Goal: Task Accomplishment & Management: Manage account settings

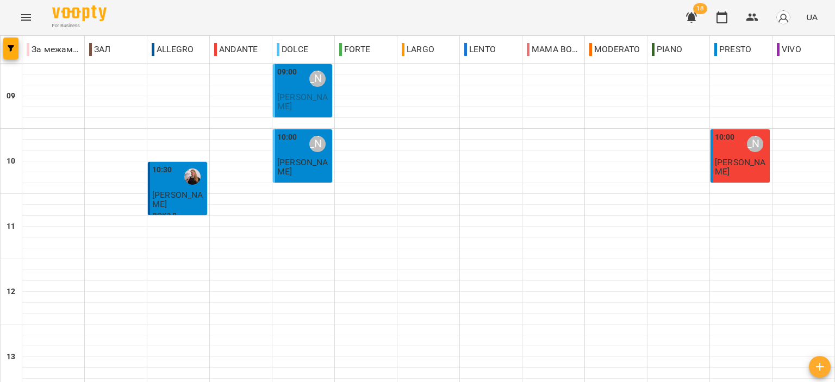
scroll to position [536, 0]
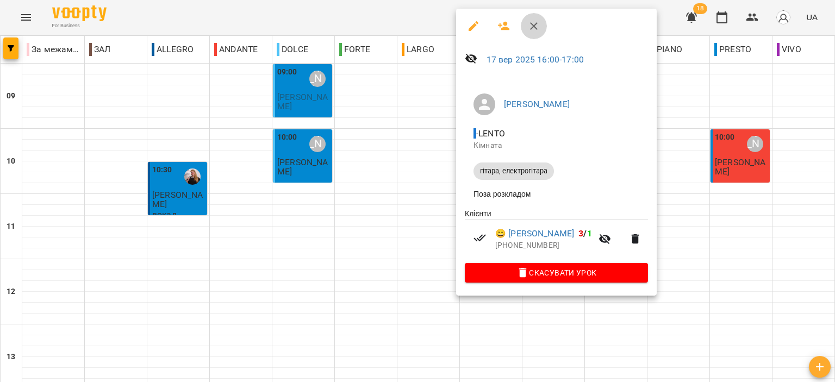
click at [532, 29] on icon "button" at bounding box center [533, 26] width 13 height 13
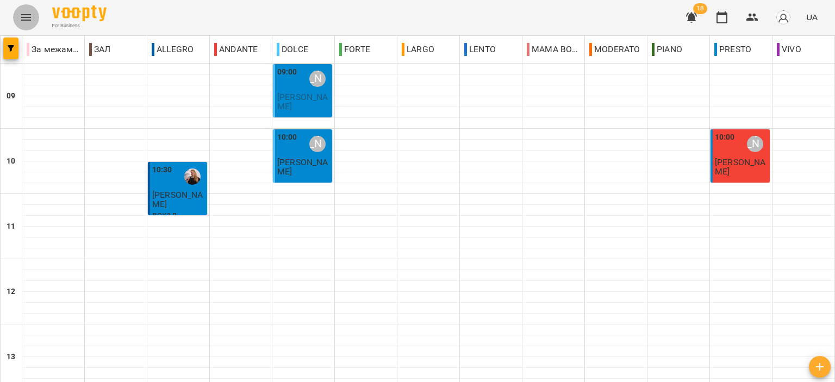
click at [23, 15] on icon "Menu" at bounding box center [26, 17] width 10 height 7
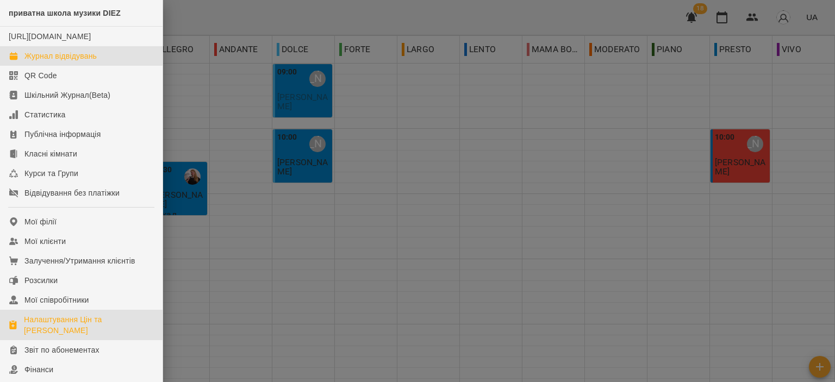
click at [70, 334] on div "Налаштування Цін та Абонементів" at bounding box center [89, 325] width 130 height 22
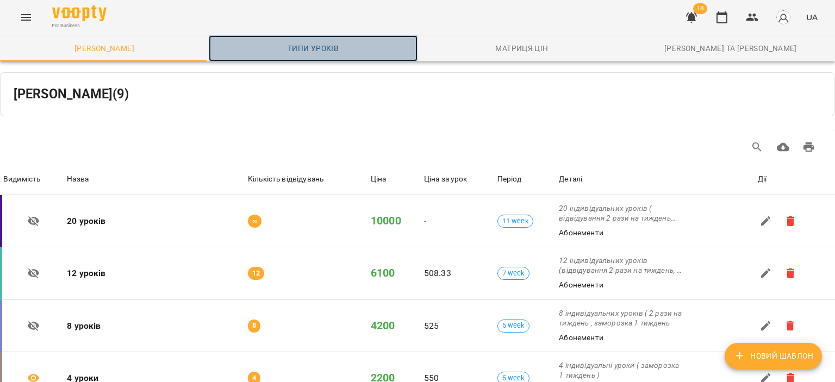
click at [342, 47] on span "Типи уроків" at bounding box center [313, 48] width 196 height 13
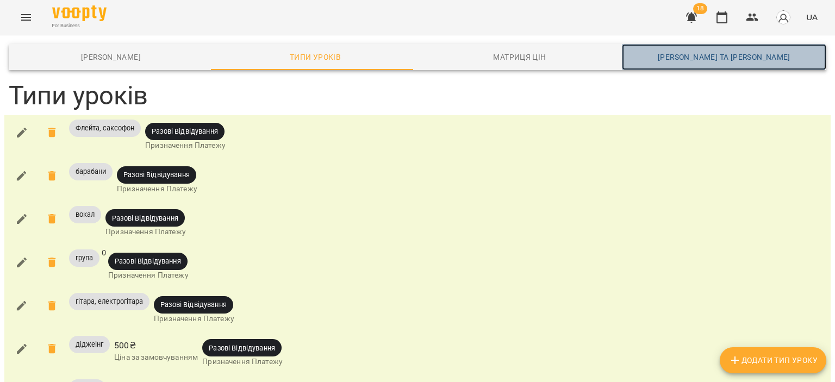
click at [674, 55] on span "Каси та Онлайн Сплати" at bounding box center [723, 57] width 191 height 13
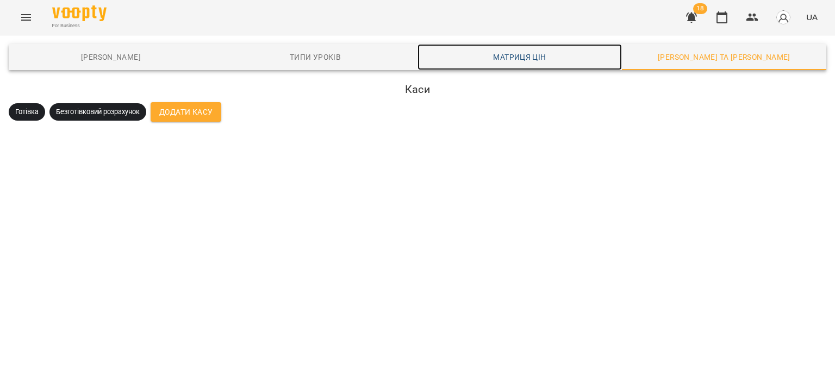
click at [528, 54] on span "Матриця цін" at bounding box center [519, 57] width 191 height 13
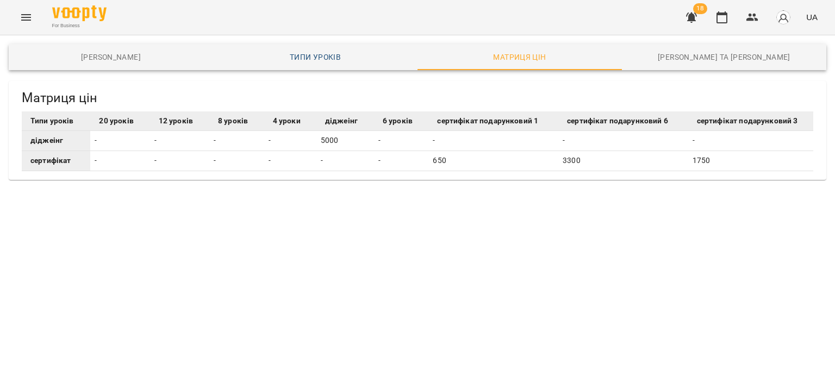
drag, startPoint x: 317, startPoint y: 42, endPoint x: 314, endPoint y: 53, distance: 11.9
click at [317, 42] on main "Шаблони Абонементів Типи уроків Матриця цін Каси та Онлайн Сплати Матриця цін Т…" at bounding box center [417, 122] width 835 height 175
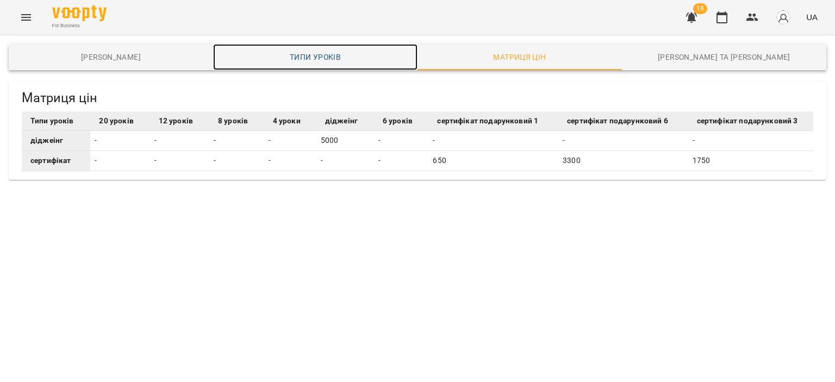
click at [314, 55] on span "Типи уроків" at bounding box center [315, 57] width 191 height 13
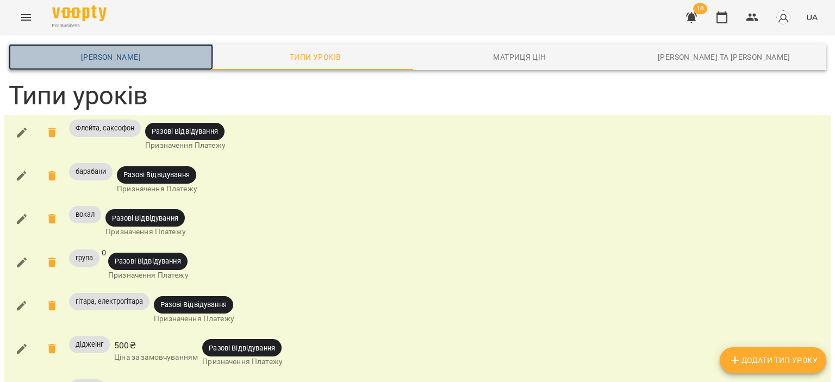
click at [110, 47] on link "Шаблони Абонементів" at bounding box center [111, 57] width 204 height 26
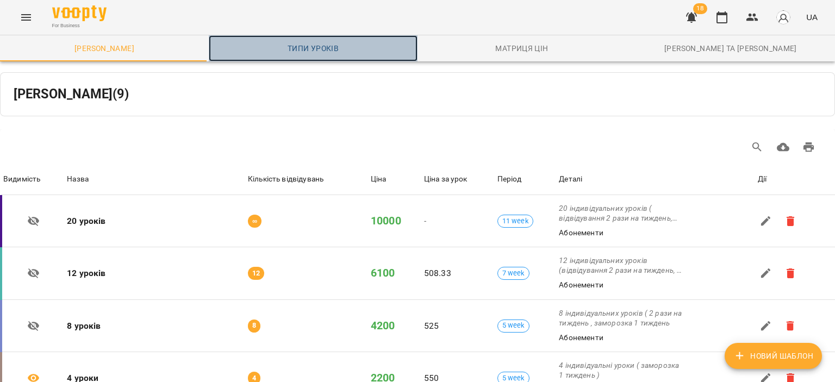
click at [326, 58] on link "Типи уроків" at bounding box center [313, 48] width 209 height 26
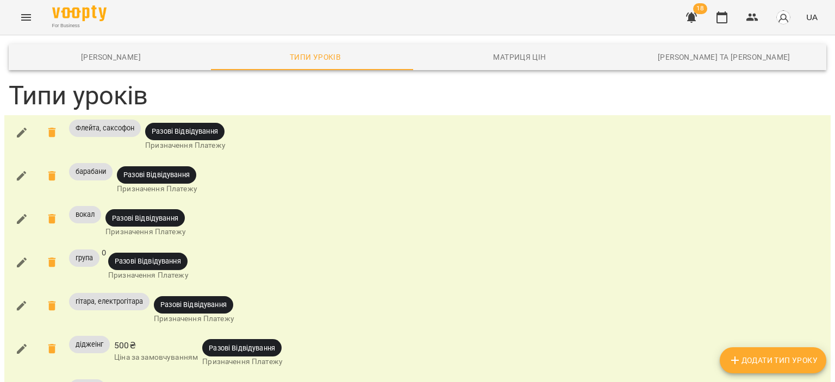
scroll to position [217, 0]
click at [21, 301] on icon "button" at bounding box center [22, 306] width 10 height 10
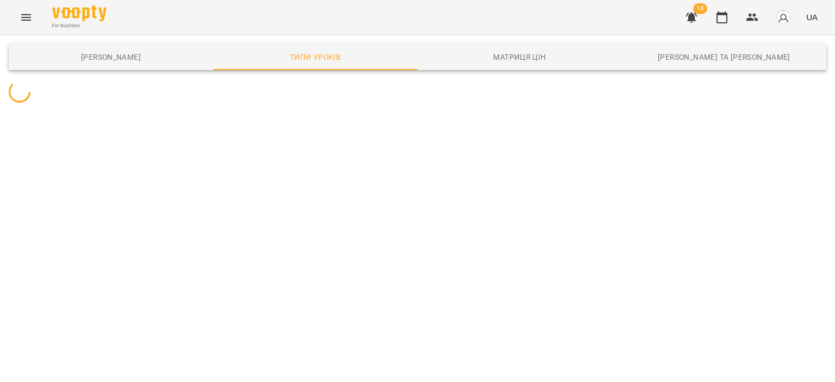
scroll to position [0, 0]
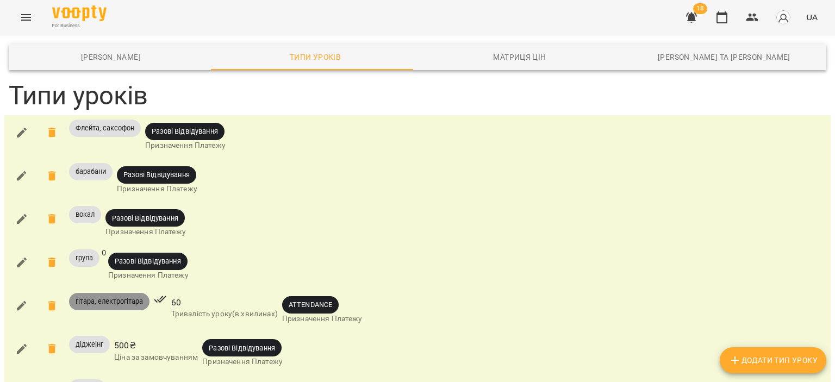
click at [16, 132] on icon "button" at bounding box center [21, 132] width 13 height 13
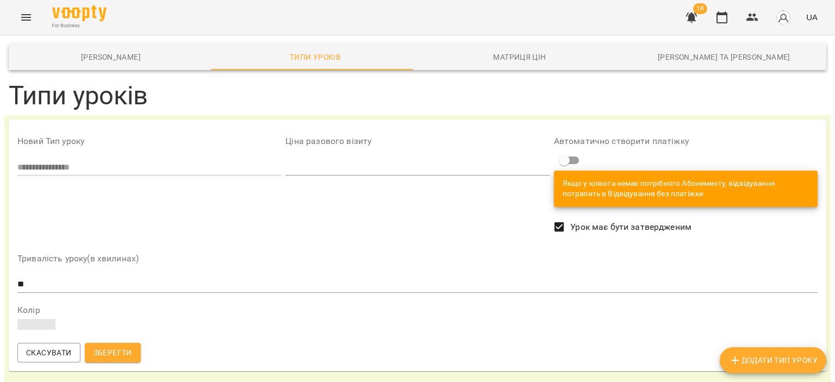
click at [40, 322] on span at bounding box center [36, 324] width 38 height 11
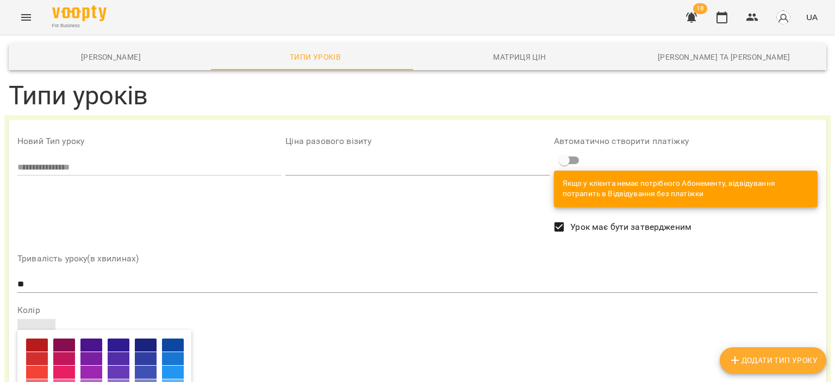
scroll to position [109, 0]
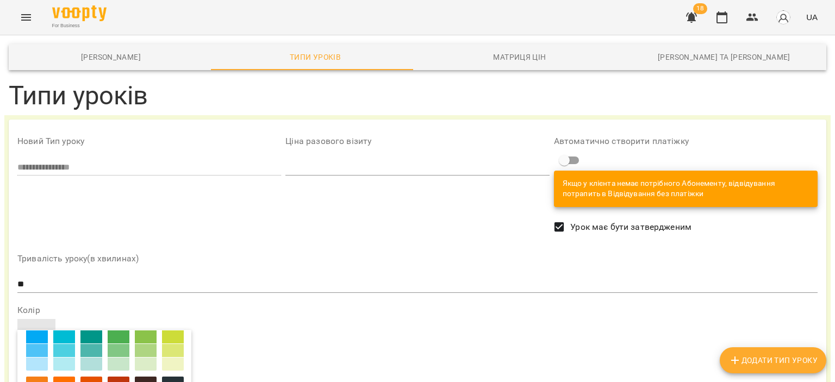
click at [75, 354] on div at bounding box center [64, 350] width 22 height 13
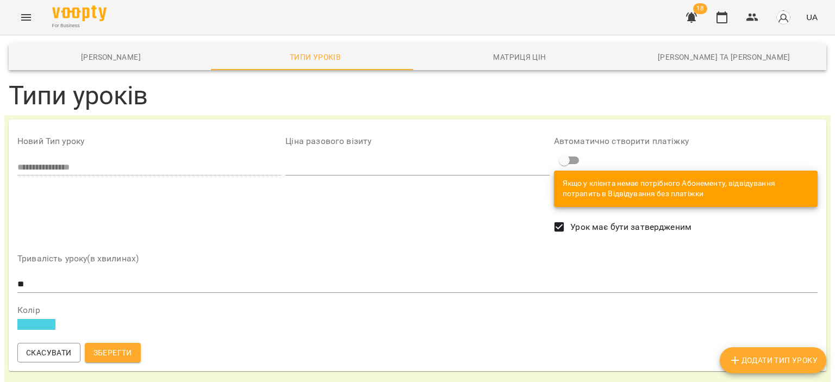
click at [113, 352] on span "Зберегти" at bounding box center [112, 352] width 39 height 13
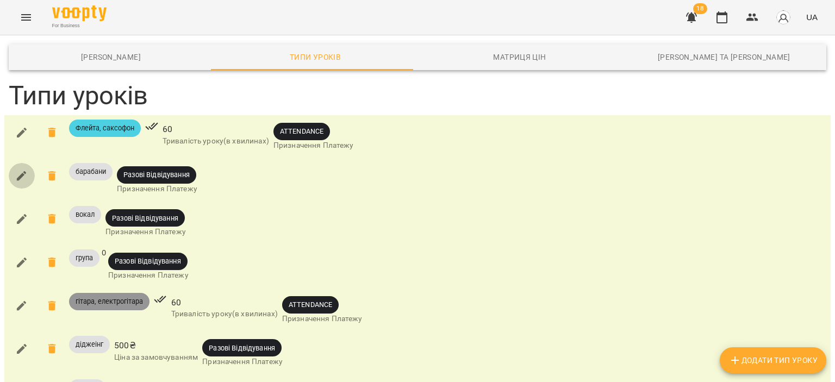
click at [14, 171] on button "button" at bounding box center [22, 176] width 26 height 26
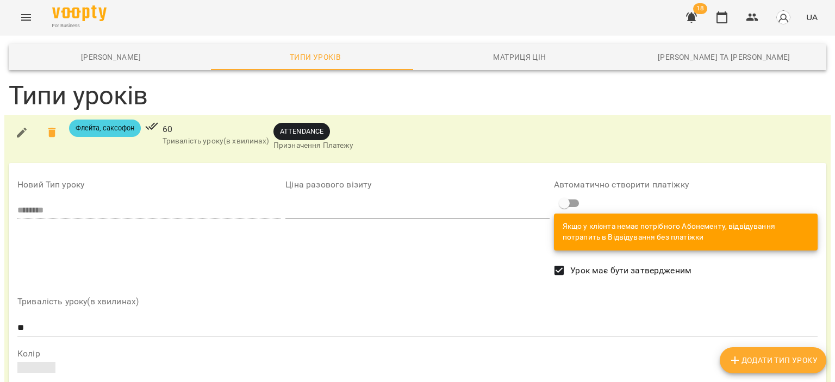
click at [41, 371] on span at bounding box center [36, 367] width 38 height 11
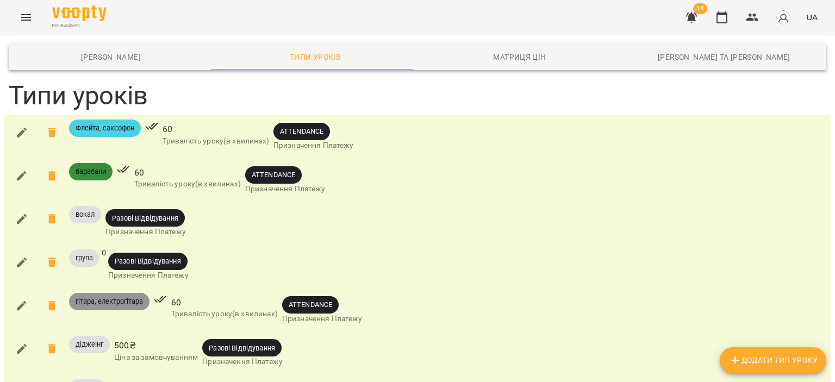
click at [21, 221] on icon "button" at bounding box center [22, 219] width 10 height 10
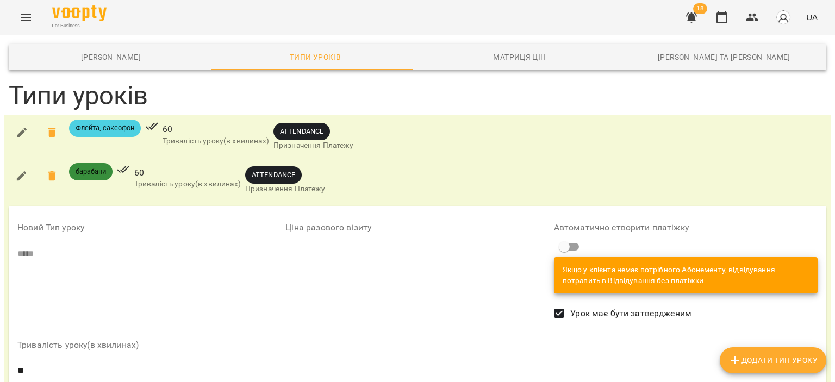
scroll to position [109, 0]
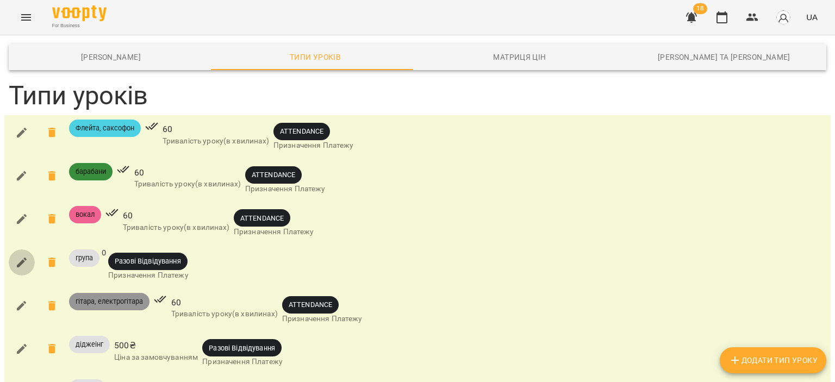
click at [21, 260] on icon "button" at bounding box center [21, 262] width 13 height 13
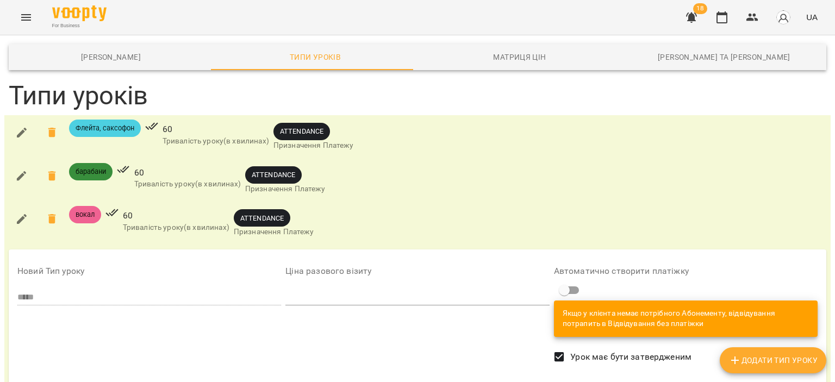
scroll to position [109, 0]
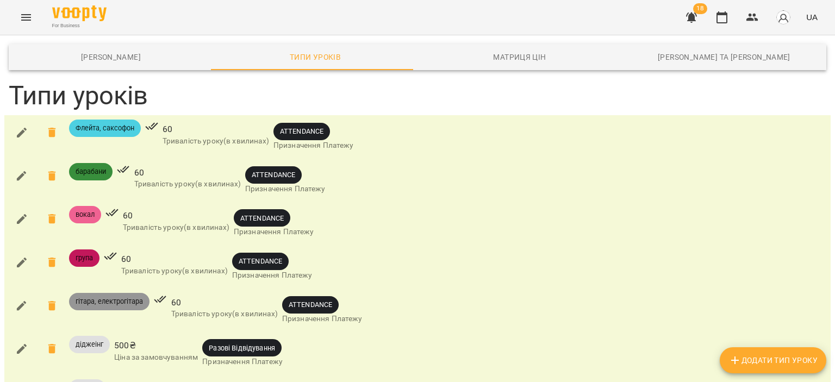
scroll to position [109, 0]
click at [30, 336] on button "button" at bounding box center [22, 349] width 26 height 26
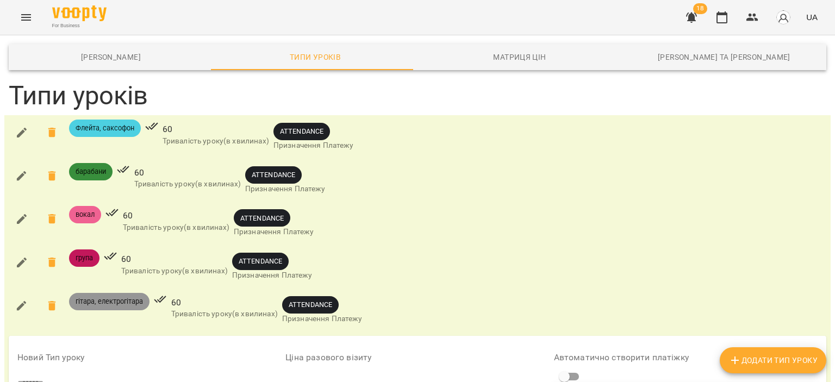
scroll to position [217, 0]
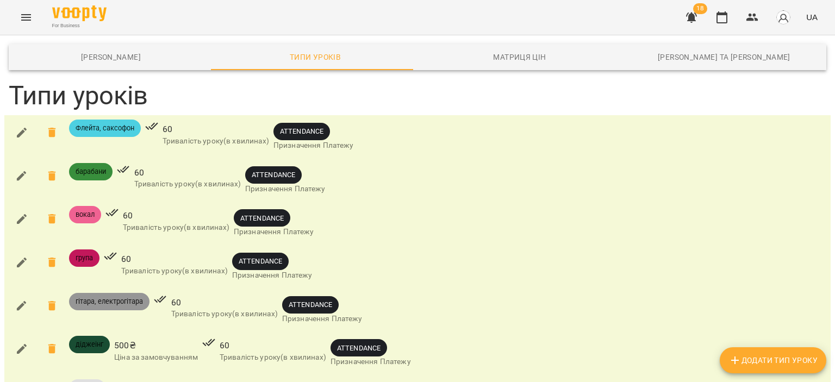
scroll to position [163, 0]
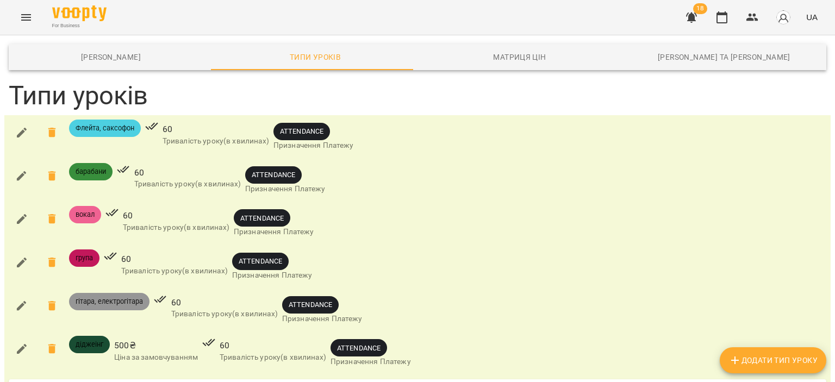
scroll to position [326, 0]
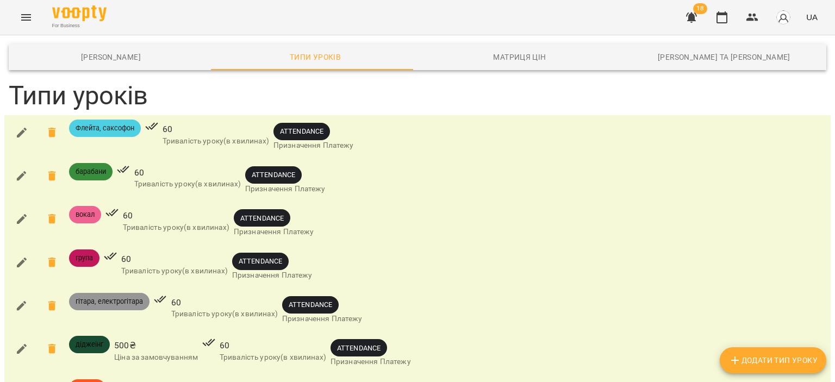
scroll to position [217, 0]
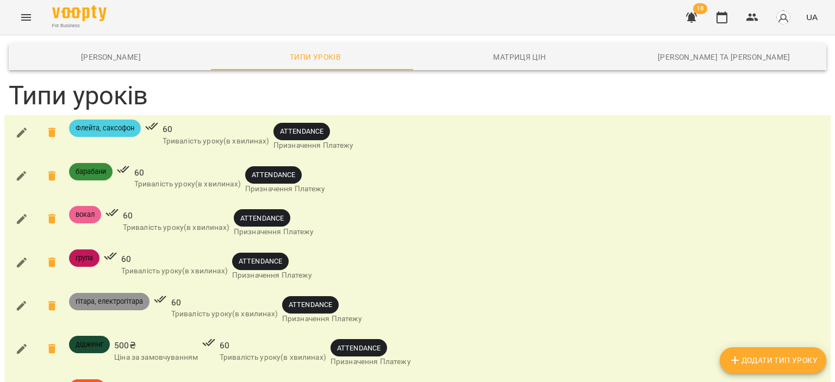
scroll to position [163, 0]
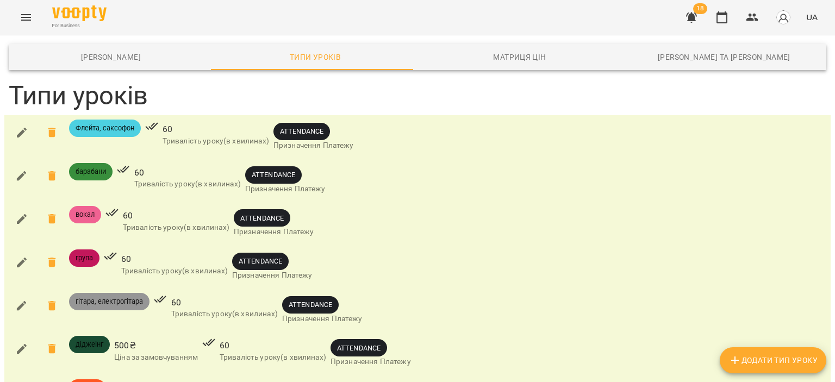
scroll to position [385, 0]
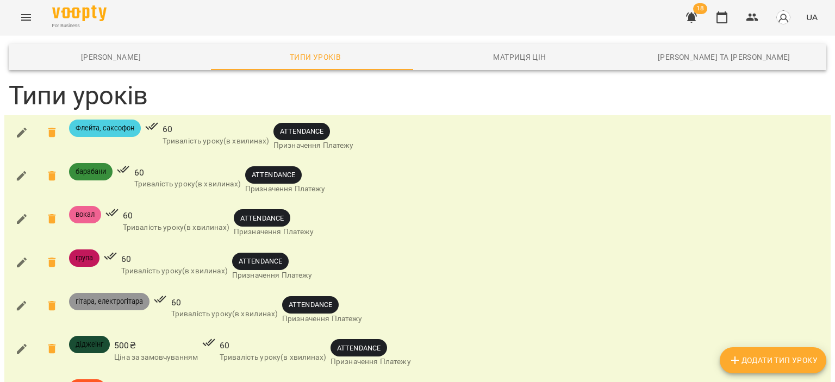
scroll to position [0, 0]
click at [22, 293] on button "button" at bounding box center [22, 306] width 26 height 26
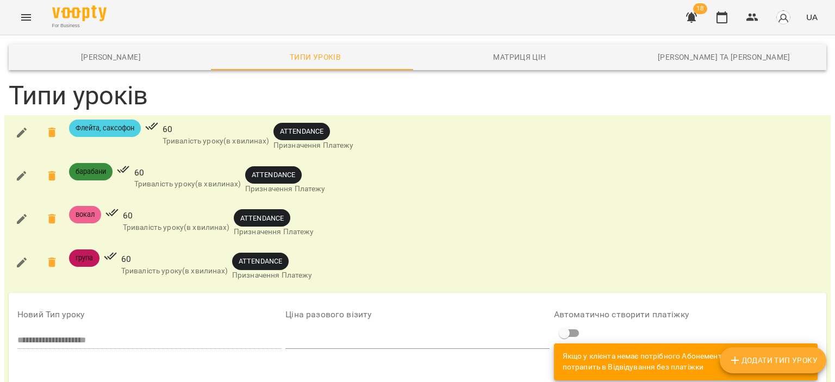
scroll to position [222, 0]
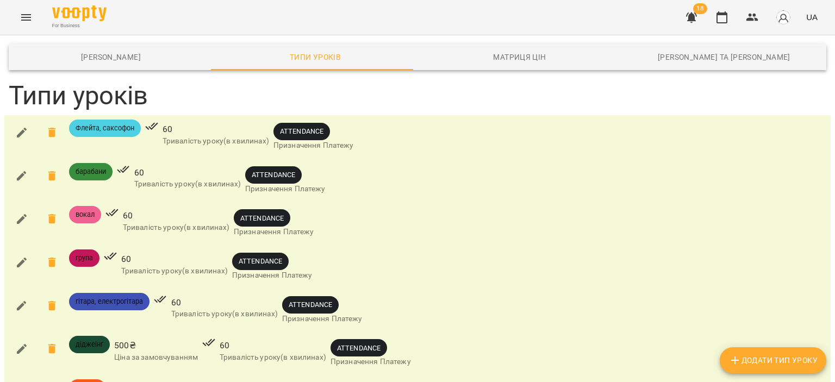
scroll to position [0, 0]
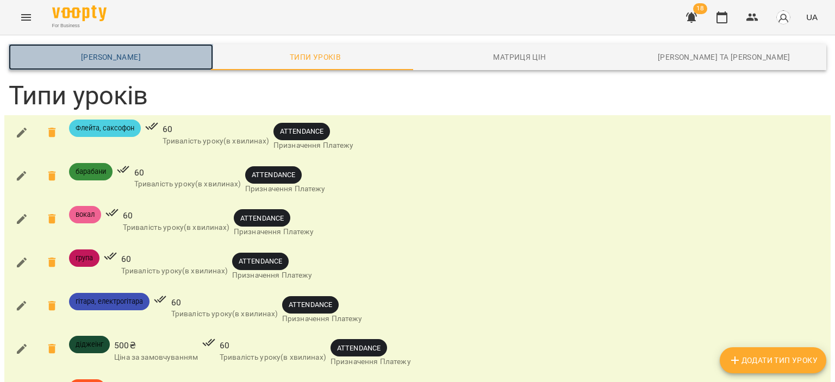
click at [137, 48] on link "Шаблони Абонементів" at bounding box center [111, 57] width 204 height 26
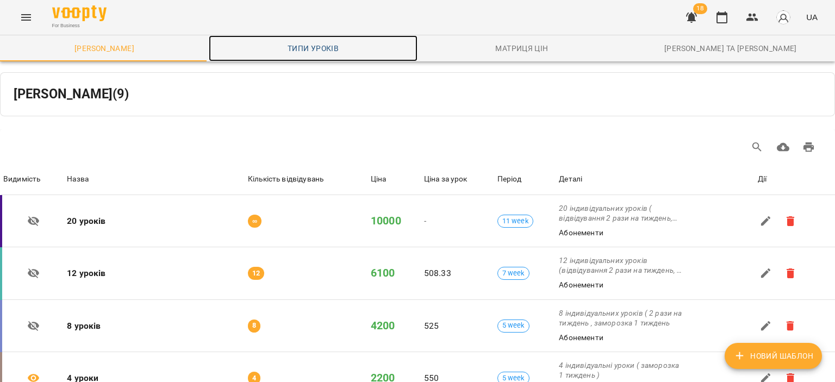
click at [287, 49] on span "Типи уроків" at bounding box center [313, 48] width 196 height 13
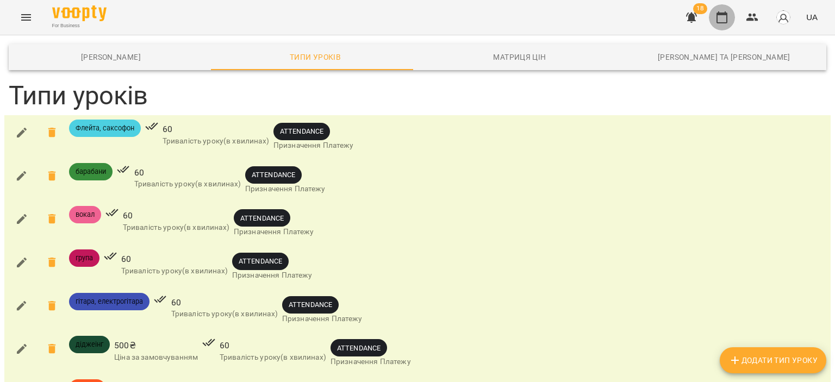
click at [715, 22] on icon "button" at bounding box center [721, 17] width 13 height 13
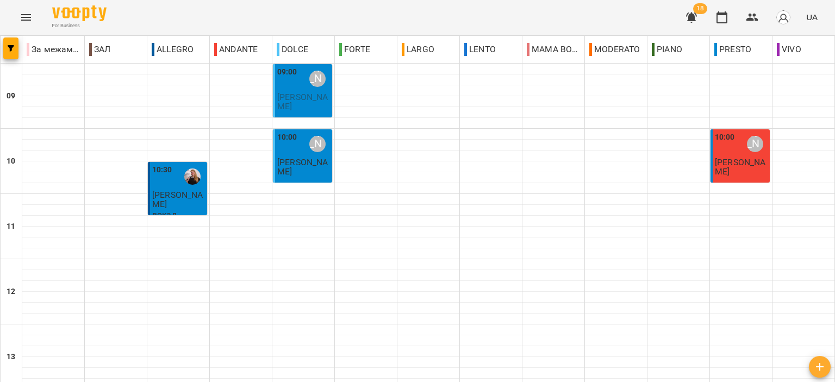
scroll to position [536, 0]
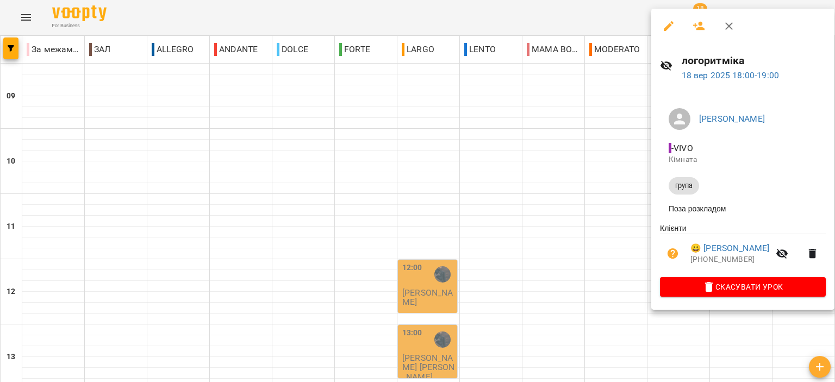
click at [730, 30] on icon "button" at bounding box center [728, 26] width 13 height 13
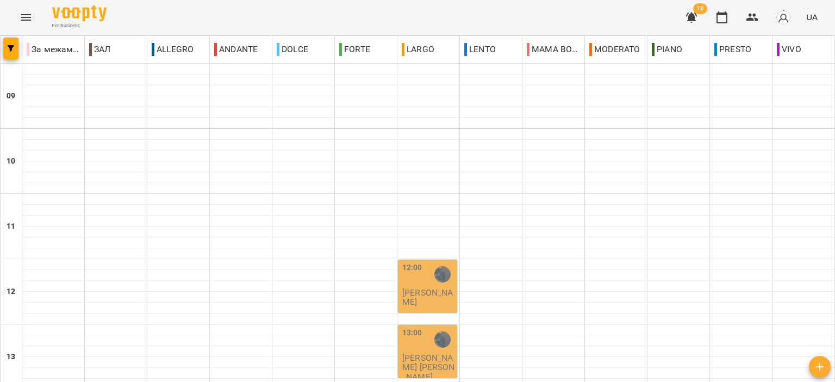
scroll to position [0, 0]
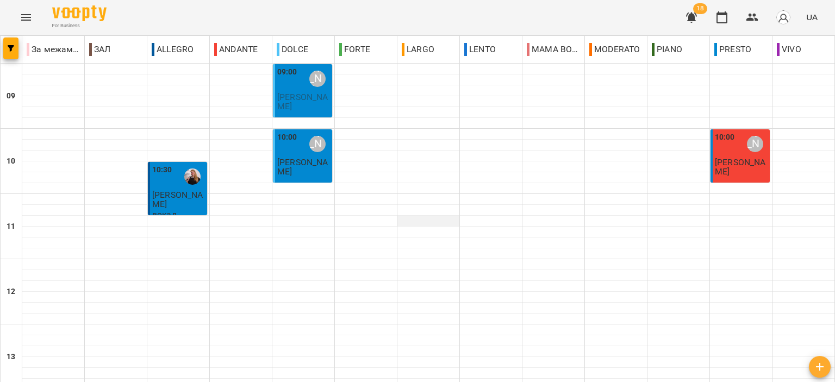
scroll to position [272, 0]
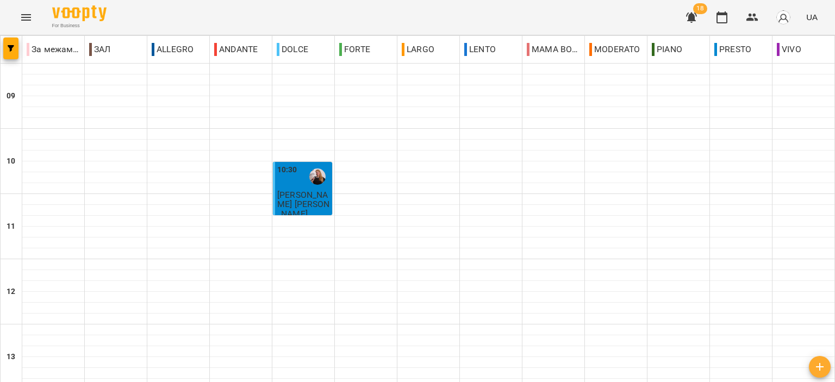
scroll to position [536, 0]
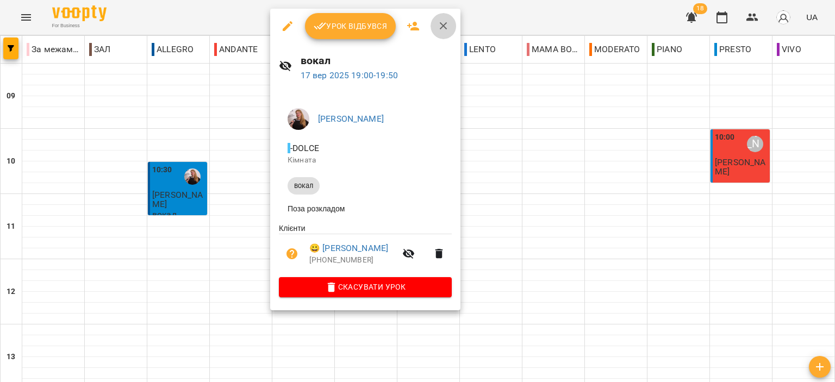
click at [442, 15] on button "button" at bounding box center [443, 26] width 26 height 26
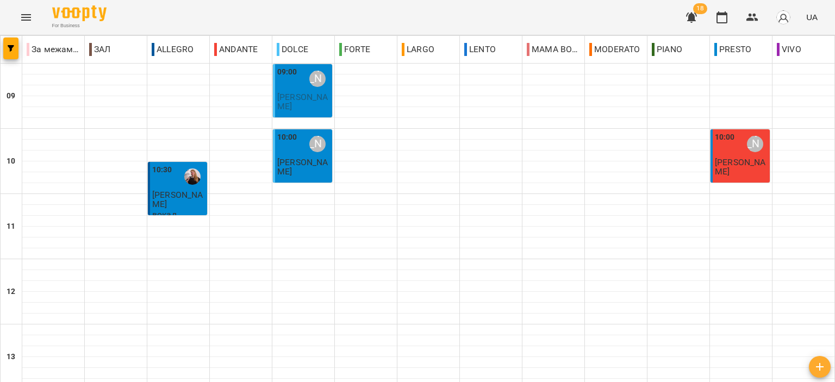
scroll to position [217, 0]
click at [691, 23] on button "button" at bounding box center [691, 17] width 26 height 26
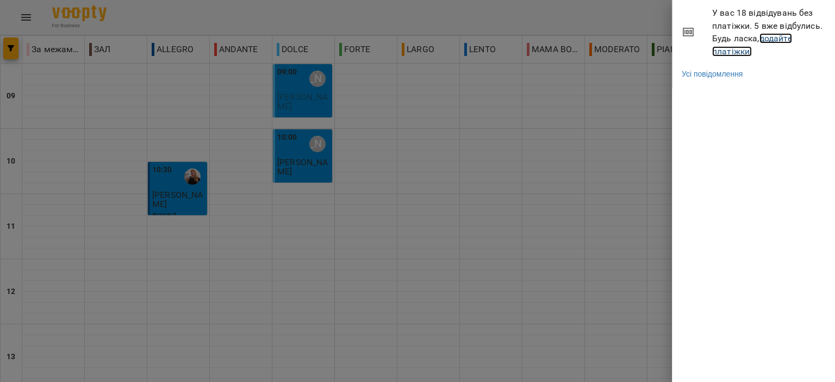
click at [716, 46] on link "додайте платіжки!" at bounding box center [752, 44] width 80 height 23
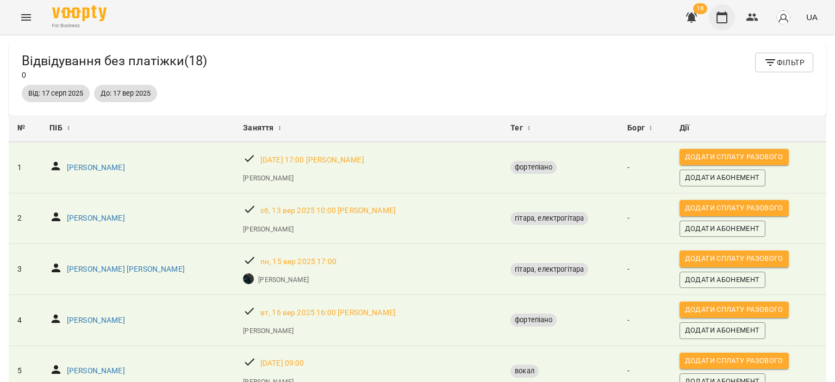
click at [722, 28] on button "button" at bounding box center [722, 17] width 26 height 26
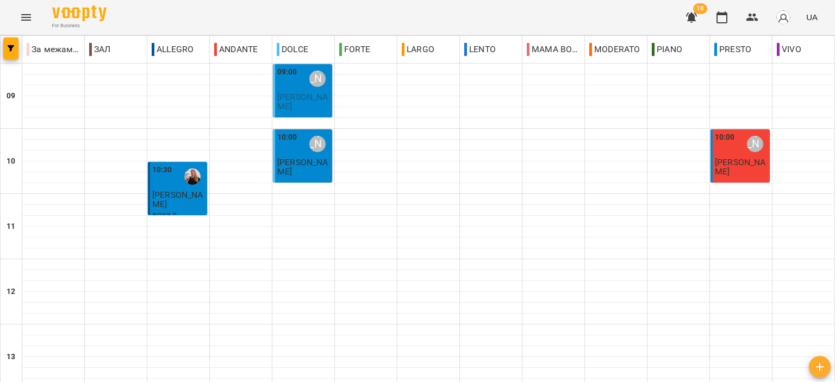
scroll to position [264, 0]
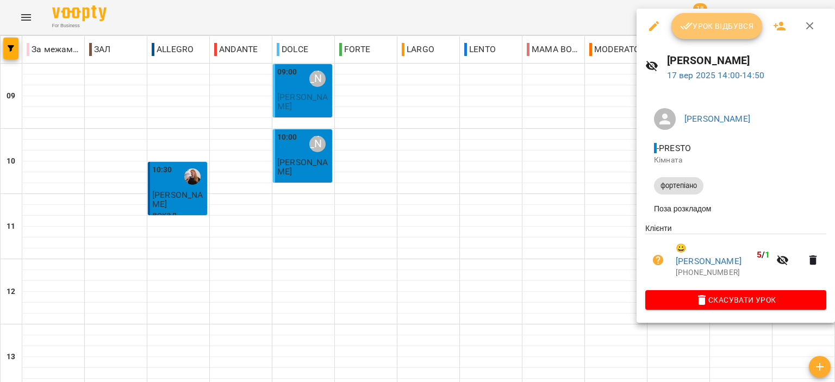
click at [745, 30] on span "Урок відбувся" at bounding box center [717, 26] width 74 height 13
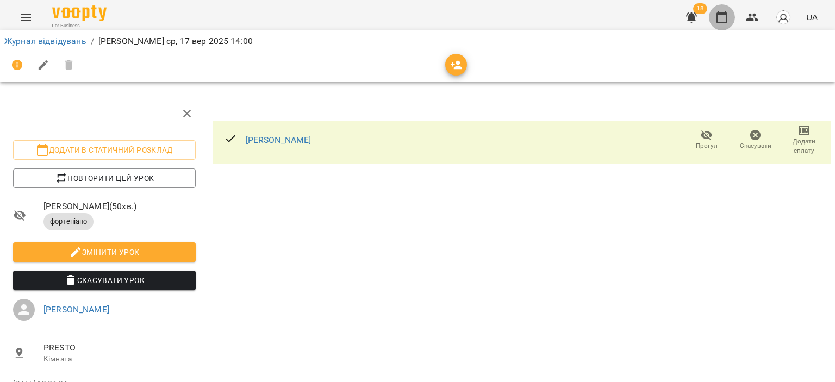
click at [724, 19] on icon "button" at bounding box center [721, 17] width 13 height 13
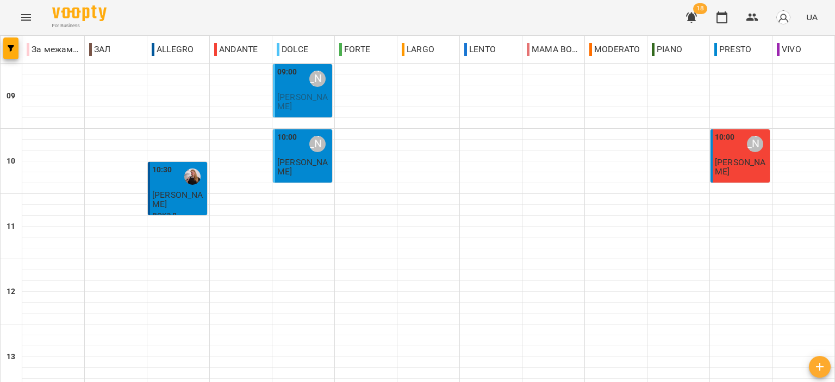
scroll to position [217, 0]
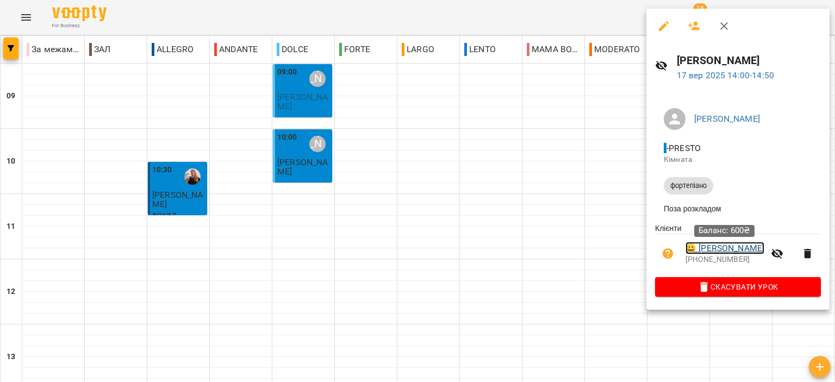
click at [744, 252] on link "😀 Назаренко Єва" at bounding box center [724, 248] width 79 height 13
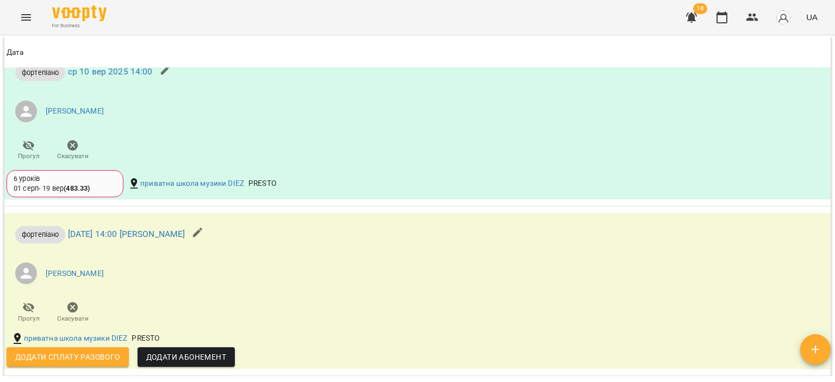
scroll to position [652, 0]
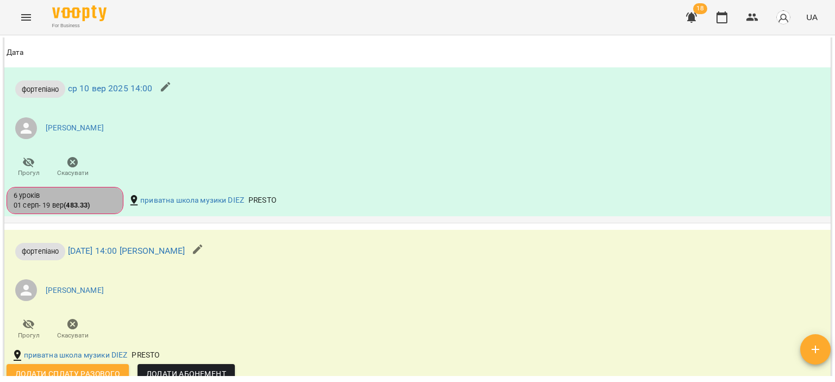
click at [97, 211] on div "6 уроків 01 серп - 19 вер ( 483.33 )" at bounding box center [65, 201] width 103 height 20
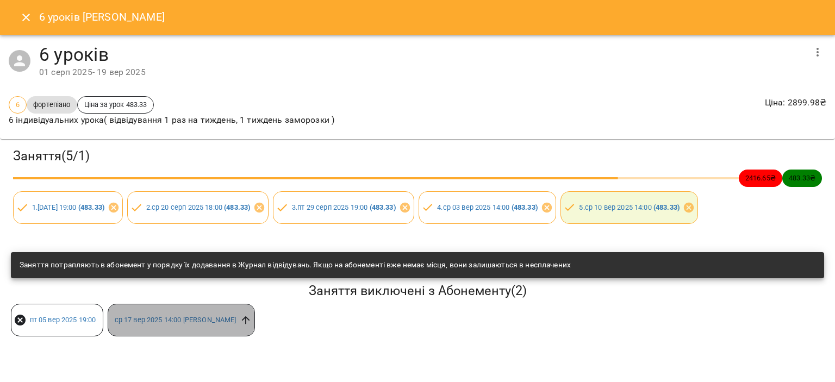
click at [249, 317] on icon at bounding box center [246, 320] width 12 height 12
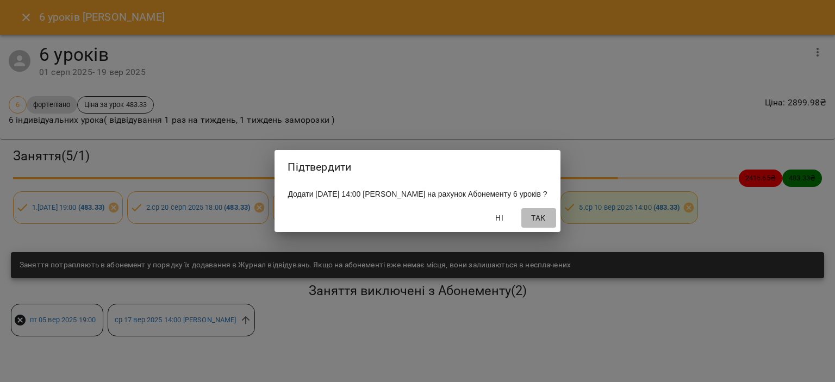
click at [552, 221] on span "Так" at bounding box center [538, 217] width 26 height 13
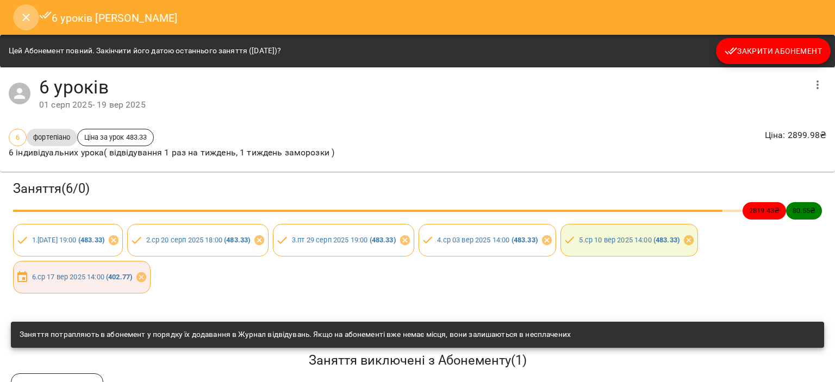
click at [22, 24] on button "Close" at bounding box center [26, 17] width 26 height 26
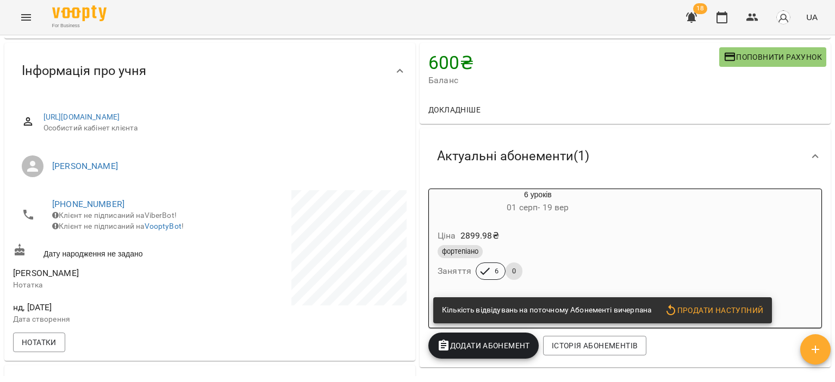
scroll to position [0, 0]
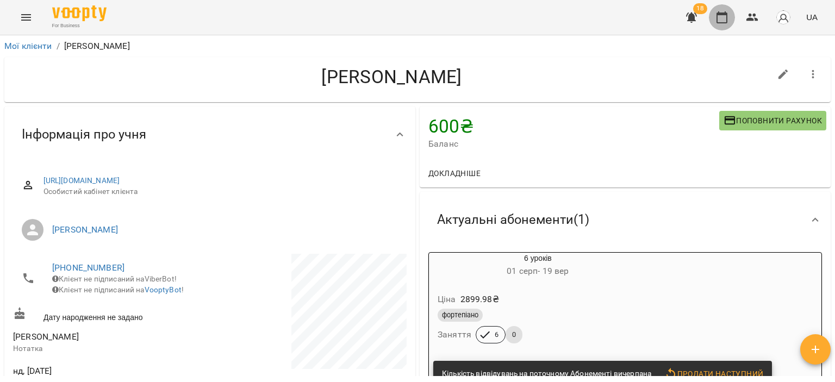
click at [726, 14] on icon "button" at bounding box center [721, 17] width 11 height 12
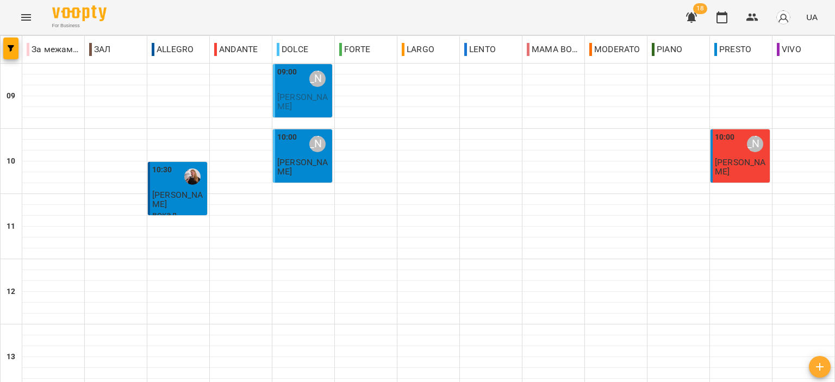
scroll to position [217, 0]
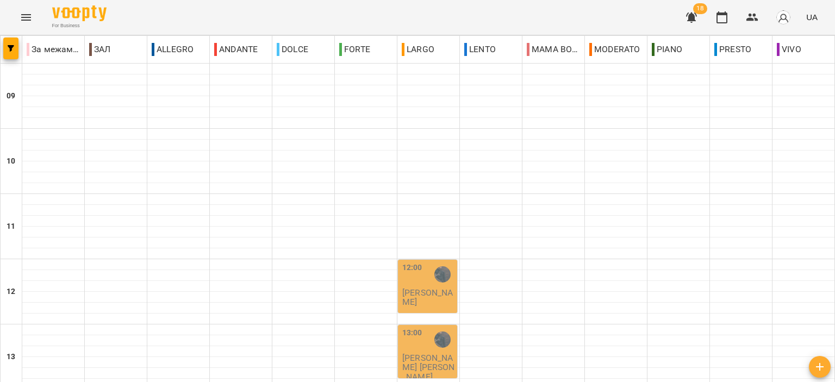
scroll to position [536, 0]
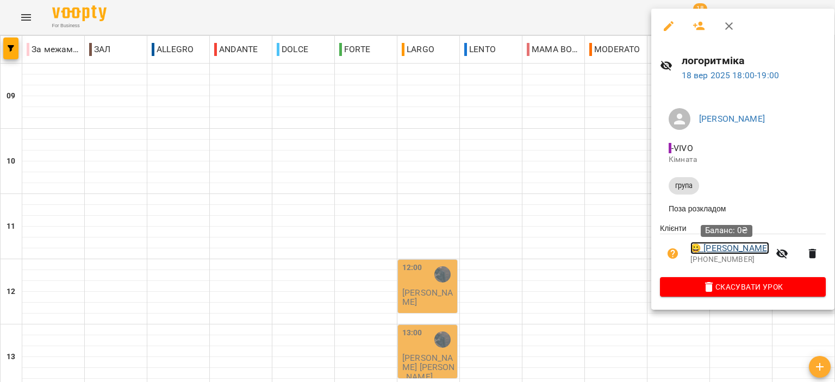
click at [740, 250] on link "😀 Кубай Віолета" at bounding box center [729, 248] width 79 height 13
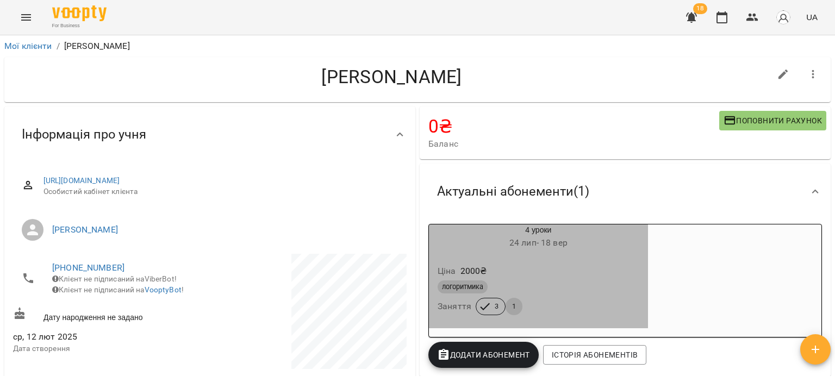
click at [586, 274] on div "Ціна 2000 ₴" at bounding box center [538, 271] width 206 height 20
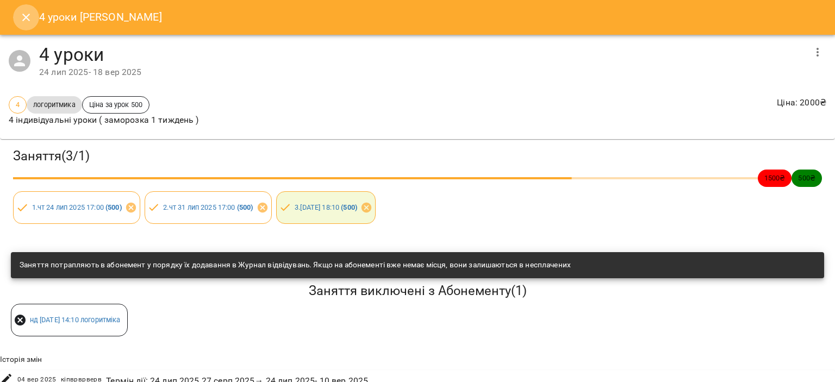
click at [26, 10] on button "Close" at bounding box center [26, 17] width 26 height 26
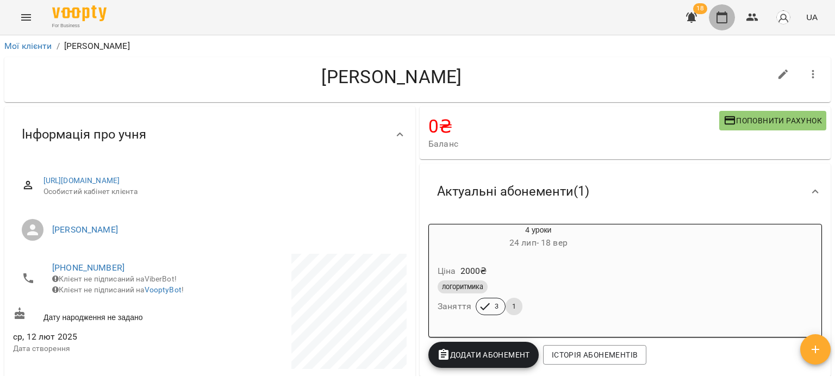
click at [720, 22] on icon "button" at bounding box center [721, 17] width 11 height 12
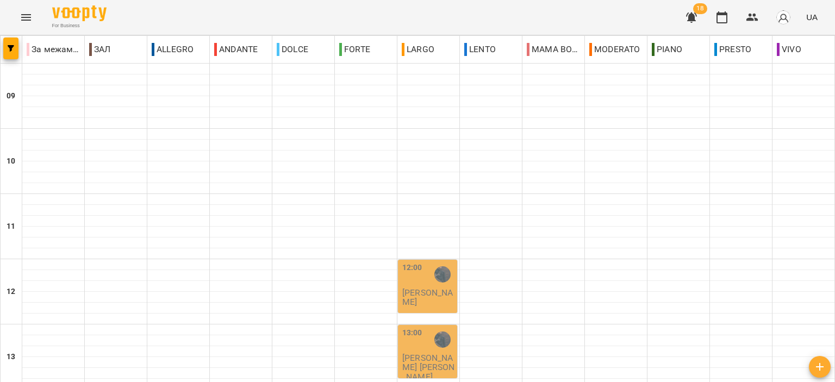
scroll to position [536, 0]
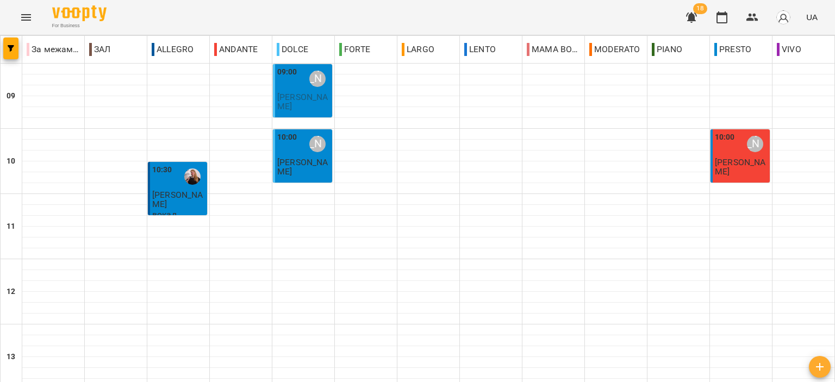
click at [304, 105] on p "[PERSON_NAME]" at bounding box center [303, 101] width 53 height 19
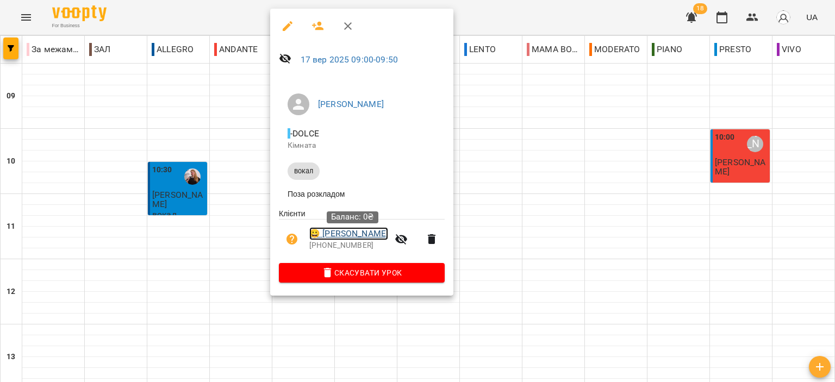
click at [372, 238] on link "😀 Капленко Мілана" at bounding box center [348, 233] width 79 height 13
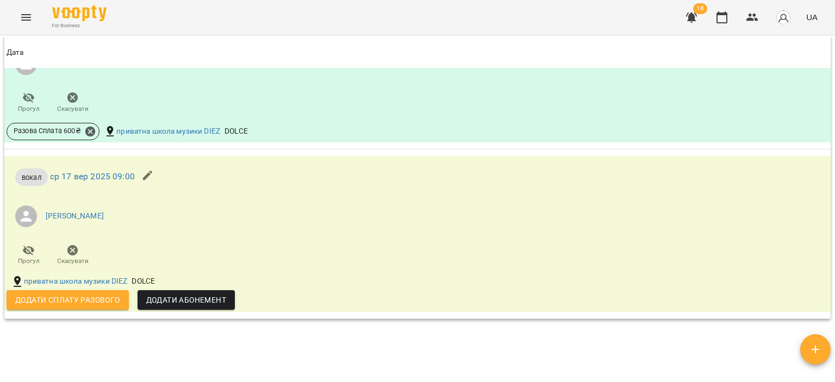
scroll to position [706, 0]
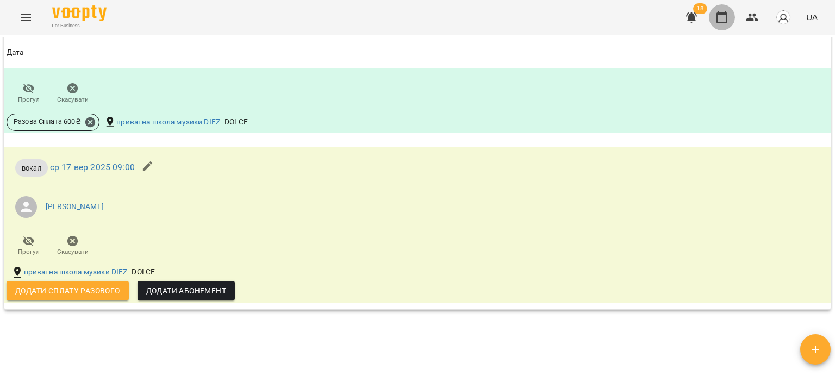
click at [715, 22] on icon "button" at bounding box center [721, 17] width 13 height 13
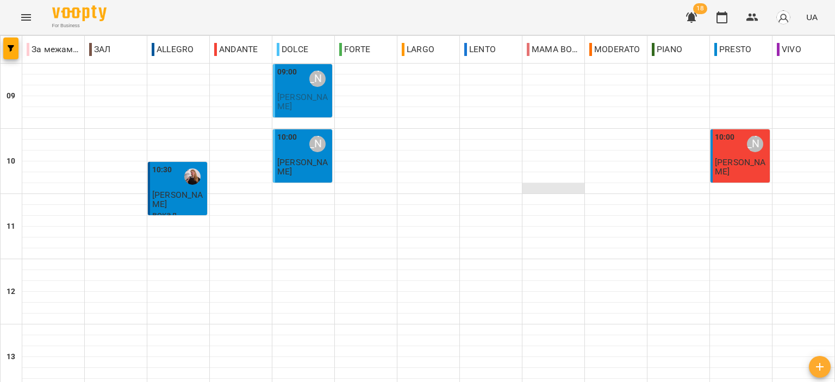
scroll to position [272, 0]
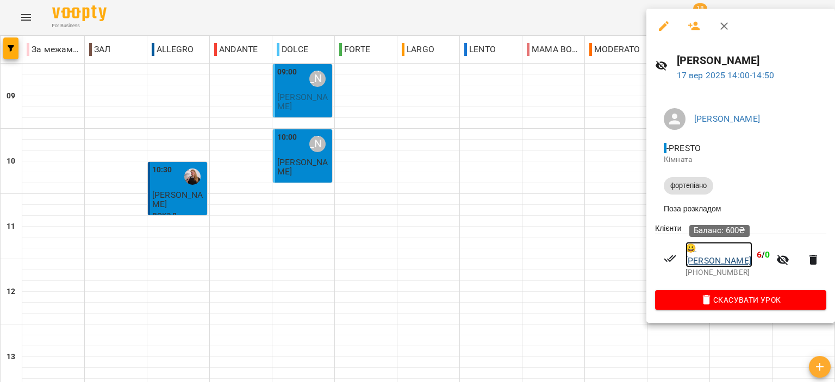
click at [735, 250] on link "😀 Назаренко Єва" at bounding box center [718, 255] width 67 height 26
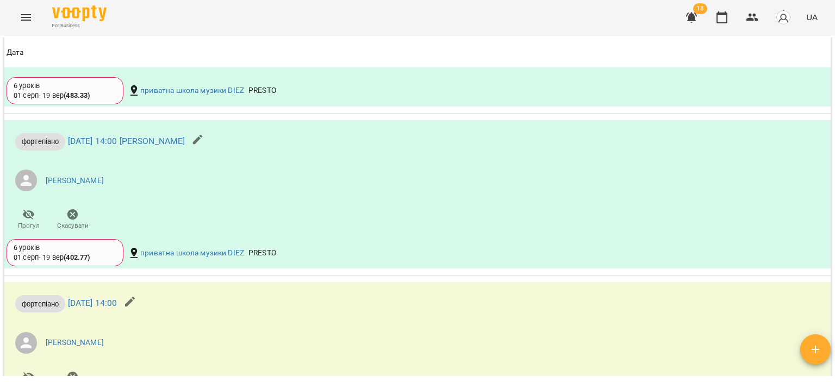
scroll to position [743, 0]
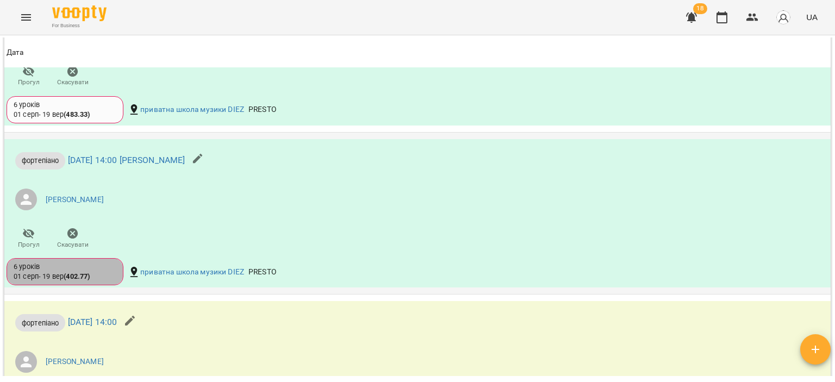
click at [89, 281] on div "01 серп - 19 вер ( 402.77 )" at bounding box center [52, 277] width 76 height 10
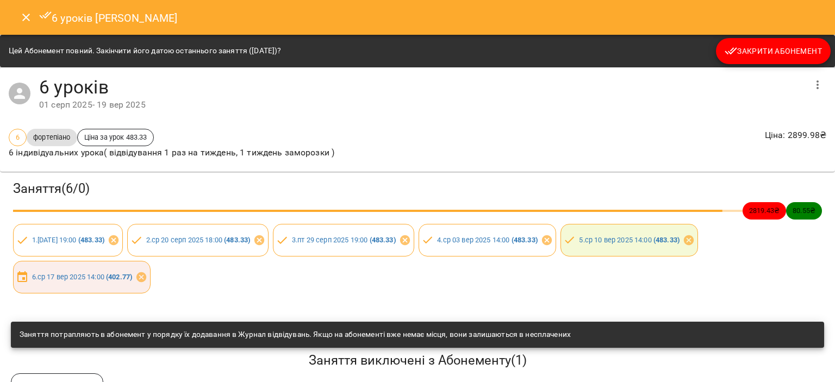
click at [20, 21] on icon "Close" at bounding box center [26, 17] width 13 height 13
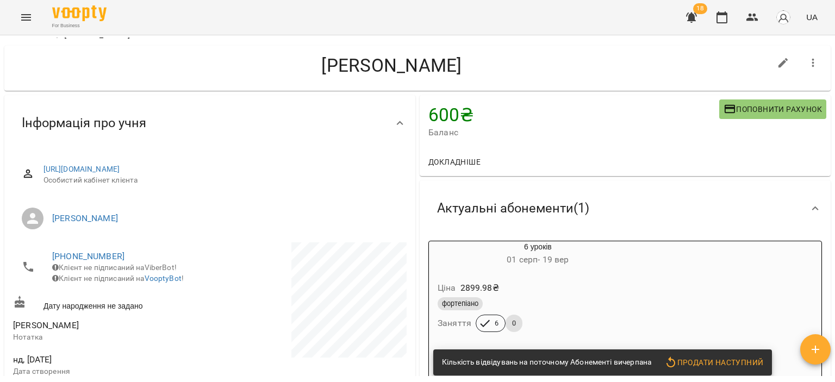
scroll to position [0, 0]
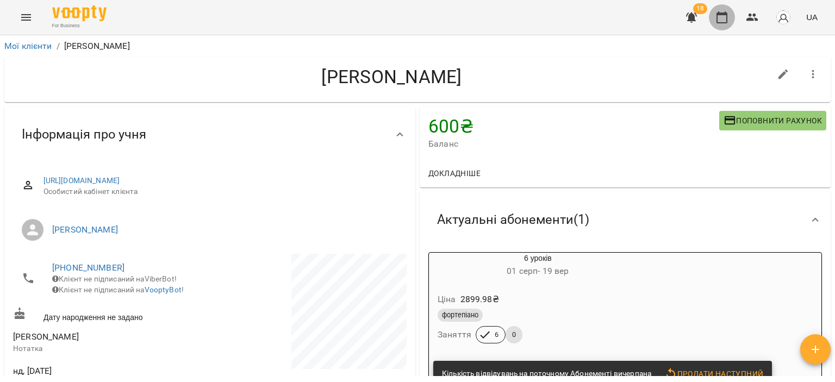
click at [720, 17] on icon "button" at bounding box center [721, 17] width 13 height 13
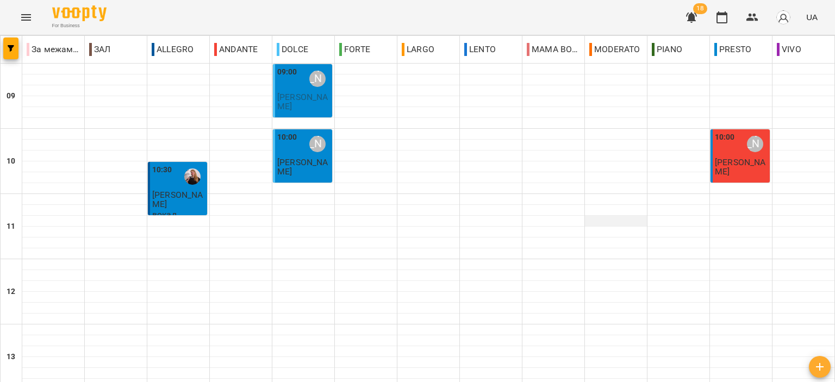
scroll to position [272, 0]
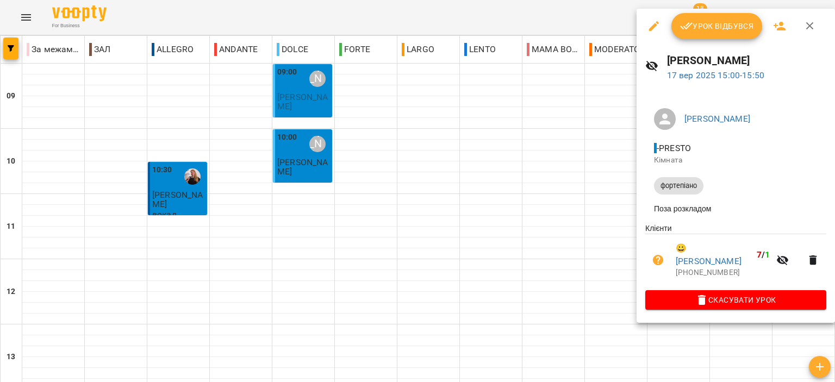
click at [806, 24] on icon "button" at bounding box center [810, 26] width 8 height 8
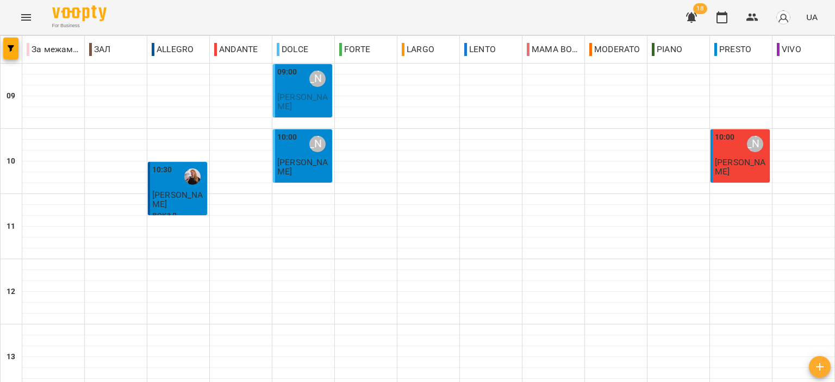
scroll to position [380, 0]
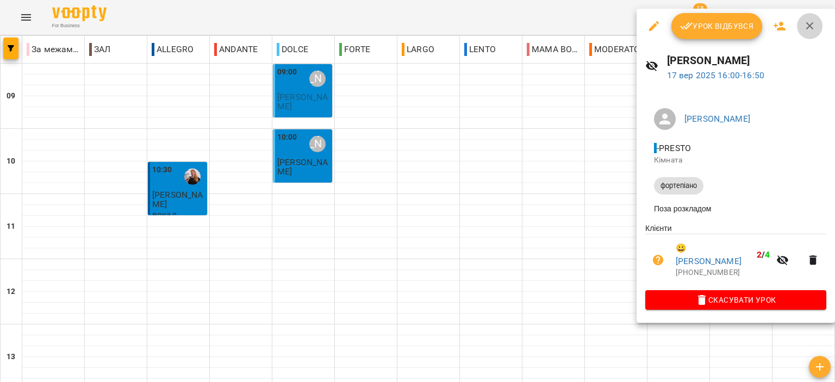
click at [809, 27] on icon "button" at bounding box center [810, 26] width 8 height 8
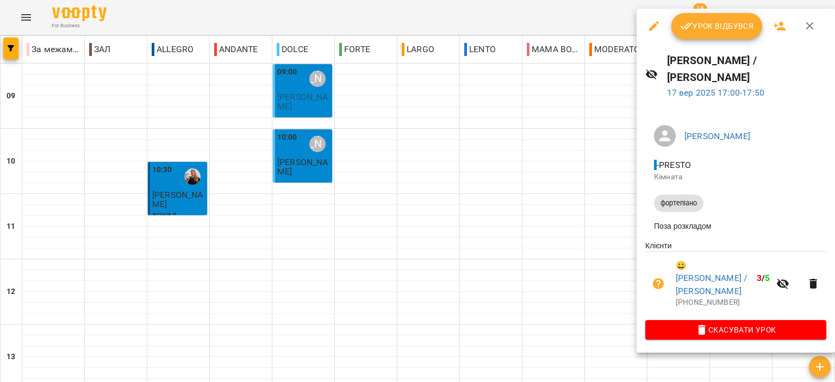
click at [804, 29] on icon "button" at bounding box center [809, 26] width 13 height 13
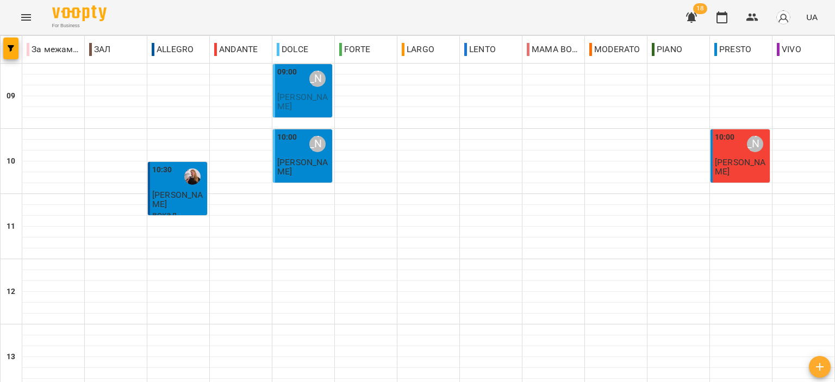
scroll to position [536, 0]
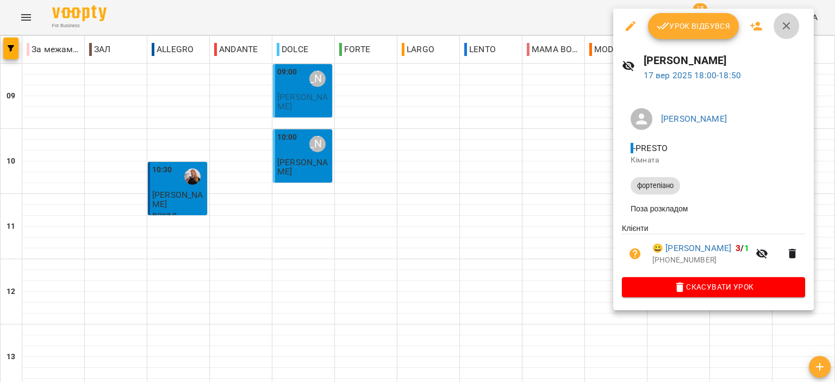
click at [787, 34] on button "button" at bounding box center [786, 26] width 26 height 26
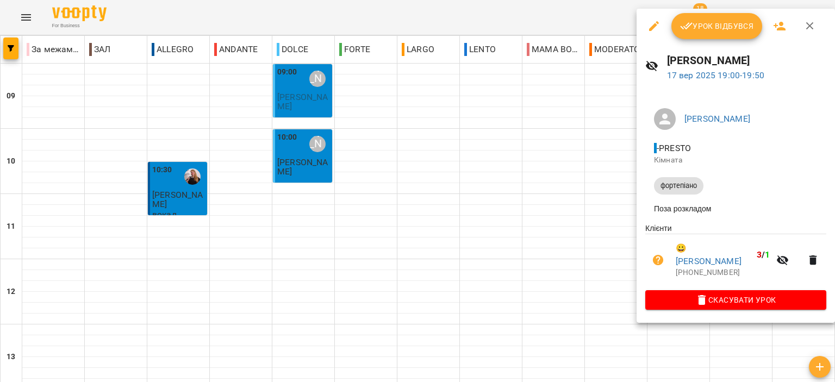
click at [801, 28] on button "button" at bounding box center [810, 26] width 26 height 26
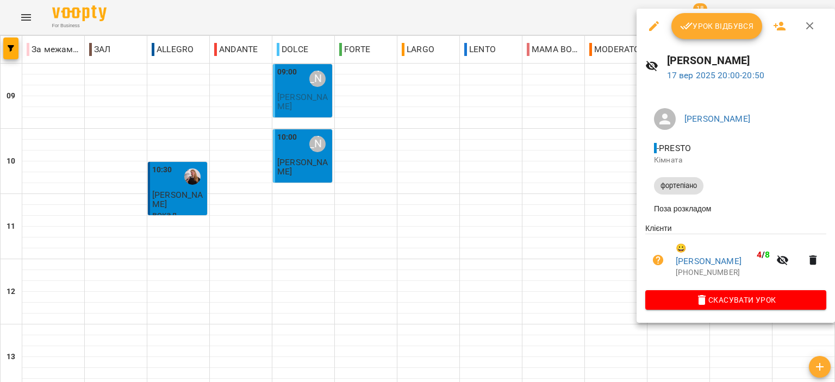
click at [804, 30] on icon "button" at bounding box center [809, 26] width 13 height 13
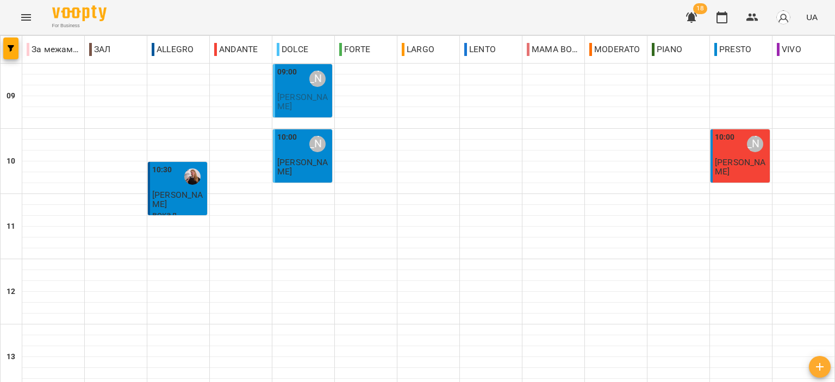
scroll to position [326, 0]
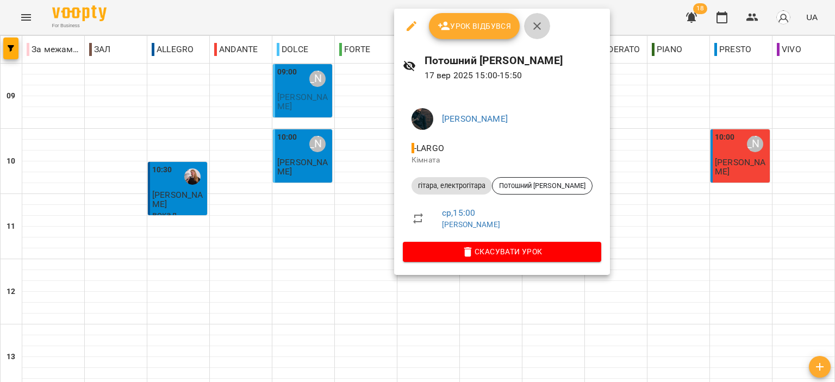
click at [535, 23] on icon "button" at bounding box center [536, 26] width 13 height 13
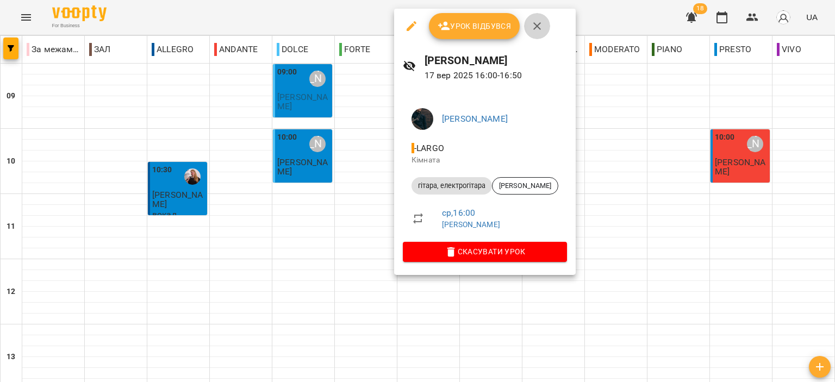
click at [532, 28] on icon "button" at bounding box center [536, 26] width 13 height 13
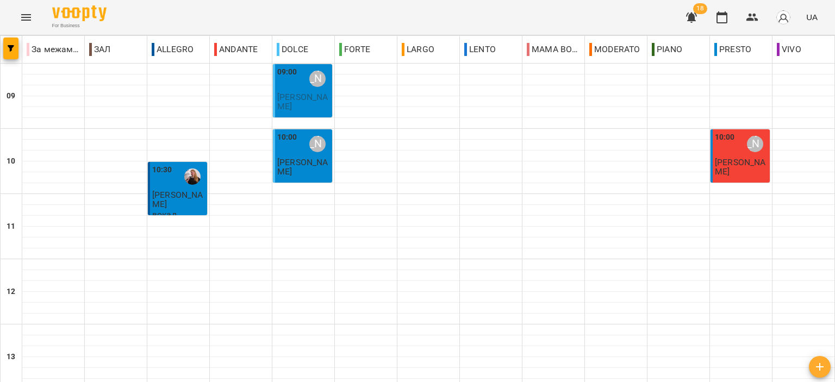
scroll to position [435, 0]
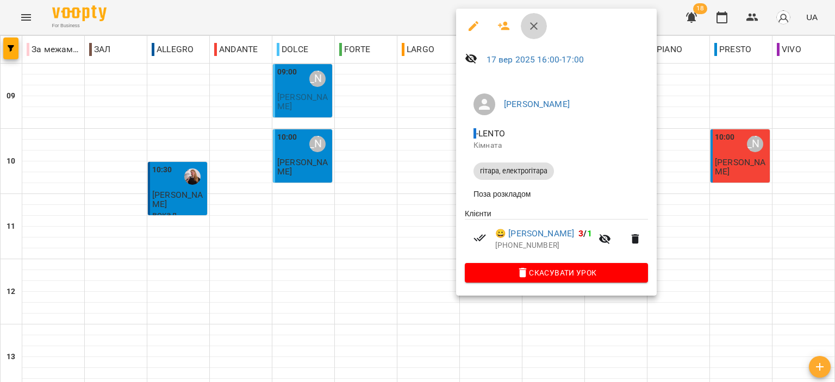
click at [539, 34] on button "button" at bounding box center [534, 26] width 26 height 26
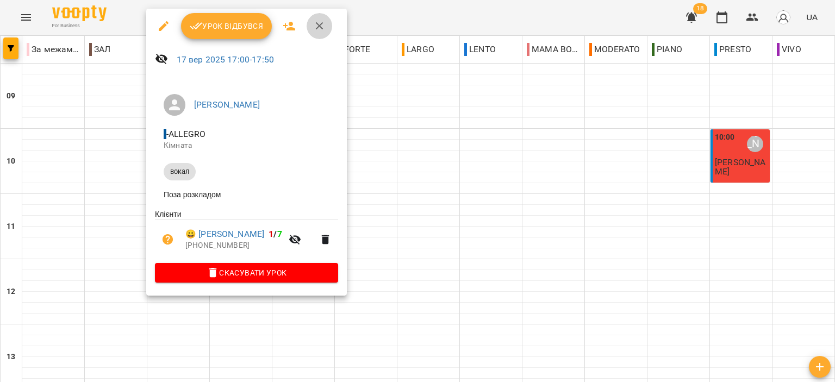
click at [322, 28] on icon "button" at bounding box center [319, 26] width 13 height 13
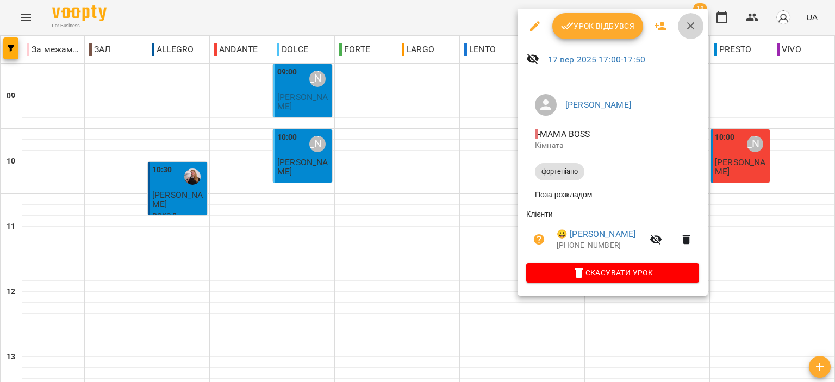
click at [690, 30] on icon "button" at bounding box center [690, 26] width 13 height 13
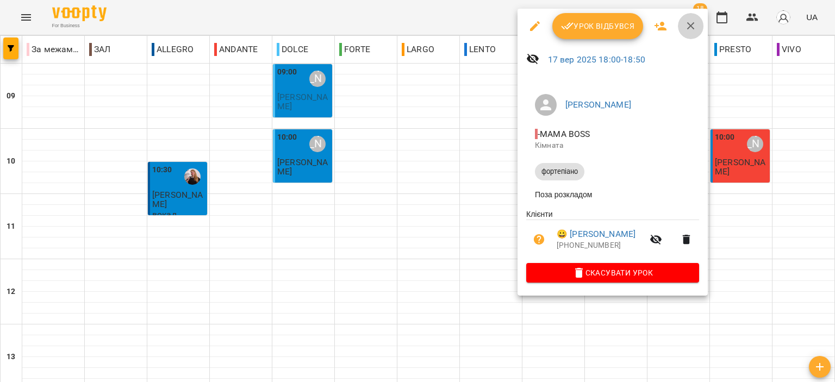
click at [684, 28] on icon "button" at bounding box center [690, 26] width 13 height 13
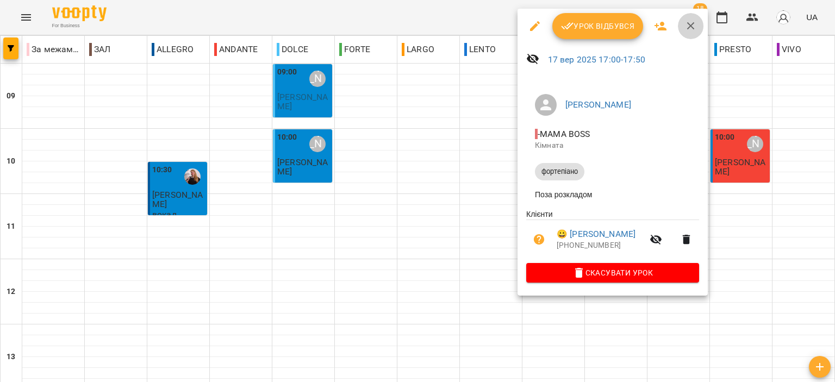
click at [690, 21] on icon "button" at bounding box center [690, 26] width 13 height 13
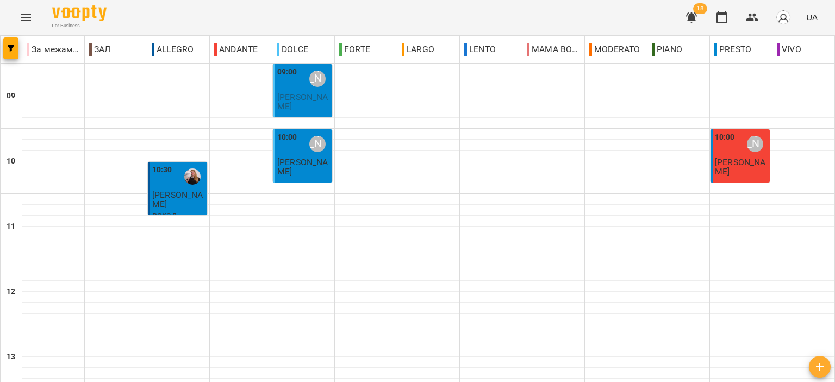
scroll to position [427, 0]
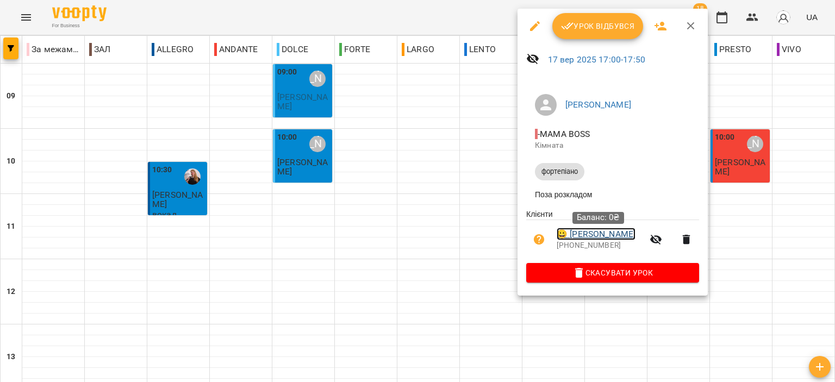
click at [596, 233] on link "😀 Уманець Зоряна" at bounding box center [595, 234] width 79 height 13
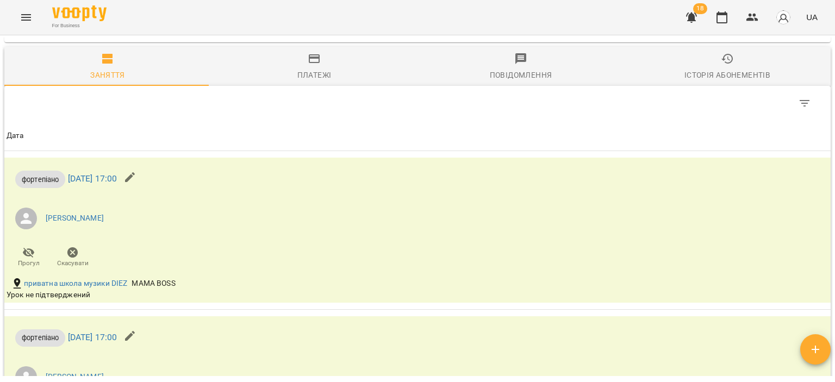
scroll to position [380, 0]
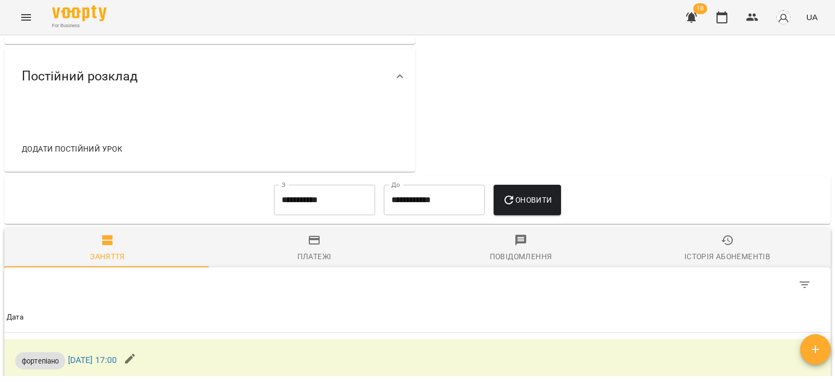
click at [341, 208] on input "**********" at bounding box center [324, 200] width 101 height 30
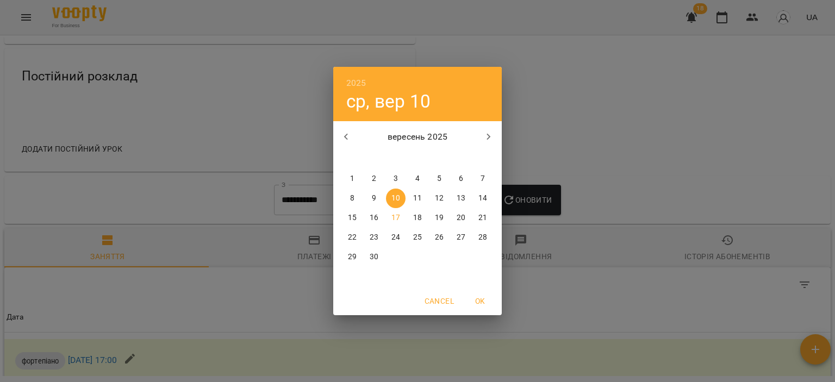
click at [342, 129] on button "button" at bounding box center [346, 137] width 26 height 26
click at [443, 173] on span "1" at bounding box center [439, 178] width 20 height 11
type input "**********"
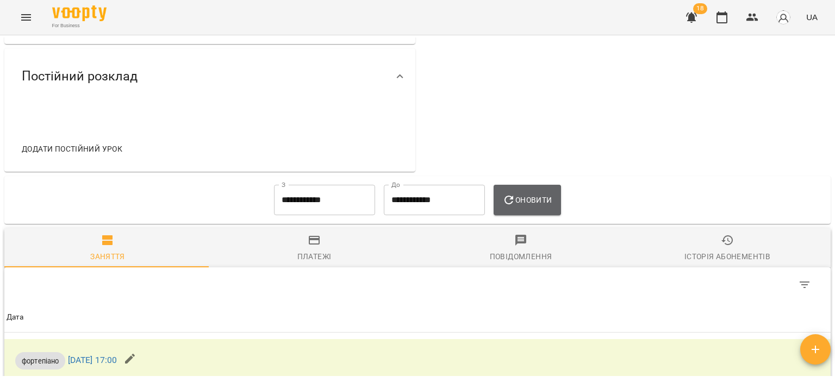
click at [535, 206] on span "Оновити" at bounding box center [526, 199] width 49 height 13
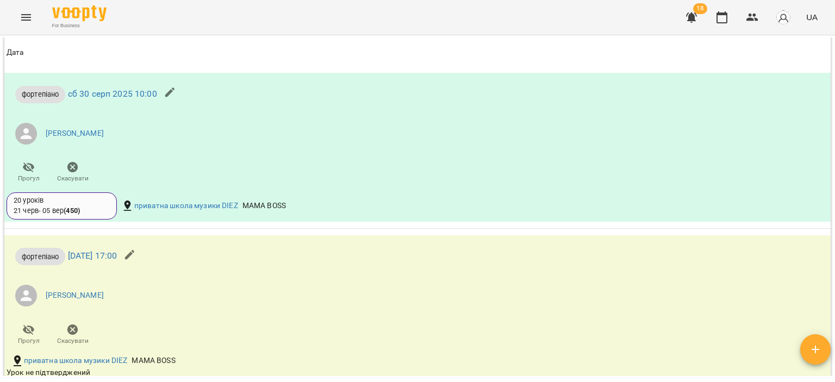
scroll to position [1847, 0]
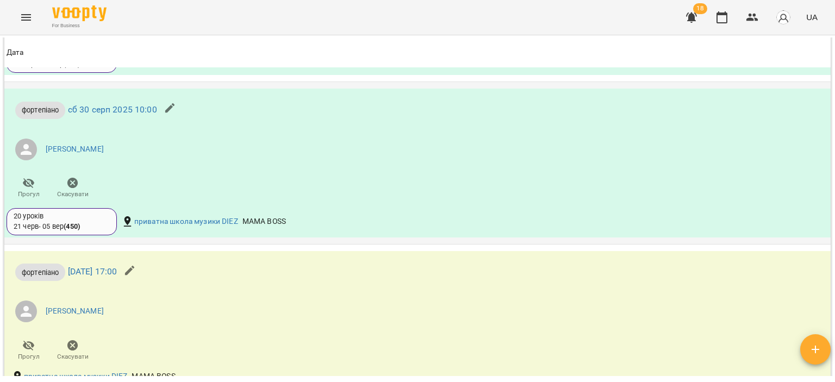
click at [90, 229] on div "20 уроків 21 черв - 05 вер ( 450 )" at bounding box center [62, 221] width 96 height 20
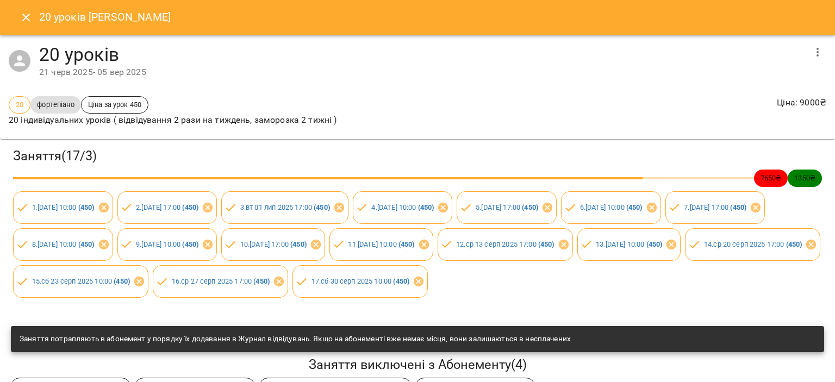
click at [813, 52] on icon "button" at bounding box center [817, 52] width 13 height 13
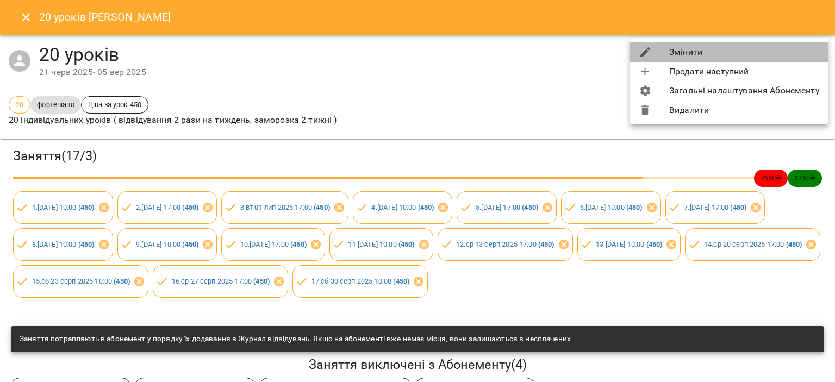
click at [746, 45] on li "Змінити" at bounding box center [729, 52] width 198 height 20
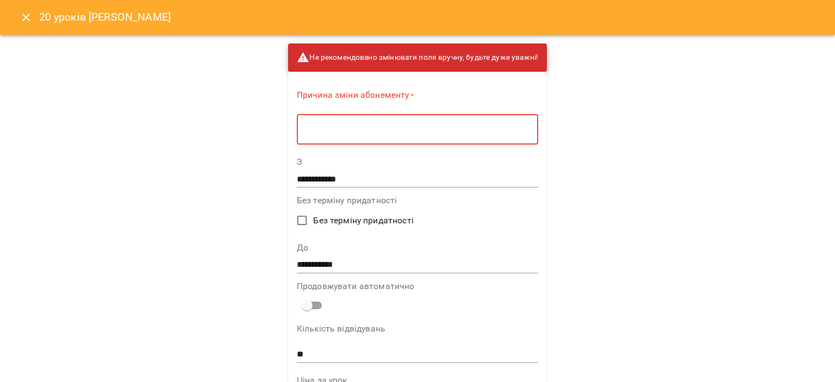
click at [450, 126] on textarea at bounding box center [417, 129] width 226 height 10
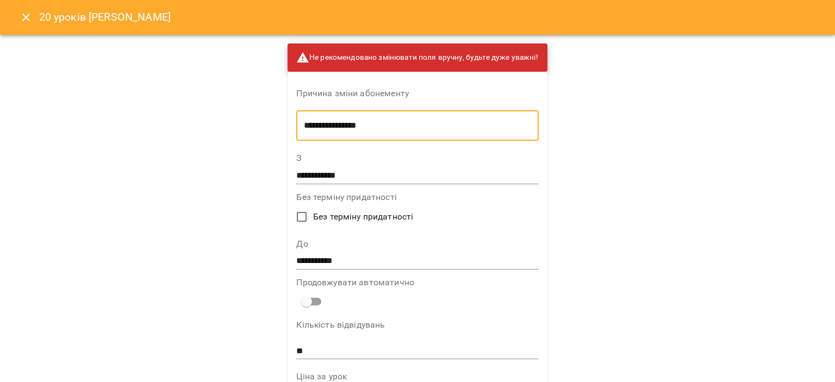
type textarea "**********"
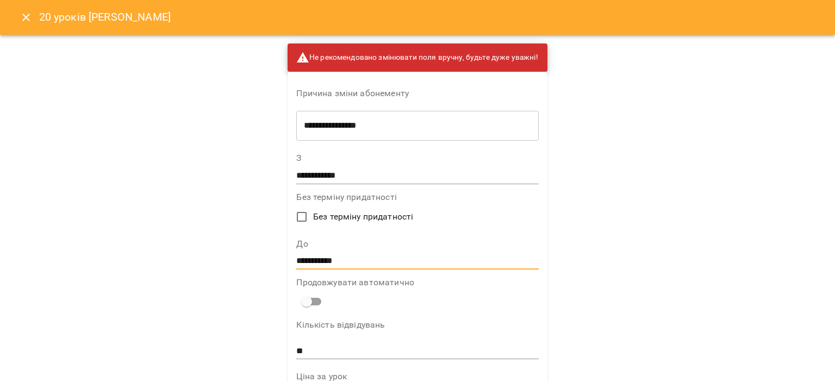
click at [339, 255] on input "**********" at bounding box center [417, 261] width 242 height 17
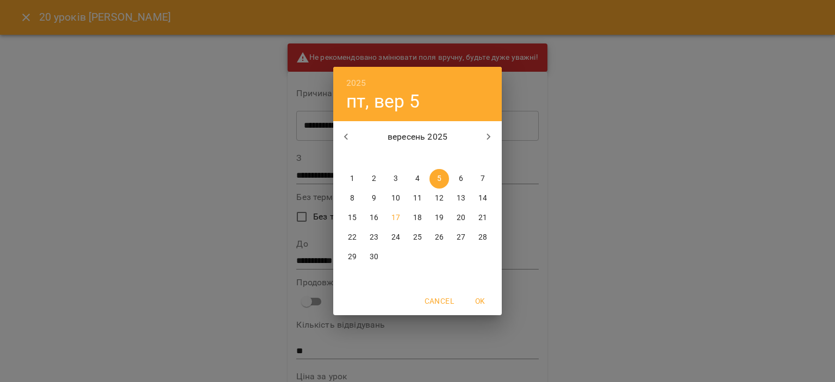
click at [373, 253] on p "30" at bounding box center [373, 257] width 9 height 11
type input "**********"
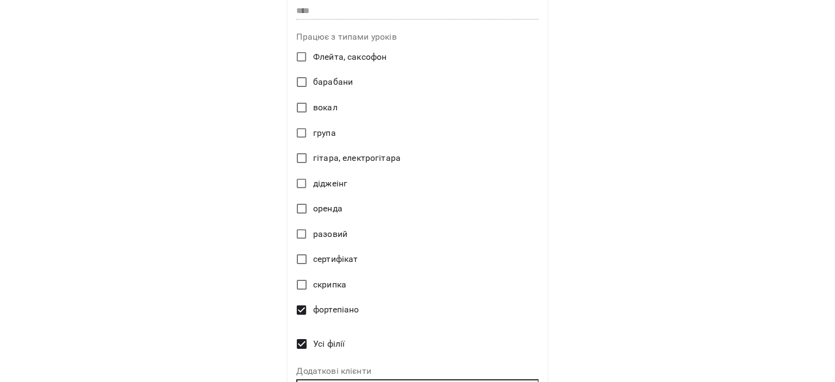
scroll to position [511, 0]
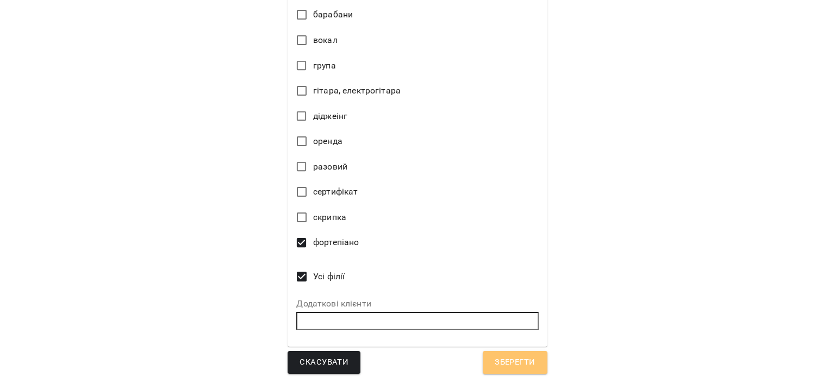
click at [515, 359] on span "Зберегти" at bounding box center [514, 362] width 40 height 14
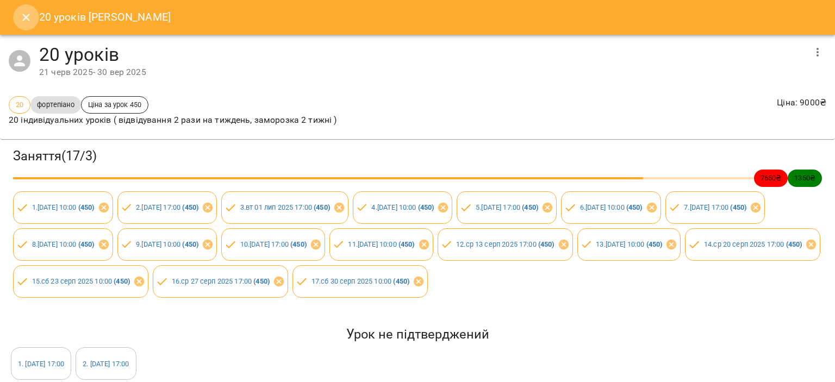
click at [28, 23] on icon "Close" at bounding box center [26, 17] width 13 height 13
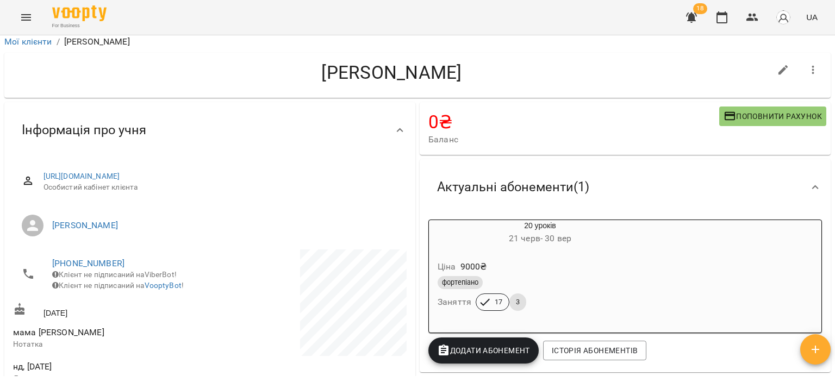
scroll to position [0, 0]
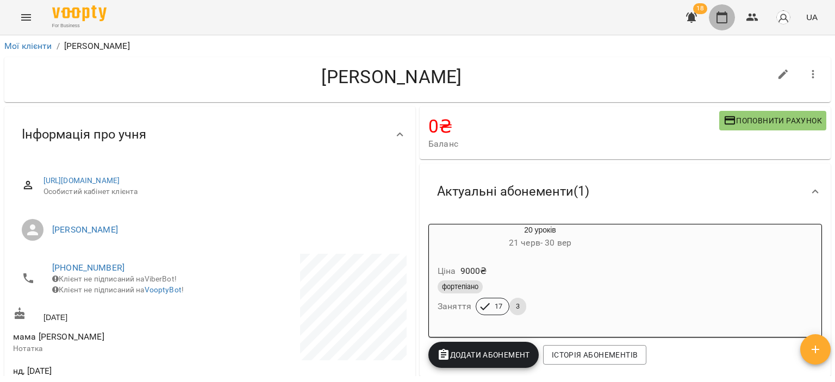
click at [723, 8] on button "button" at bounding box center [722, 17] width 26 height 26
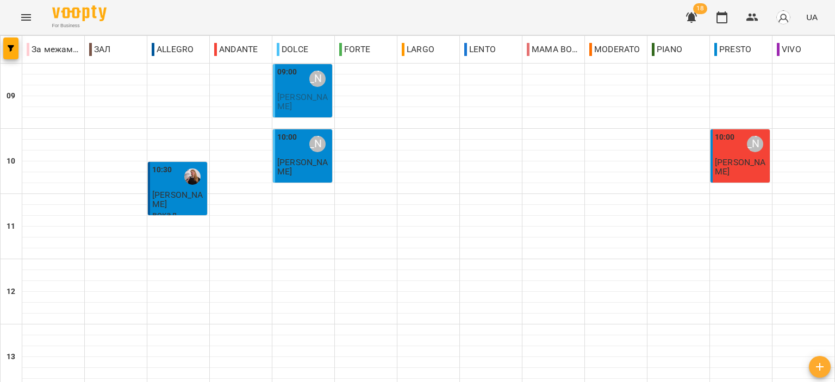
scroll to position [489, 0]
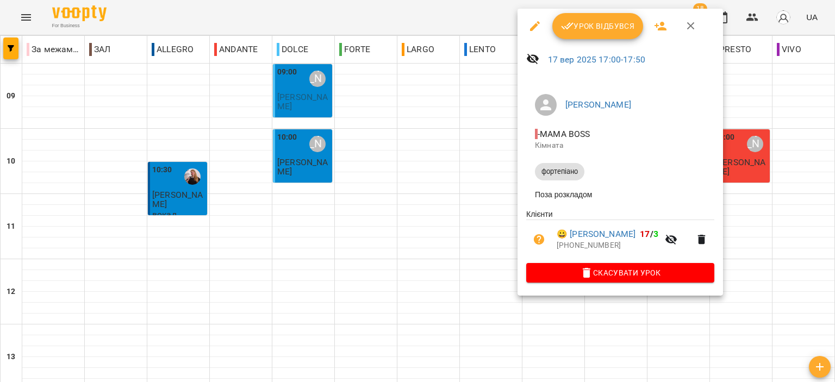
click at [694, 27] on icon "button" at bounding box center [690, 26] width 13 height 13
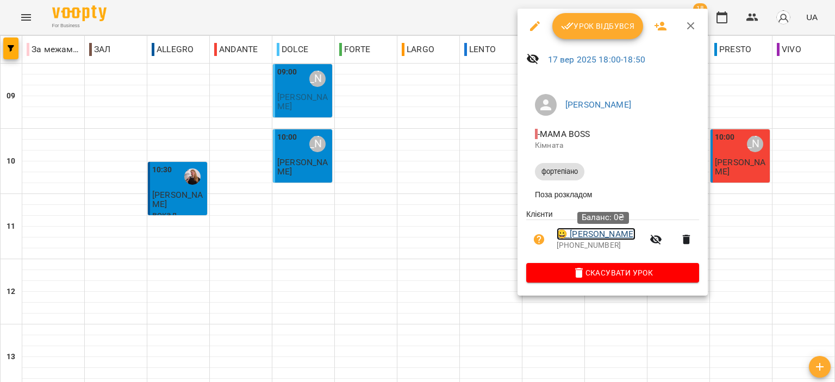
click at [600, 239] on link "😀 Мартиненко Олена" at bounding box center [595, 234] width 79 height 13
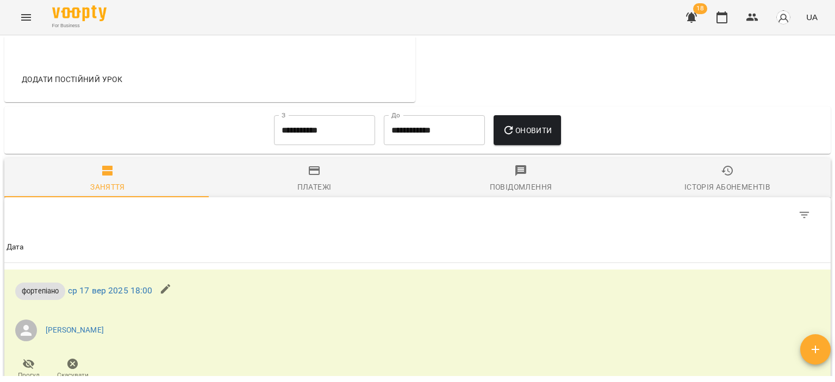
scroll to position [435, 0]
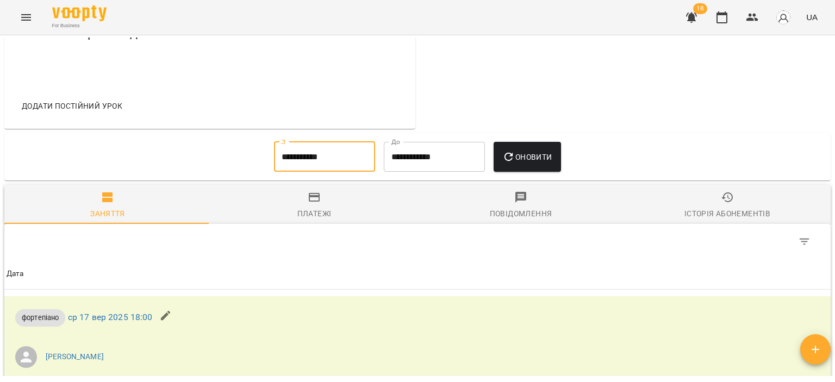
click at [355, 149] on input "**********" at bounding box center [324, 157] width 101 height 30
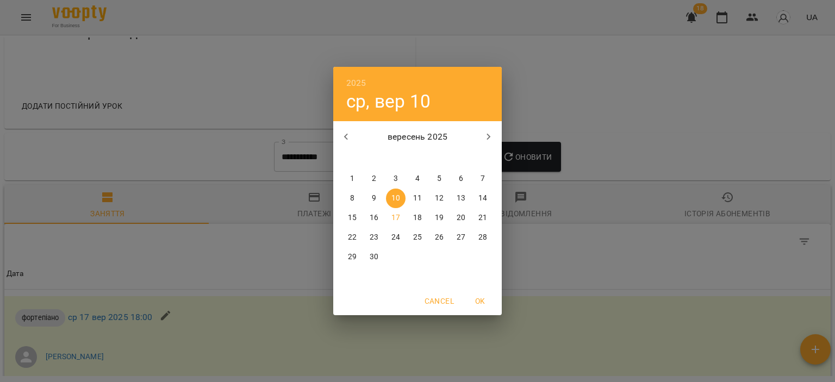
click at [341, 137] on icon "button" at bounding box center [346, 136] width 13 height 13
click at [368, 178] on span "1" at bounding box center [374, 178] width 20 height 11
type input "**********"
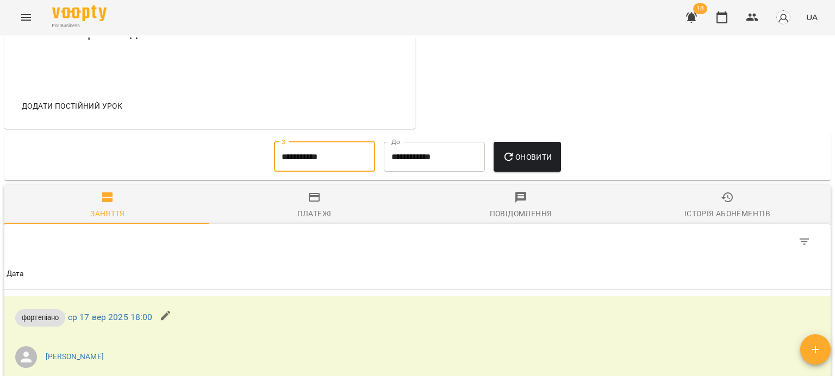
click at [532, 162] on span "Оновити" at bounding box center [526, 157] width 49 height 13
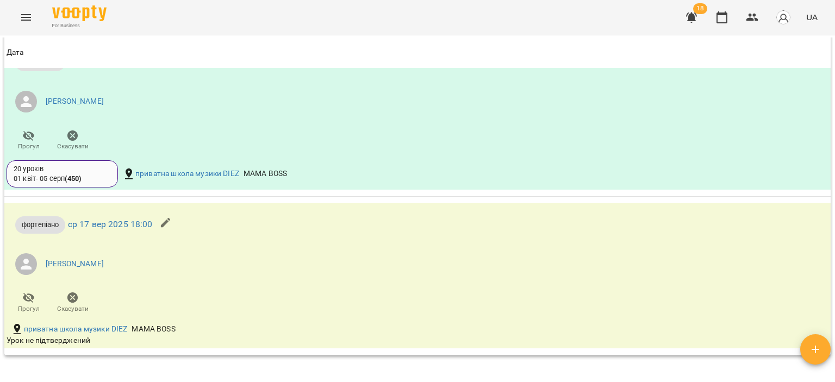
scroll to position [869, 0]
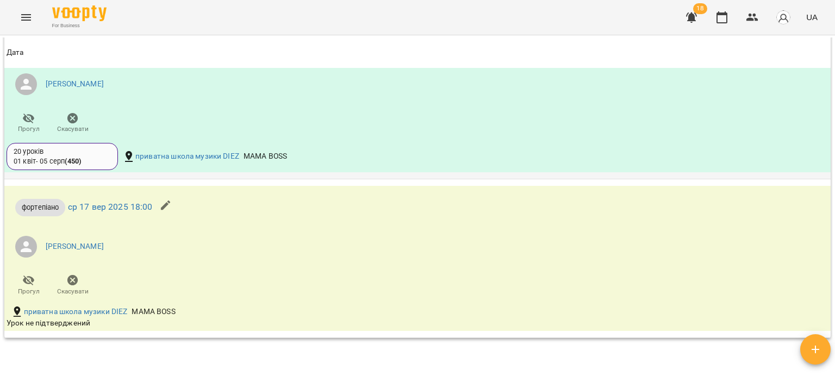
click at [96, 157] on div "20 уроків 01 квіт - 05 серп ( 450 )" at bounding box center [62, 157] width 97 height 20
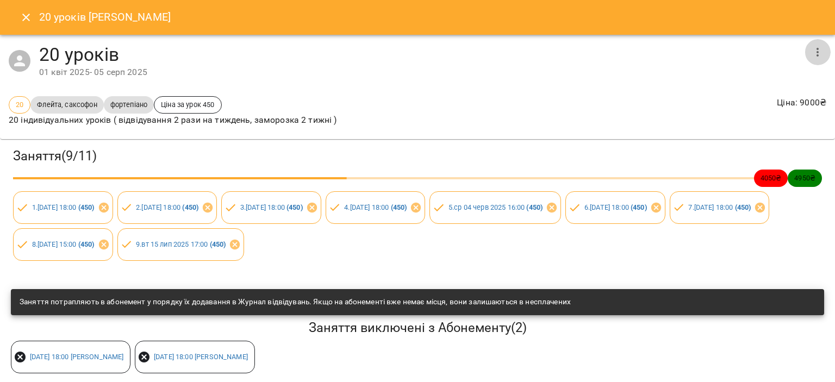
click at [813, 50] on icon "button" at bounding box center [817, 52] width 13 height 13
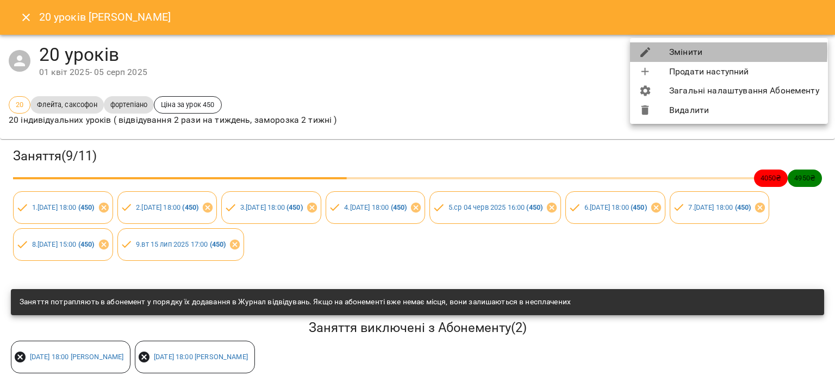
click at [676, 52] on li "Змінити" at bounding box center [729, 52] width 198 height 20
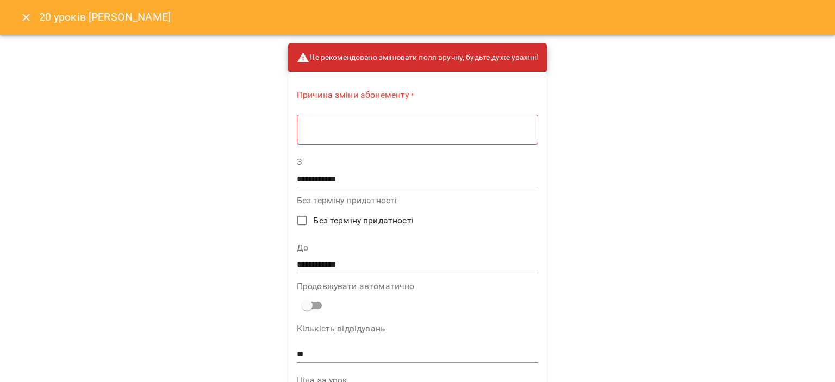
click at [395, 122] on div "* ​" at bounding box center [417, 129] width 241 height 30
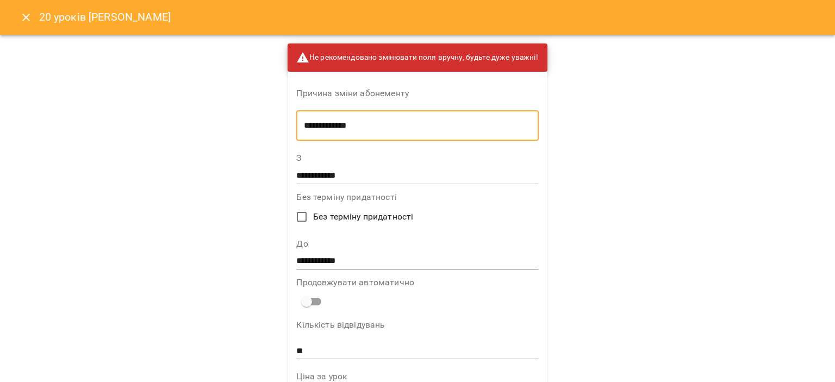
type textarea "**********"
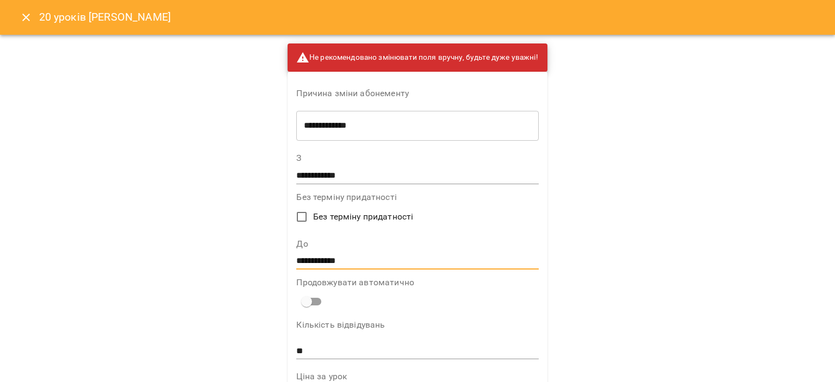
click at [344, 263] on input "**********" at bounding box center [417, 261] width 242 height 17
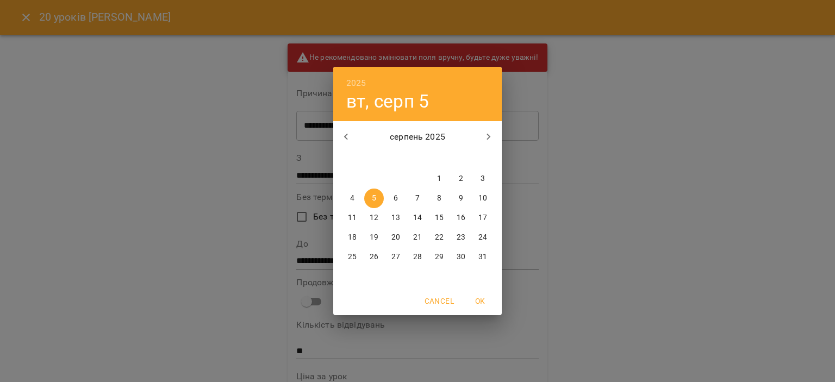
click at [485, 136] on icon "button" at bounding box center [488, 136] width 13 height 13
click at [378, 258] on p "30" at bounding box center [373, 257] width 9 height 11
type input "**********"
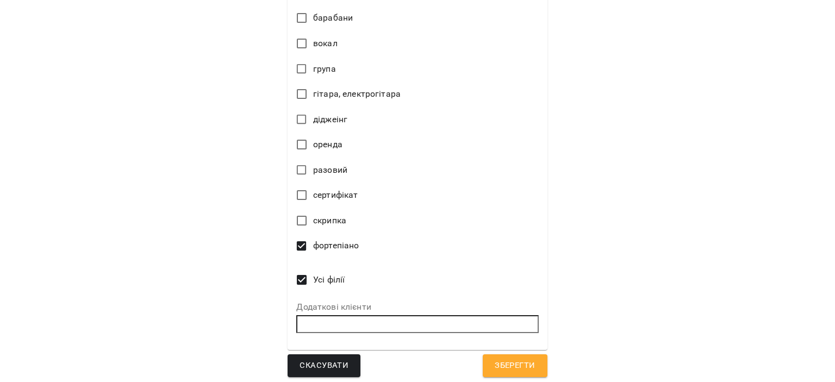
scroll to position [511, 0]
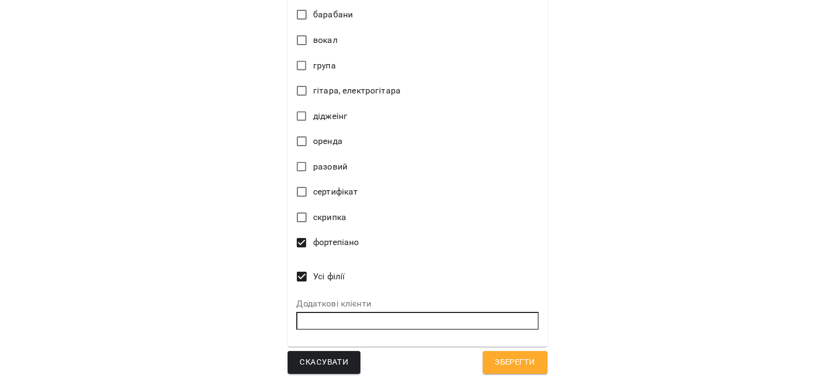
click at [517, 366] on span "Зберегти" at bounding box center [514, 362] width 40 height 14
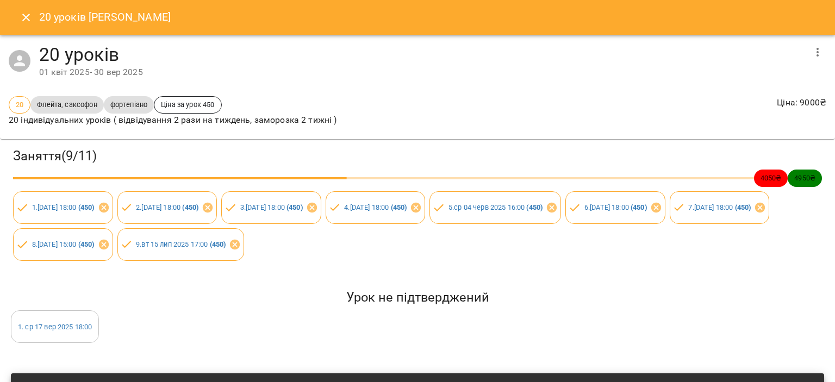
click at [21, 23] on icon "Close" at bounding box center [26, 17] width 13 height 13
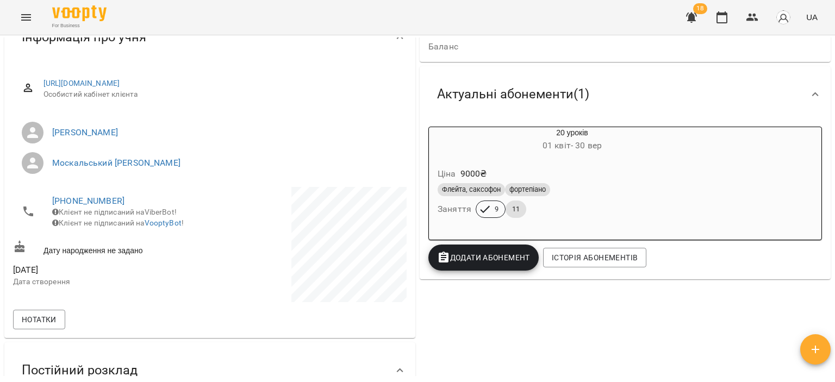
scroll to position [0, 0]
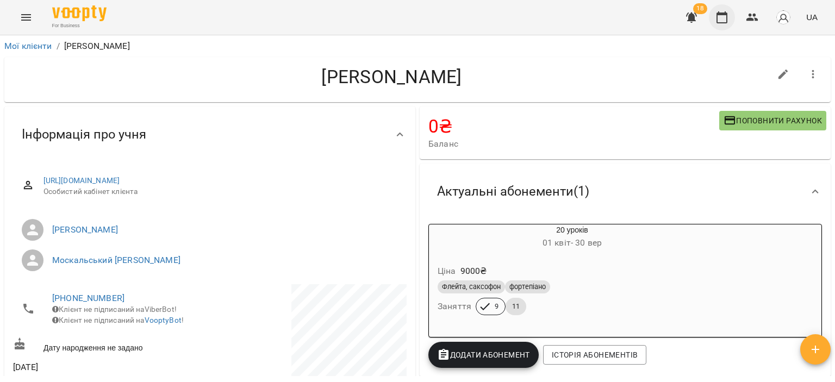
click at [724, 24] on button "button" at bounding box center [722, 17] width 26 height 26
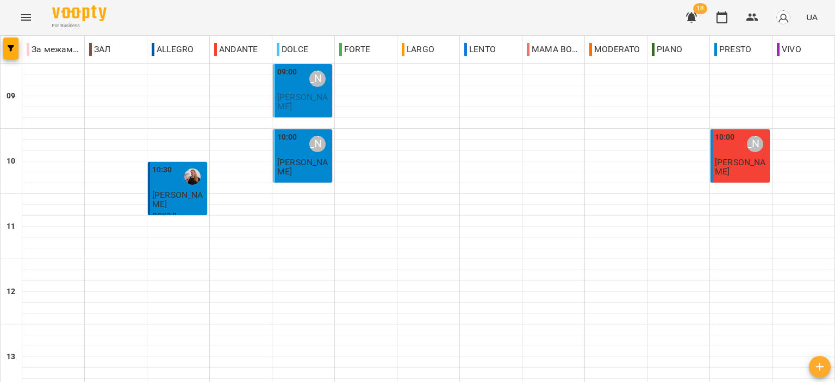
scroll to position [427, 0]
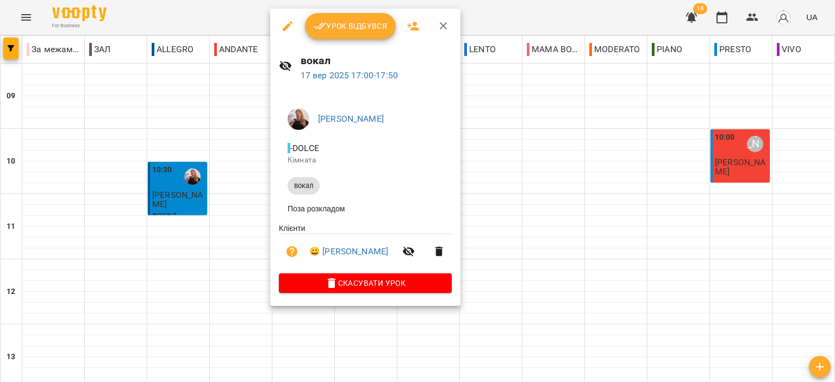
click at [440, 30] on icon "button" at bounding box center [443, 26] width 13 height 13
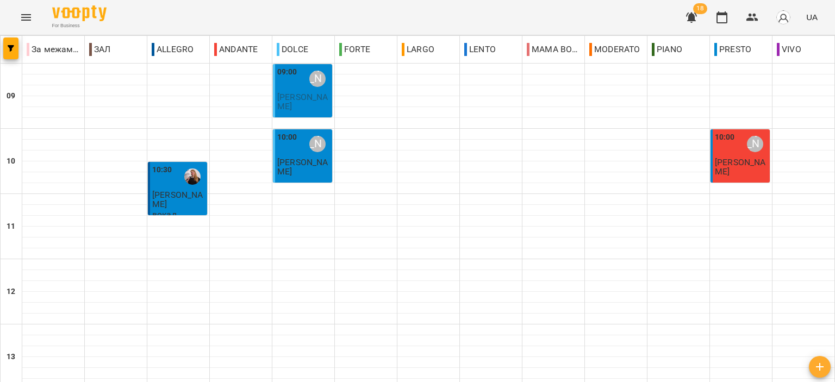
scroll to position [481, 0]
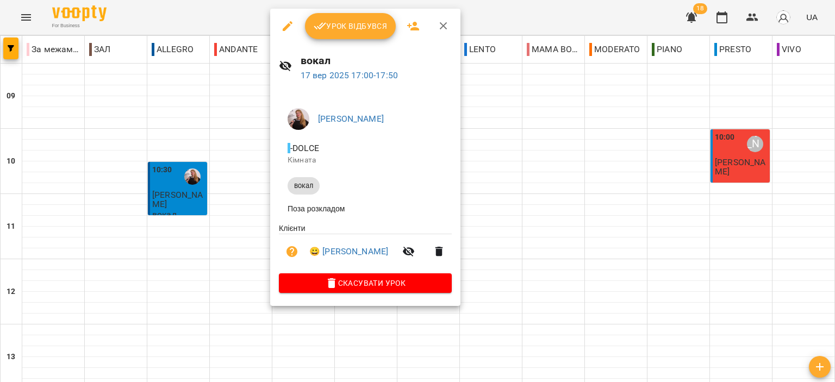
click at [447, 19] on button "button" at bounding box center [443, 26] width 26 height 26
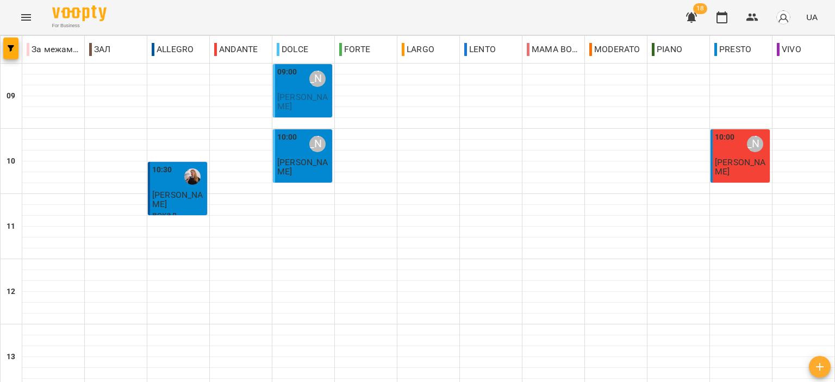
scroll to position [427, 0]
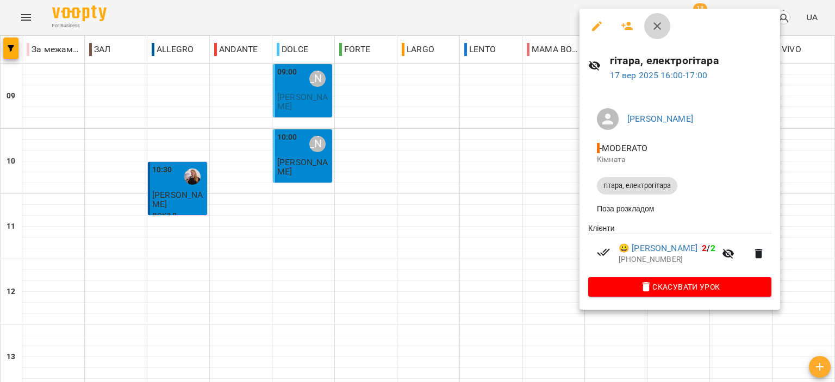
click at [660, 24] on icon "button" at bounding box center [656, 26] width 13 height 13
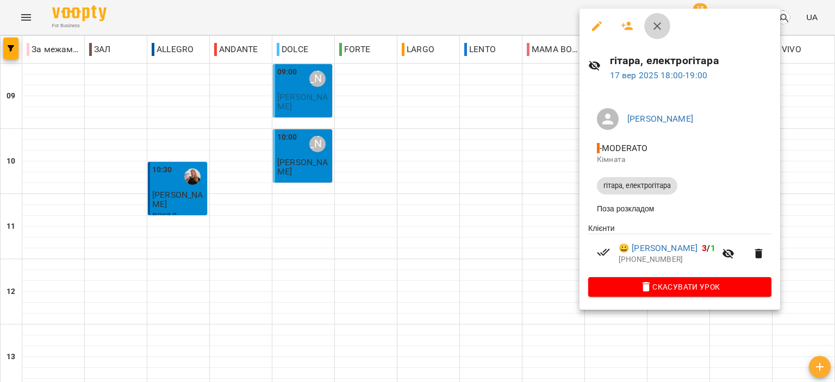
click at [657, 29] on icon "button" at bounding box center [656, 26] width 13 height 13
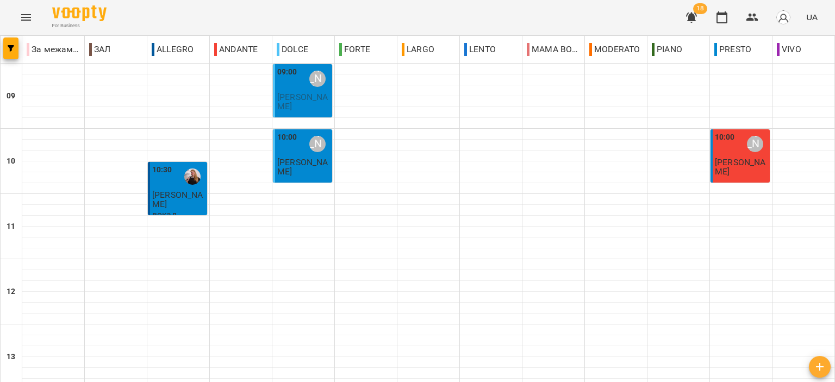
scroll to position [536, 0]
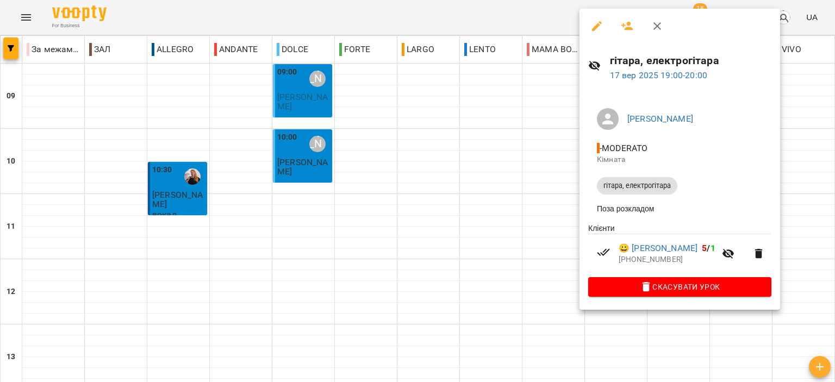
click at [662, 26] on icon "button" at bounding box center [656, 26] width 13 height 13
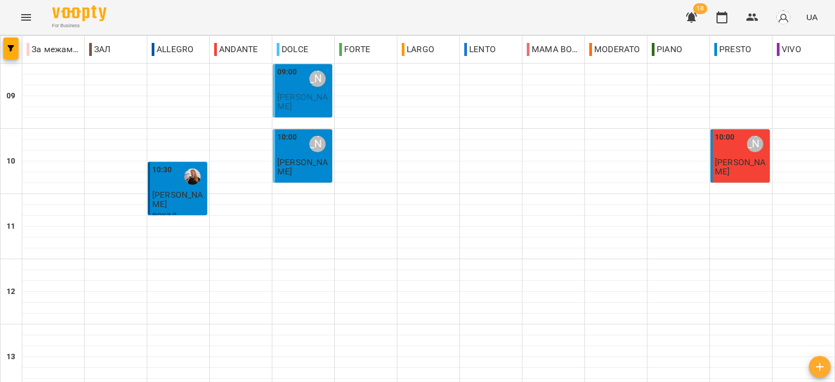
scroll to position [427, 0]
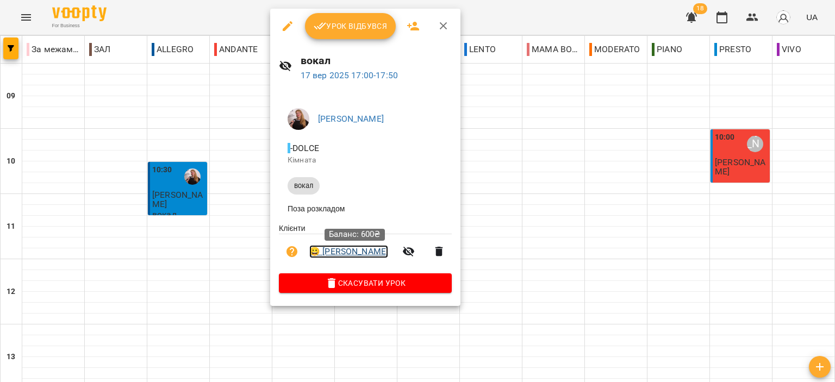
click at [368, 254] on link "😀 [PERSON_NAME]" at bounding box center [348, 251] width 79 height 13
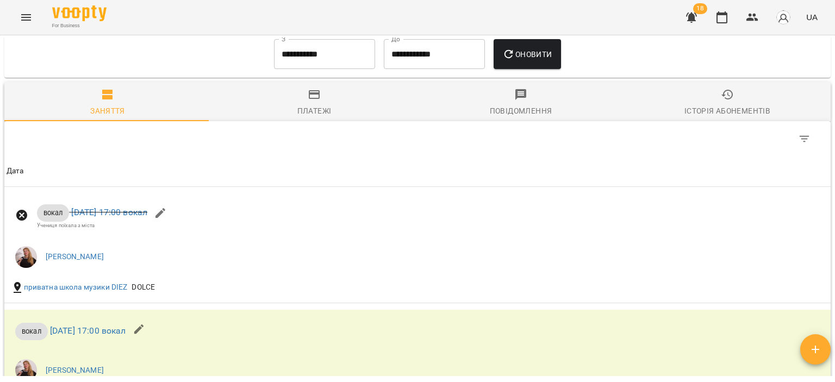
scroll to position [453, 0]
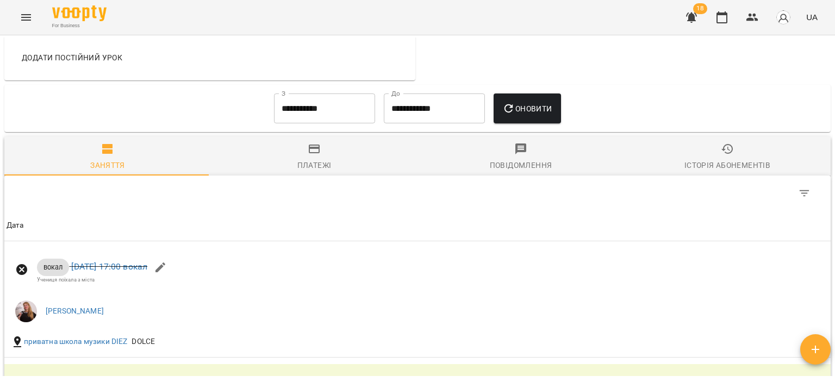
click at [278, 111] on input "**********" at bounding box center [324, 108] width 101 height 30
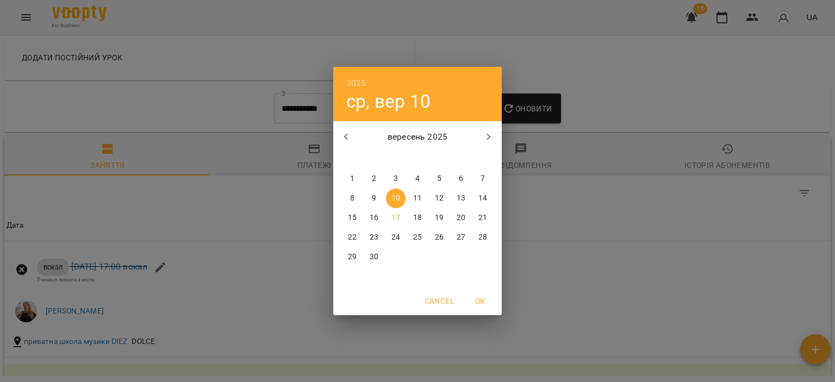
click at [352, 137] on button "button" at bounding box center [346, 137] width 26 height 26
click at [438, 178] on p "1" at bounding box center [439, 178] width 4 height 11
type input "**********"
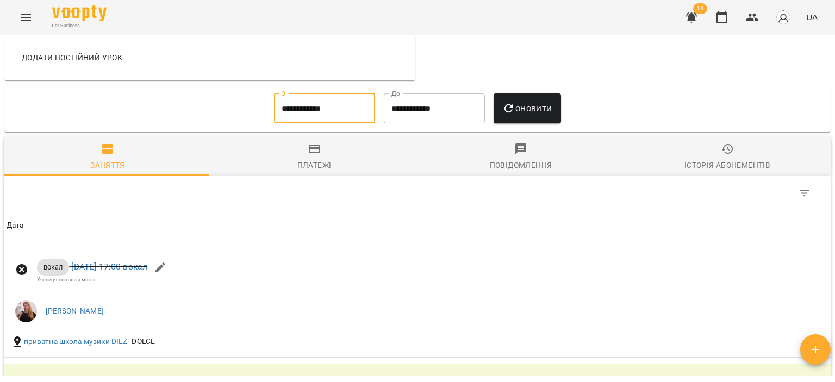
click at [546, 115] on button "Оновити" at bounding box center [526, 108] width 67 height 30
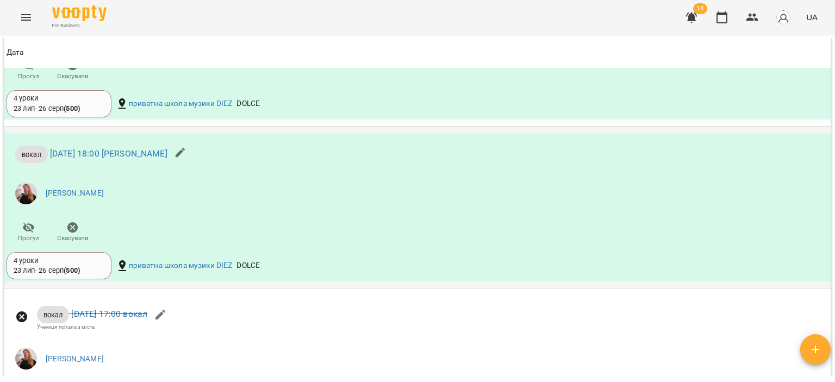
scroll to position [724, 0]
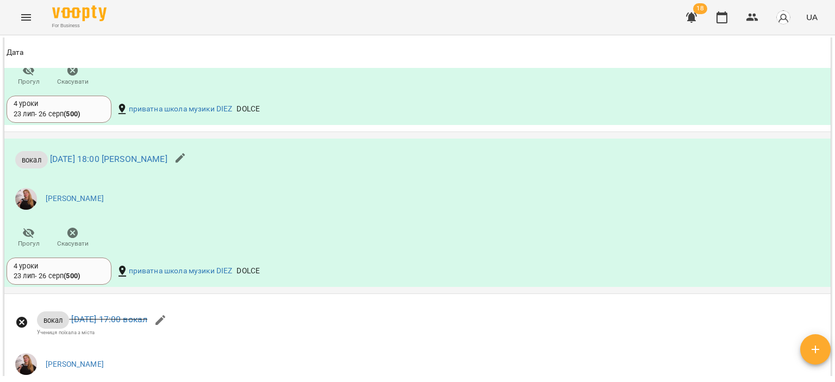
click at [89, 273] on div "4 уроки 23 лип - 26 серп ( 500 )" at bounding box center [59, 271] width 91 height 20
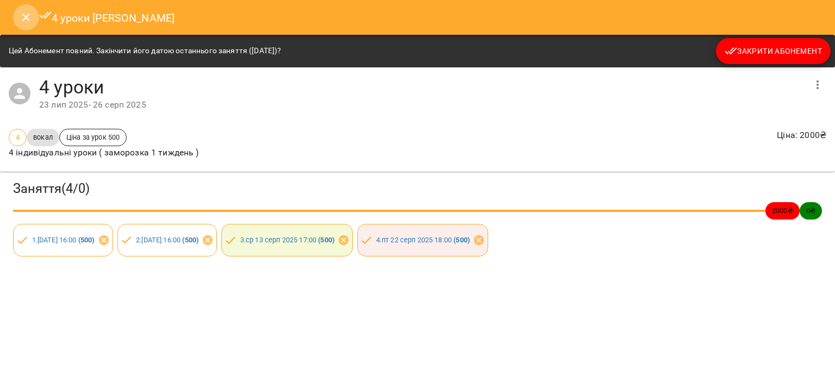
click at [26, 16] on icon "Close" at bounding box center [26, 17] width 13 height 13
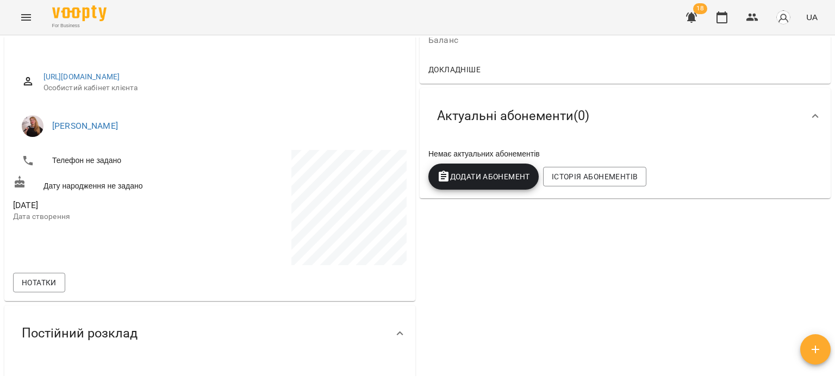
scroll to position [0, 0]
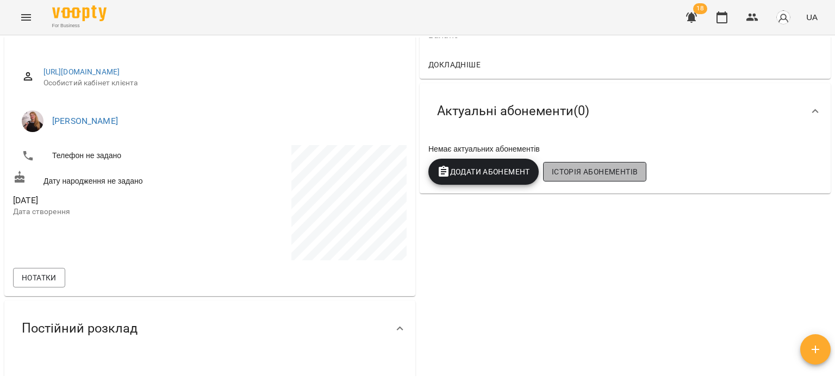
click at [586, 165] on button "Історія абонементів" at bounding box center [594, 172] width 103 height 20
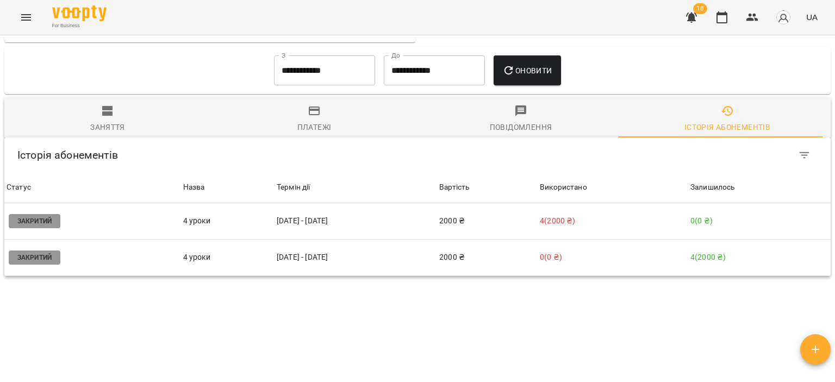
scroll to position [522, 0]
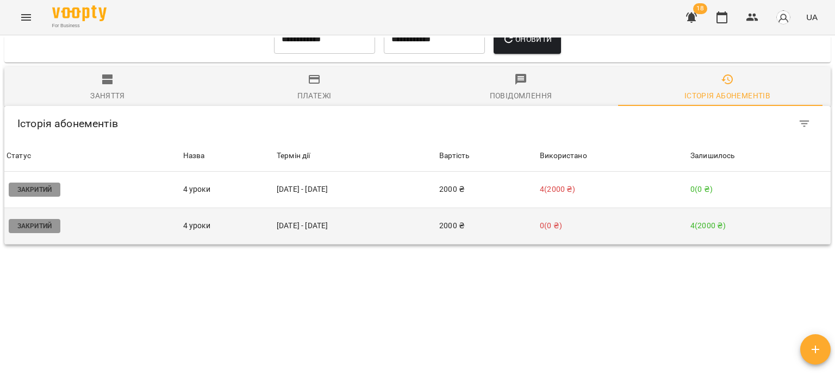
click at [605, 220] on p "0 ( 0 ₴ )" at bounding box center [613, 225] width 146 height 11
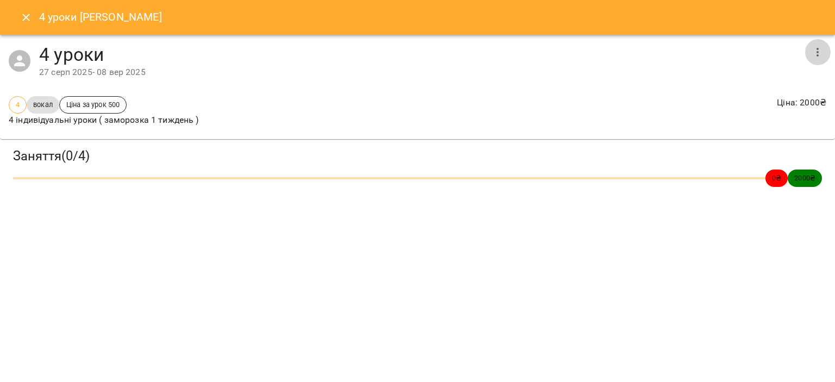
click at [820, 52] on icon "button" at bounding box center [817, 52] width 13 height 13
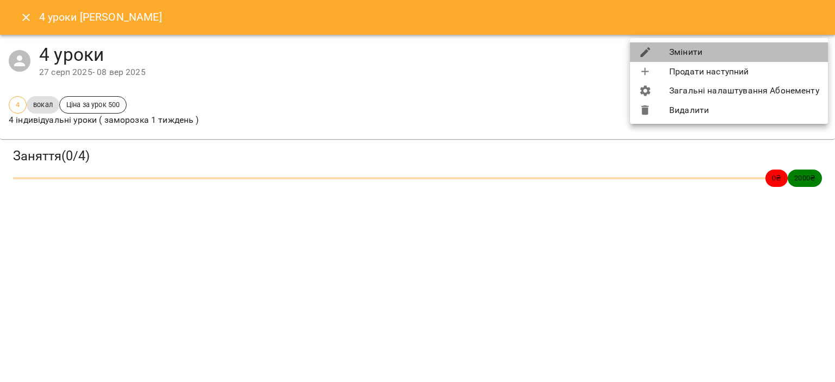
click at [730, 53] on li "Змінити" at bounding box center [729, 52] width 198 height 20
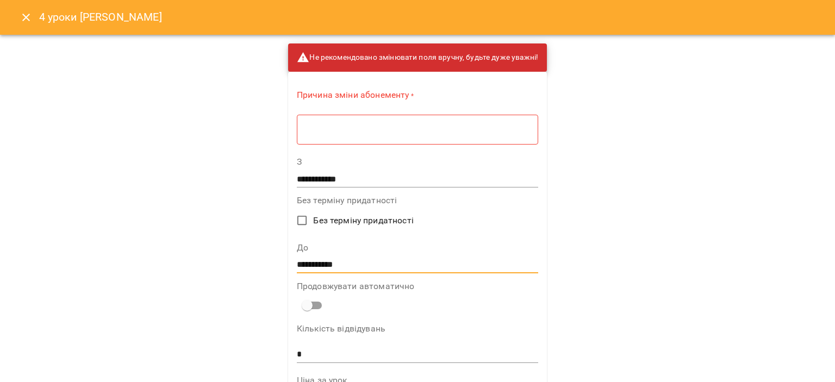
click at [361, 263] on input "**********" at bounding box center [417, 264] width 241 height 17
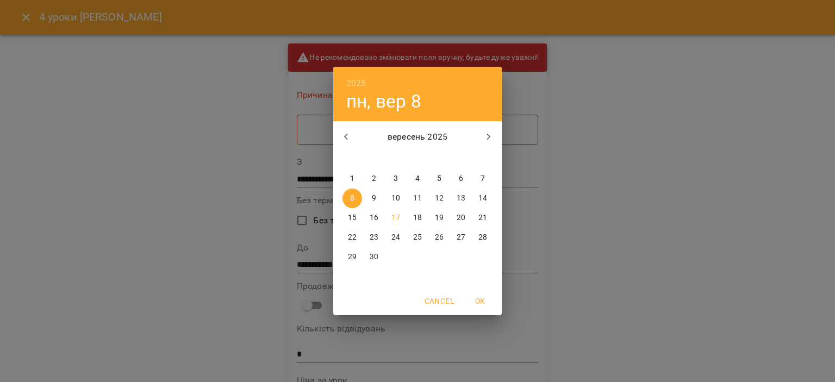
click at [373, 255] on p "30" at bounding box center [373, 257] width 9 height 11
type input "**********"
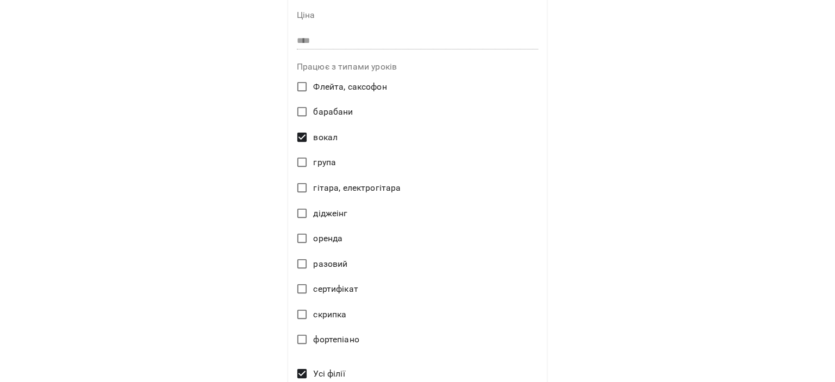
scroll to position [515, 0]
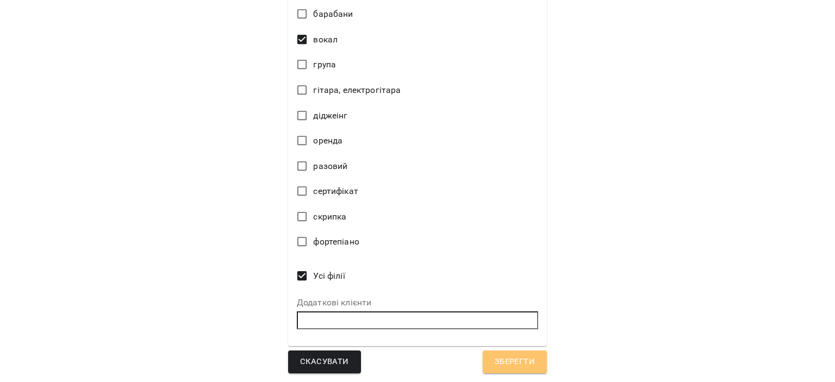
click at [494, 365] on span "Зберегти" at bounding box center [514, 362] width 40 height 14
click at [506, 360] on span "Зберегти" at bounding box center [514, 362] width 40 height 14
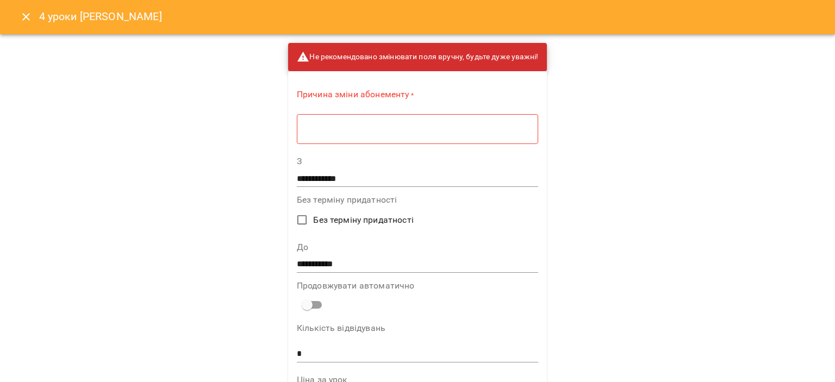
scroll to position [0, 0]
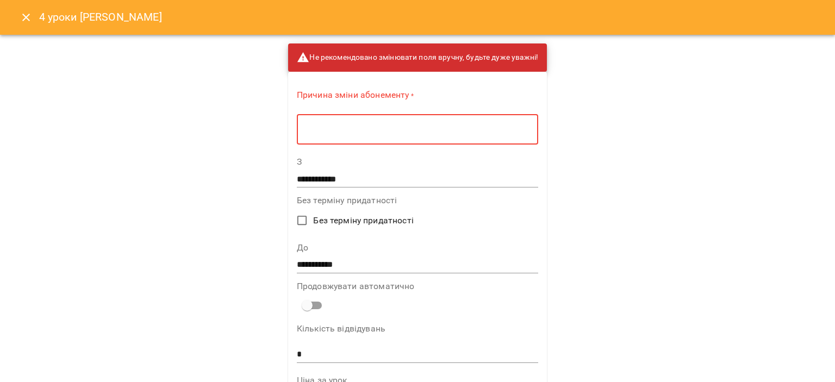
click at [385, 134] on textarea at bounding box center [417, 129] width 226 height 10
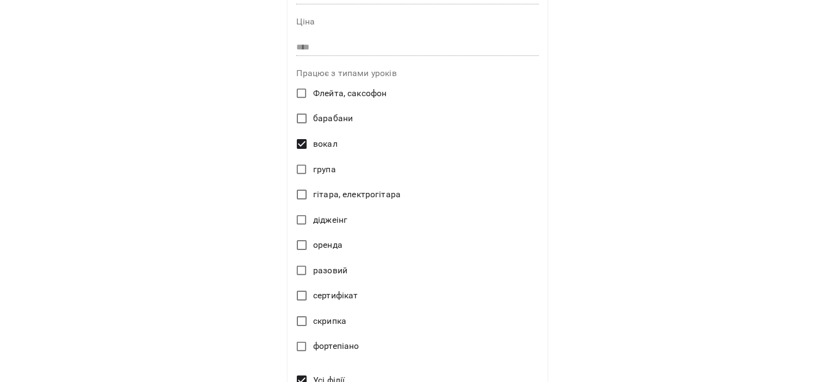
scroll to position [511, 0]
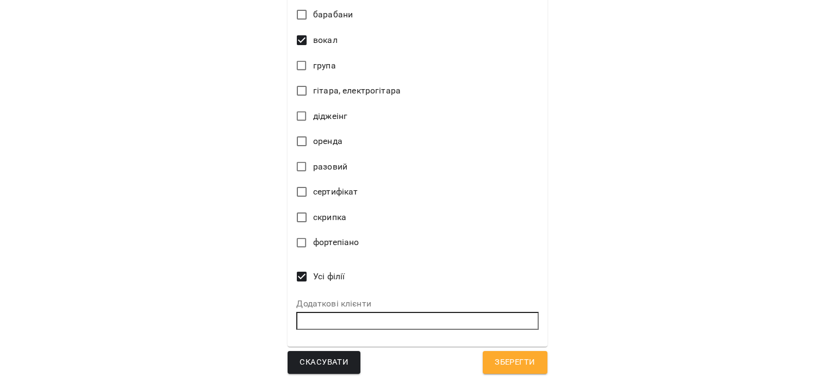
type textarea "********"
click at [506, 364] on span "Зберегти" at bounding box center [514, 362] width 40 height 14
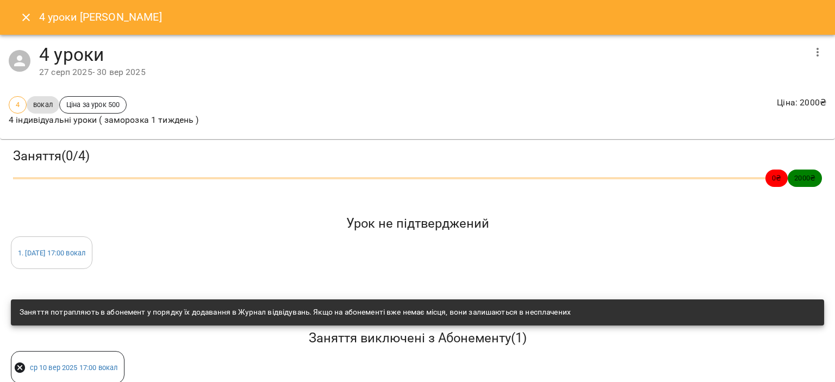
click at [33, 18] on button "Close" at bounding box center [26, 17] width 26 height 26
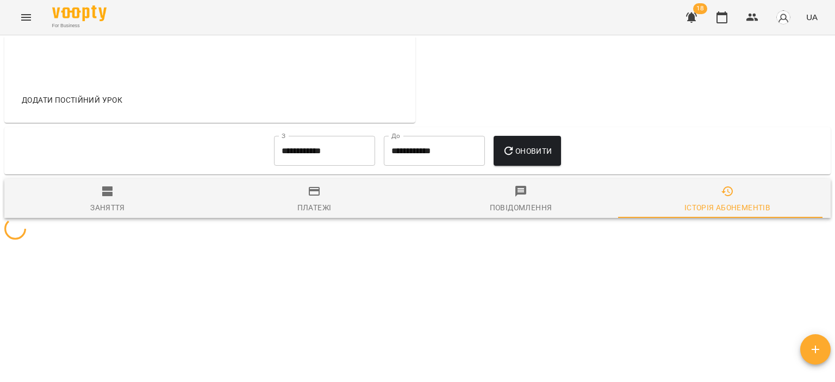
scroll to position [410, 0]
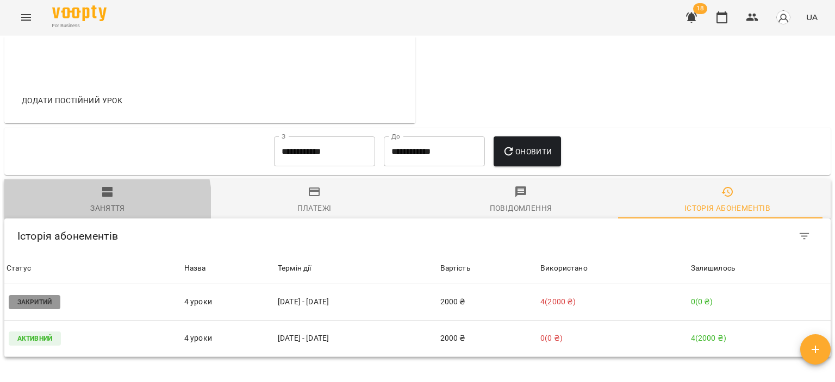
click at [93, 202] on div "Заняття" at bounding box center [107, 208] width 35 height 13
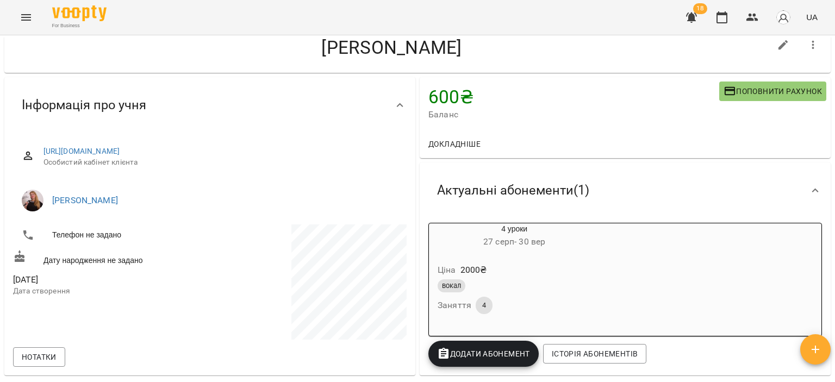
scroll to position [0, 0]
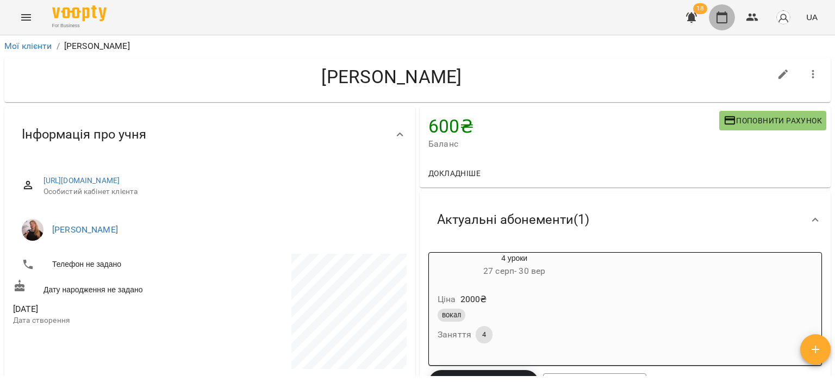
click at [718, 17] on icon "button" at bounding box center [721, 17] width 13 height 13
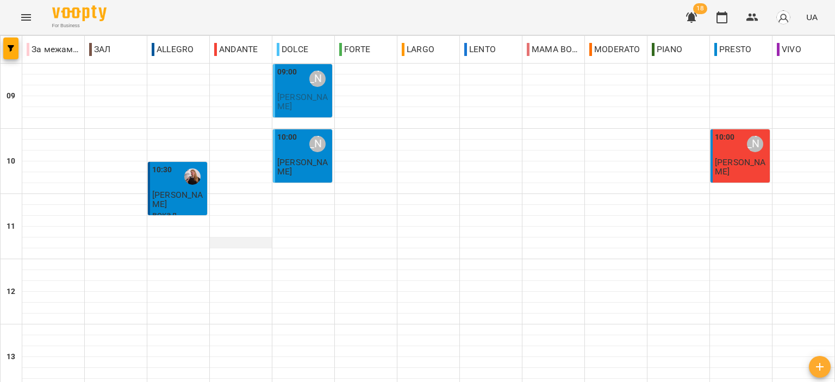
scroll to position [435, 0]
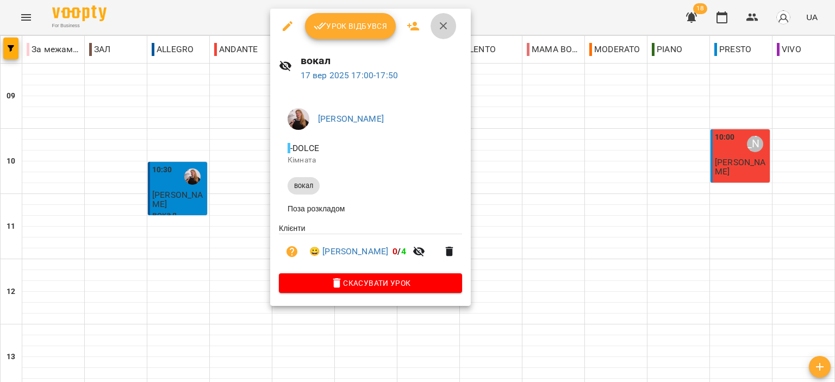
click at [445, 23] on icon "button" at bounding box center [444, 26] width 8 height 8
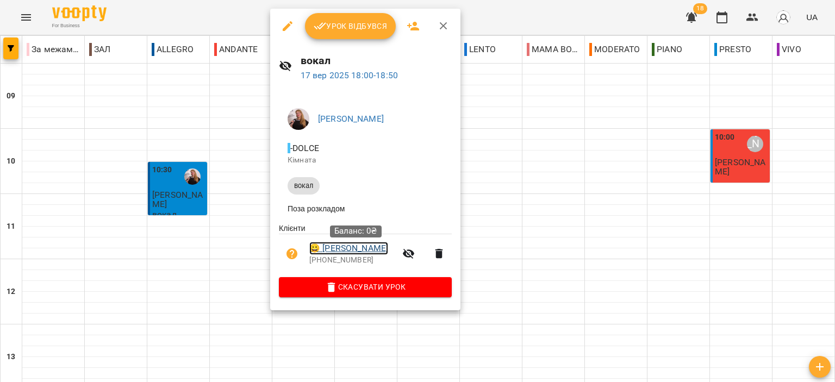
click at [378, 253] on link "😀 Петренко Михайло" at bounding box center [348, 248] width 79 height 13
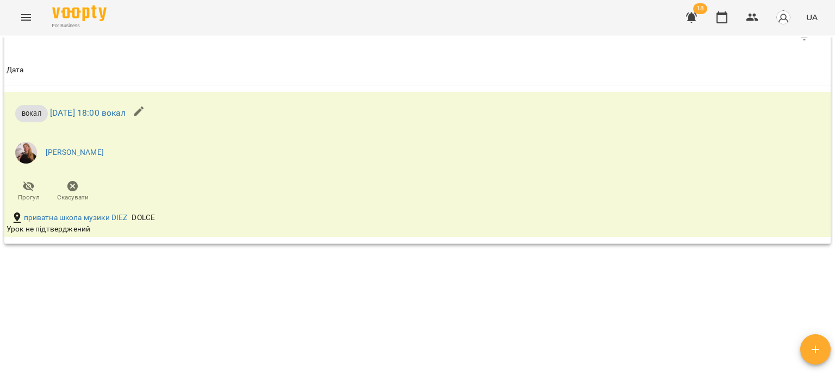
scroll to position [443, 0]
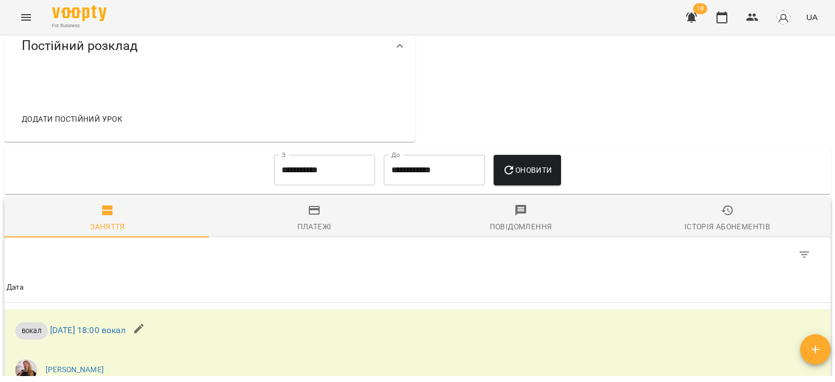
click at [330, 151] on div "**********" at bounding box center [325, 170] width 110 height 39
click at [321, 162] on input "**********" at bounding box center [324, 170] width 101 height 30
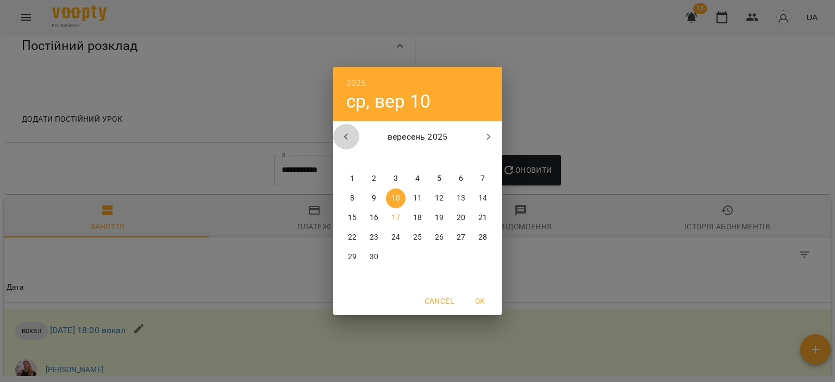
click at [342, 137] on icon "button" at bounding box center [346, 136] width 13 height 13
click at [343, 137] on icon "button" at bounding box center [346, 136] width 13 height 13
click at [477, 177] on span "1" at bounding box center [483, 178] width 20 height 11
type input "**********"
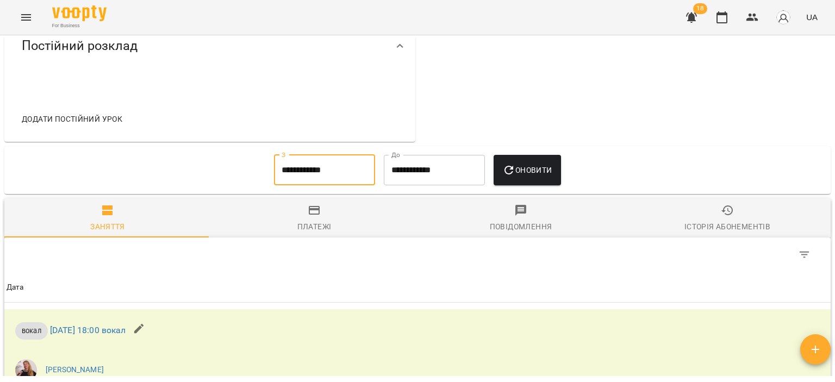
click at [513, 168] on icon "button" at bounding box center [508, 170] width 13 height 13
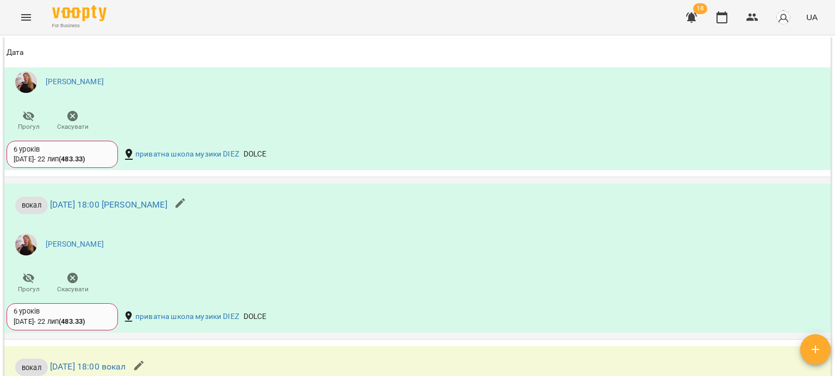
scroll to position [1367, 0]
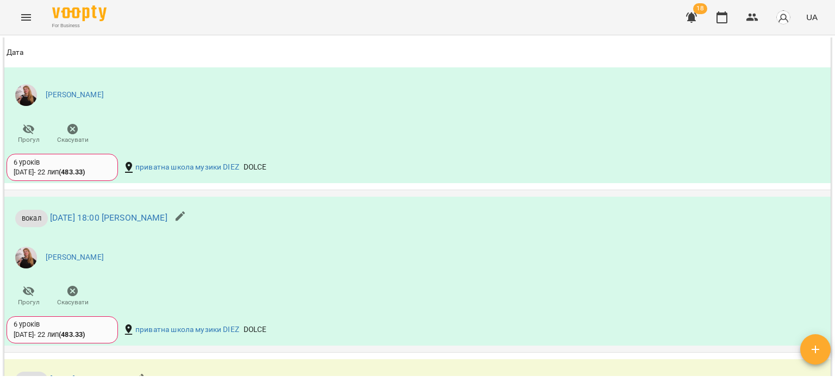
click at [96, 330] on div "6 уроків 04 черв - 22 лип ( 483.33 )" at bounding box center [62, 329] width 97 height 20
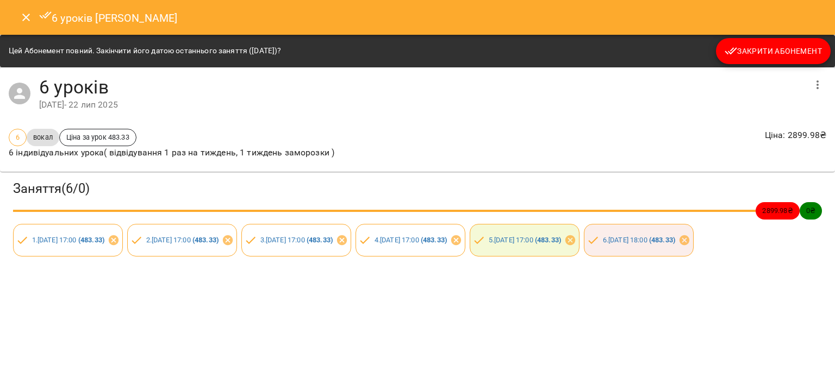
click at [23, 19] on icon "Close" at bounding box center [26, 18] width 8 height 8
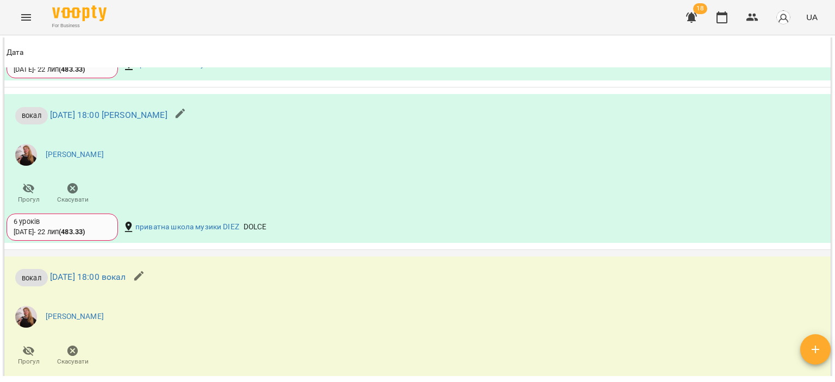
scroll to position [1467, 0]
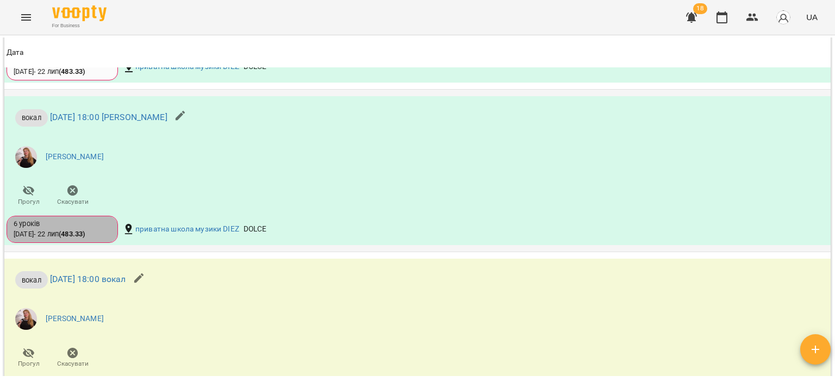
click at [98, 232] on div "6 уроків 04 черв - 22 лип ( 483.33 )" at bounding box center [62, 229] width 97 height 20
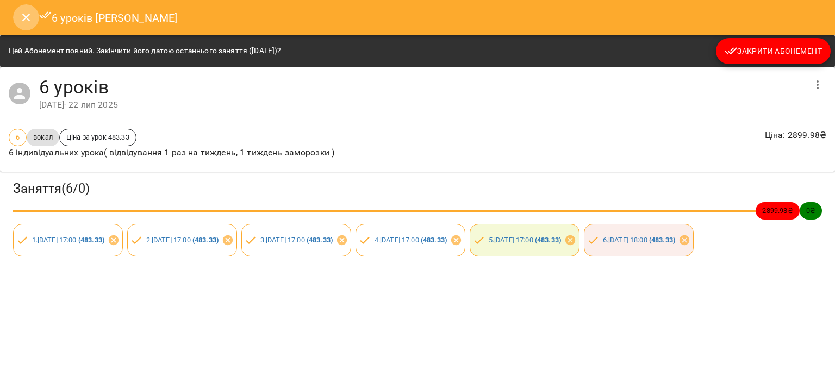
click at [14, 20] on button "Close" at bounding box center [26, 17] width 26 height 26
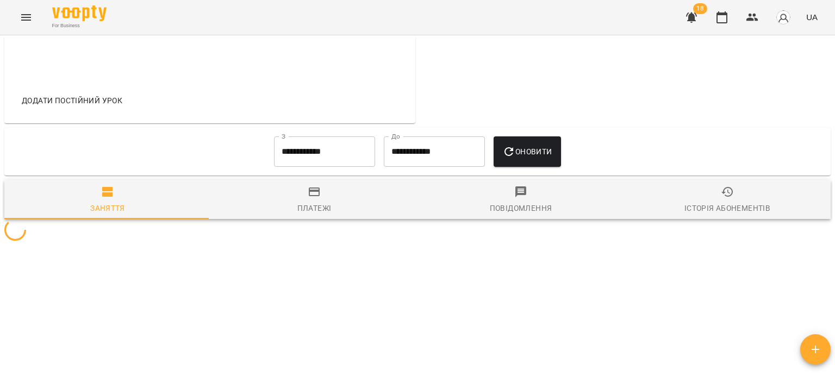
scroll to position [483, 0]
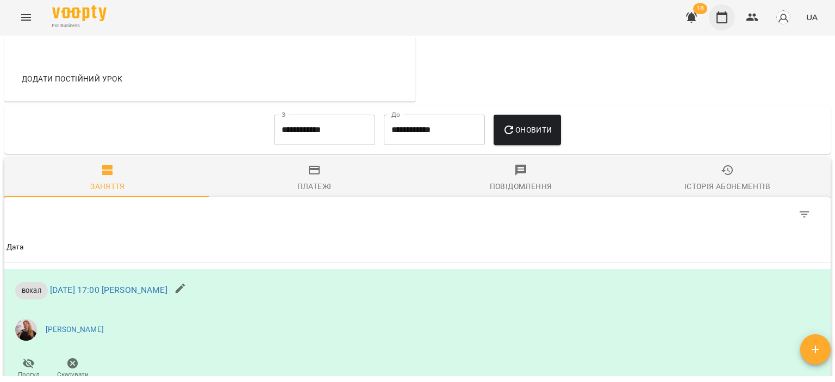
click at [718, 15] on icon "button" at bounding box center [721, 17] width 13 height 13
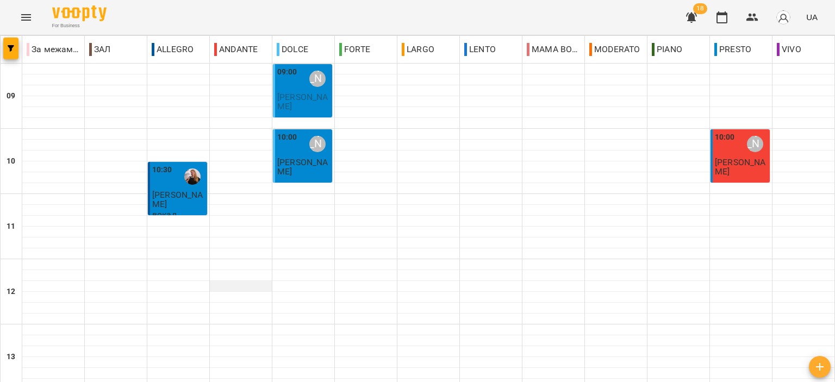
scroll to position [536, 0]
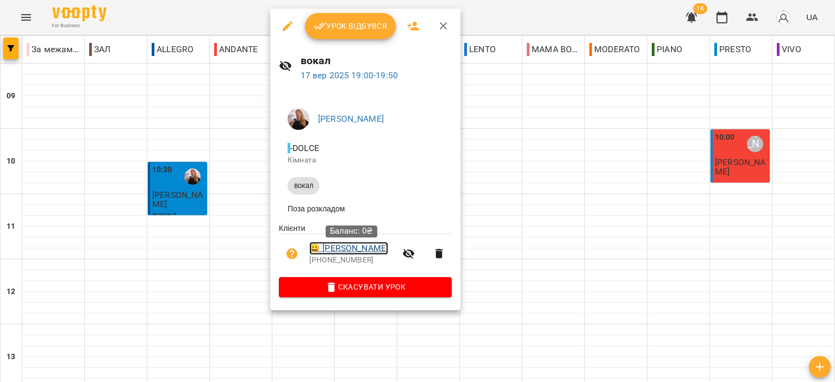
click at [371, 251] on link "😀 Нетреба Максим" at bounding box center [348, 248] width 79 height 13
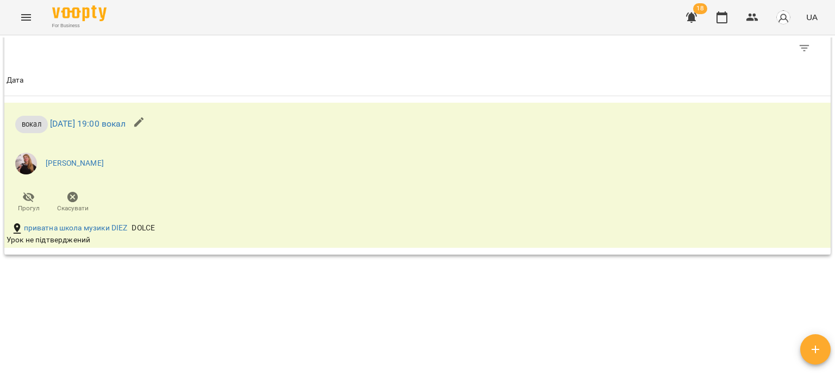
scroll to position [435, 0]
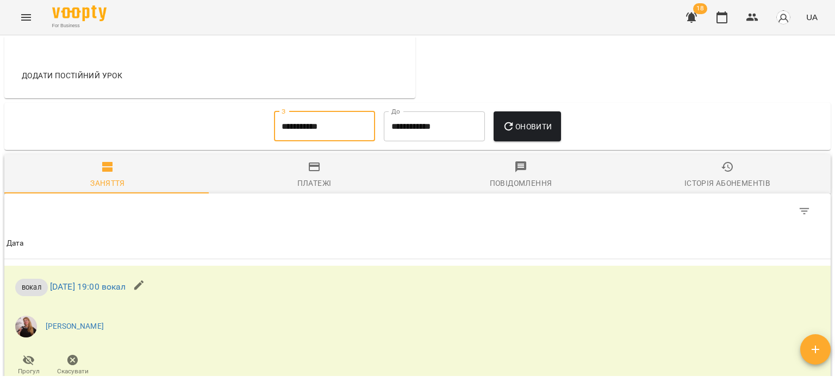
click at [319, 132] on input "**********" at bounding box center [324, 126] width 101 height 30
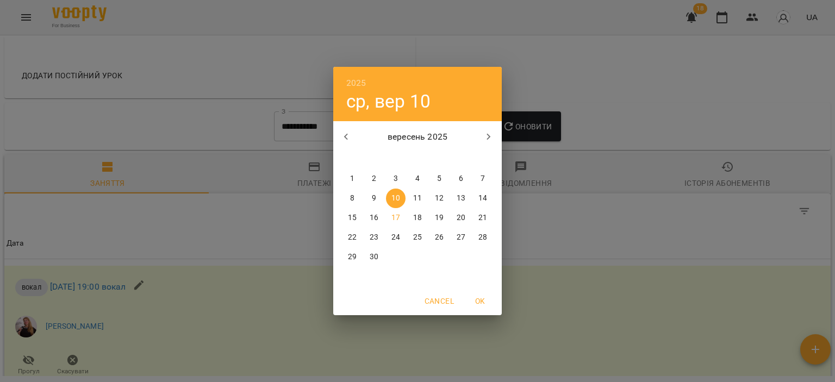
click at [352, 137] on button "button" at bounding box center [346, 137] width 26 height 26
click at [374, 178] on p "1" at bounding box center [374, 178] width 4 height 11
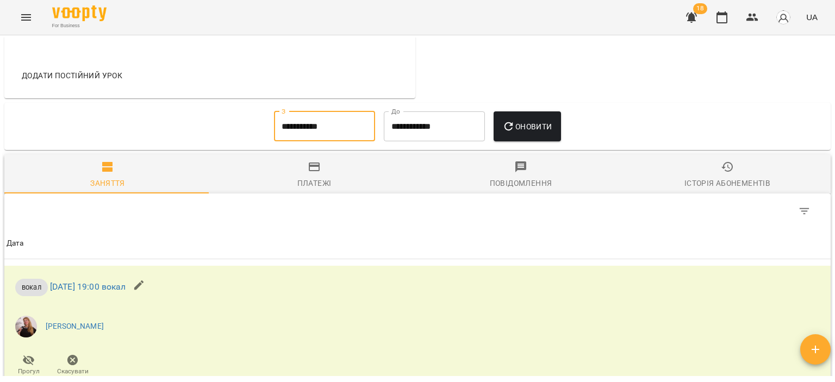
type input "**********"
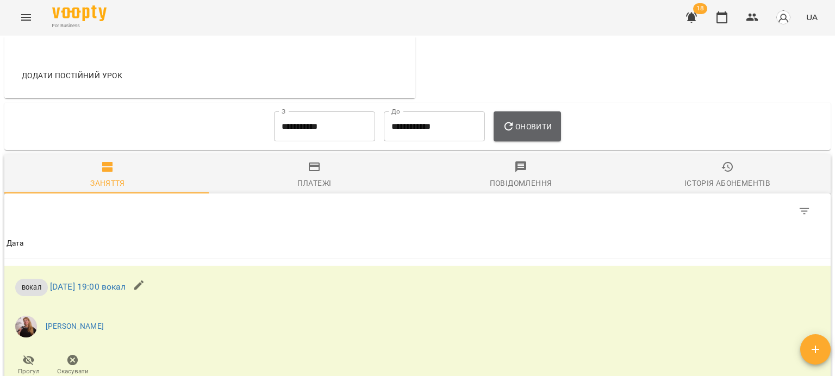
click at [522, 133] on button "Оновити" at bounding box center [526, 126] width 67 height 30
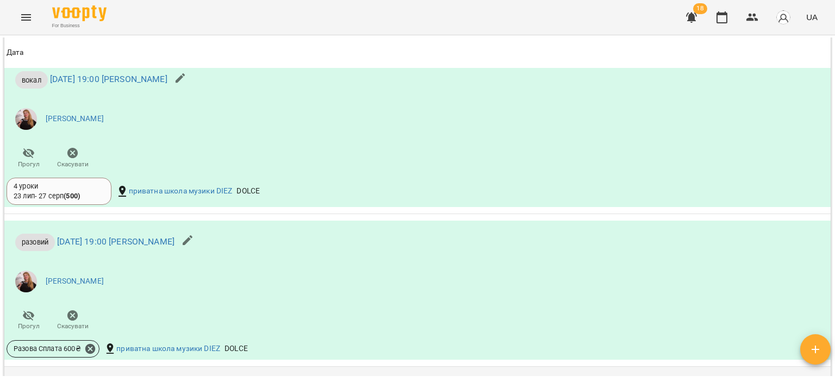
scroll to position [1521, 0]
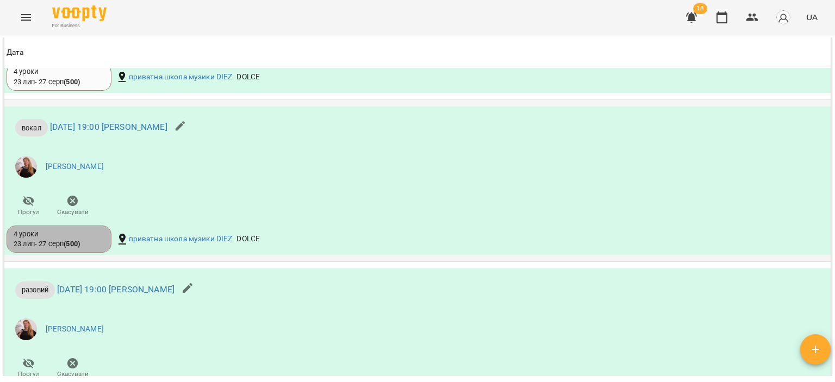
click at [103, 232] on div "4 уроки" at bounding box center [59, 234] width 91 height 10
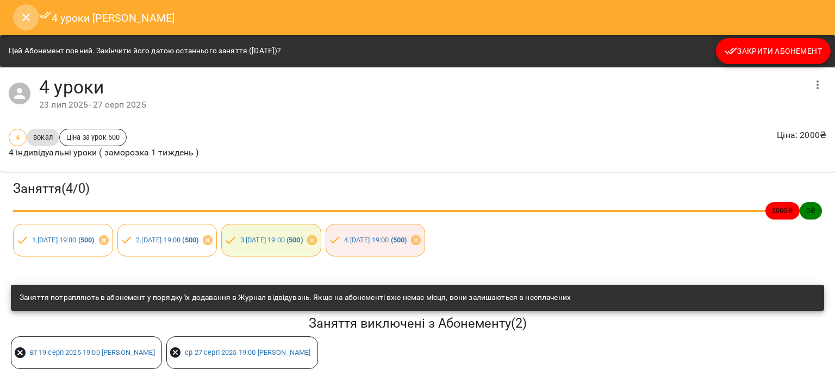
click at [24, 17] on icon "Close" at bounding box center [26, 17] width 13 height 13
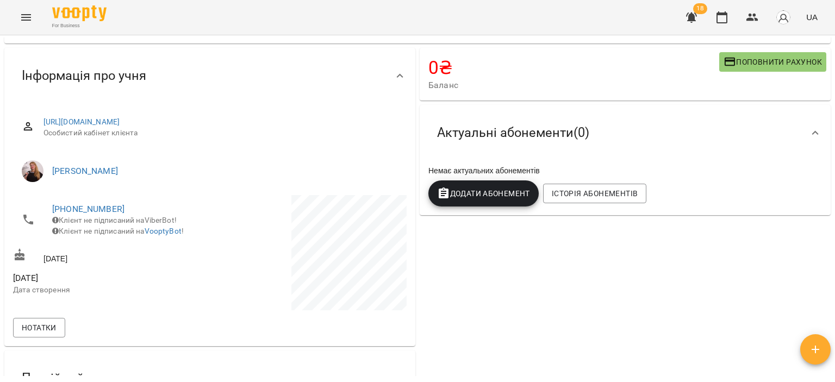
scroll to position [0, 0]
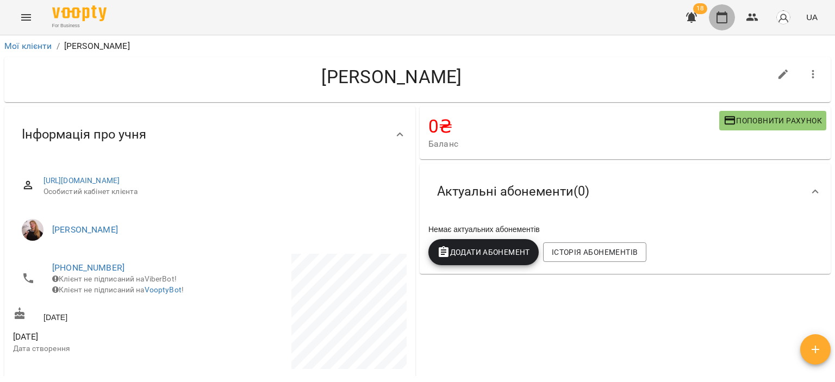
click at [726, 15] on icon "button" at bounding box center [721, 17] width 13 height 13
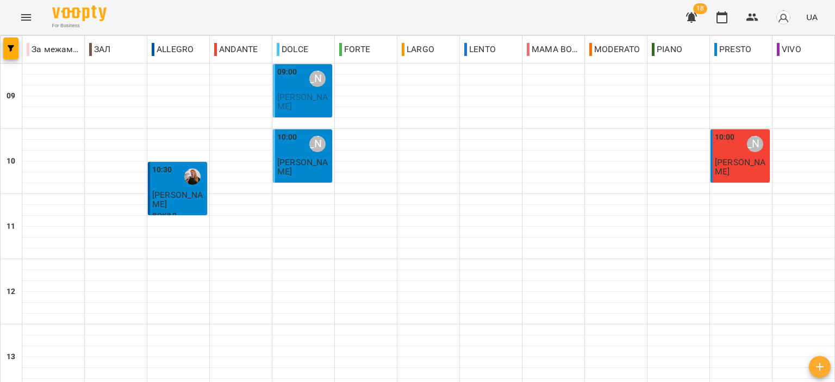
scroll to position [536, 0]
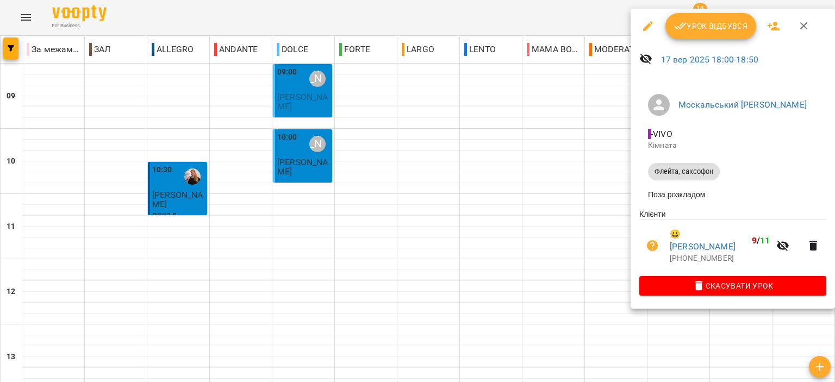
click at [804, 29] on icon "button" at bounding box center [803, 26] width 13 height 13
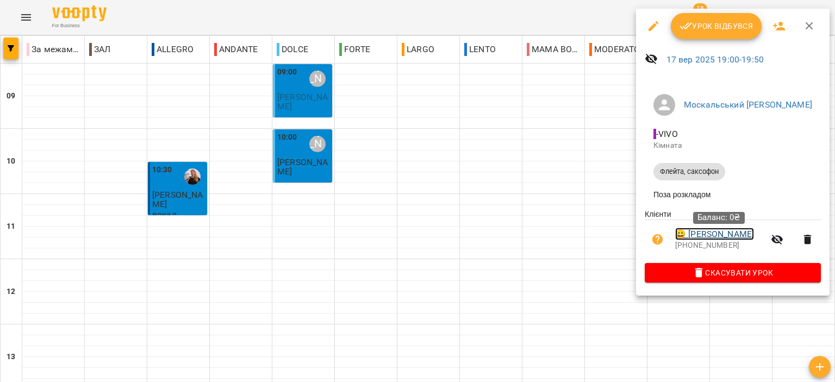
click at [724, 239] on link "😀 Ломонос Максим" at bounding box center [714, 234] width 79 height 13
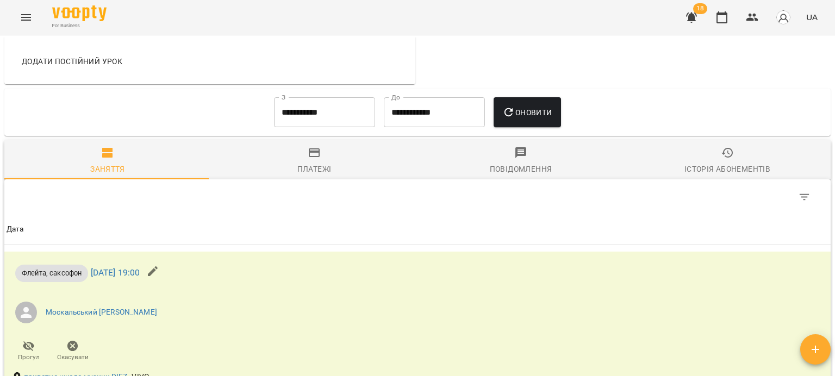
scroll to position [415, 0]
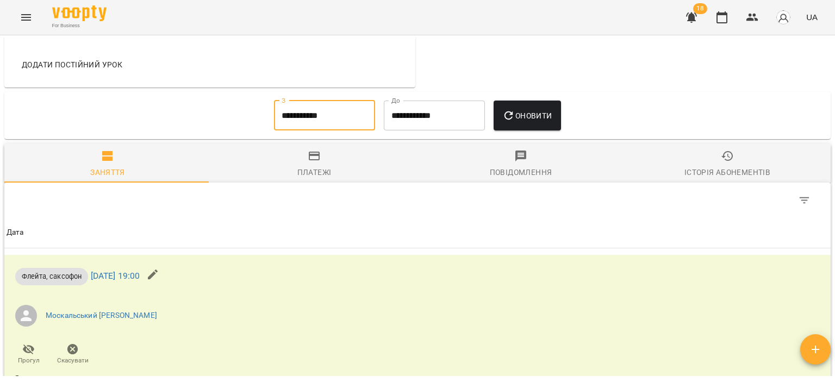
click at [340, 114] on input "**********" at bounding box center [324, 116] width 101 height 30
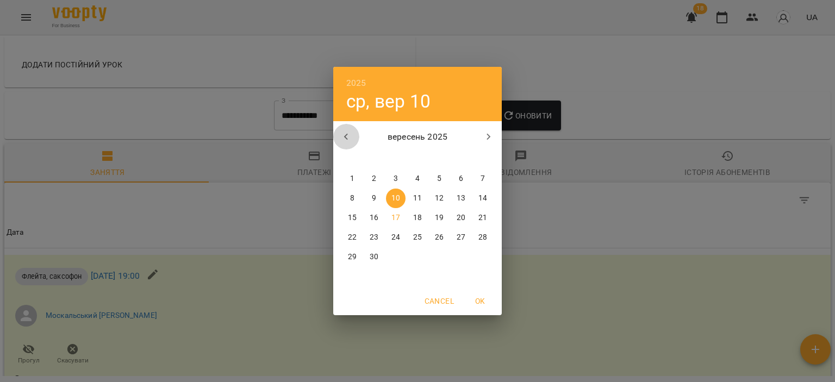
click at [350, 142] on icon "button" at bounding box center [346, 136] width 13 height 13
click at [418, 176] on p "1" at bounding box center [417, 178] width 4 height 11
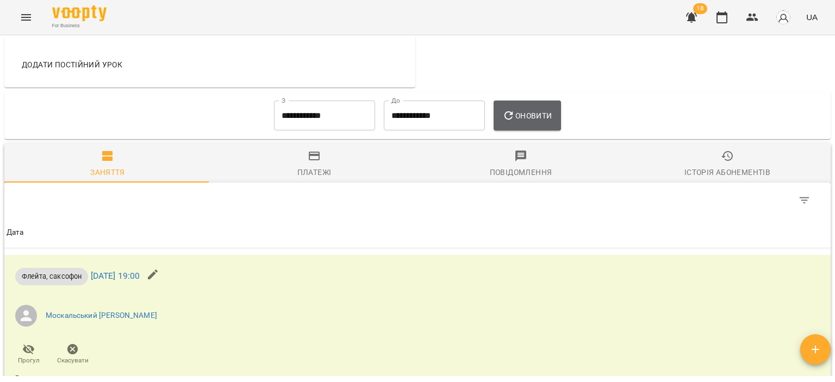
click at [500, 110] on button "Оновити" at bounding box center [526, 116] width 67 height 30
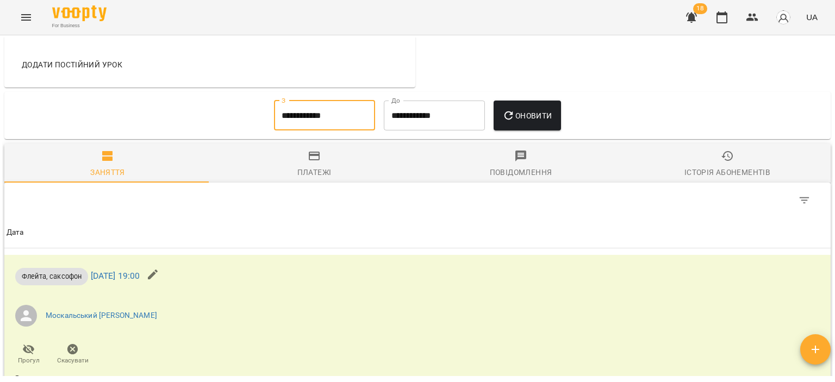
click at [349, 120] on input "**********" at bounding box center [324, 116] width 101 height 30
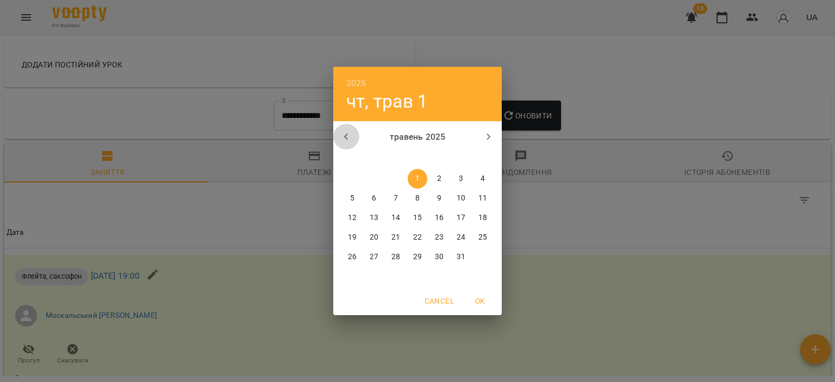
click at [337, 131] on button "button" at bounding box center [346, 137] width 26 height 26
click at [451, 181] on span "1" at bounding box center [461, 178] width 20 height 11
type input "**********"
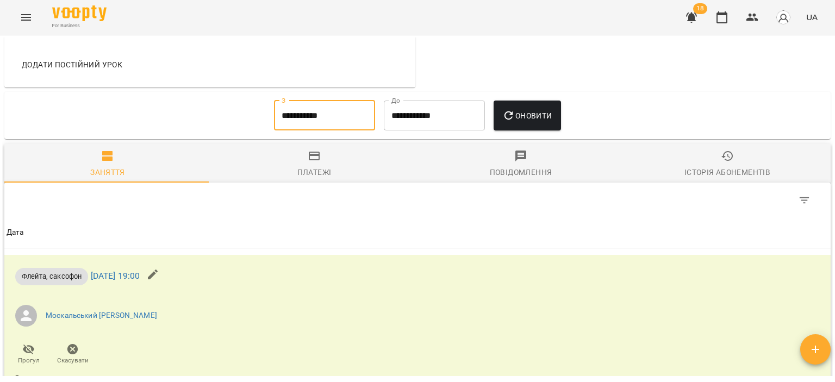
click at [546, 120] on span "Оновити" at bounding box center [526, 115] width 49 height 13
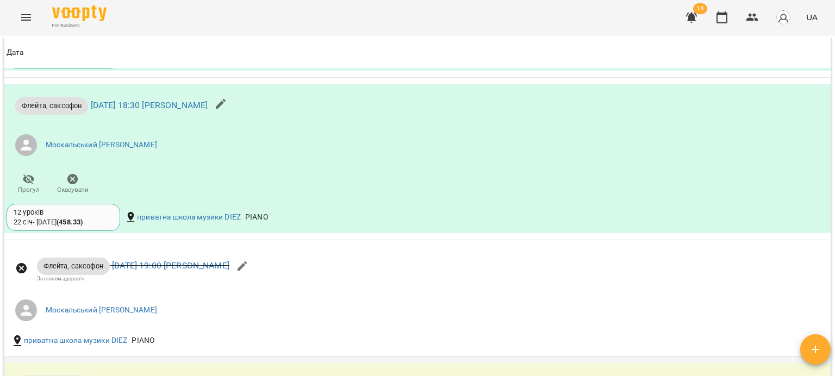
scroll to position [1230, 0]
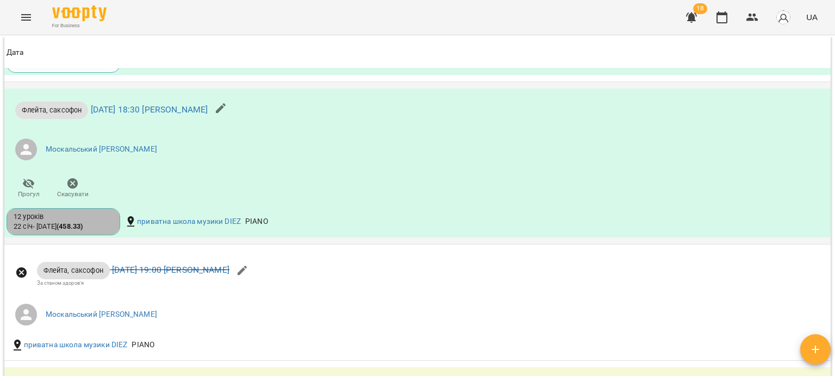
click at [109, 227] on div "12 уроків 22 січ - 24 бер ( 458.33 )" at bounding box center [63, 222] width 99 height 20
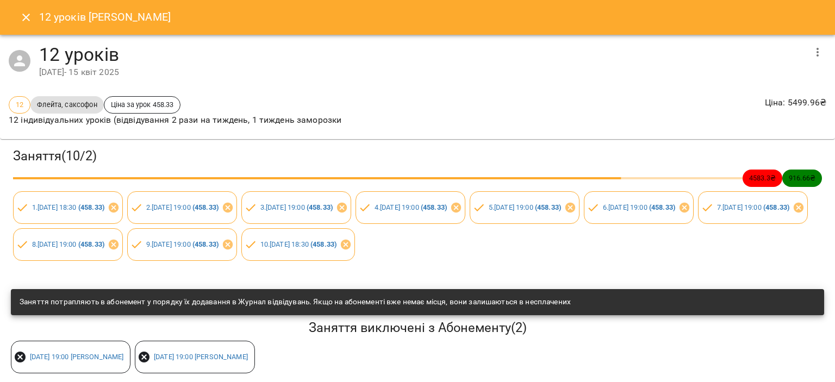
click at [29, 15] on icon "Close" at bounding box center [26, 17] width 13 height 13
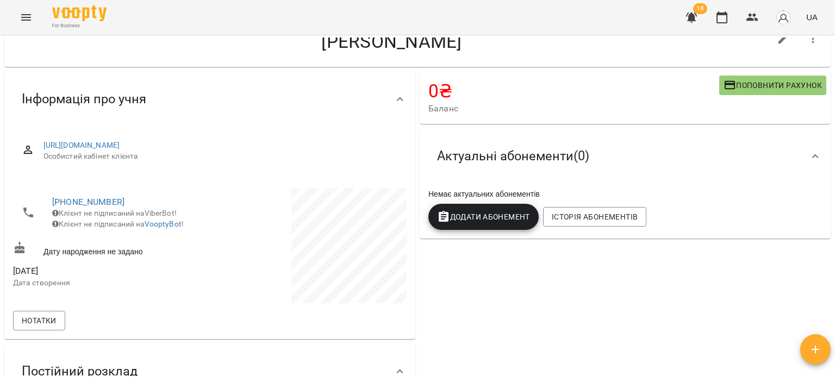
scroll to position [0, 0]
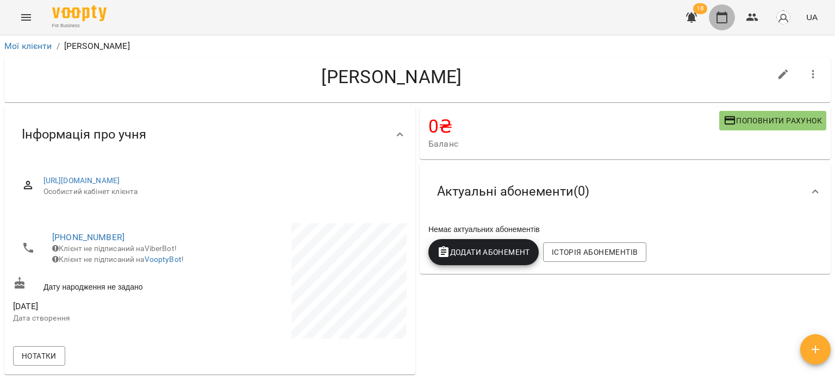
click at [716, 21] on icon "button" at bounding box center [721, 17] width 13 height 13
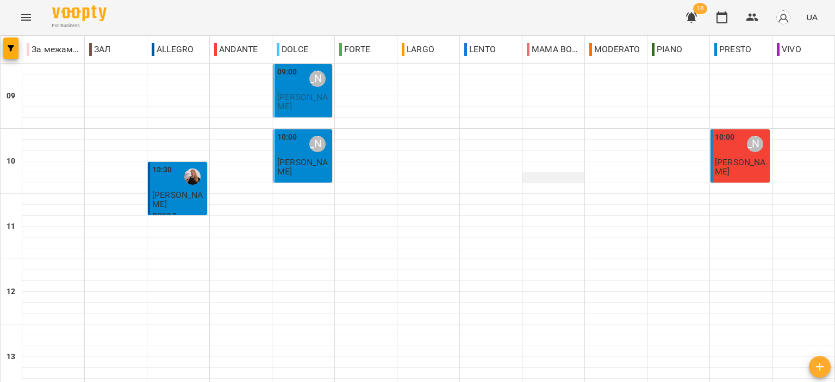
scroll to position [326, 0]
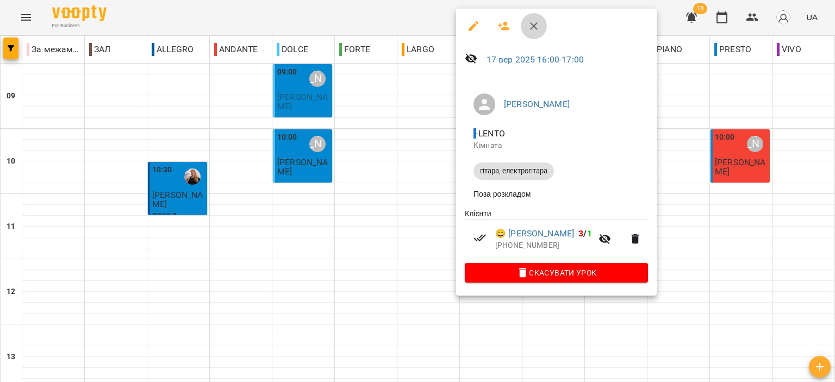
click at [527, 22] on icon "button" at bounding box center [533, 26] width 13 height 13
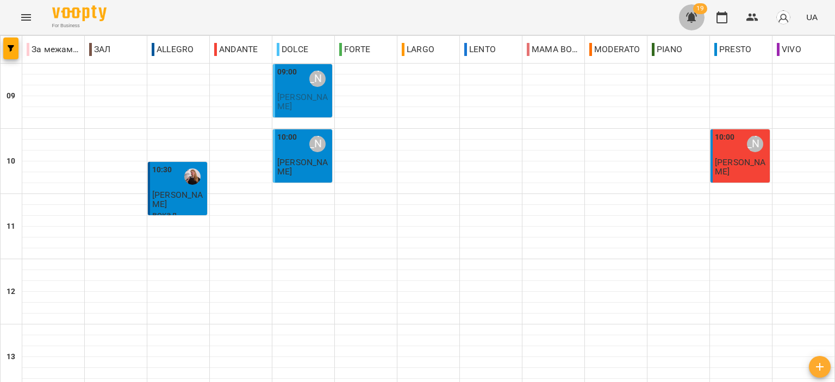
click at [689, 17] on icon "button" at bounding box center [691, 17] width 11 height 10
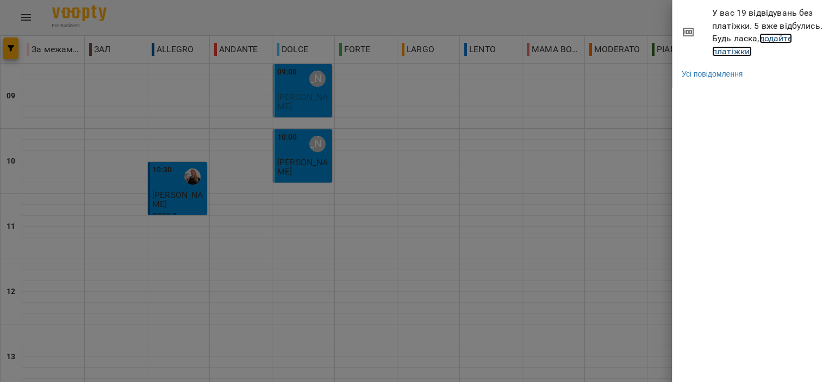
click at [728, 49] on link "додайте платіжки!" at bounding box center [752, 44] width 80 height 23
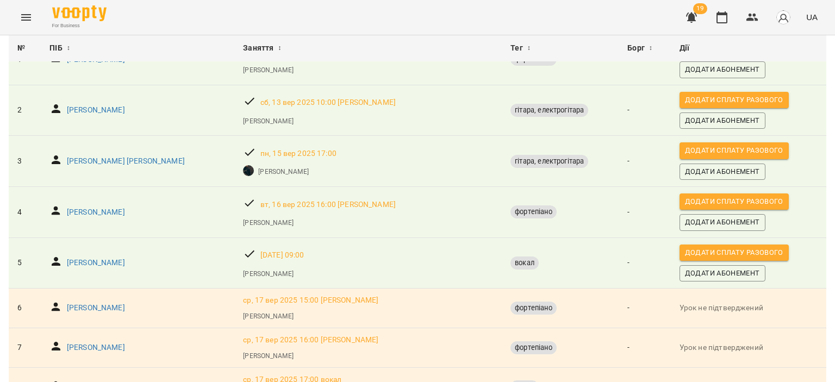
scroll to position [109, 0]
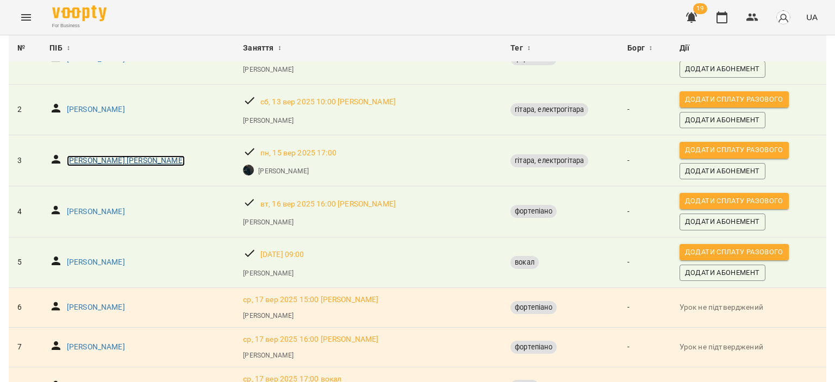
click at [103, 160] on p "Сіушкін Владислав" at bounding box center [126, 160] width 118 height 11
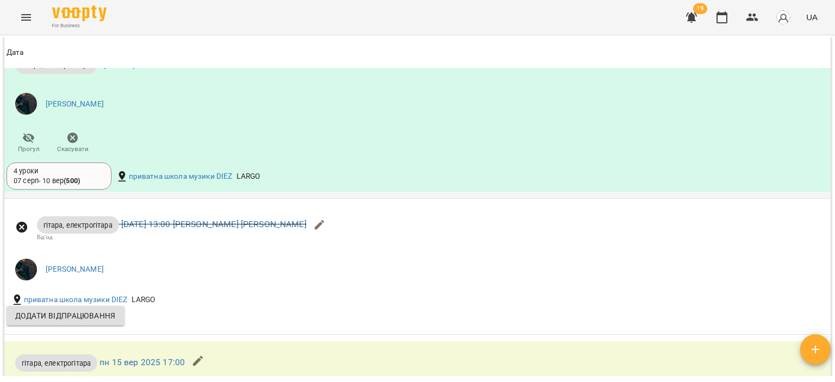
scroll to position [761, 0]
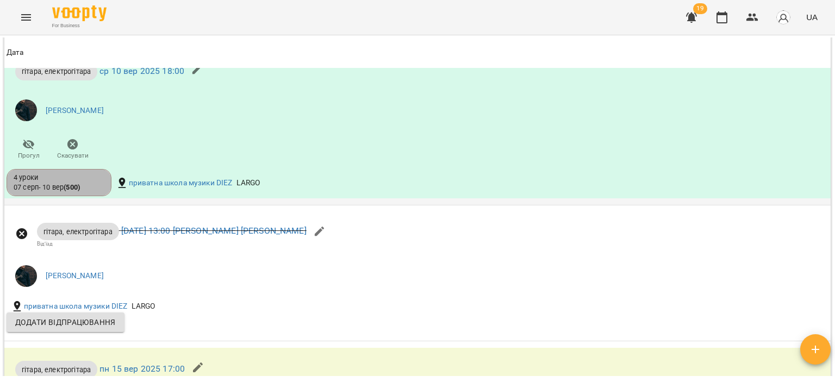
click at [91, 177] on div "4 уроки" at bounding box center [59, 178] width 91 height 10
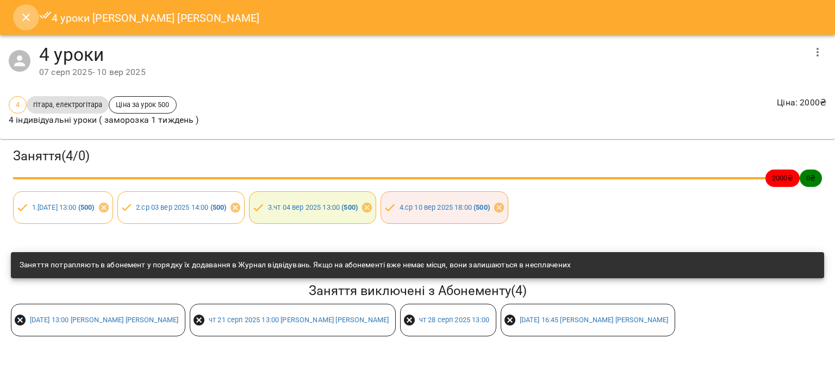
click at [32, 22] on icon "Close" at bounding box center [26, 17] width 13 height 13
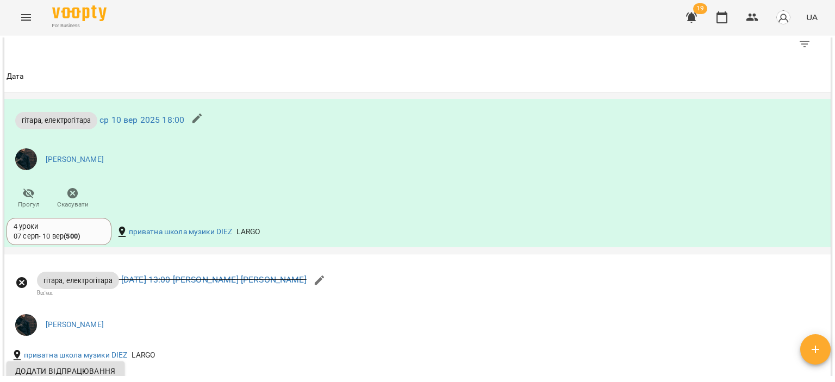
scroll to position [705, 0]
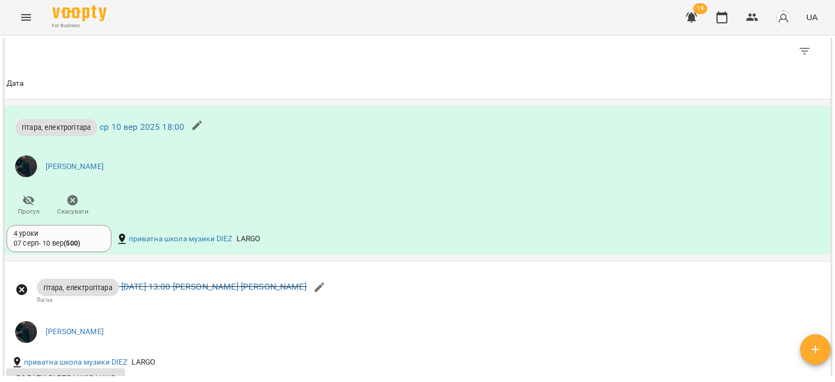
click at [87, 237] on div "4 уроки" at bounding box center [59, 234] width 91 height 10
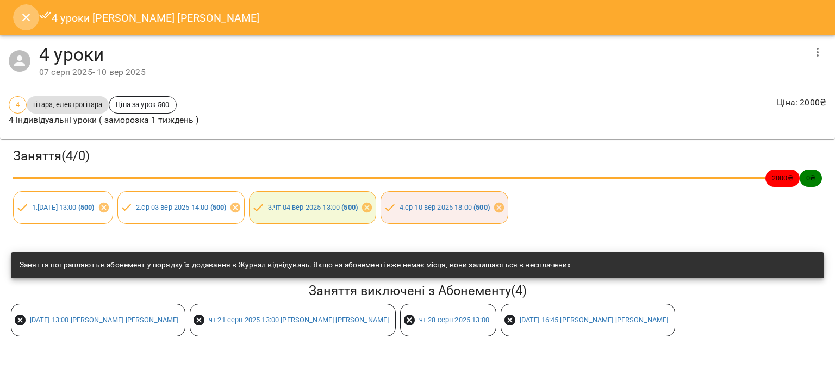
click at [22, 24] on button "Close" at bounding box center [26, 17] width 26 height 26
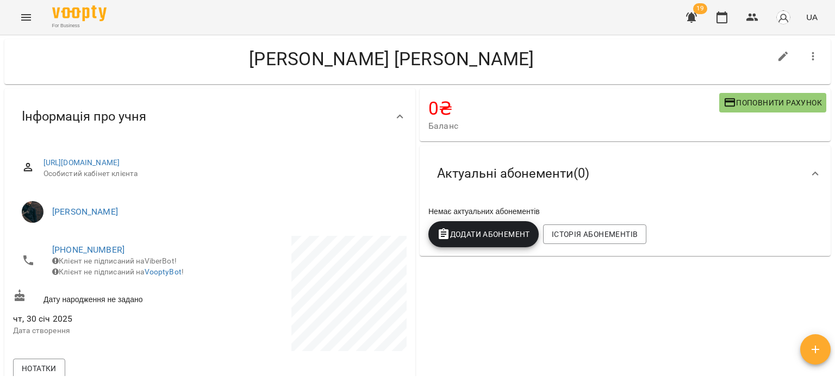
scroll to position [0, 0]
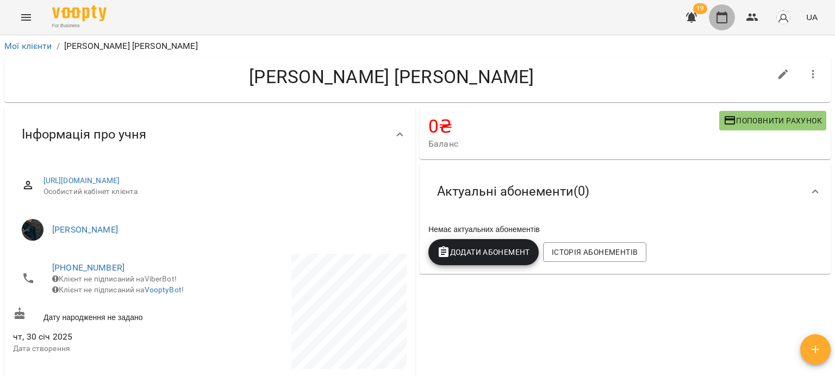
click at [717, 16] on icon "button" at bounding box center [721, 17] width 11 height 12
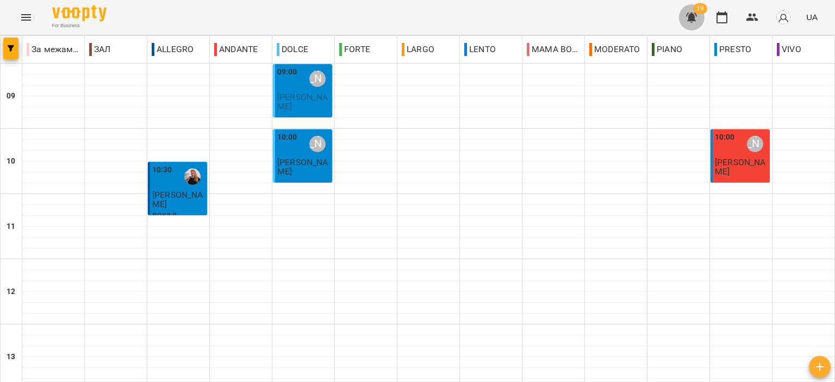
click at [695, 19] on icon "button" at bounding box center [691, 17] width 11 height 10
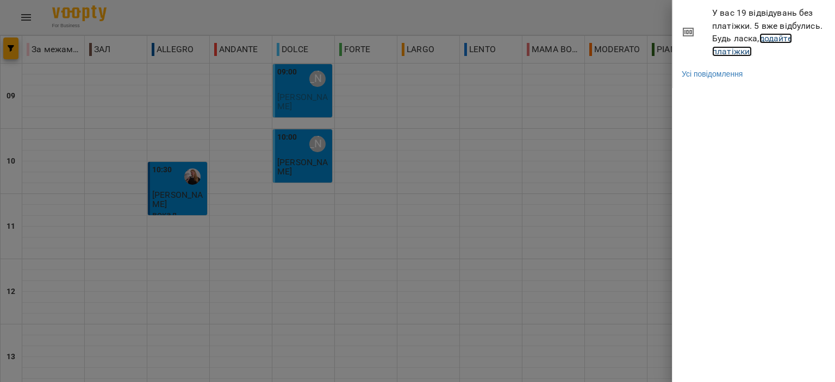
click at [731, 49] on link "додайте платіжки!" at bounding box center [752, 44] width 80 height 23
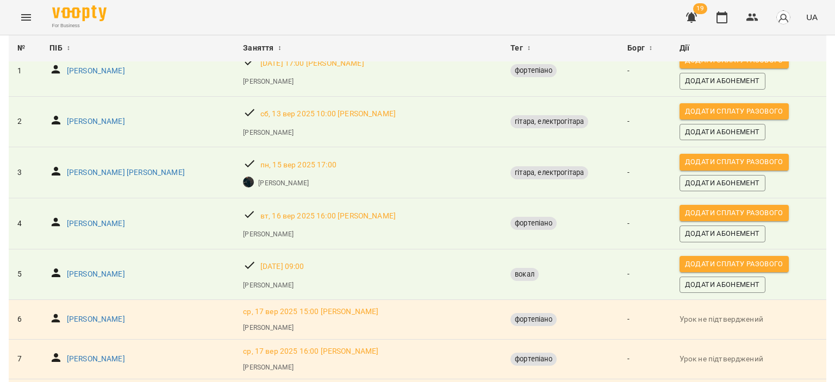
scroll to position [109, 0]
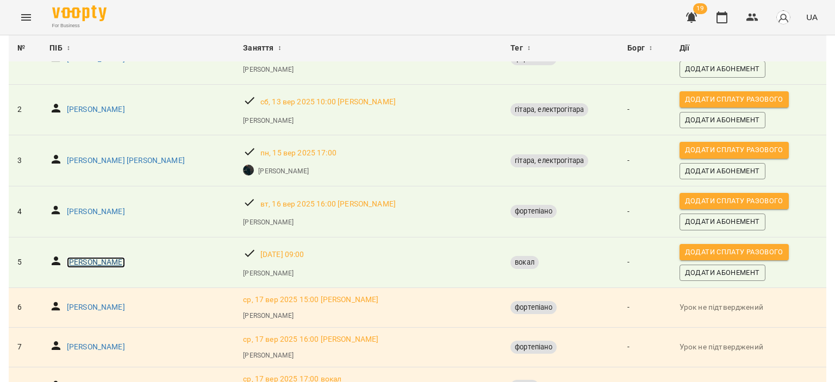
click at [102, 264] on p "[PERSON_NAME]" at bounding box center [96, 262] width 58 height 11
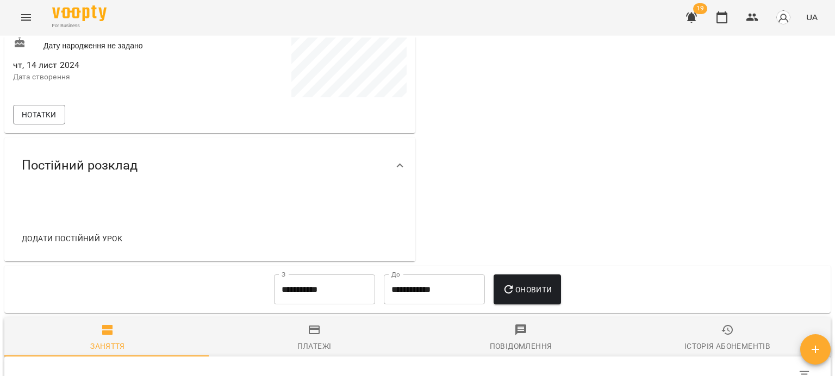
scroll to position [380, 0]
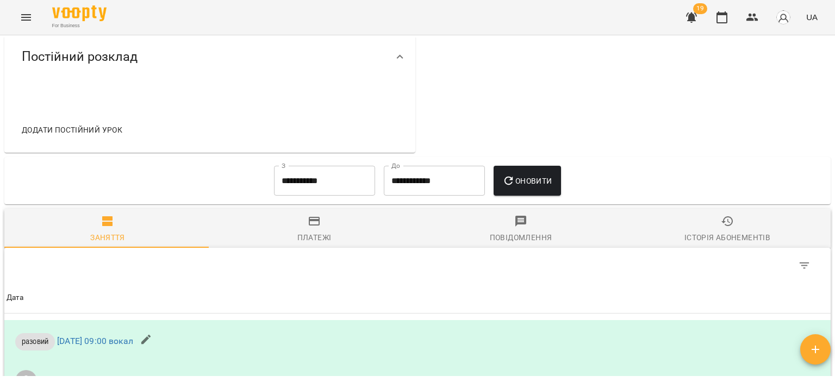
click at [332, 184] on input "**********" at bounding box center [324, 181] width 101 height 30
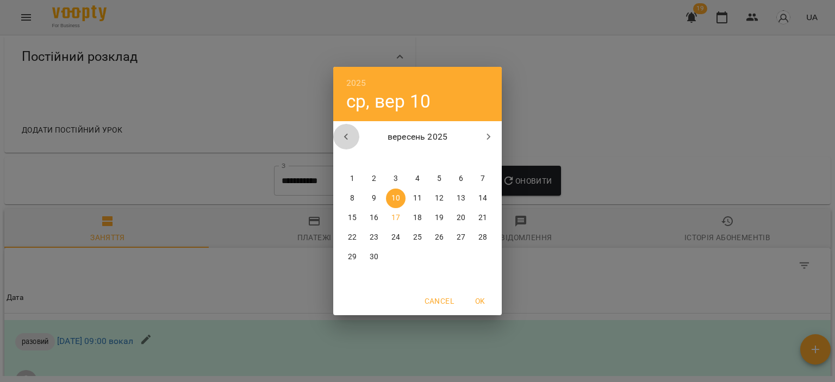
click at [338, 139] on button "button" at bounding box center [346, 137] width 26 height 26
click at [422, 182] on span "1" at bounding box center [418, 178] width 20 height 11
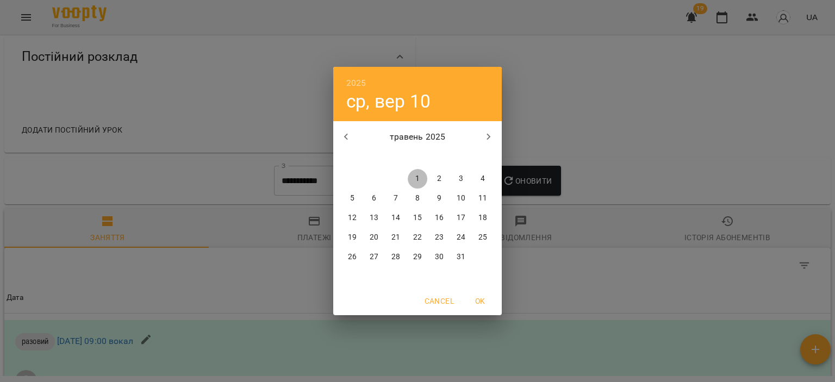
type input "**********"
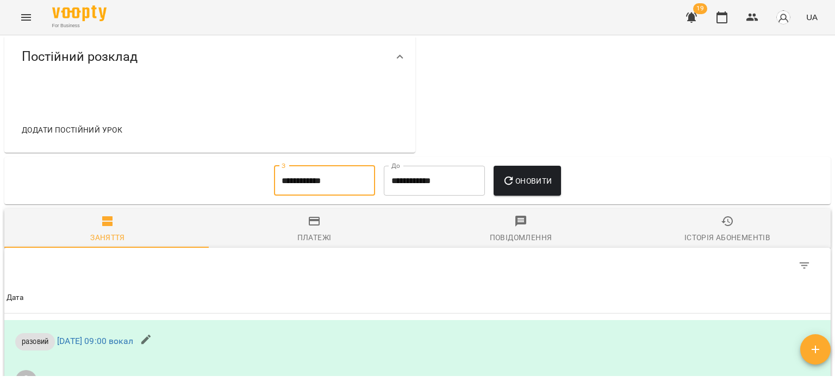
click at [529, 178] on span "Оновити" at bounding box center [526, 180] width 49 height 13
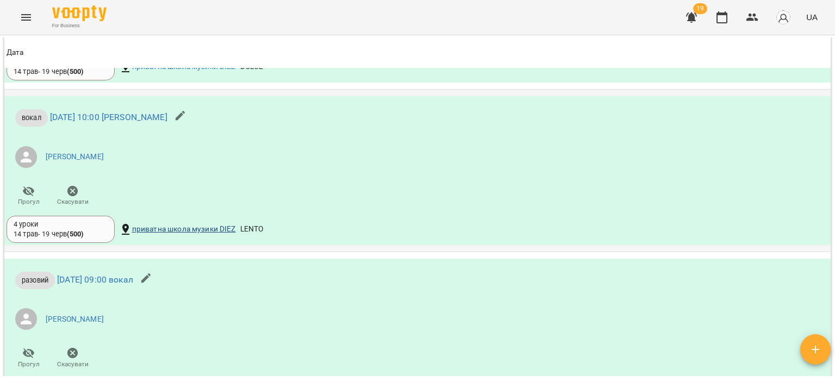
scroll to position [1250, 0]
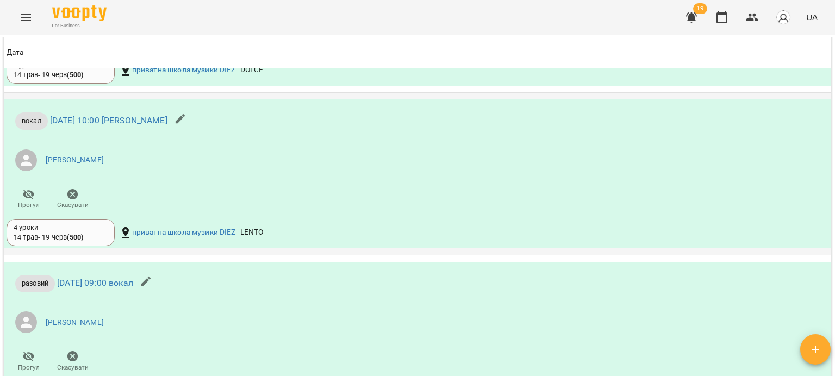
click at [97, 237] on div "4 уроки 14 трав - 19 черв ( 500 )" at bounding box center [61, 233] width 94 height 20
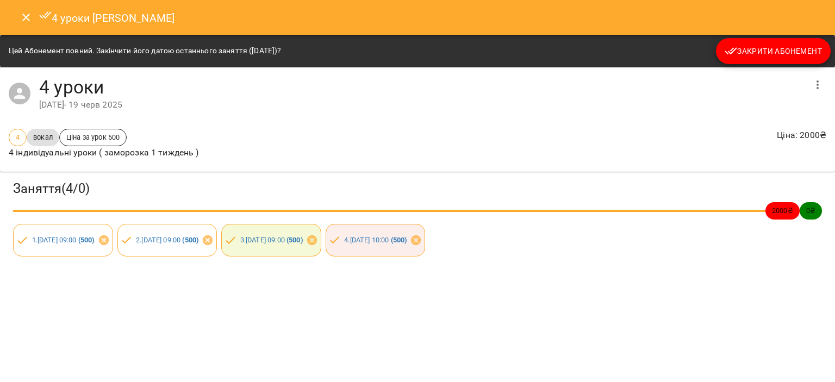
click at [20, 27] on button "Close" at bounding box center [26, 17] width 26 height 26
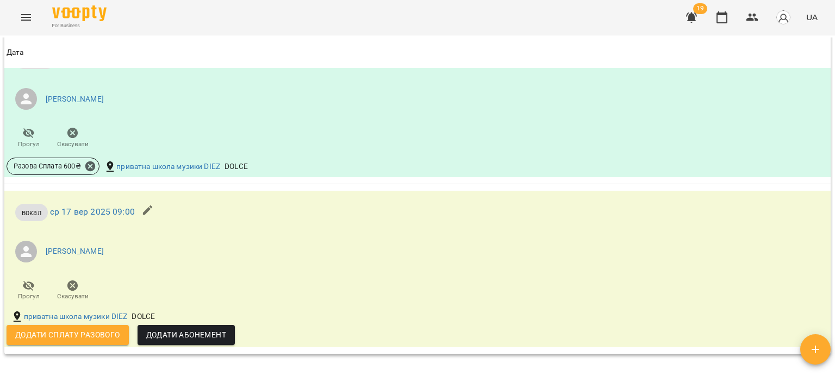
scroll to position [1528, 0]
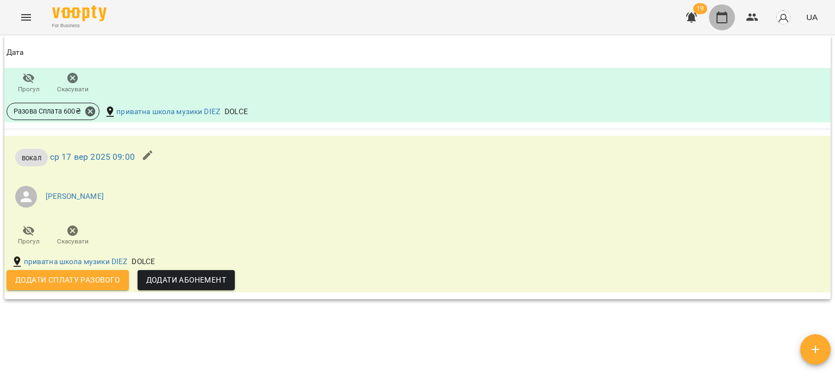
click at [715, 19] on button "button" at bounding box center [722, 17] width 26 height 26
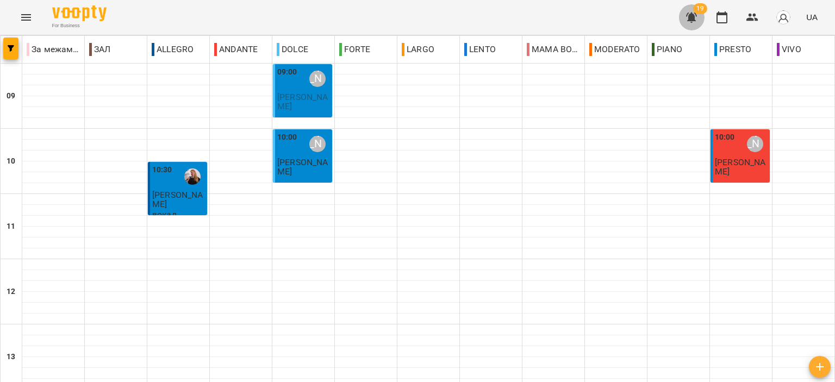
click at [687, 12] on icon "button" at bounding box center [691, 17] width 13 height 13
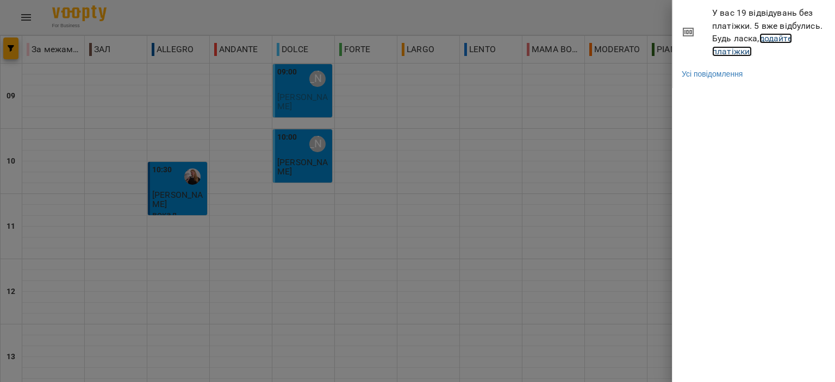
click at [725, 54] on link "додайте платіжки!" at bounding box center [752, 44] width 80 height 23
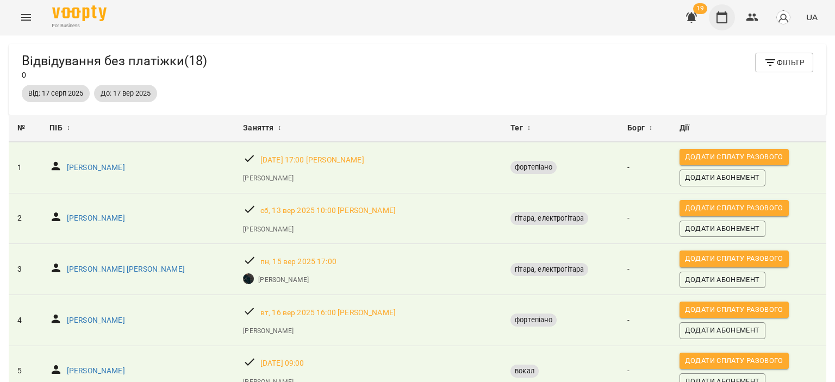
click at [725, 21] on icon "button" at bounding box center [721, 17] width 13 height 13
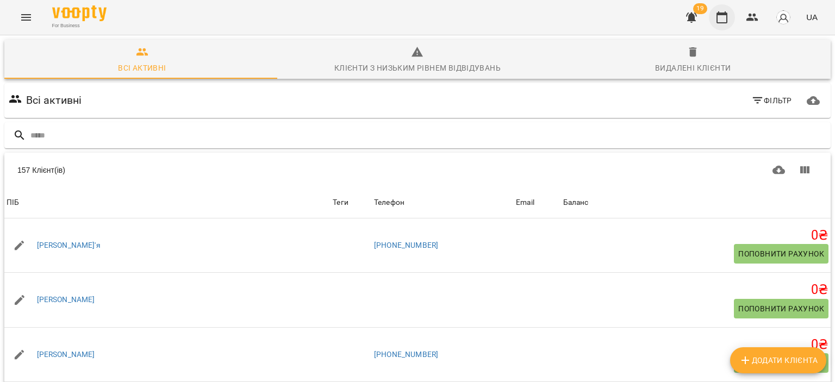
click at [716, 21] on icon "button" at bounding box center [721, 17] width 13 height 13
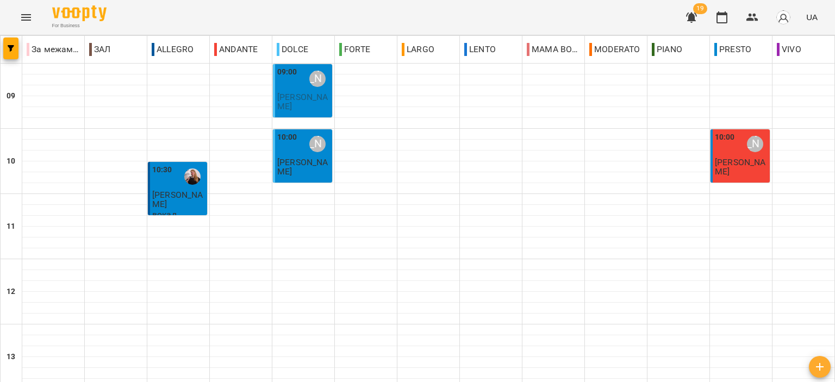
scroll to position [435, 0]
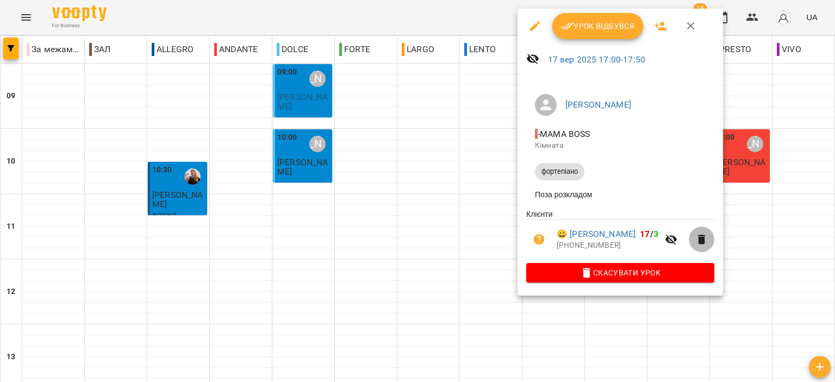
click at [714, 240] on button "button" at bounding box center [701, 240] width 26 height 26
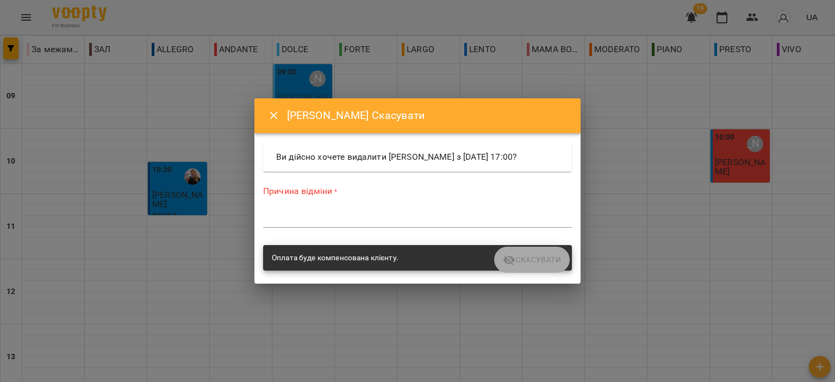
click at [424, 218] on textarea at bounding box center [417, 219] width 309 height 10
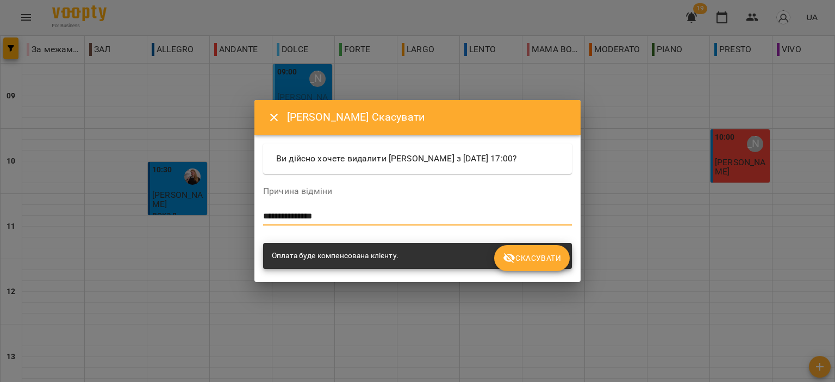
type textarea "**********"
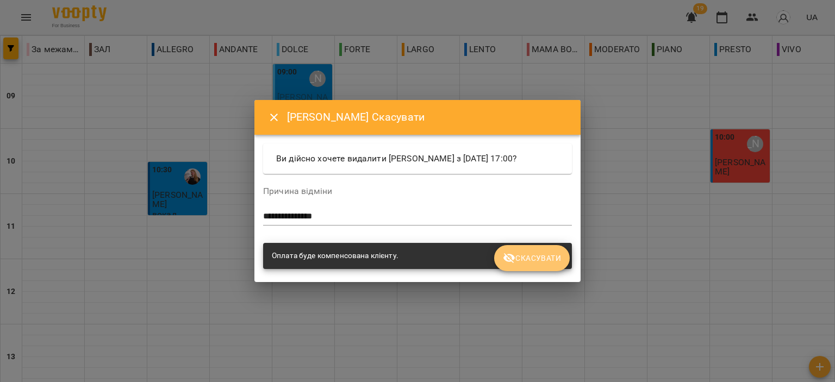
click at [512, 260] on icon "submit" at bounding box center [509, 258] width 13 height 13
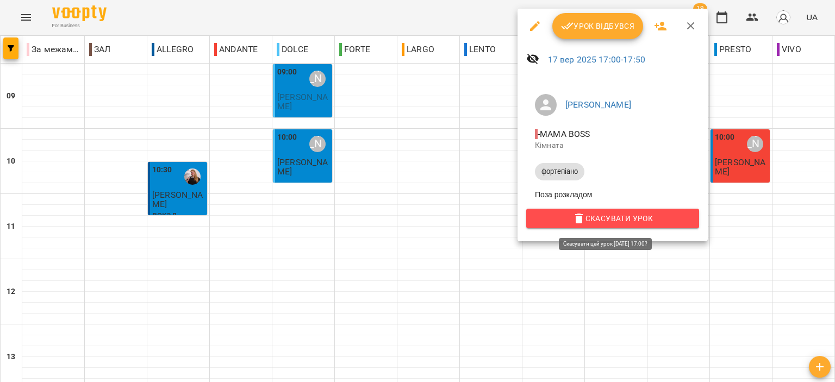
click at [572, 220] on icon "button" at bounding box center [578, 218] width 13 height 13
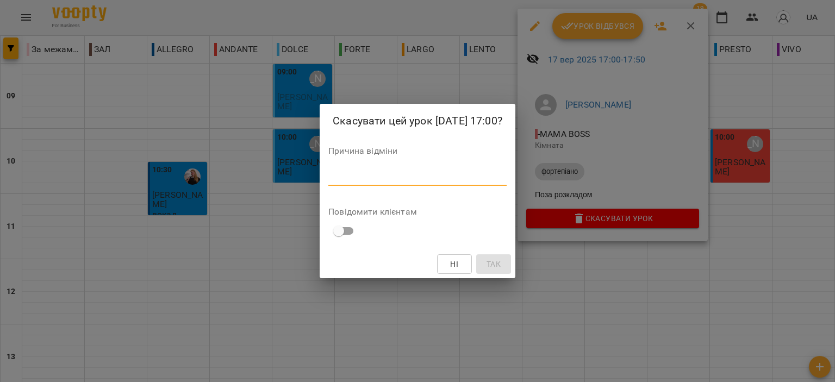
click at [381, 180] on textarea at bounding box center [417, 177] width 178 height 10
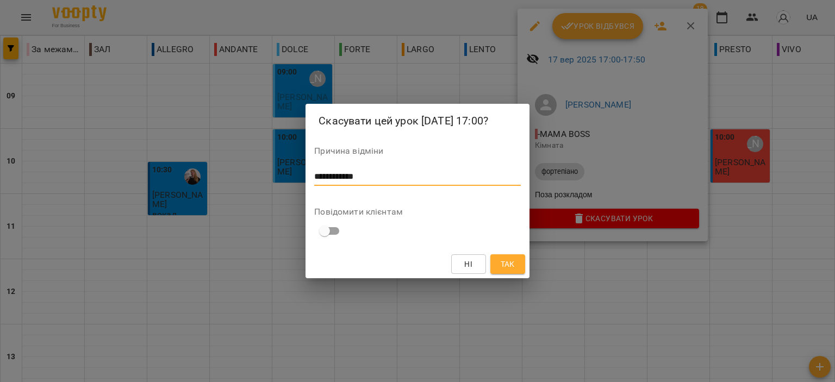
type textarea "**********"
click at [502, 264] on span "Так" at bounding box center [507, 264] width 14 height 13
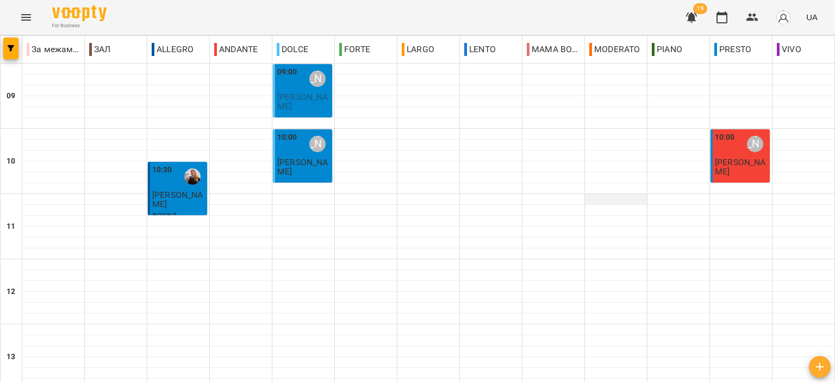
scroll to position [489, 0]
click at [722, 9] on button "button" at bounding box center [722, 17] width 26 height 26
click at [750, 20] on icon "button" at bounding box center [752, 18] width 12 height 8
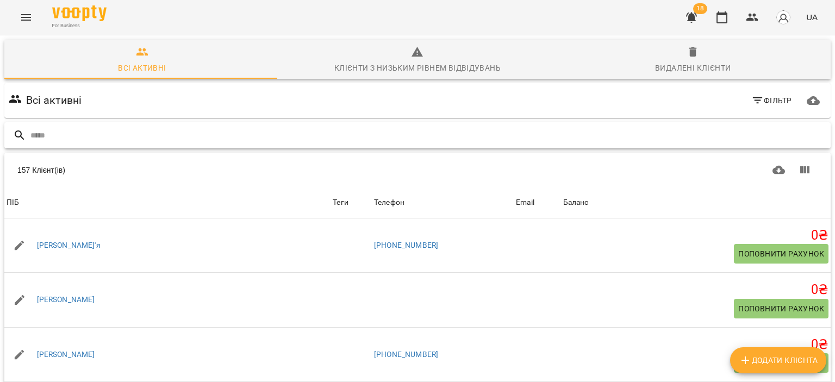
click at [415, 143] on input "text" at bounding box center [427, 136] width 795 height 18
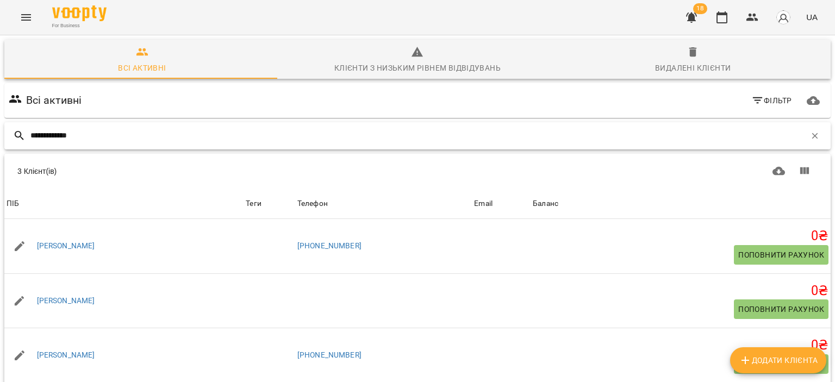
type input "**********"
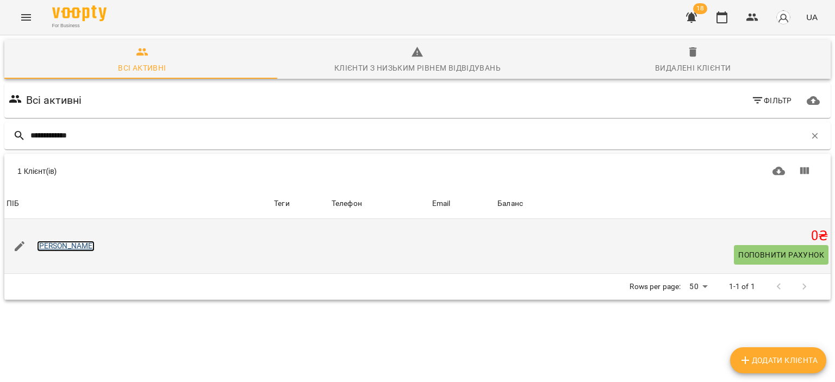
click at [44, 248] on link "[PERSON_NAME]" at bounding box center [66, 246] width 58 height 11
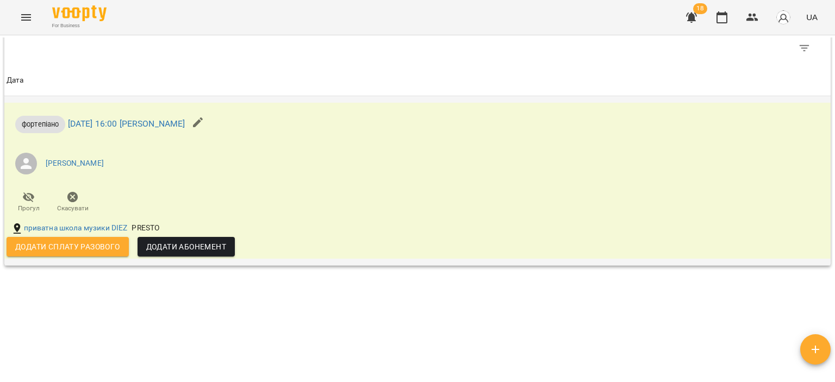
scroll to position [489, 0]
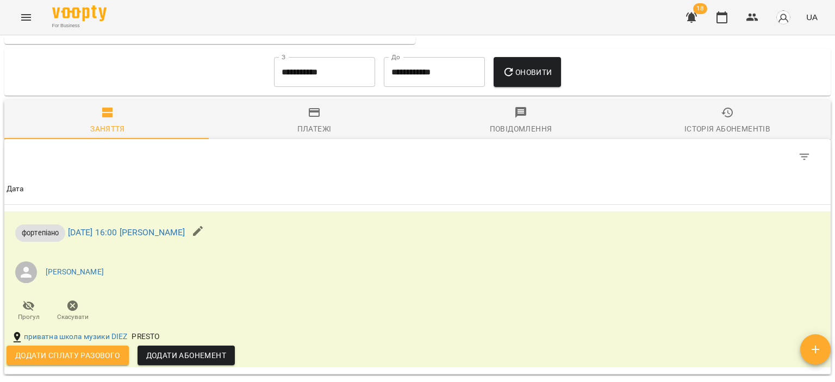
click at [341, 65] on input "**********" at bounding box center [324, 72] width 101 height 30
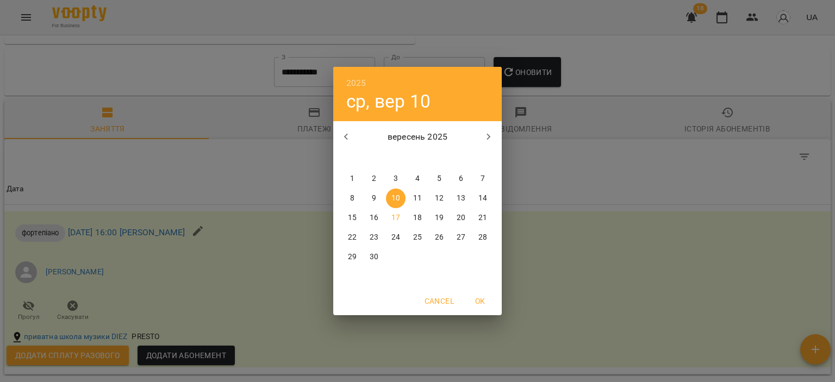
click at [349, 181] on span "1" at bounding box center [352, 178] width 20 height 11
type input "**********"
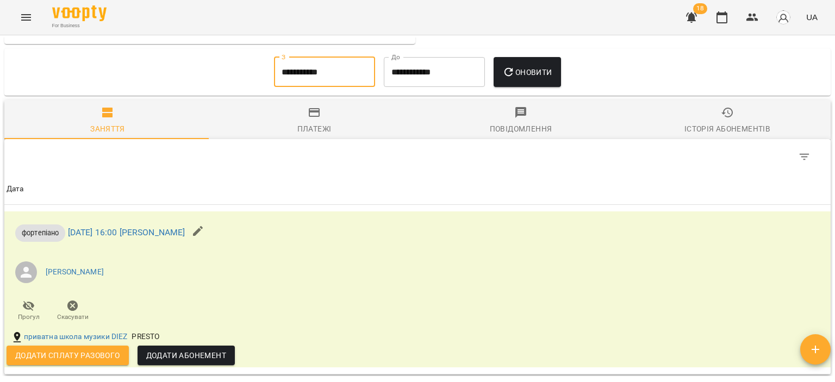
click at [511, 73] on icon "button" at bounding box center [508, 72] width 13 height 13
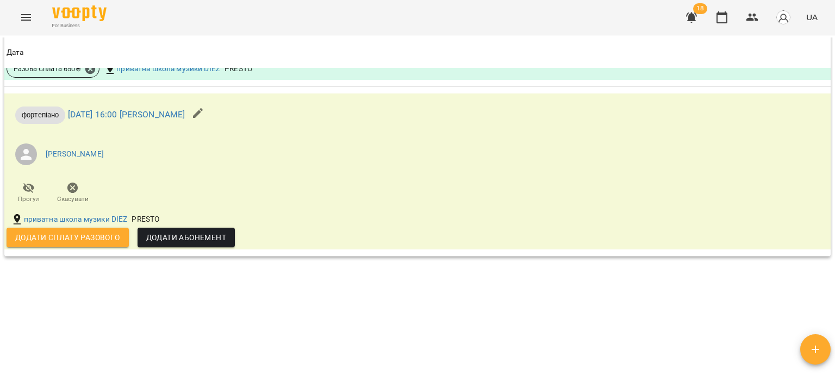
scroll to position [1032, 0]
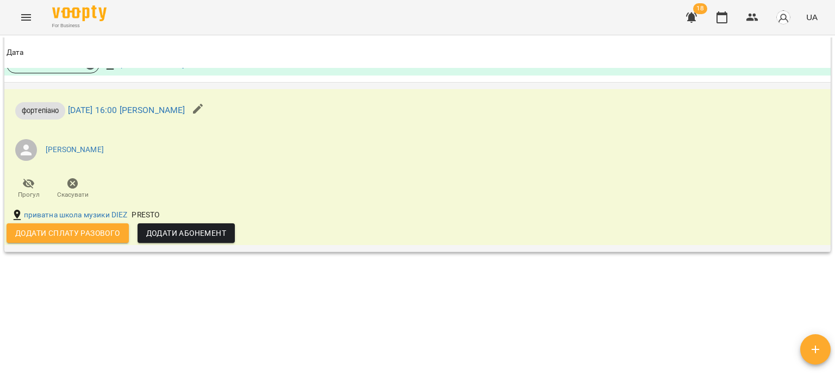
click at [80, 235] on span "Додати сплату разового" at bounding box center [67, 233] width 105 height 13
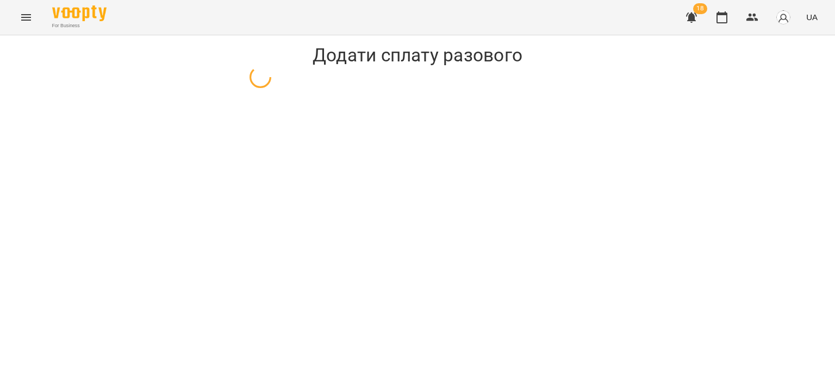
select select "**********"
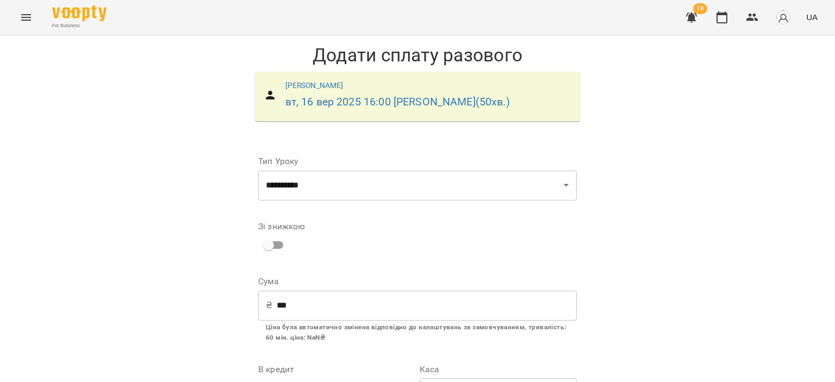
scroll to position [134, 0]
click at [326, 290] on input "***" at bounding box center [427, 305] width 300 height 30
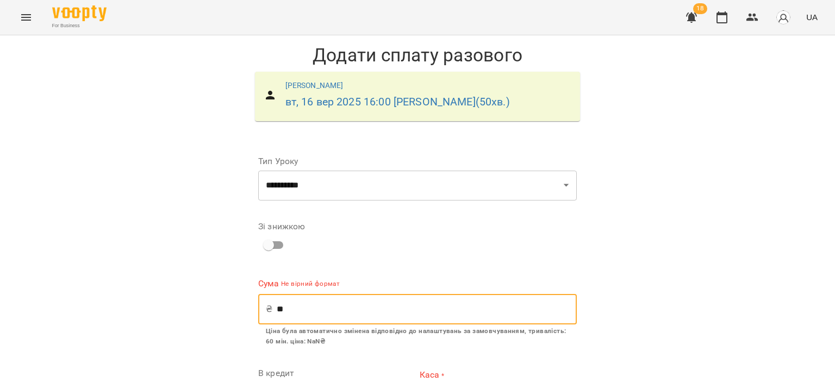
type input "*"
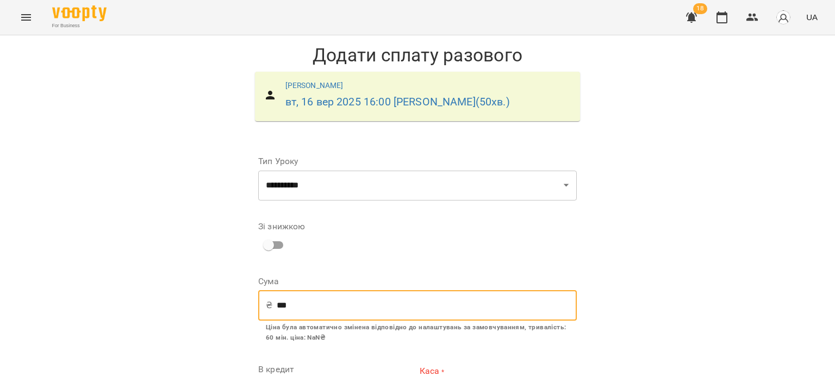
type input "***"
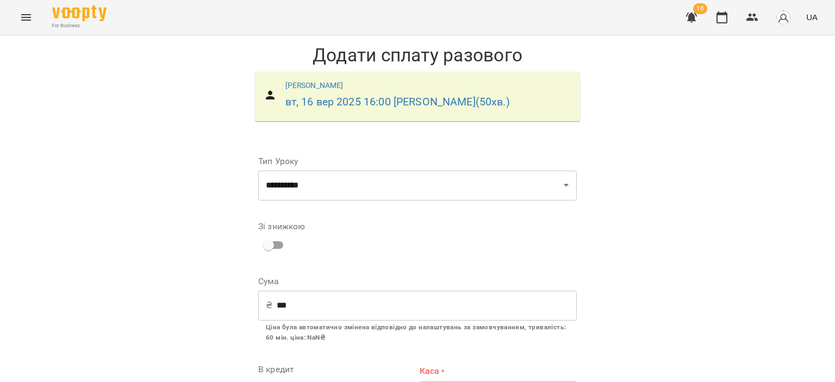
select select "****"
click at [621, 217] on div "**********" at bounding box center [417, 275] width 835 height 481
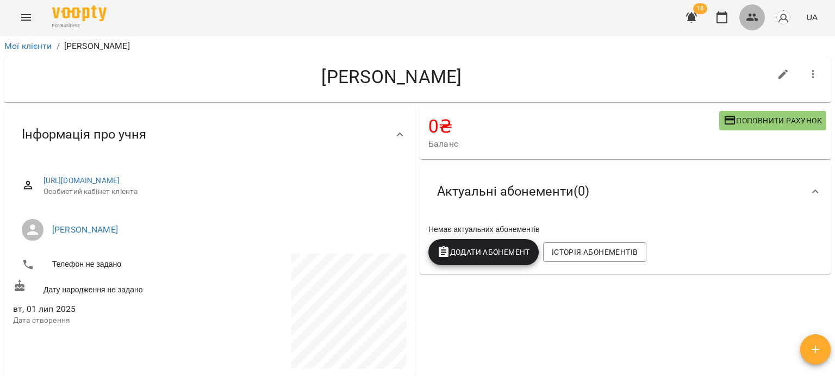
click at [753, 17] on icon "button" at bounding box center [751, 17] width 13 height 13
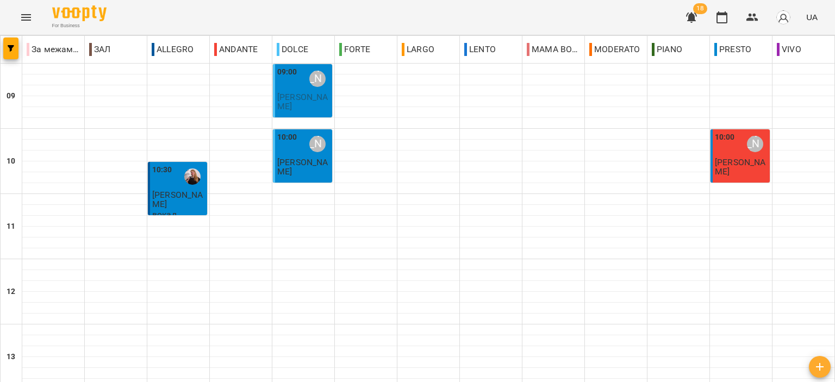
scroll to position [272, 0]
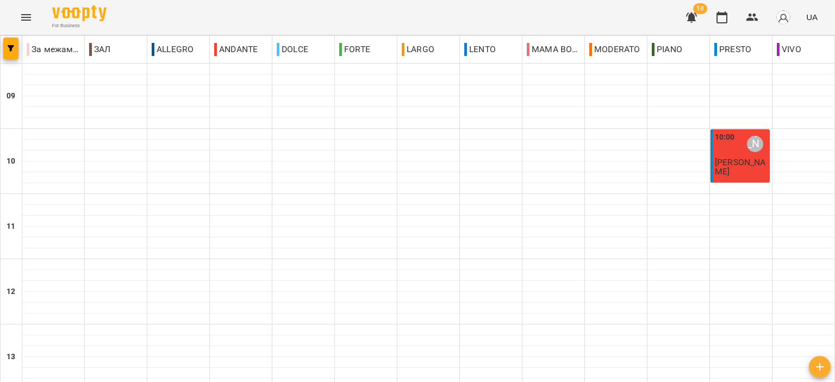
scroll to position [536, 0]
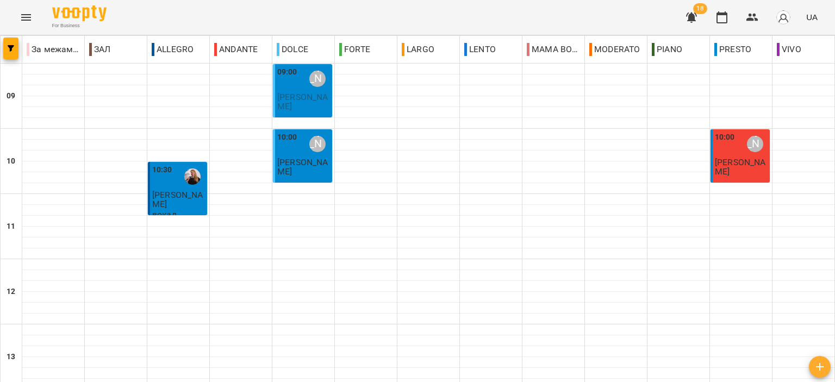
scroll to position [427, 0]
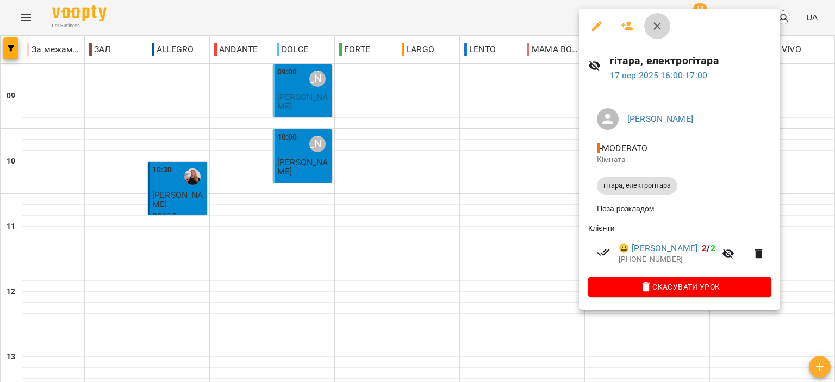
click at [657, 28] on icon "button" at bounding box center [656, 26] width 13 height 13
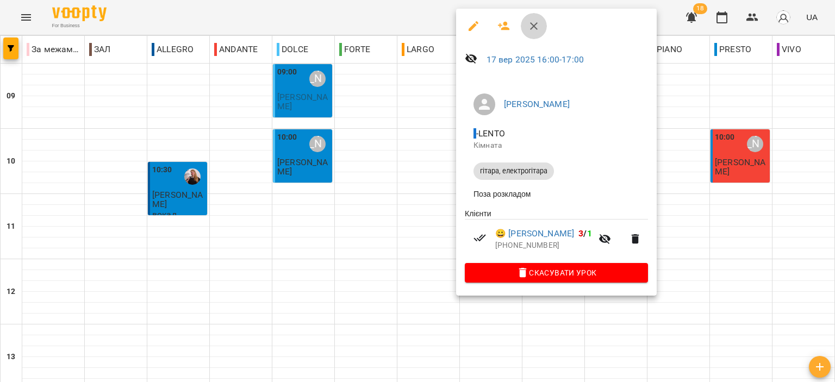
click at [537, 30] on icon "button" at bounding box center [533, 26] width 13 height 13
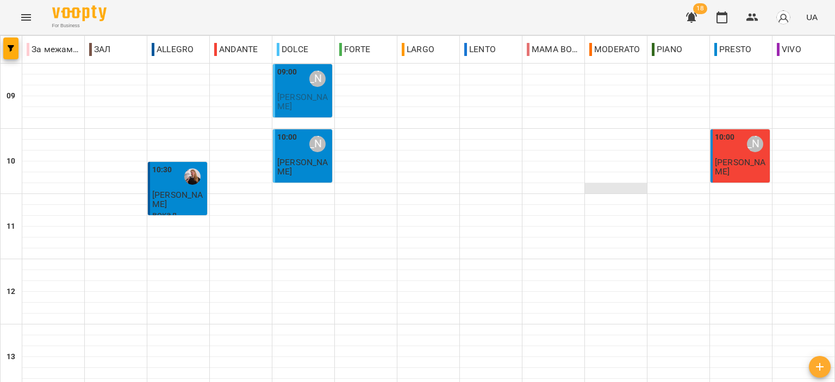
scroll to position [272, 0]
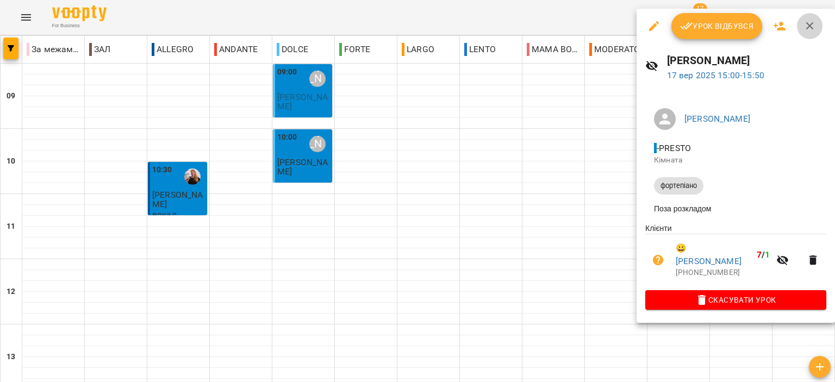
click at [805, 27] on icon "button" at bounding box center [809, 26] width 13 height 13
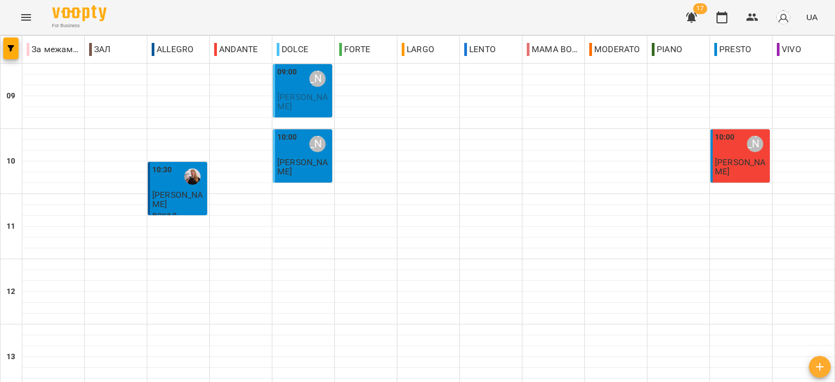
scroll to position [0, 0]
click at [302, 95] on span "[PERSON_NAME]" at bounding box center [302, 102] width 51 height 20
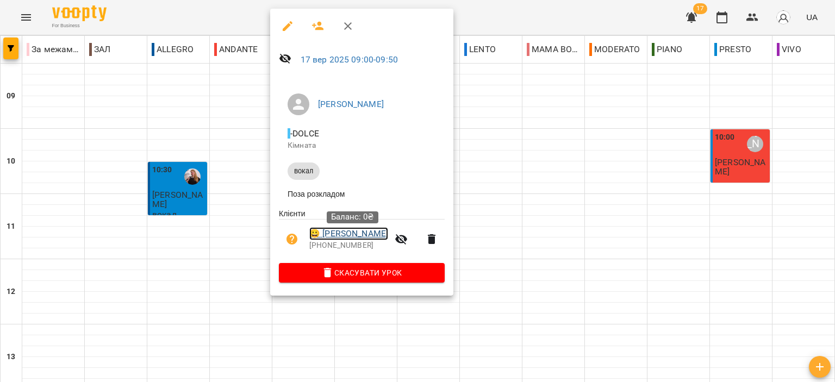
click at [363, 240] on link "😀 [PERSON_NAME]" at bounding box center [348, 233] width 79 height 13
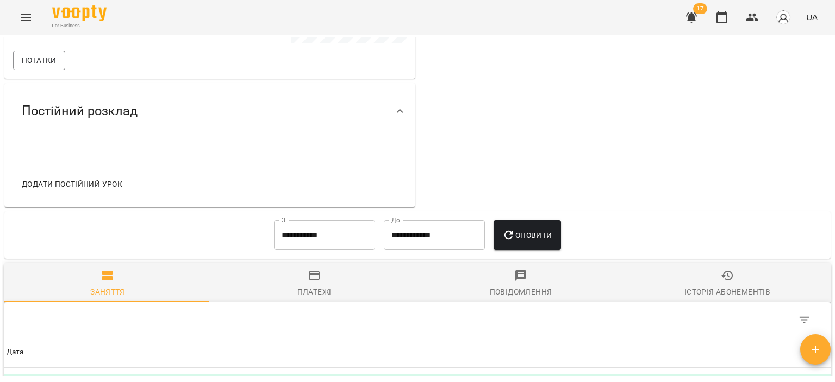
scroll to position [109, 0]
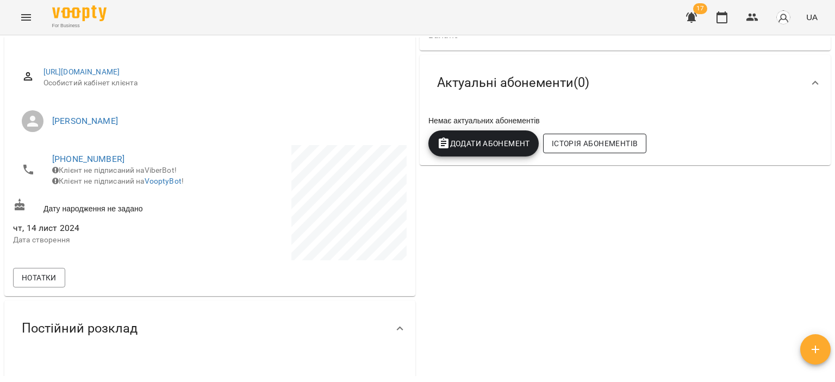
click at [580, 150] on span "Історія абонементів" at bounding box center [595, 143] width 86 height 13
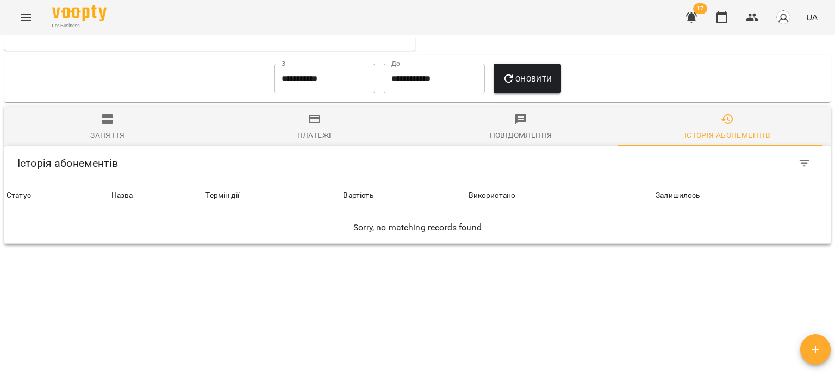
click at [319, 64] on input "**********" at bounding box center [324, 79] width 101 height 30
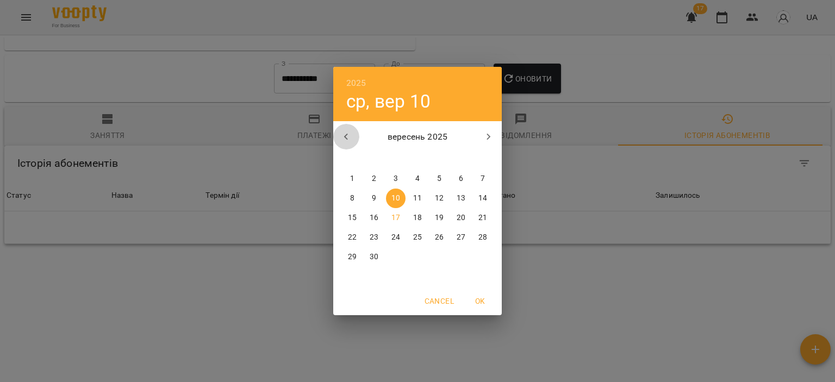
click at [341, 143] on button "button" at bounding box center [346, 137] width 26 height 26
click at [438, 178] on p "1" at bounding box center [439, 178] width 4 height 11
type input "**********"
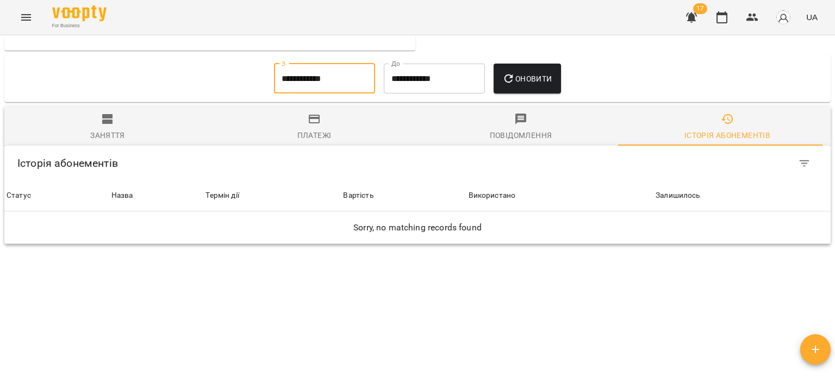
click at [515, 72] on icon "button" at bounding box center [508, 78] width 13 height 13
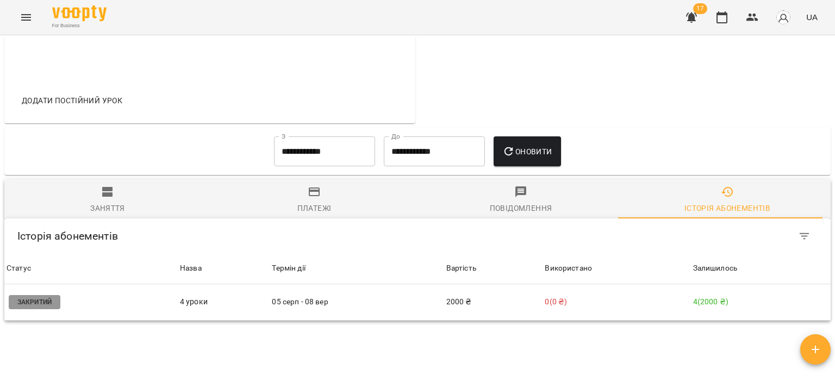
scroll to position [483, 0]
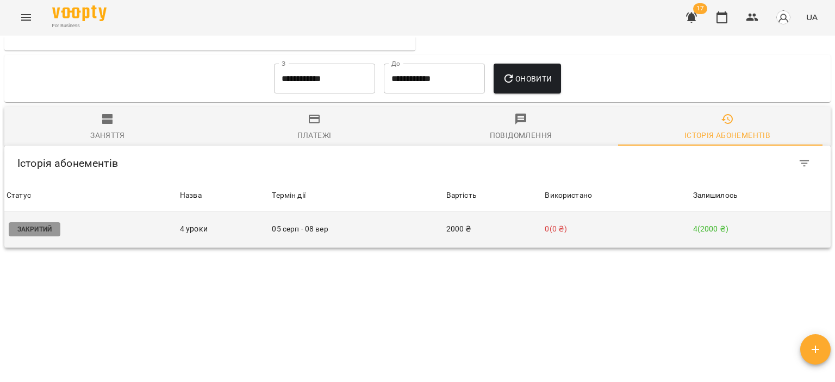
click at [575, 223] on p "0 ( 0 ₴ )" at bounding box center [615, 228] width 143 height 11
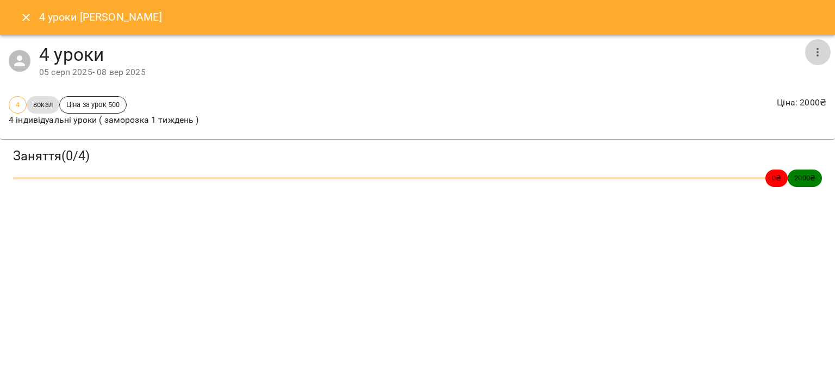
click at [815, 59] on button "button" at bounding box center [817, 52] width 26 height 26
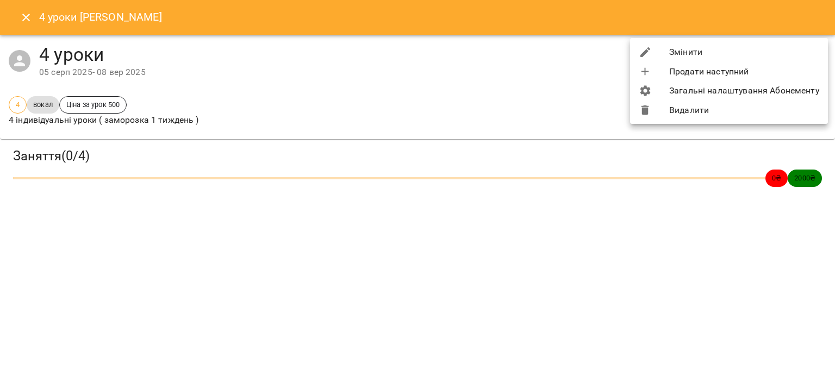
click at [706, 52] on li "Змінити" at bounding box center [729, 52] width 198 height 20
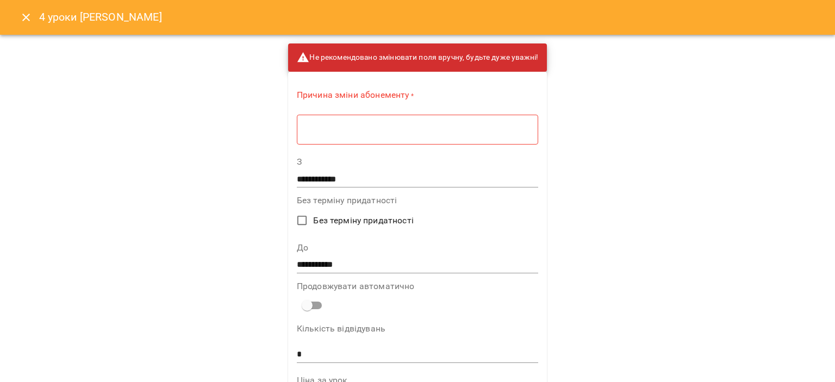
click at [437, 136] on div "* ​" at bounding box center [417, 129] width 241 height 30
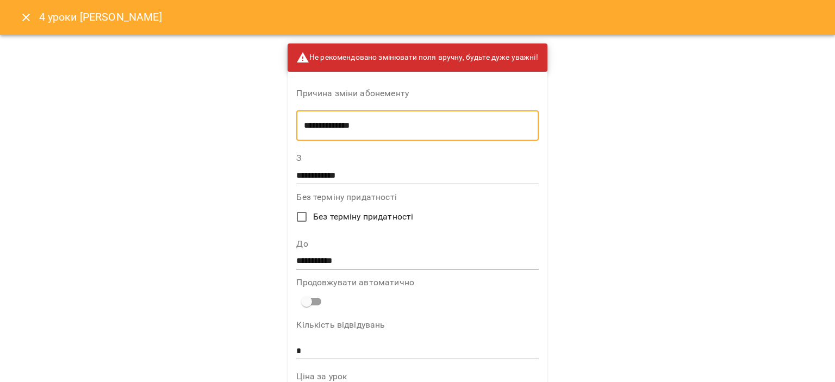
type textarea "**********"
click at [341, 262] on input "**********" at bounding box center [417, 261] width 242 height 17
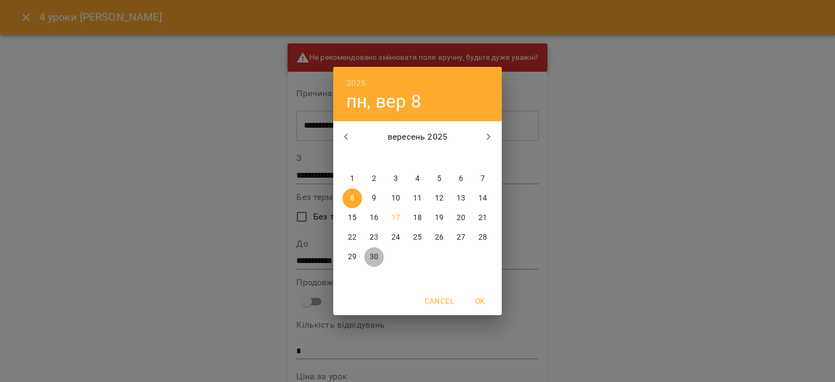
click at [372, 255] on p "30" at bounding box center [373, 257] width 9 height 11
type input "**********"
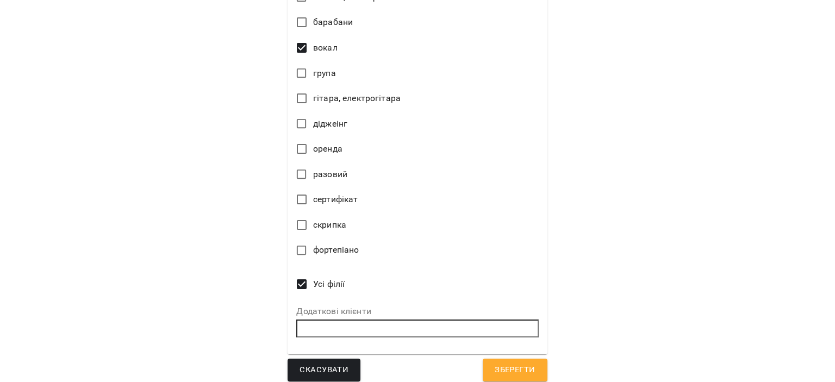
scroll to position [511, 0]
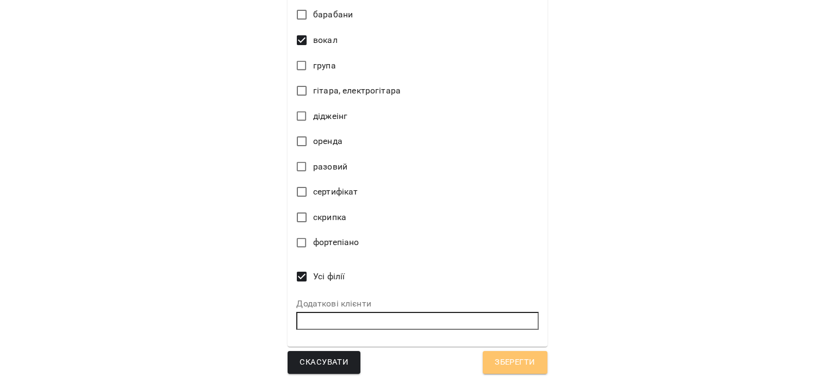
click at [500, 356] on span "Зберегти" at bounding box center [514, 362] width 40 height 14
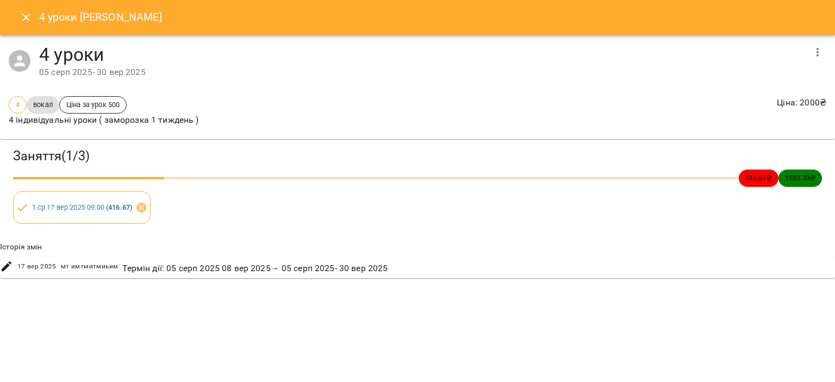
click at [21, 15] on icon "Close" at bounding box center [26, 17] width 13 height 13
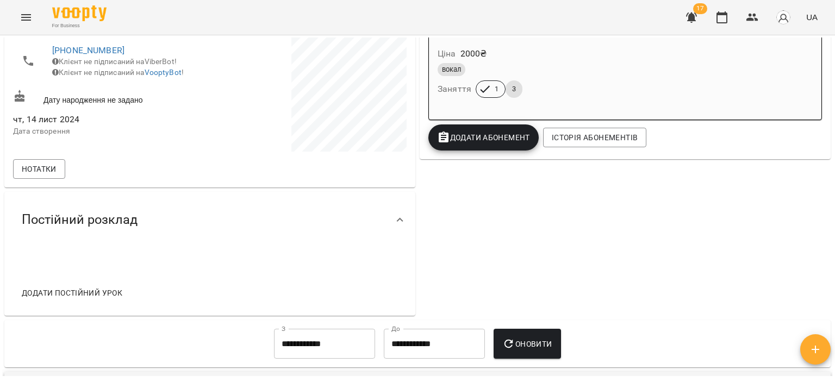
scroll to position [326, 0]
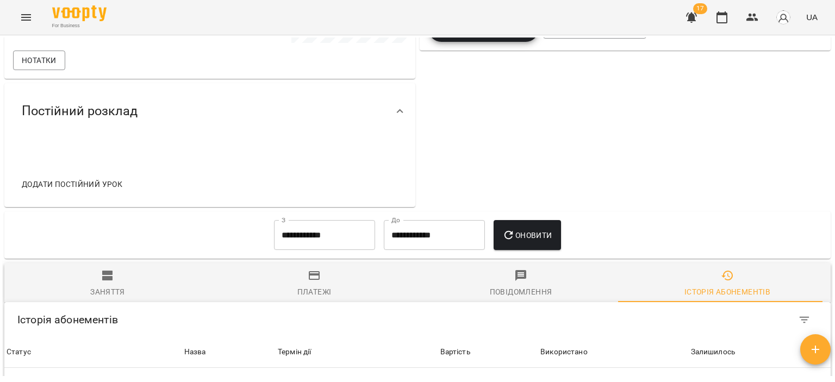
click at [85, 302] on div "Історія абонементів" at bounding box center [417, 319] width 826 height 35
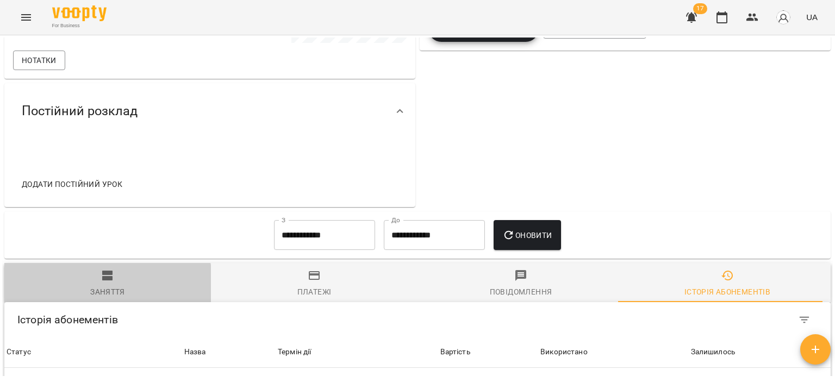
click at [107, 269] on span "Заняття" at bounding box center [107, 283] width 193 height 29
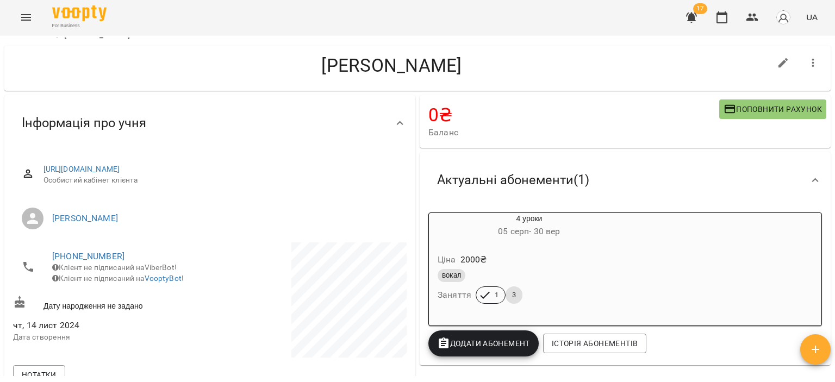
scroll to position [0, 0]
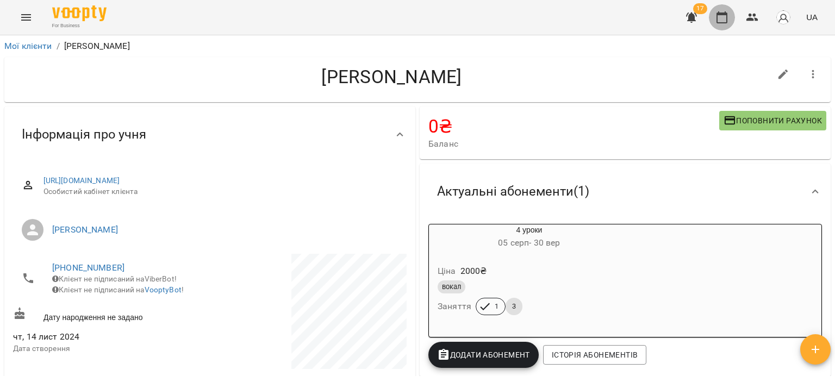
click at [716, 17] on icon "button" at bounding box center [721, 17] width 13 height 13
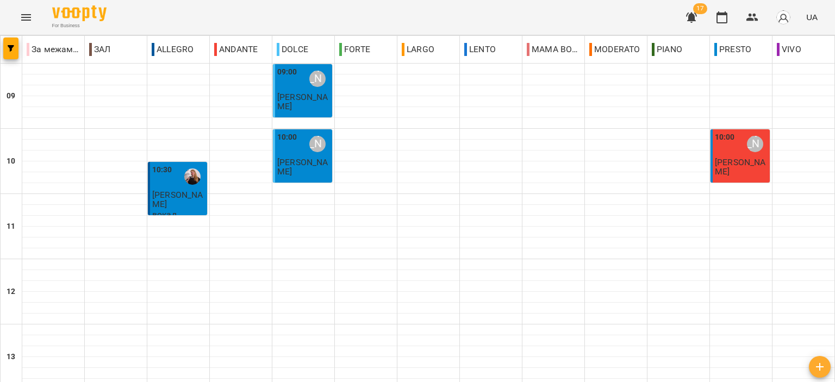
click at [287, 102] on span "[PERSON_NAME]" at bounding box center [302, 102] width 51 height 20
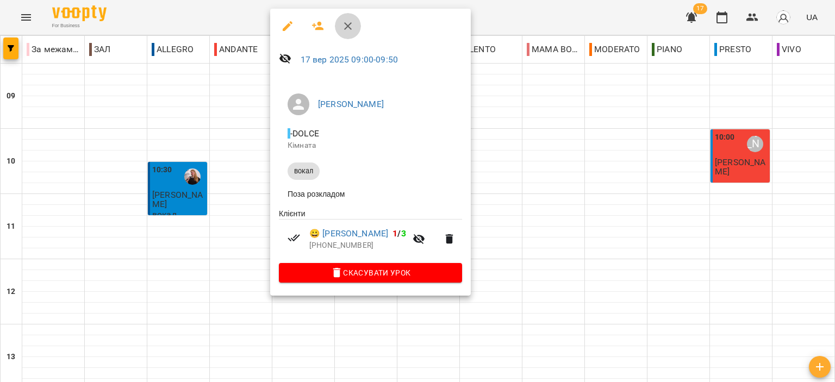
click at [355, 20] on button "button" at bounding box center [348, 26] width 26 height 26
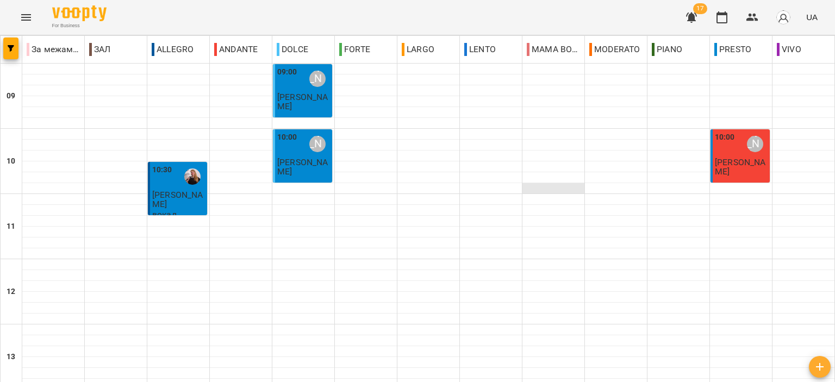
scroll to position [272, 0]
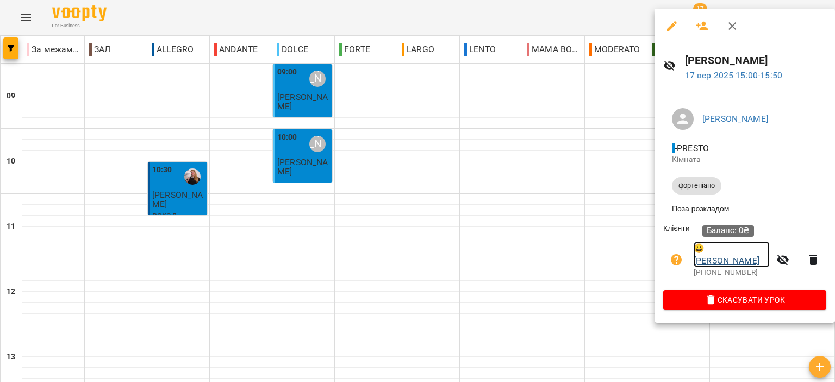
click at [745, 250] on link "😀 [PERSON_NAME] Забава" at bounding box center [731, 255] width 76 height 26
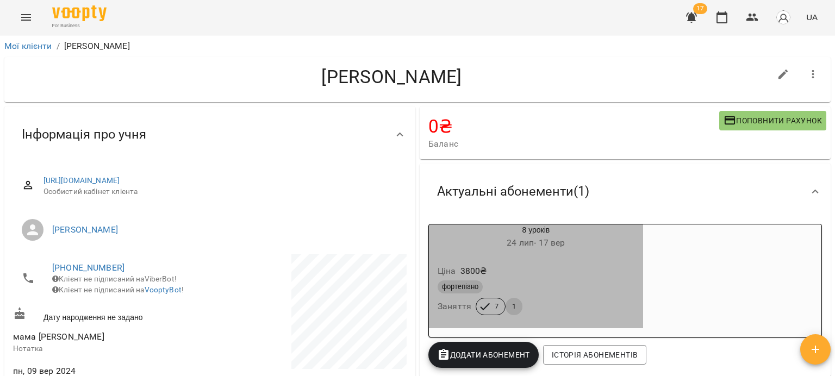
click at [572, 269] on div "Ціна 3800 ₴" at bounding box center [535, 271] width 201 height 20
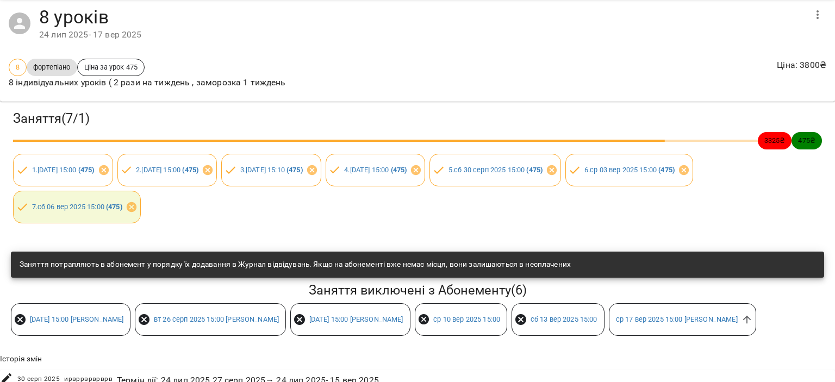
scroll to position [77, 0]
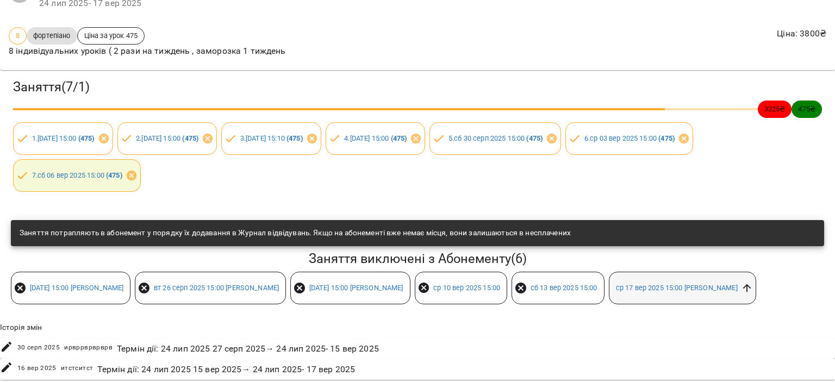
click at [753, 282] on icon at bounding box center [747, 288] width 12 height 12
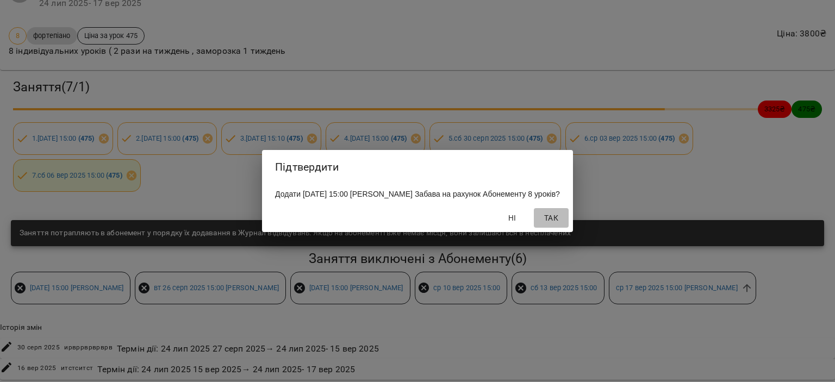
click at [561, 221] on span "Так" at bounding box center [551, 217] width 26 height 13
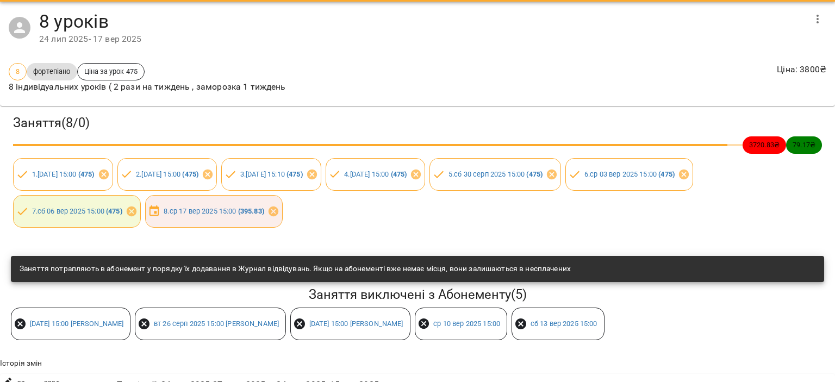
scroll to position [0, 0]
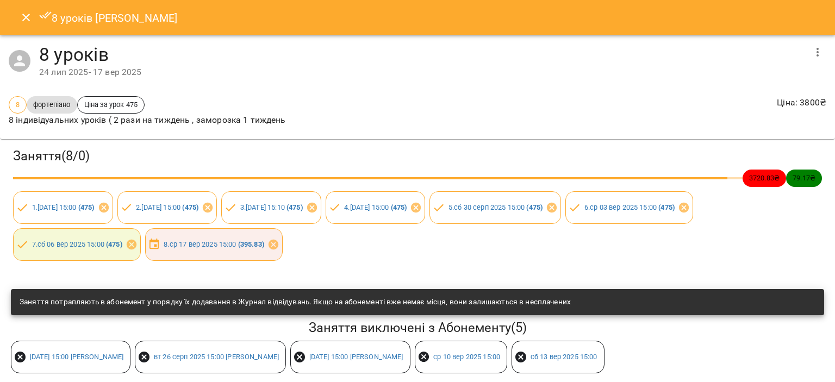
click at [24, 20] on icon "Close" at bounding box center [26, 17] width 13 height 13
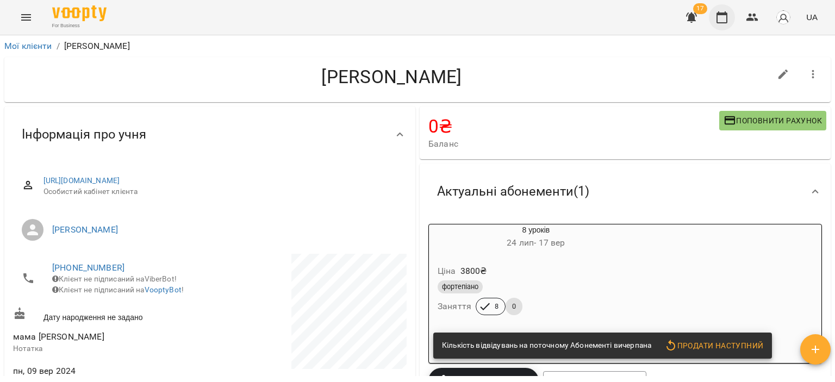
click at [718, 21] on icon "button" at bounding box center [721, 17] width 13 height 13
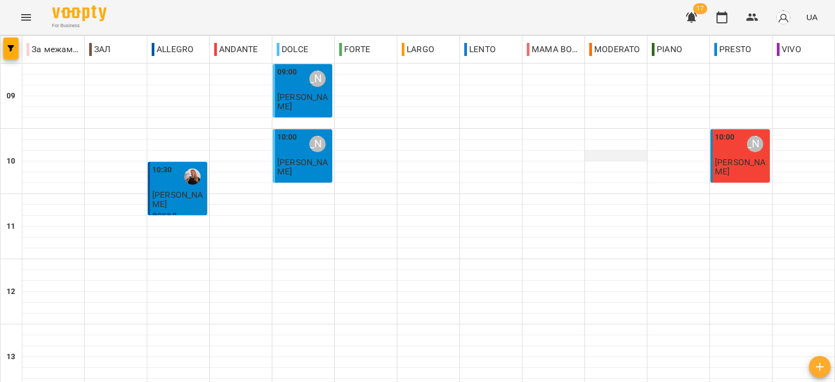
scroll to position [326, 0]
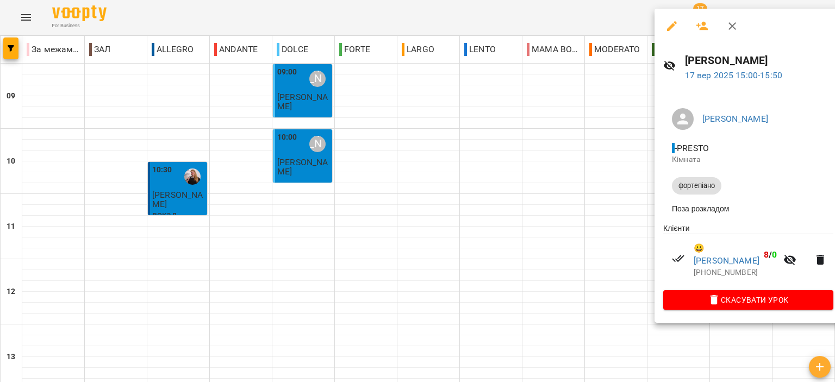
click at [734, 26] on icon "button" at bounding box center [731, 26] width 13 height 13
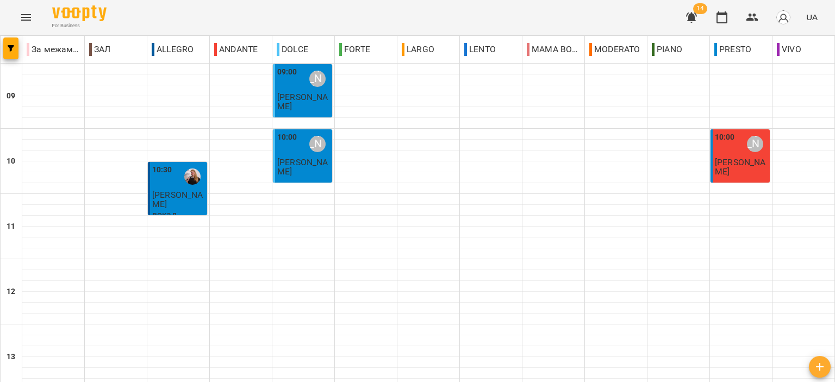
scroll to position [373, 0]
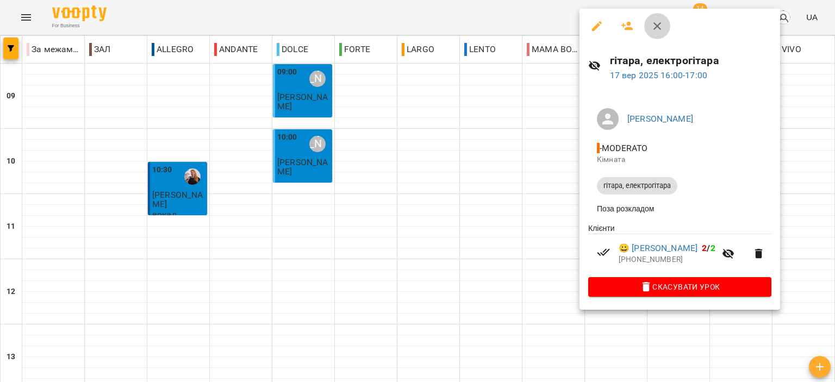
click at [647, 26] on button "button" at bounding box center [657, 26] width 26 height 26
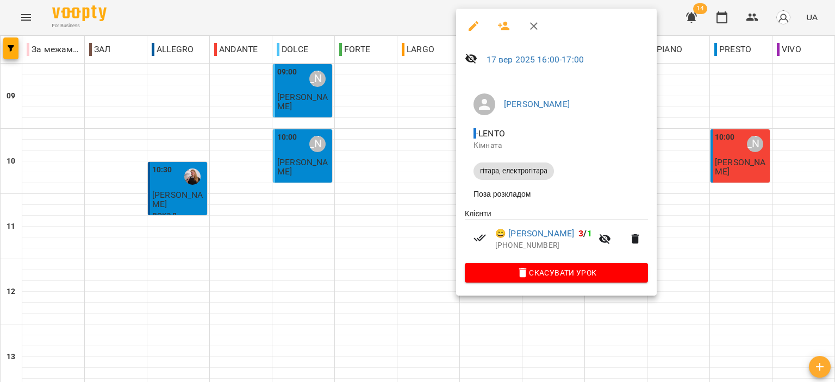
drag, startPoint x: 526, startPoint y: 32, endPoint x: 534, endPoint y: 32, distance: 8.2
click at [530, 34] on div at bounding box center [556, 26] width 200 height 35
click at [534, 32] on icon "button" at bounding box center [533, 26] width 13 height 13
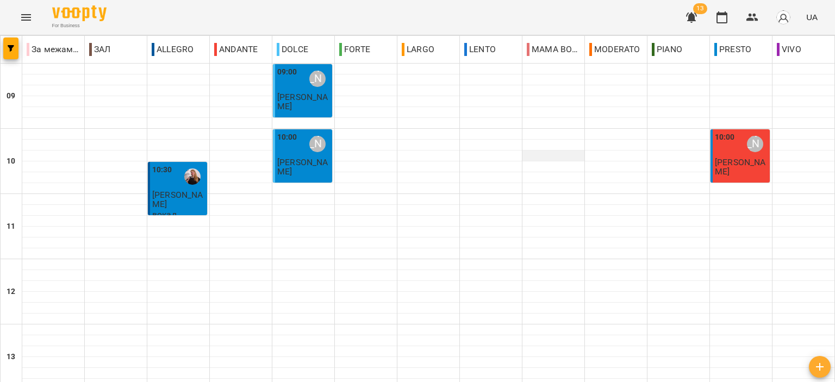
scroll to position [435, 0]
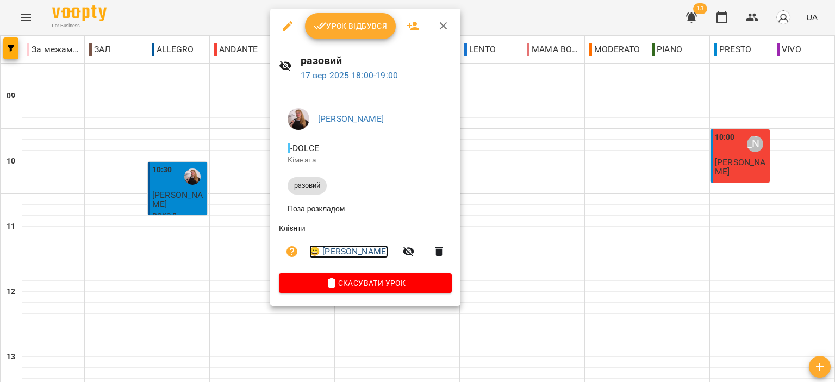
click at [357, 256] on link "😀 [PERSON_NAME]" at bounding box center [348, 251] width 79 height 13
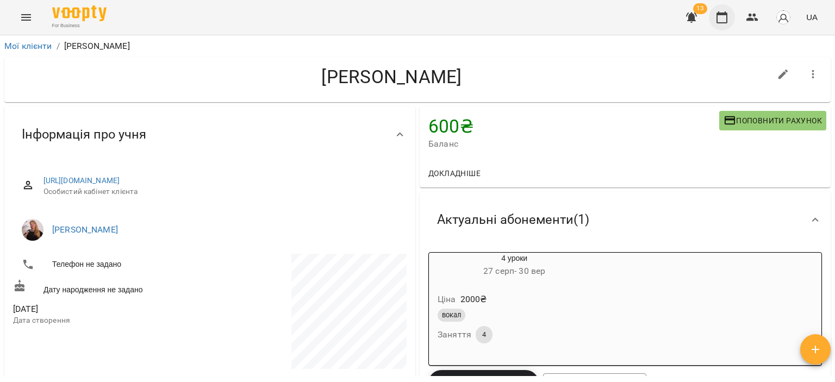
click at [735, 17] on button "button" at bounding box center [722, 17] width 26 height 26
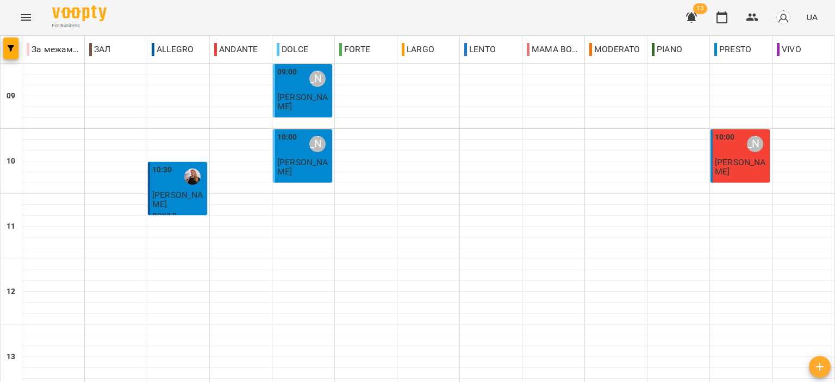
scroll to position [536, 0]
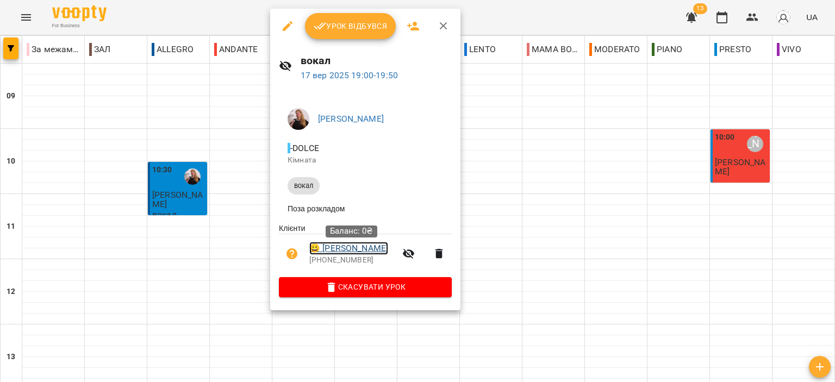
click at [353, 252] on link "😀 [PERSON_NAME]" at bounding box center [348, 248] width 79 height 13
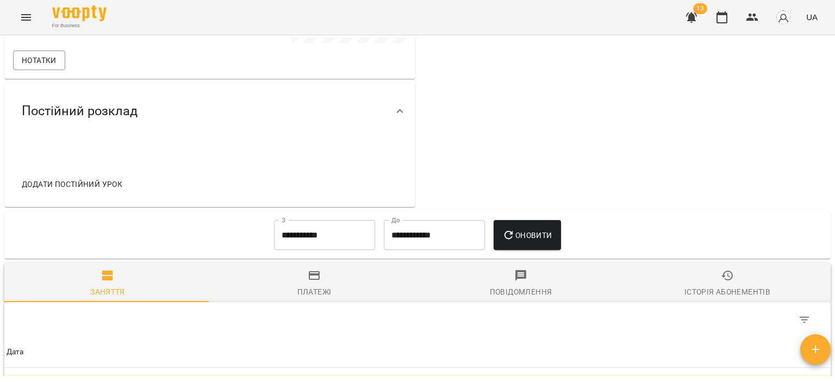
scroll to position [543, 0]
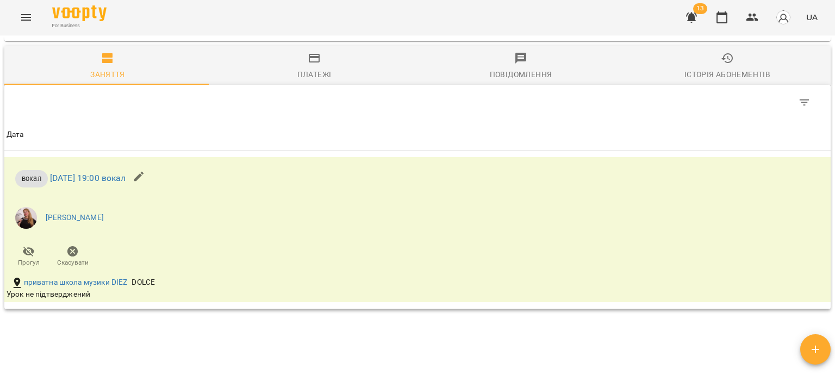
click at [722, 64] on icon "button" at bounding box center [726, 58] width 13 height 13
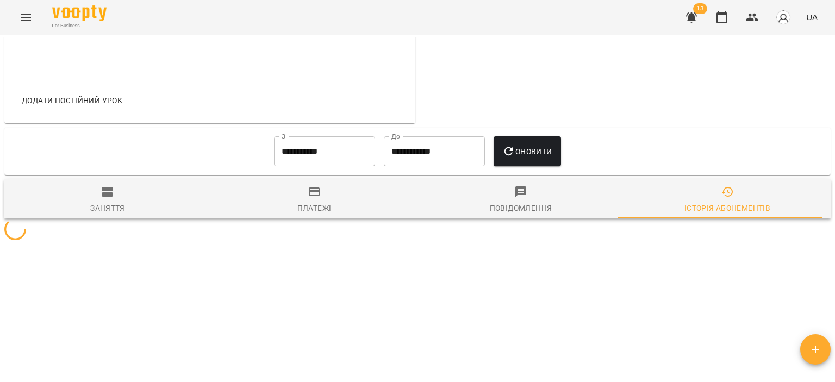
scroll to position [483, 0]
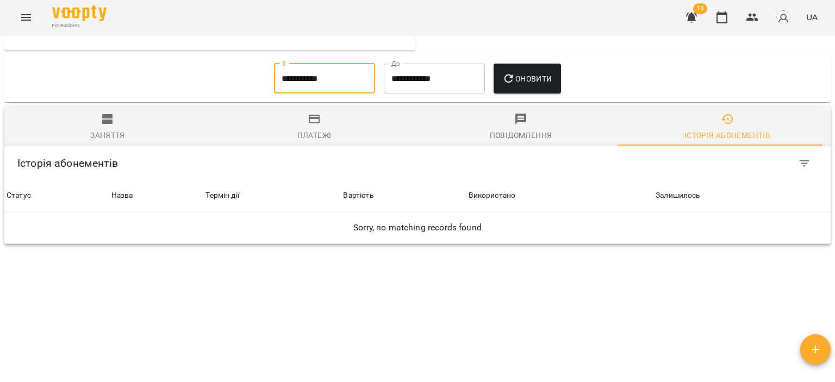
click at [349, 80] on input "**********" at bounding box center [324, 79] width 101 height 30
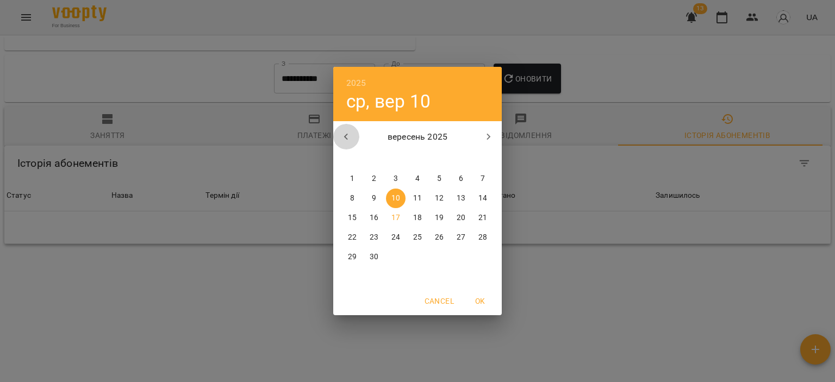
click at [337, 135] on button "button" at bounding box center [346, 137] width 26 height 26
click at [380, 178] on span "1" at bounding box center [374, 178] width 20 height 11
type input "**********"
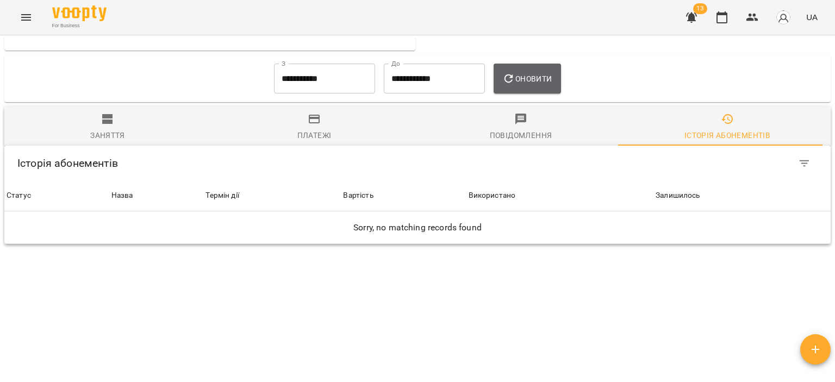
drag, startPoint x: 517, startPoint y: 80, endPoint x: 477, endPoint y: 132, distance: 65.9
click at [515, 80] on icon "button" at bounding box center [508, 78] width 13 height 13
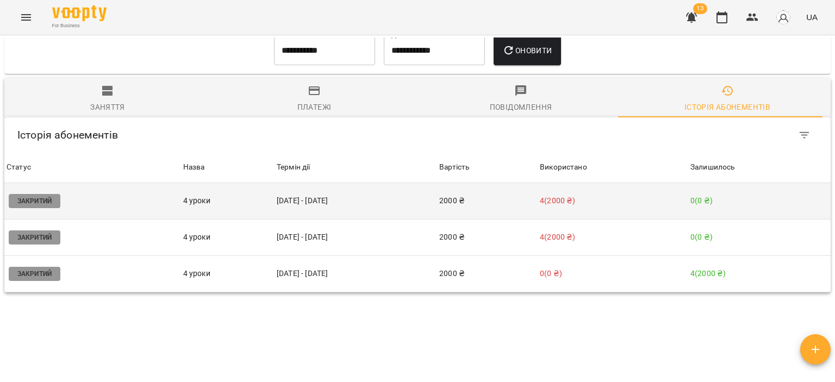
scroll to position [537, 0]
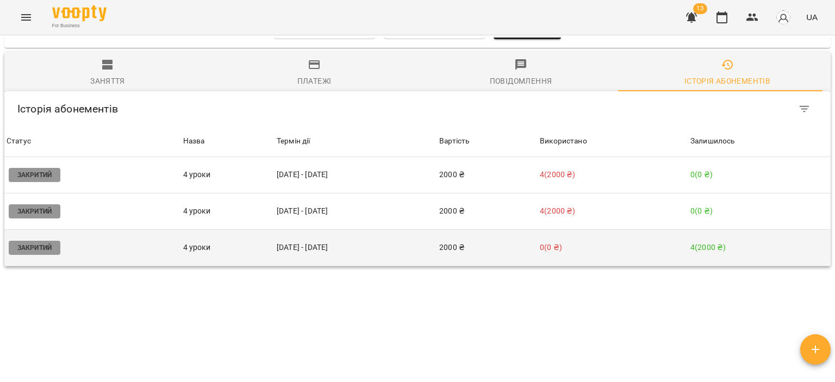
click at [569, 247] on p "0 ( 0 ₴ )" at bounding box center [613, 247] width 146 height 11
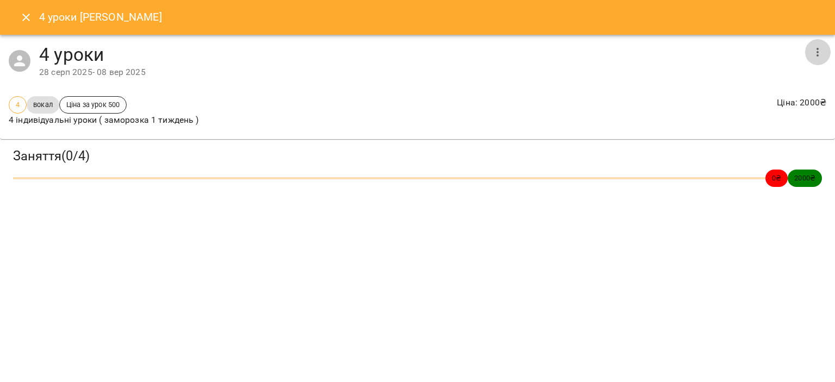
click at [821, 52] on icon "button" at bounding box center [817, 52] width 13 height 13
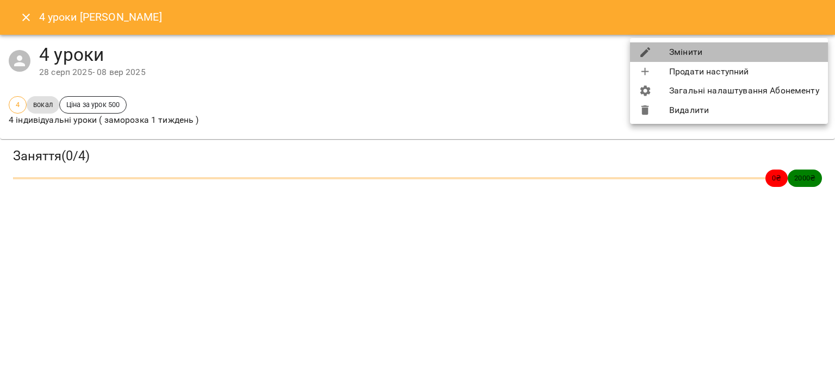
click at [752, 53] on li "Змінити" at bounding box center [729, 52] width 198 height 20
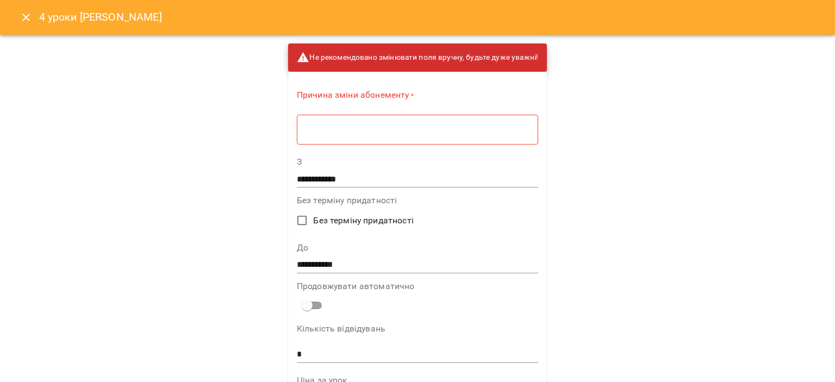
click at [467, 119] on div "* ​" at bounding box center [417, 129] width 241 height 30
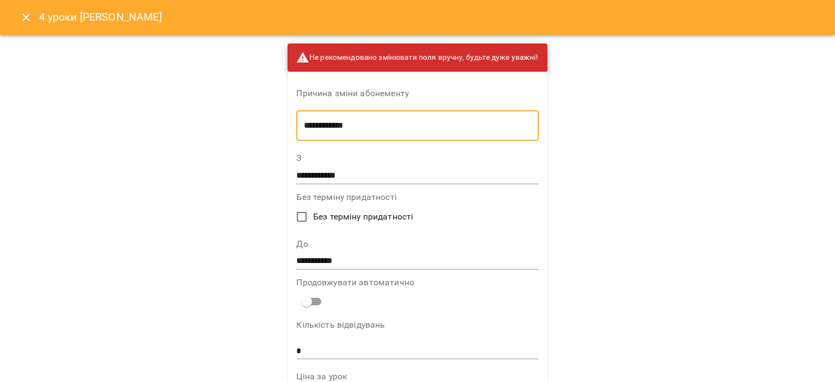
type textarea "**********"
click at [356, 261] on input "**********" at bounding box center [417, 261] width 242 height 17
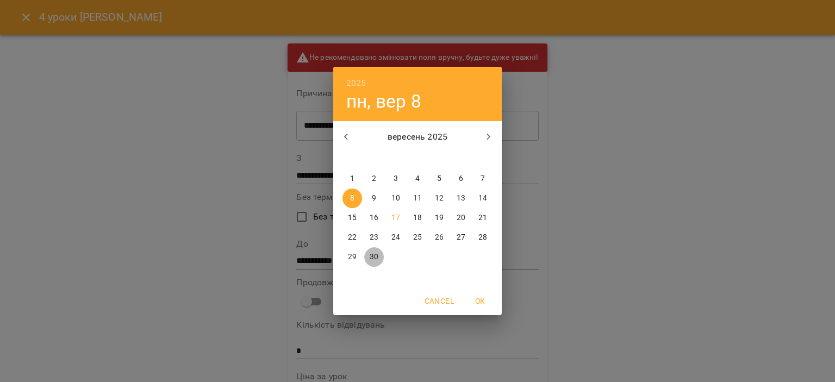
click at [365, 258] on span "30" at bounding box center [374, 257] width 20 height 11
type input "**********"
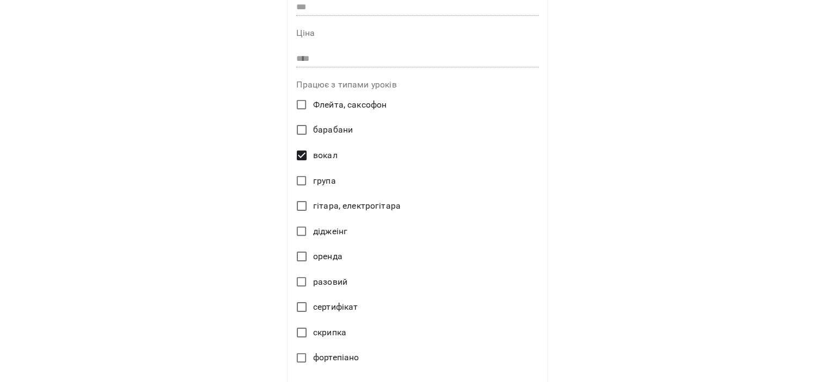
scroll to position [511, 0]
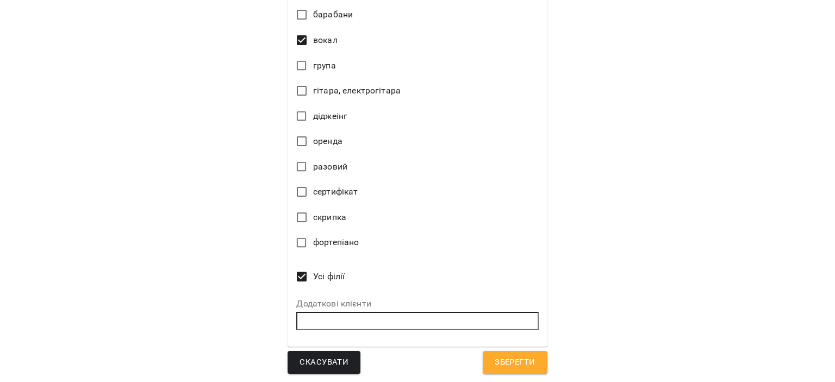
click at [511, 364] on span "Зберегти" at bounding box center [514, 362] width 40 height 14
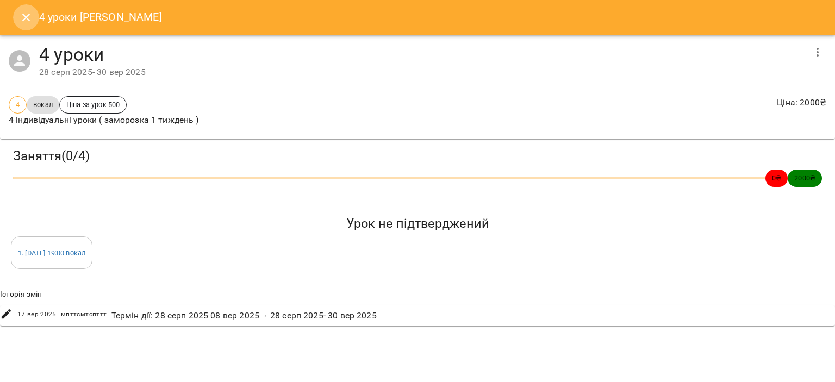
click at [24, 19] on icon "Close" at bounding box center [26, 18] width 8 height 8
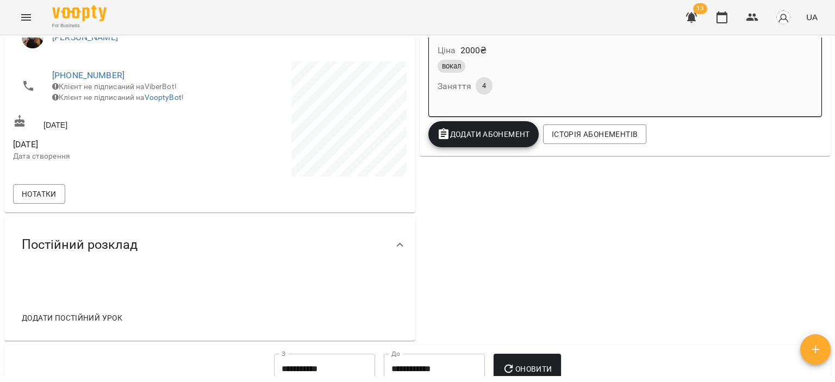
scroll to position [0, 0]
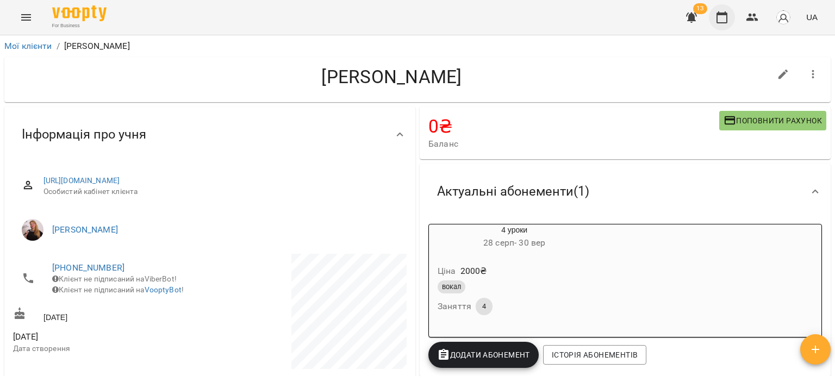
click at [715, 21] on button "button" at bounding box center [722, 17] width 26 height 26
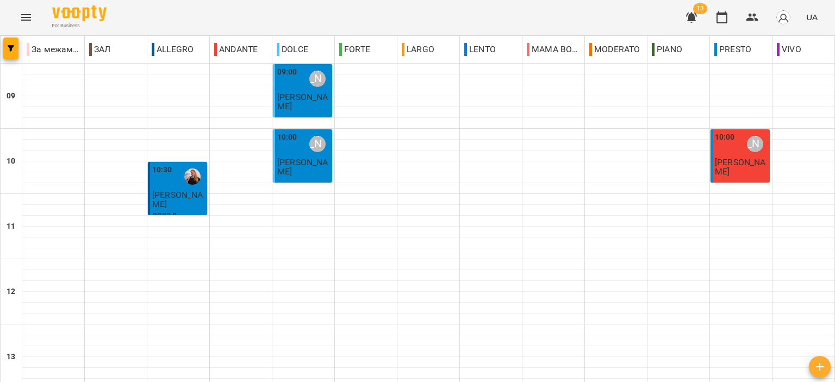
click at [283, 166] on span "[PERSON_NAME]" at bounding box center [302, 167] width 51 height 20
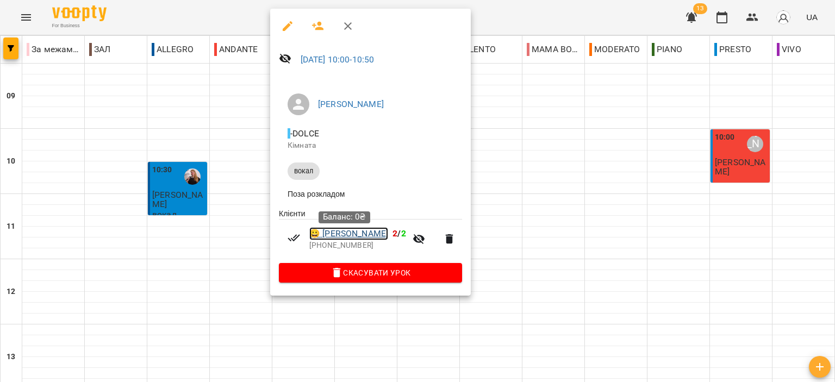
click at [361, 236] on link "😀 Локоть Надія" at bounding box center [348, 233] width 79 height 13
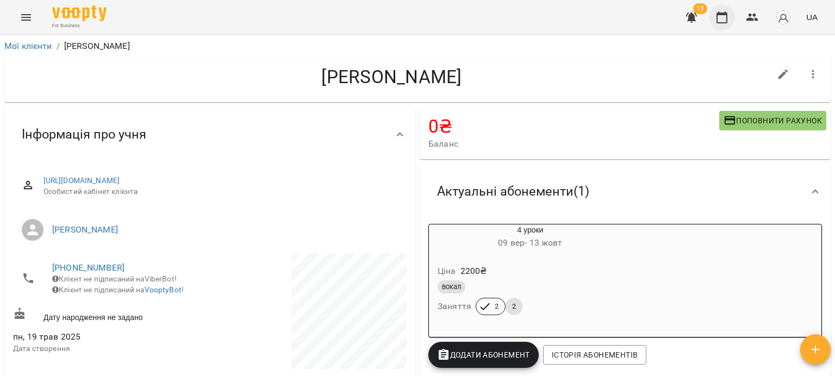
click at [728, 16] on icon "button" at bounding box center [721, 17] width 13 height 13
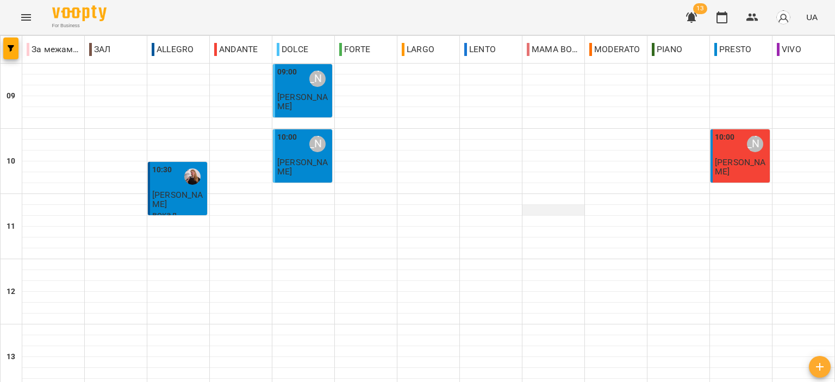
scroll to position [536, 0]
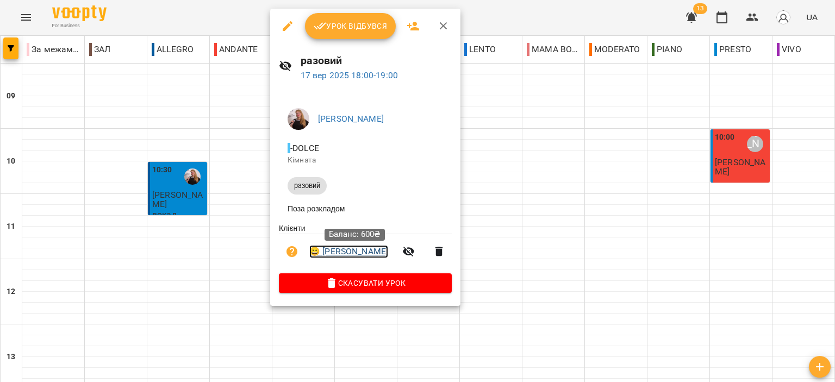
click at [369, 254] on link "😀 Мельничук Тетяна" at bounding box center [348, 251] width 79 height 13
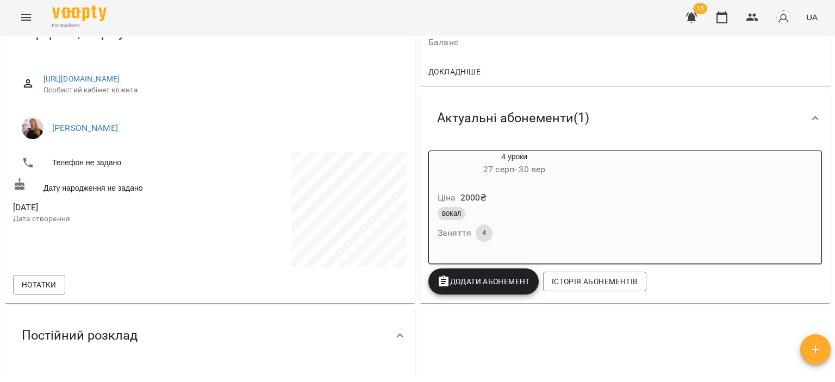
scroll to position [109, 0]
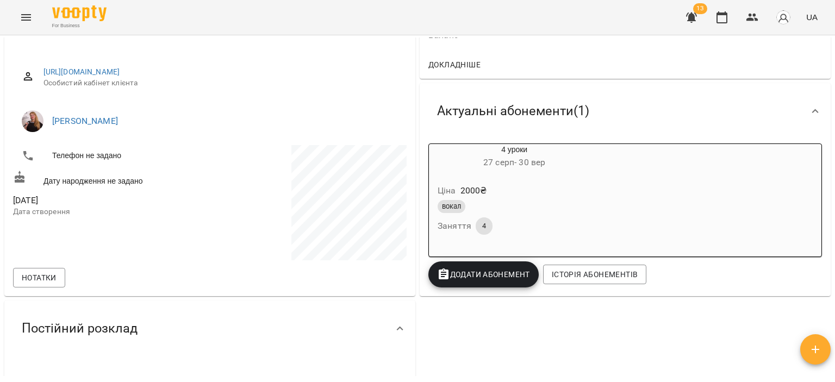
click at [566, 190] on div "Ціна 2000 ₴" at bounding box center [514, 191] width 158 height 20
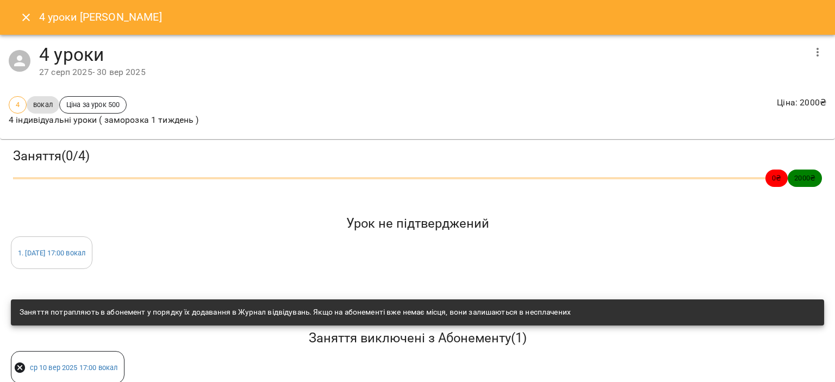
click at [804, 53] on button "button" at bounding box center [817, 52] width 26 height 26
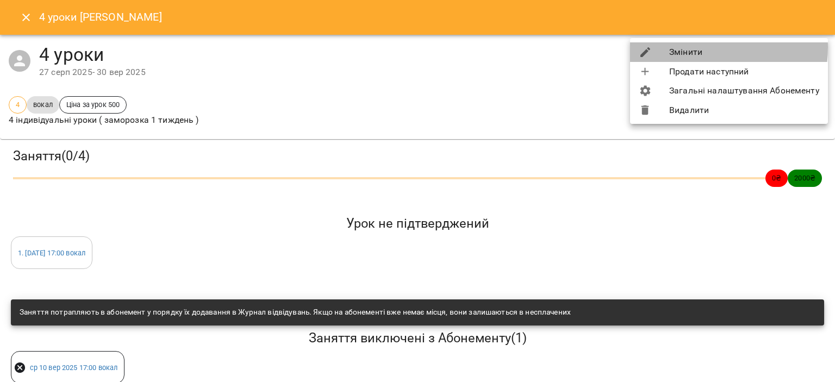
click at [694, 47] on li "Змінити" at bounding box center [729, 52] width 198 height 20
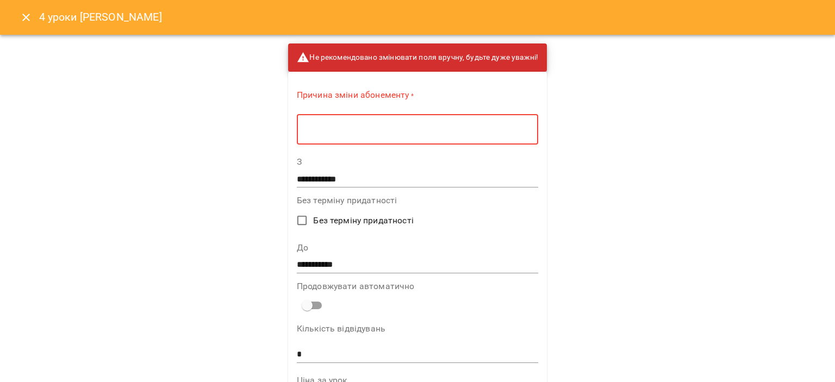
click at [422, 128] on textarea at bounding box center [417, 129] width 226 height 10
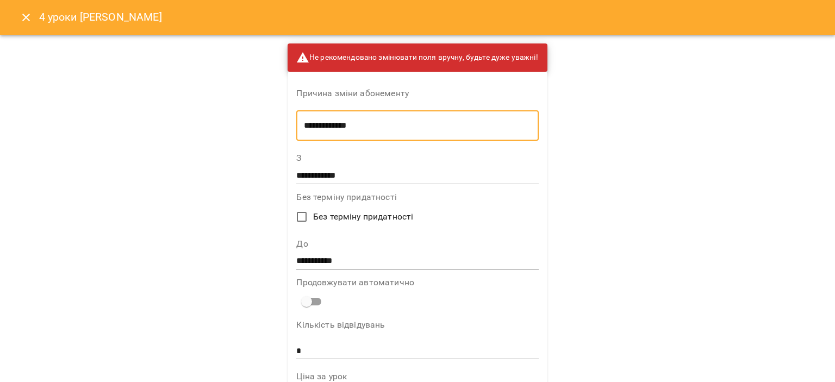
type textarea "**********"
click at [381, 180] on input "**********" at bounding box center [417, 175] width 242 height 17
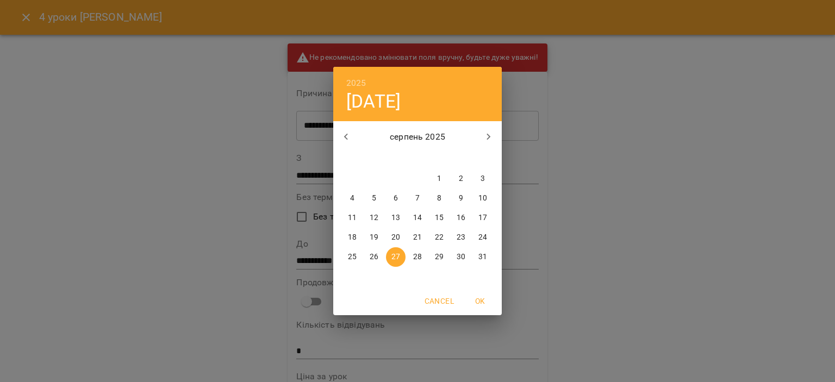
click at [490, 138] on icon "button" at bounding box center [488, 136] width 13 height 13
click at [416, 212] on p "18" at bounding box center [417, 217] width 9 height 11
type input "**********"
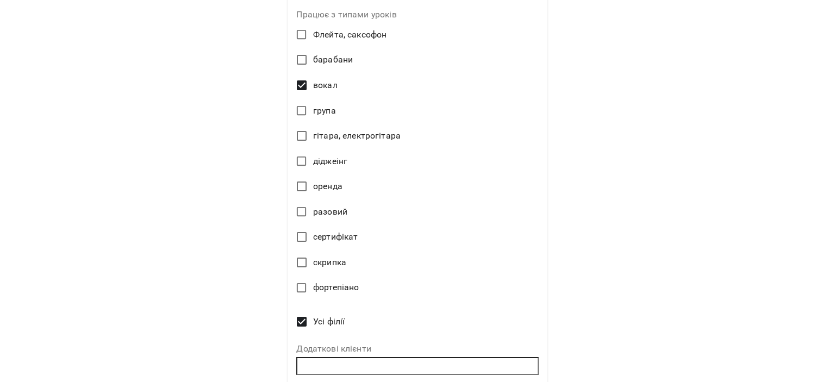
scroll to position [511, 0]
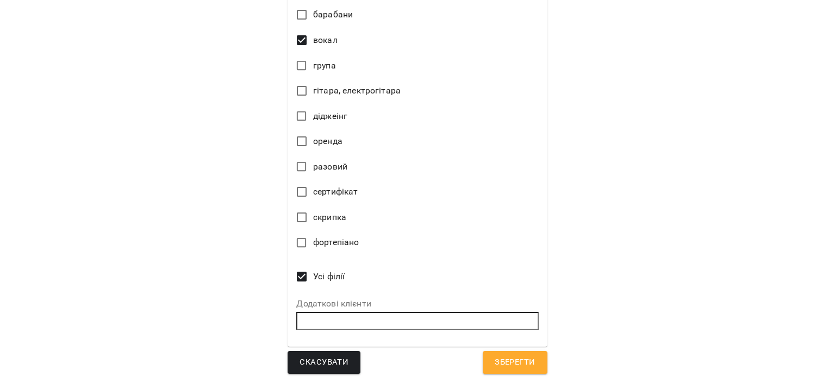
click at [511, 355] on span "Зберегти" at bounding box center [514, 362] width 40 height 14
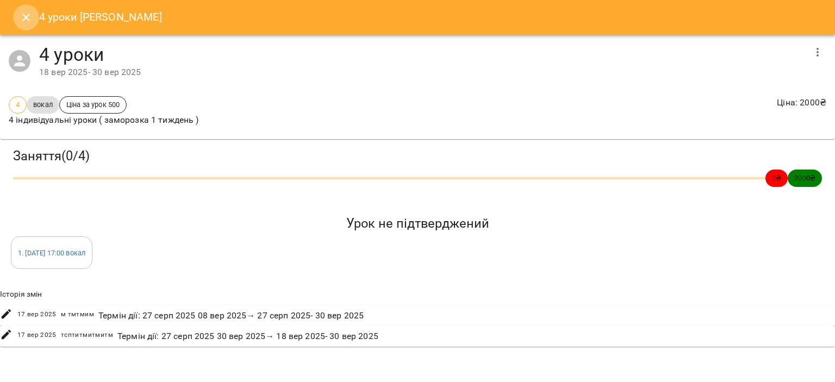
click at [30, 9] on button "Close" at bounding box center [26, 17] width 26 height 26
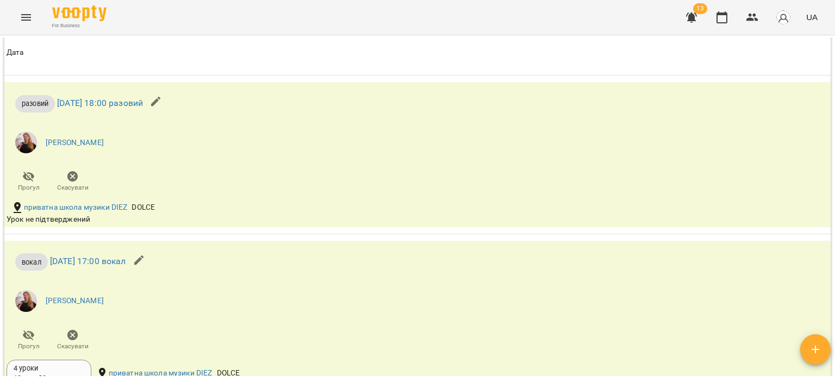
scroll to position [898, 0]
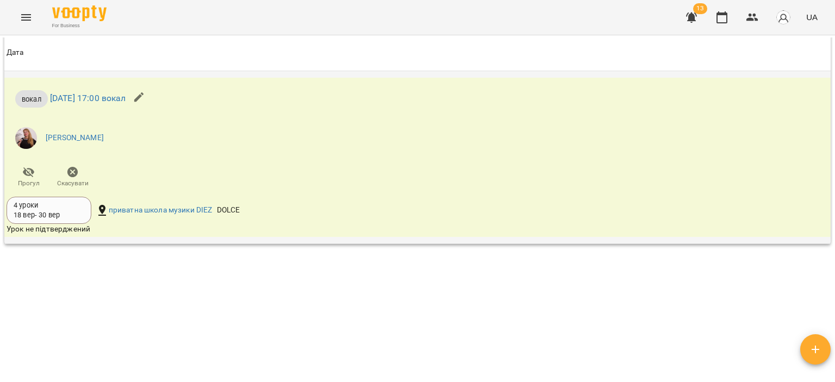
click at [70, 213] on div "4 уроки 18 вер - 30 вер" at bounding box center [49, 210] width 71 height 20
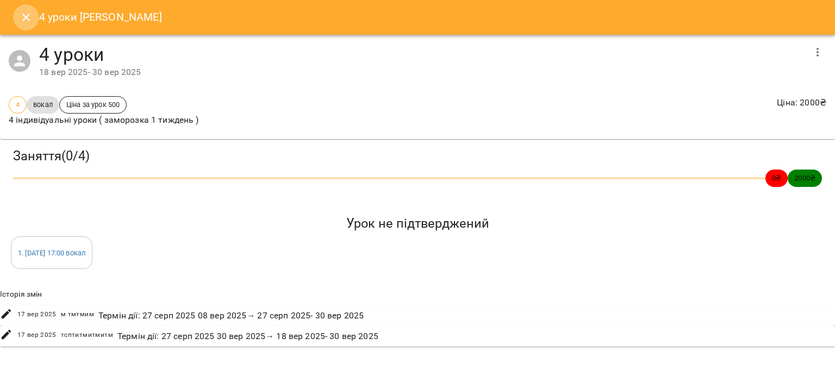
click at [26, 21] on icon "Close" at bounding box center [26, 17] width 13 height 13
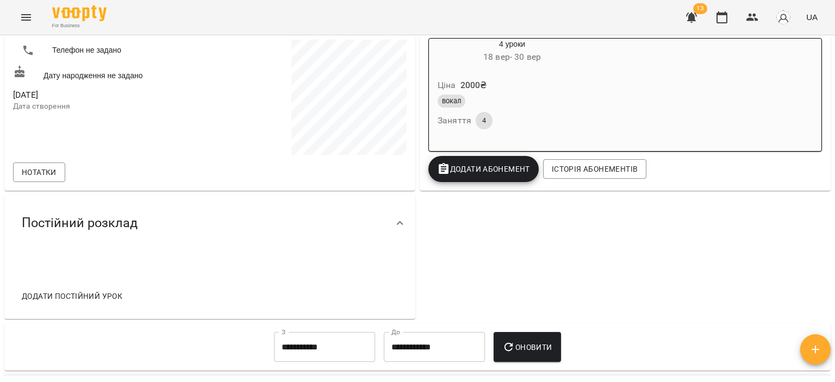
scroll to position [0, 0]
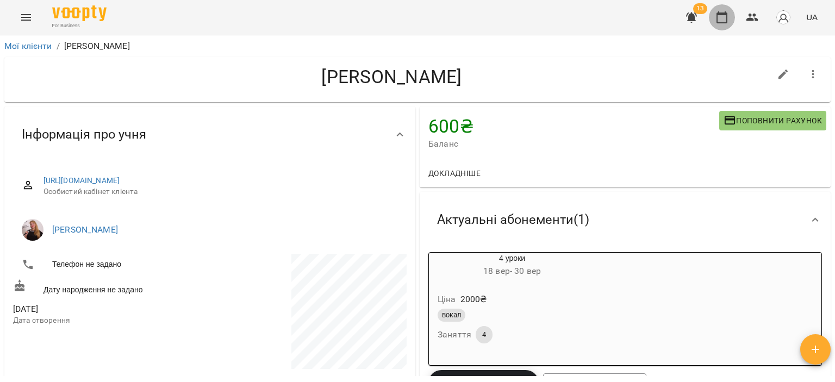
click at [722, 15] on icon "button" at bounding box center [721, 17] width 11 height 12
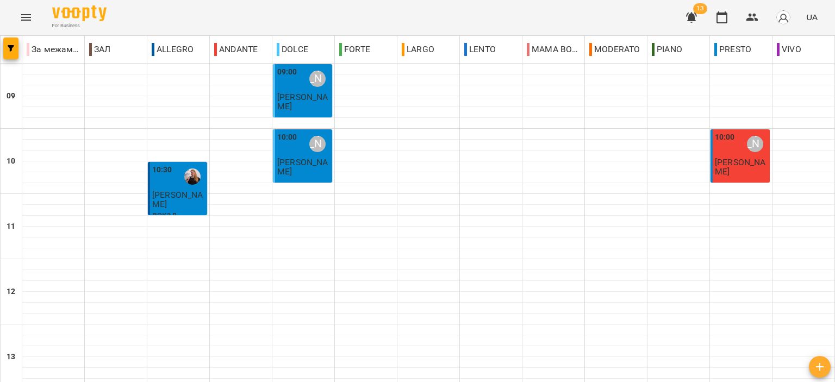
scroll to position [481, 0]
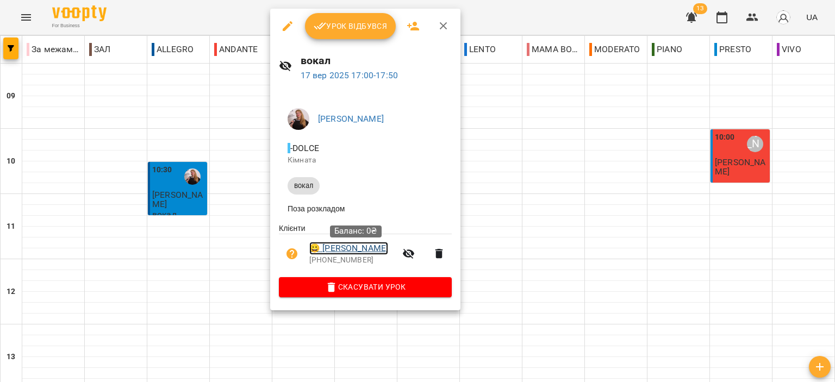
click at [359, 254] on link "😀 Петренко Михайло" at bounding box center [348, 248] width 79 height 13
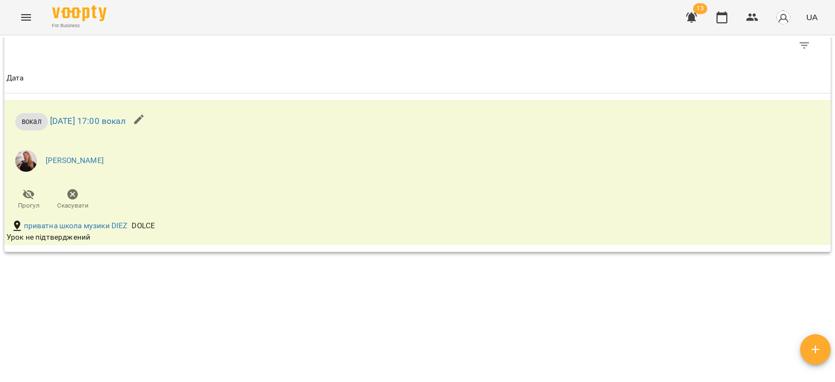
scroll to position [489, 0]
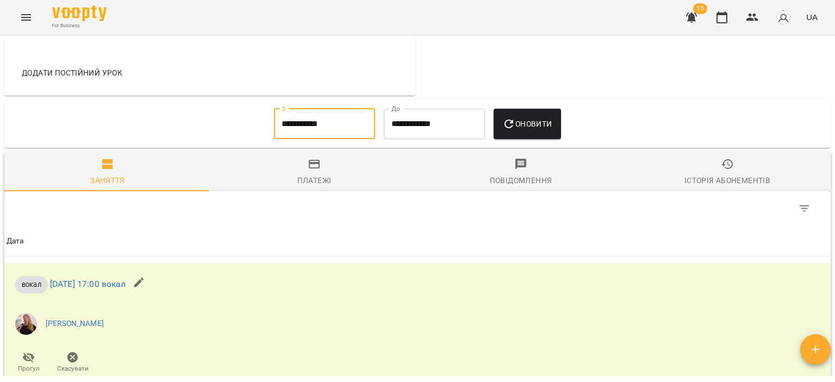
click at [355, 129] on input "**********" at bounding box center [324, 124] width 101 height 30
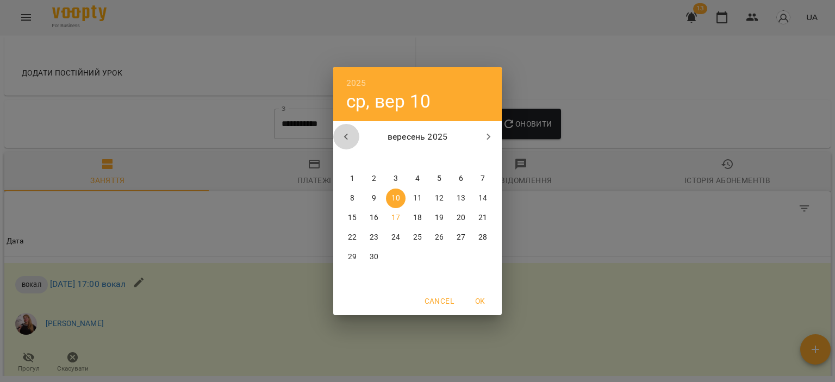
click at [354, 136] on button "button" at bounding box center [346, 137] width 26 height 26
click at [378, 176] on span "1" at bounding box center [374, 178] width 20 height 11
type input "**********"
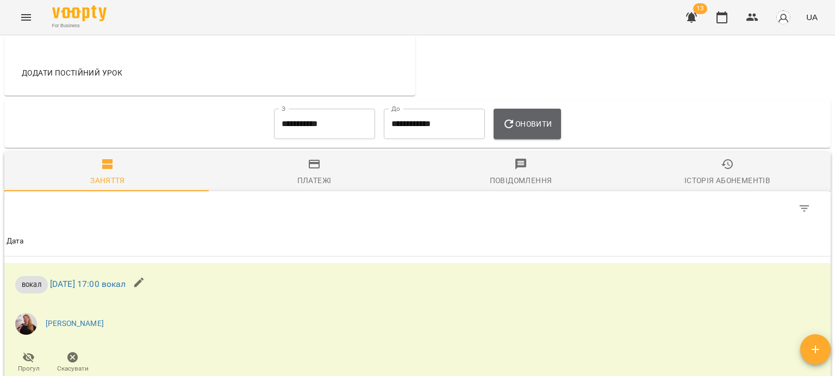
click at [546, 118] on span "Оновити" at bounding box center [526, 123] width 49 height 13
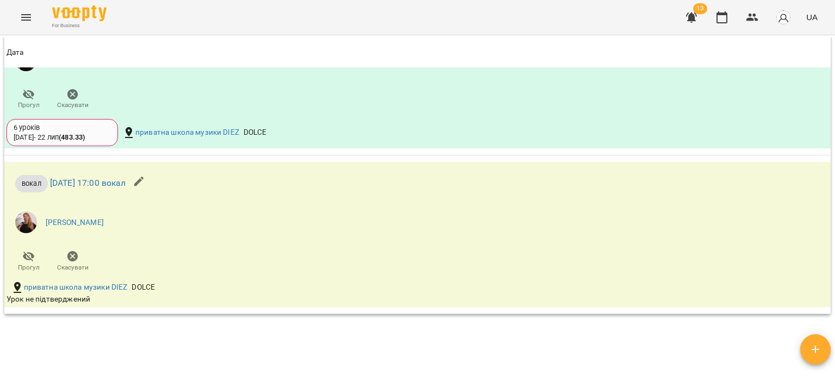
scroll to position [983, 0]
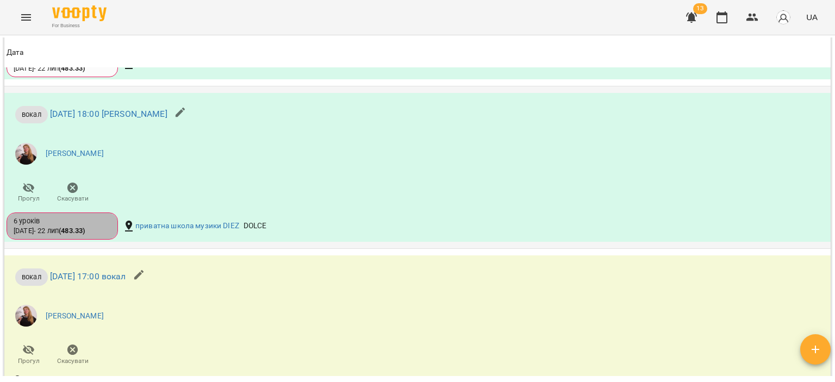
click at [111, 225] on div "6 уроків 04 черв - 22 лип ( 483.33 )" at bounding box center [62, 226] width 97 height 20
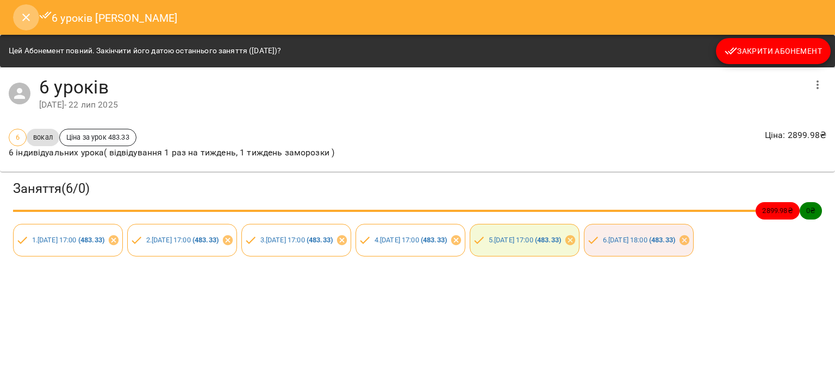
click at [18, 22] on button "Close" at bounding box center [26, 17] width 26 height 26
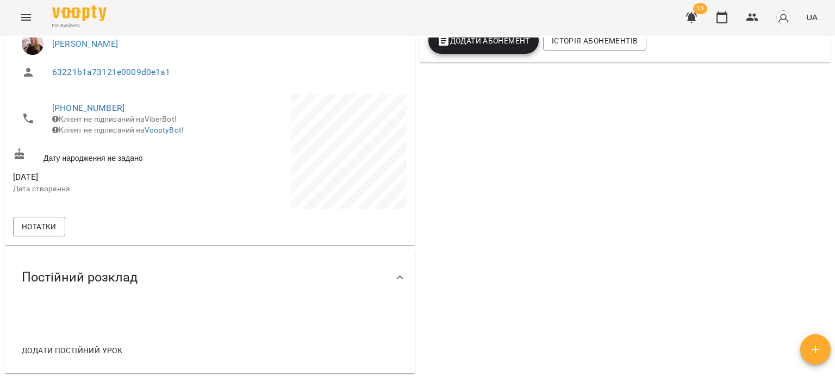
scroll to position [0, 0]
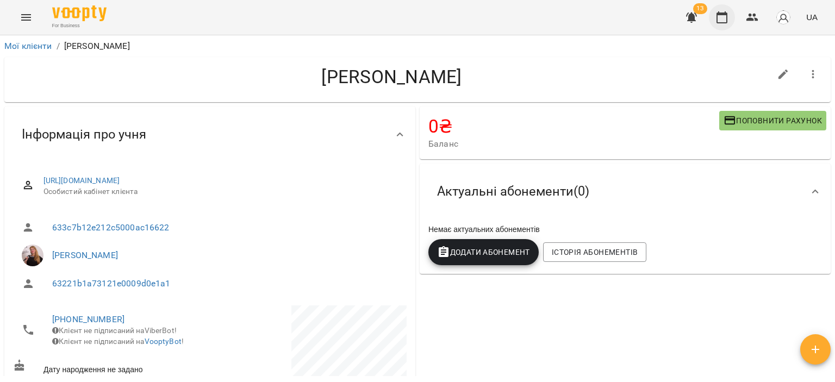
click at [725, 20] on icon "button" at bounding box center [721, 17] width 13 height 13
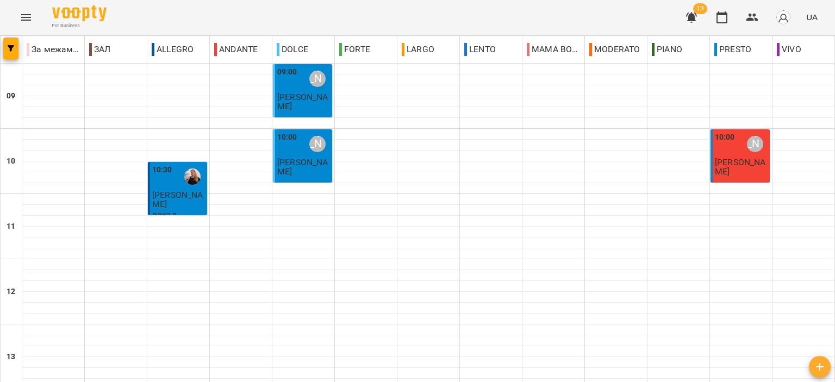
scroll to position [481, 0]
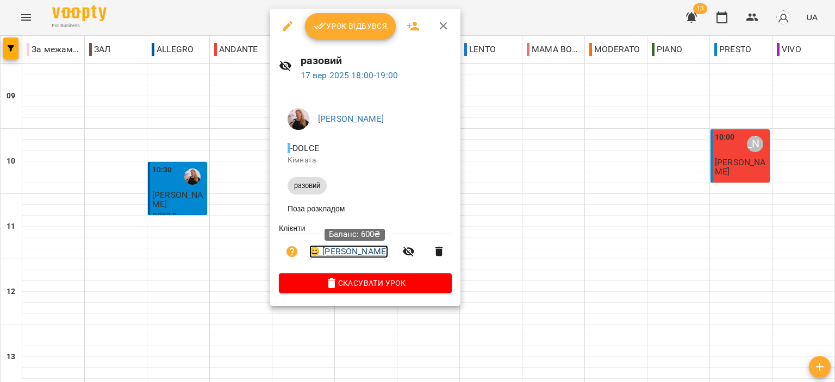
click at [379, 254] on link "😀 [PERSON_NAME]" at bounding box center [348, 251] width 79 height 13
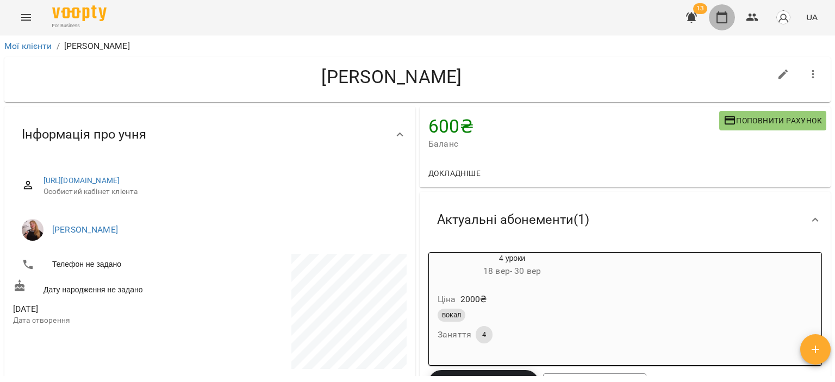
click at [718, 17] on icon "button" at bounding box center [721, 17] width 13 height 13
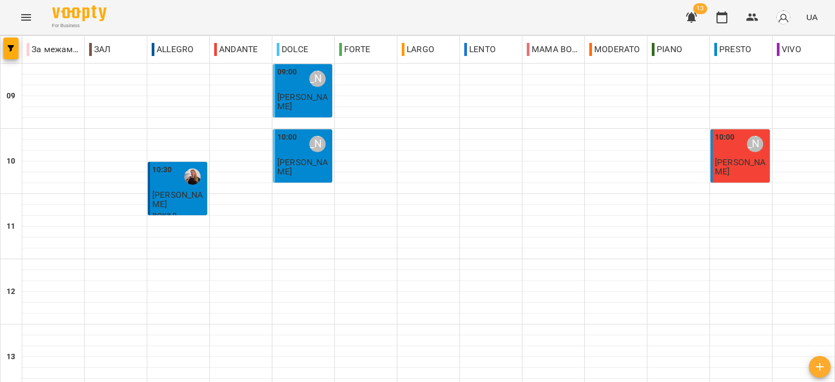
scroll to position [536, 0]
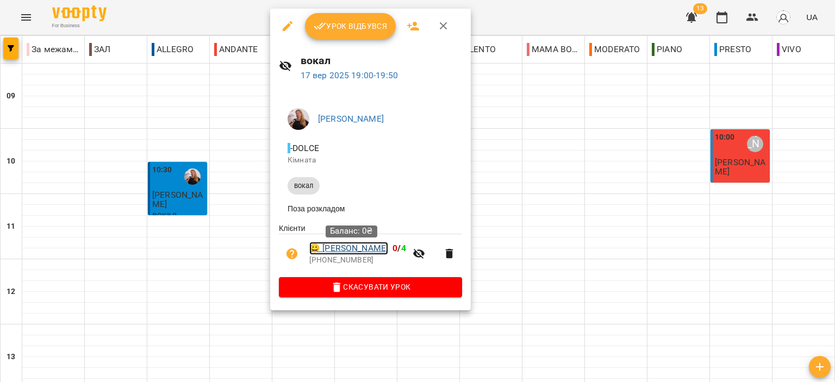
click at [368, 251] on link "😀 Нетреба Максим" at bounding box center [348, 248] width 79 height 13
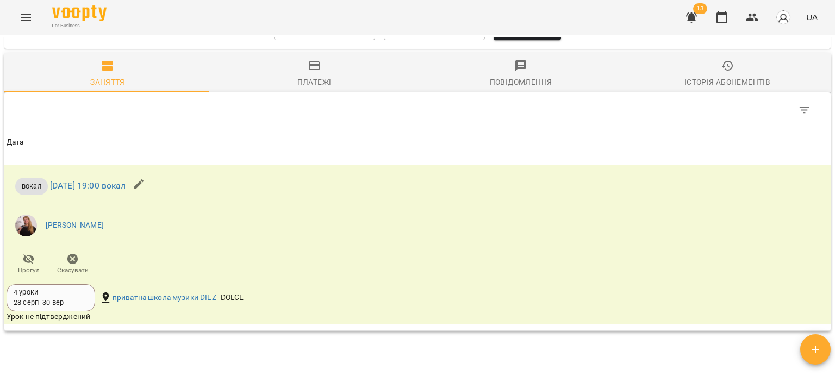
scroll to position [489, 0]
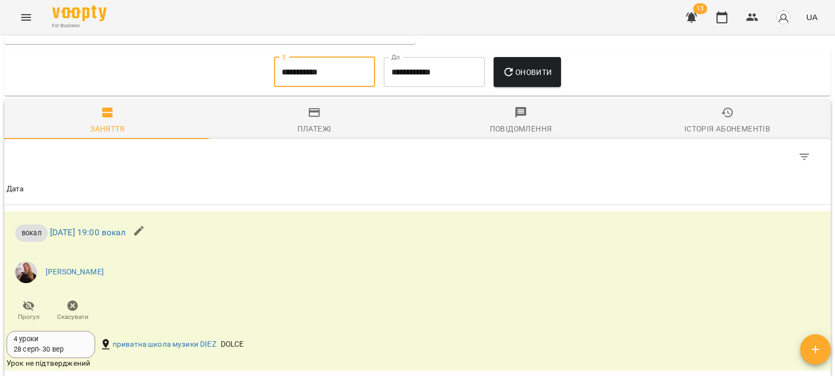
click at [328, 67] on input "**********" at bounding box center [324, 72] width 101 height 30
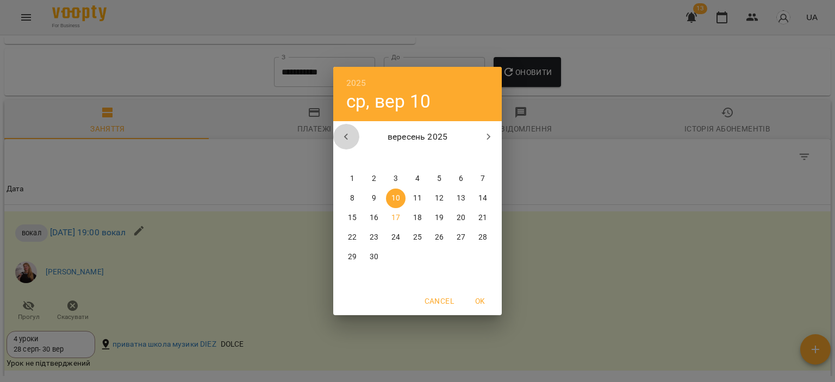
click at [350, 135] on icon "button" at bounding box center [346, 136] width 13 height 13
click at [443, 177] on span "1" at bounding box center [439, 178] width 20 height 11
type input "**********"
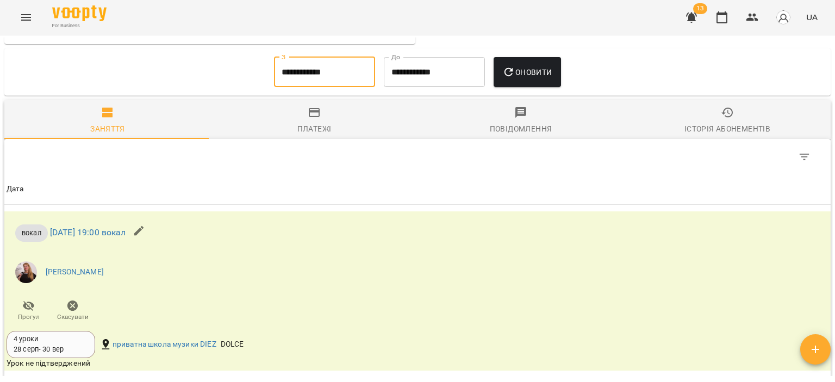
click at [532, 72] on span "Оновити" at bounding box center [526, 72] width 49 height 13
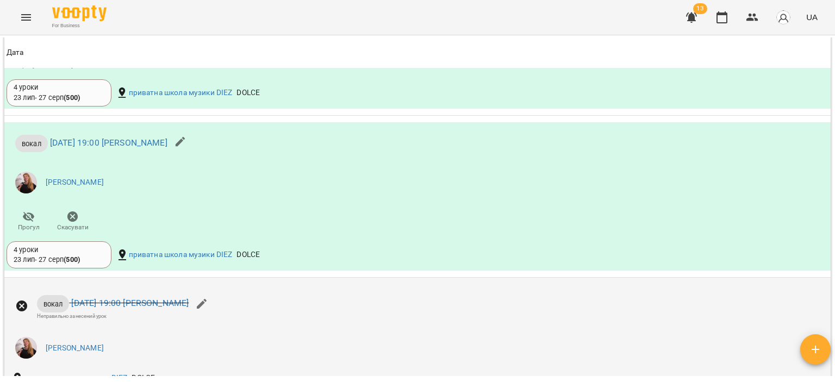
scroll to position [734, 0]
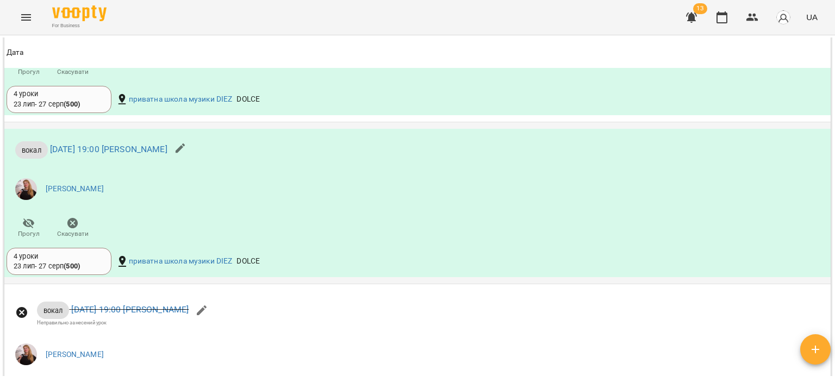
click at [80, 256] on div "4 уроки" at bounding box center [59, 257] width 91 height 10
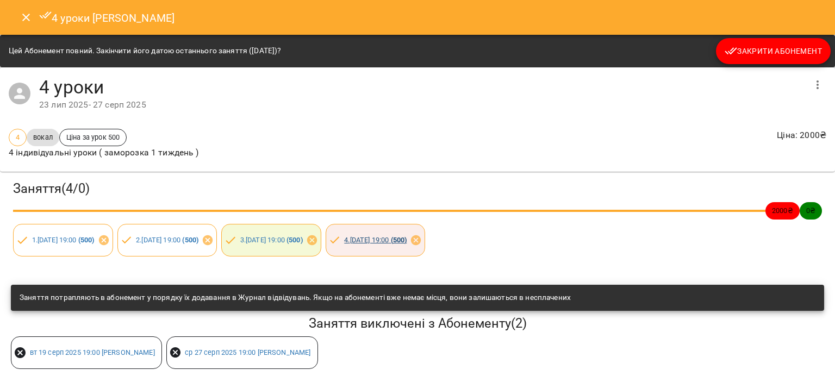
scroll to position [0, 0]
click at [22, 17] on icon "Close" at bounding box center [26, 17] width 13 height 13
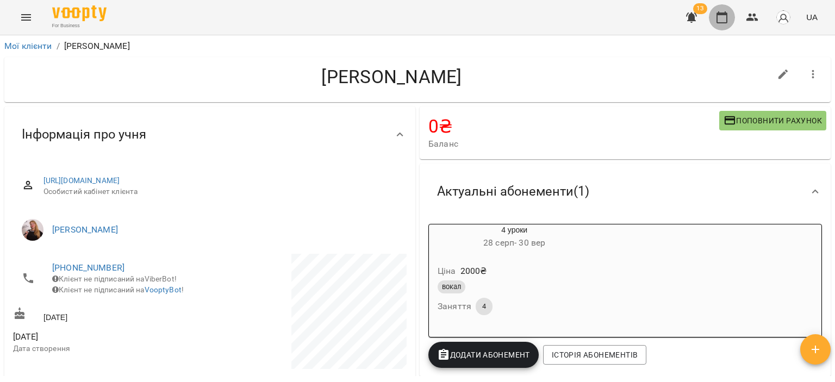
click at [721, 20] on icon "button" at bounding box center [721, 17] width 13 height 13
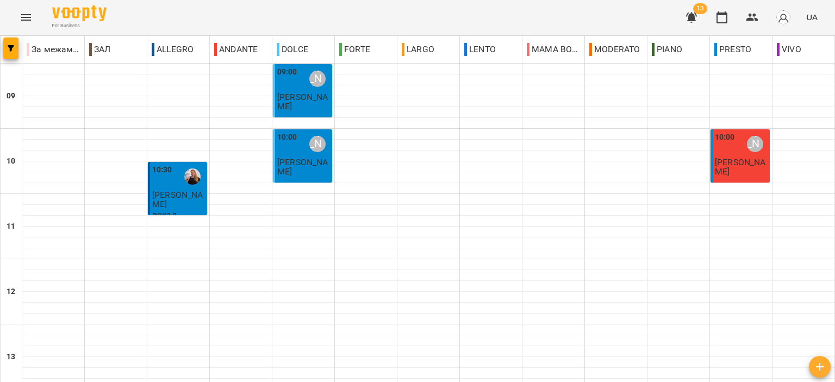
scroll to position [435, 0]
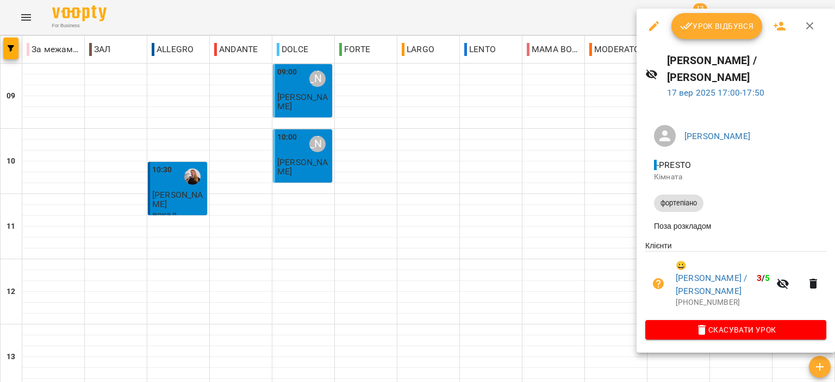
click at [715, 24] on span "Урок відбувся" at bounding box center [717, 26] width 74 height 13
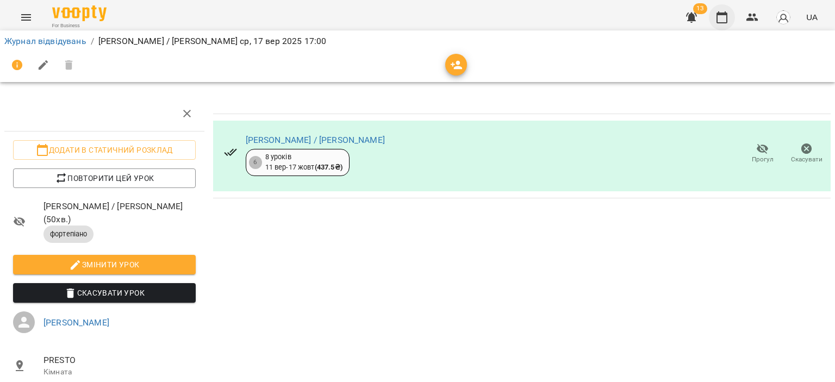
click at [720, 13] on icon "button" at bounding box center [721, 17] width 11 height 12
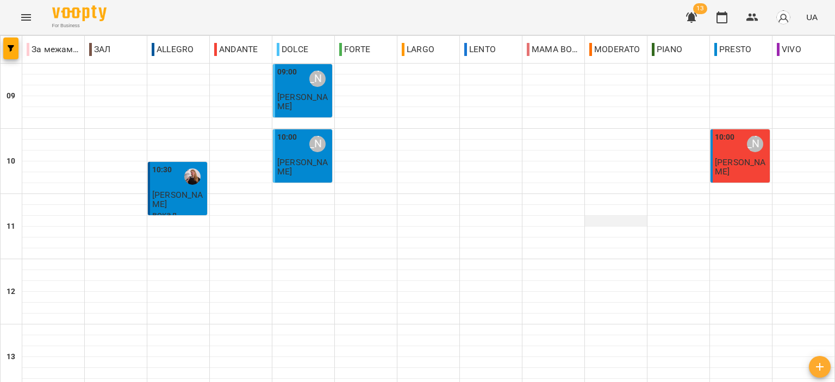
scroll to position [380, 0]
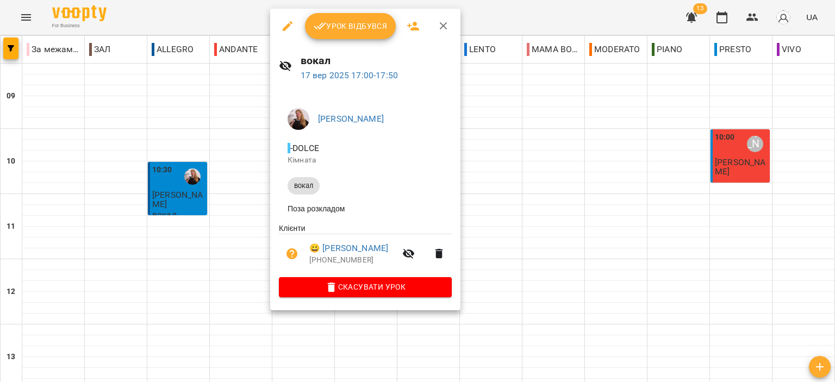
click at [322, 28] on icon "button" at bounding box center [320, 26] width 13 height 13
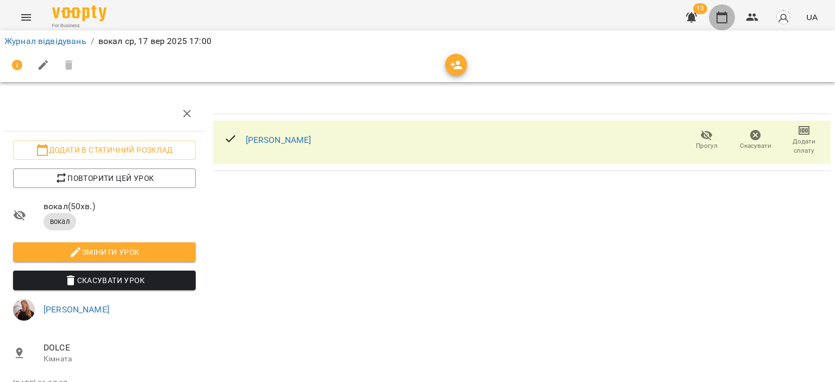
click at [722, 25] on button "button" at bounding box center [722, 17] width 26 height 26
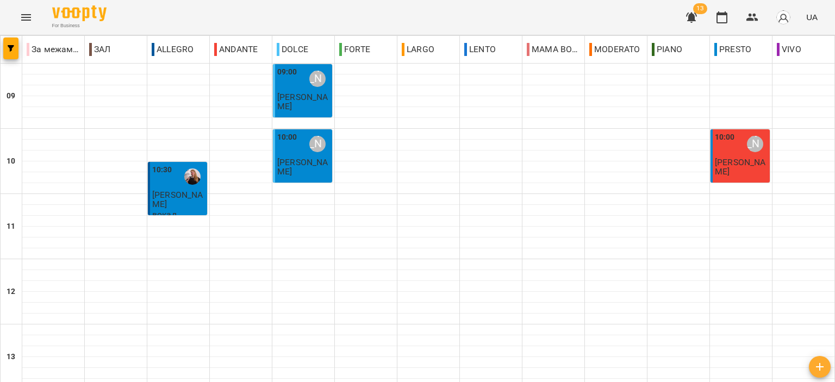
scroll to position [489, 0]
click at [682, 22] on button "button" at bounding box center [691, 17] width 26 height 26
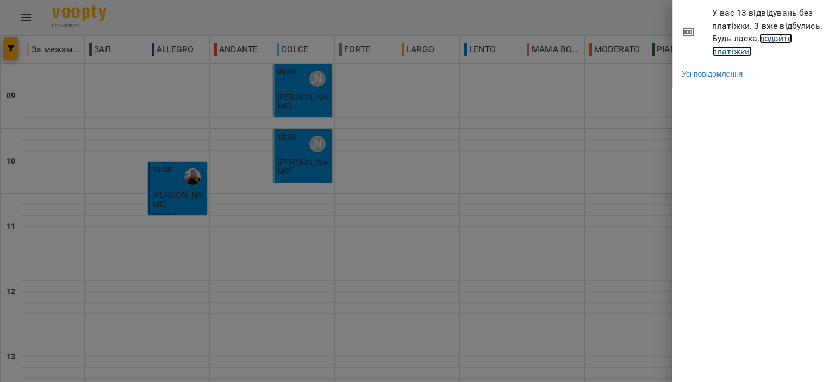
click at [719, 55] on link "додайте платіжки!" at bounding box center [752, 44] width 80 height 23
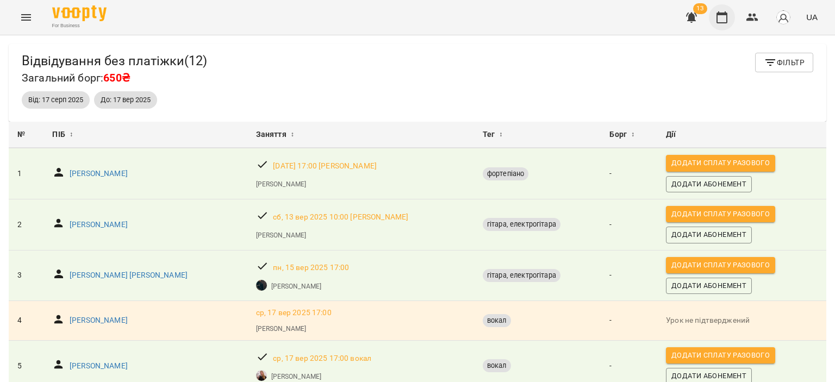
click at [723, 17] on icon "button" at bounding box center [721, 17] width 13 height 13
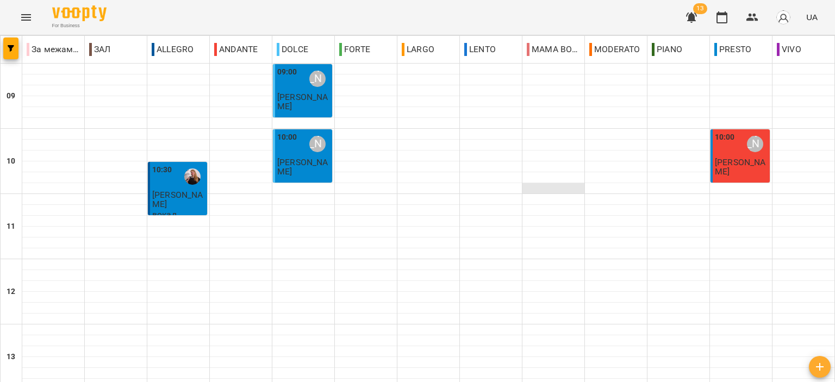
scroll to position [326, 0]
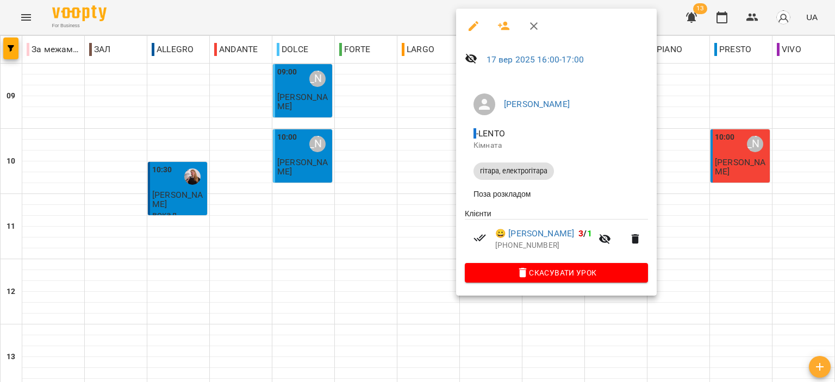
click at [532, 26] on icon "button" at bounding box center [534, 26] width 8 height 8
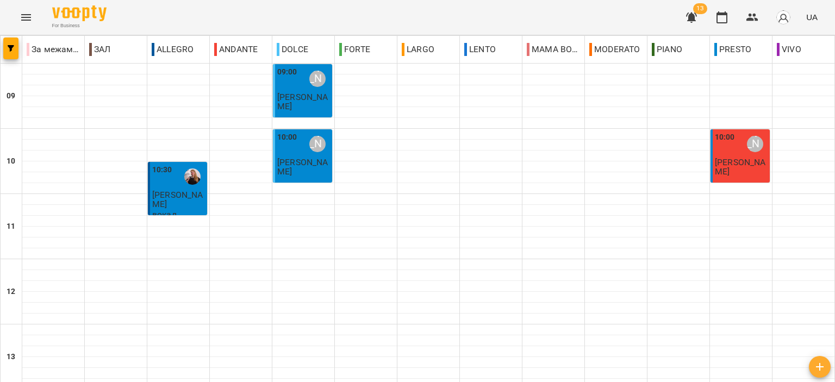
scroll to position [489, 0]
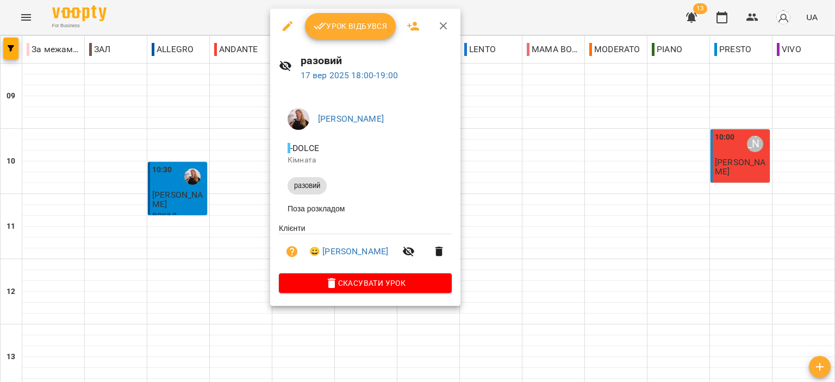
click at [442, 23] on icon "button" at bounding box center [443, 26] width 13 height 13
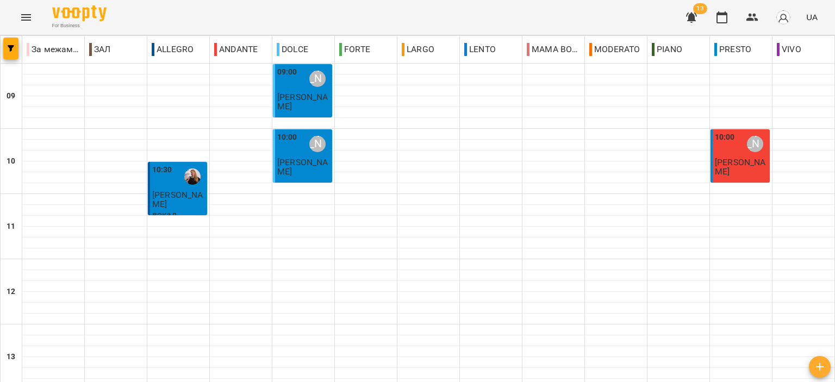
scroll to position [380, 0]
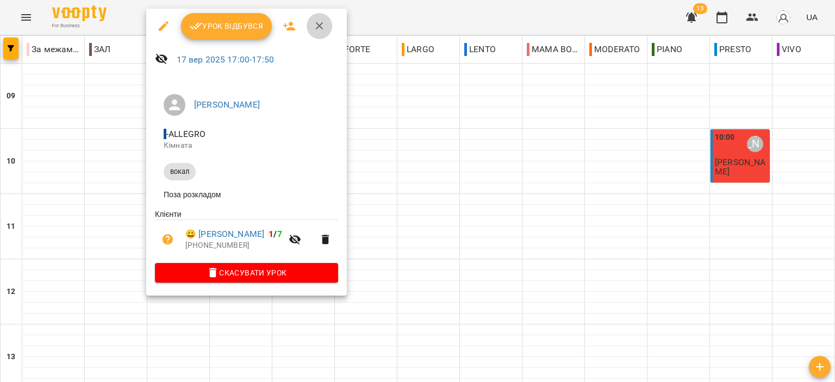
click at [317, 23] on icon "button" at bounding box center [319, 26] width 13 height 13
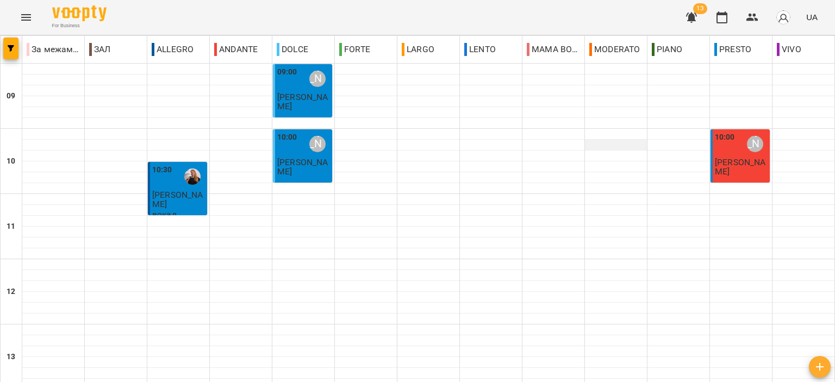
scroll to position [0, 0]
click at [290, 160] on span "[PERSON_NAME]" at bounding box center [302, 167] width 51 height 20
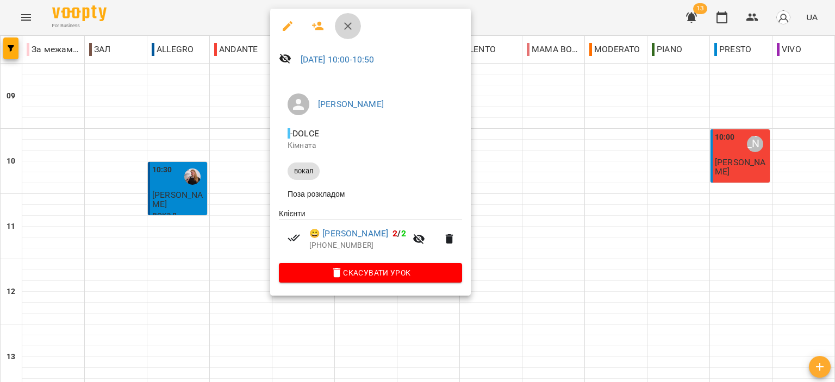
click at [337, 24] on button "button" at bounding box center [348, 26] width 26 height 26
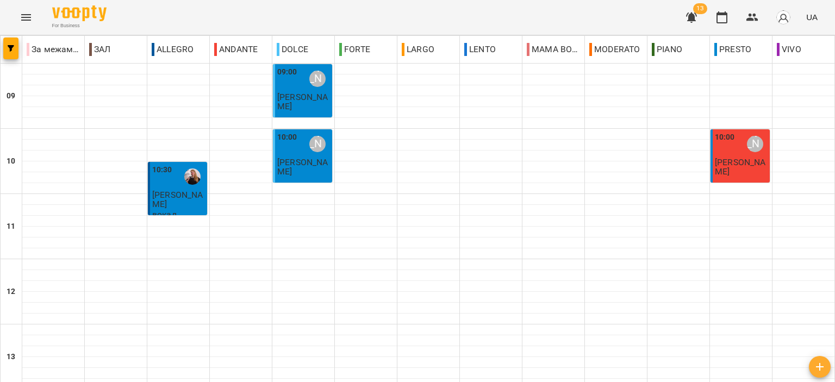
click at [302, 95] on span "[PERSON_NAME]" at bounding box center [302, 102] width 51 height 20
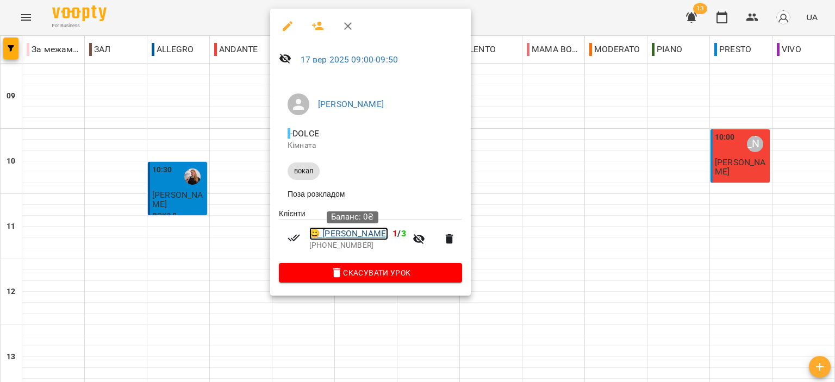
click at [383, 240] on link "😀 Капленко Мілана" at bounding box center [348, 233] width 79 height 13
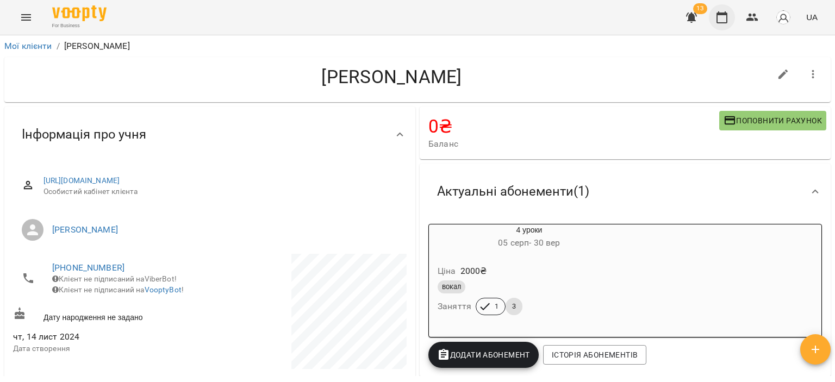
click at [725, 16] on icon "button" at bounding box center [721, 17] width 13 height 13
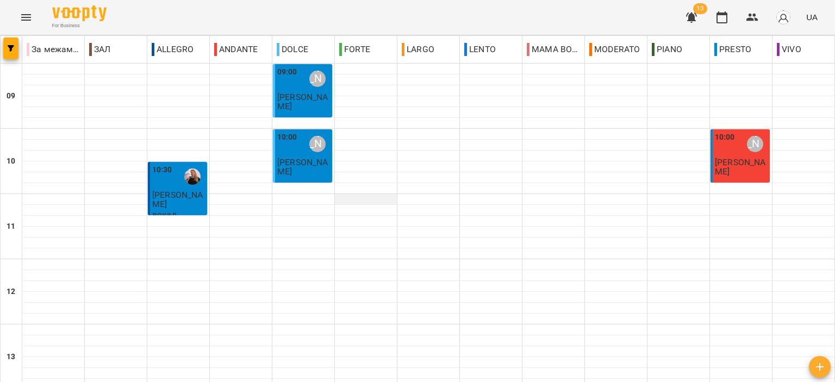
click at [352, 204] on div at bounding box center [366, 204] width 62 height 1
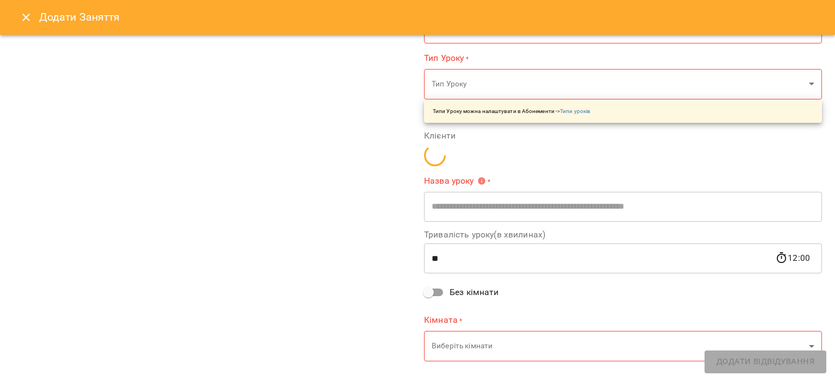
scroll to position [152, 0]
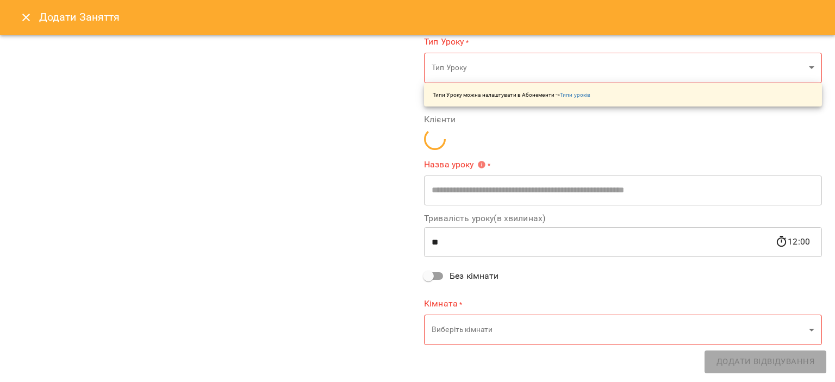
type input "**********"
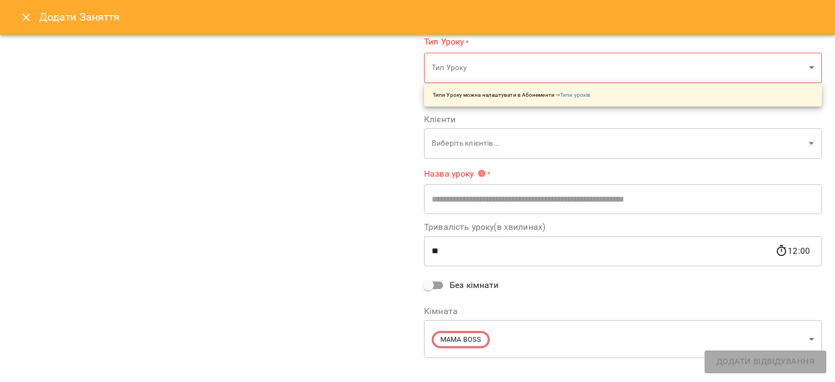
click at [31, 20] on icon "Close" at bounding box center [26, 17] width 13 height 13
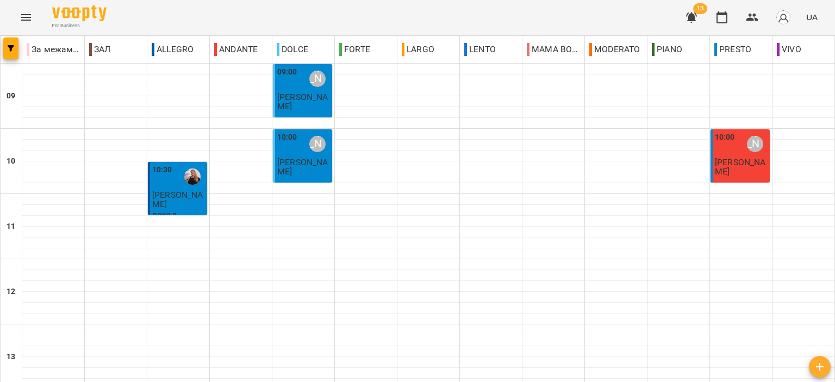
scroll to position [435, 0]
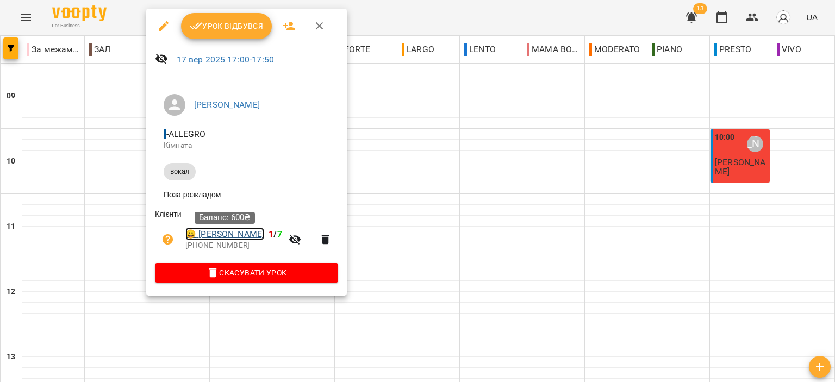
click at [242, 241] on link "😀 Любенко Марія" at bounding box center [224, 234] width 79 height 13
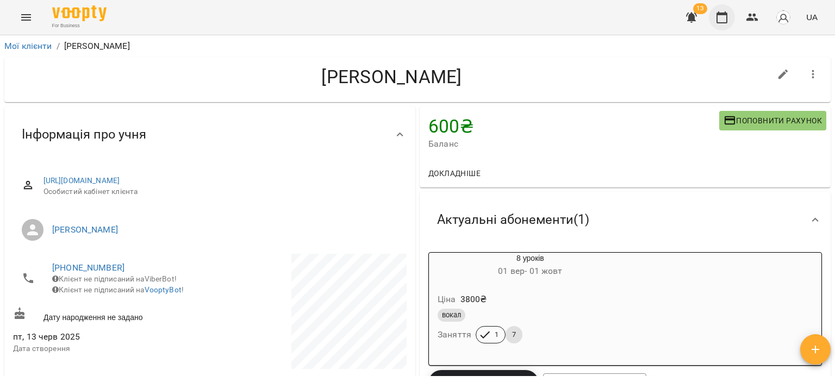
click at [716, 12] on icon "button" at bounding box center [721, 17] width 13 height 13
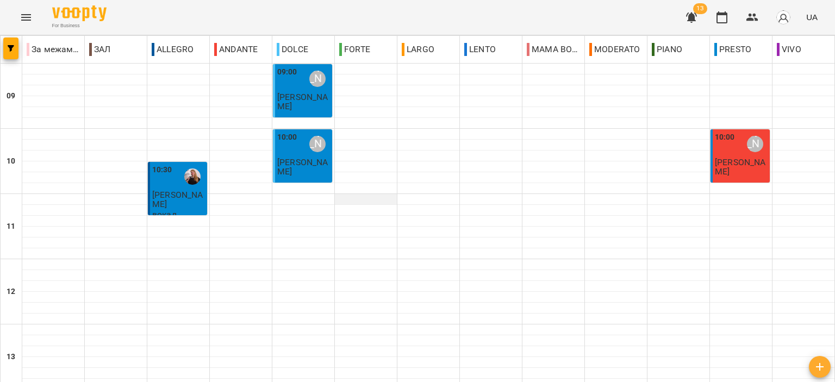
scroll to position [536, 0]
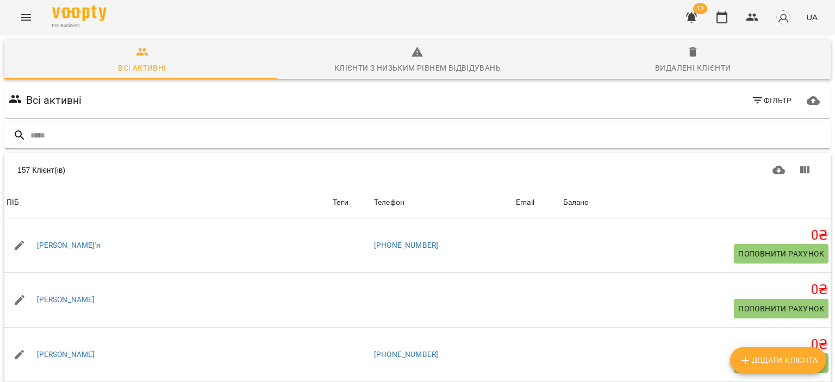
click at [428, 133] on input "text" at bounding box center [427, 136] width 795 height 18
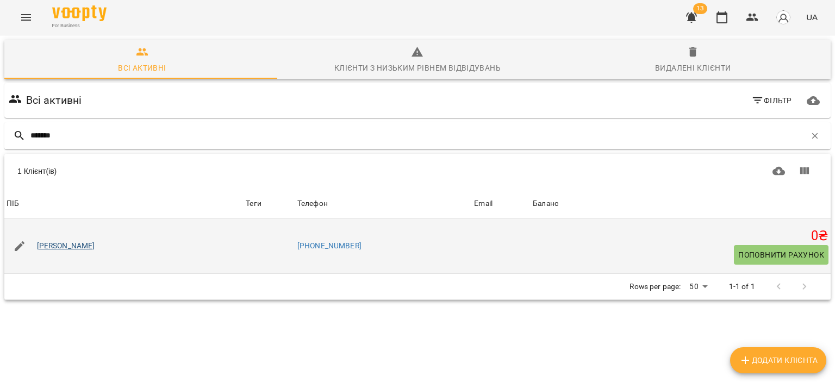
type input "*******"
click at [82, 250] on link "[PERSON_NAME]" at bounding box center [66, 246] width 58 height 11
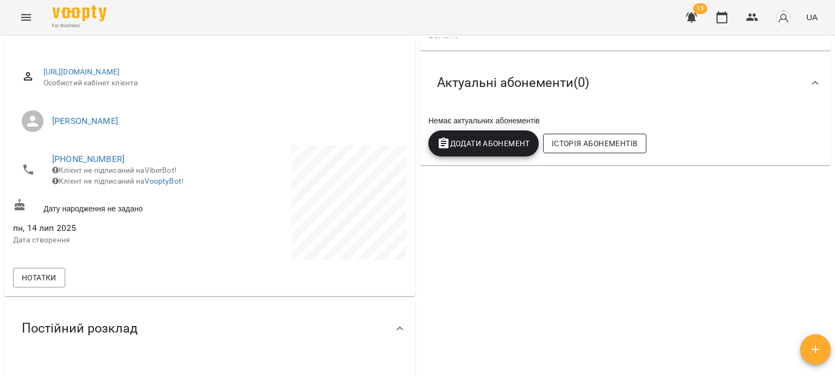
click at [587, 149] on span "Історія абонементів" at bounding box center [595, 143] width 86 height 13
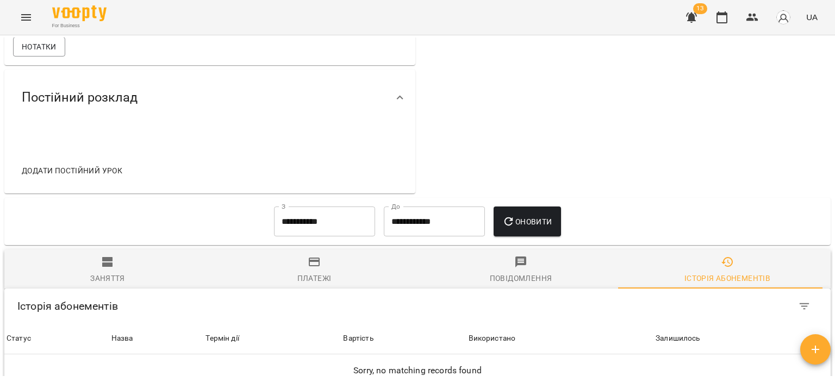
scroll to position [35, 0]
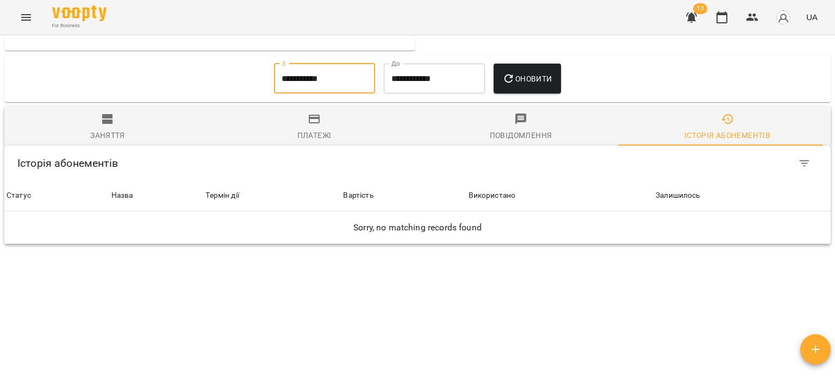
click at [320, 64] on input "**********" at bounding box center [324, 79] width 101 height 30
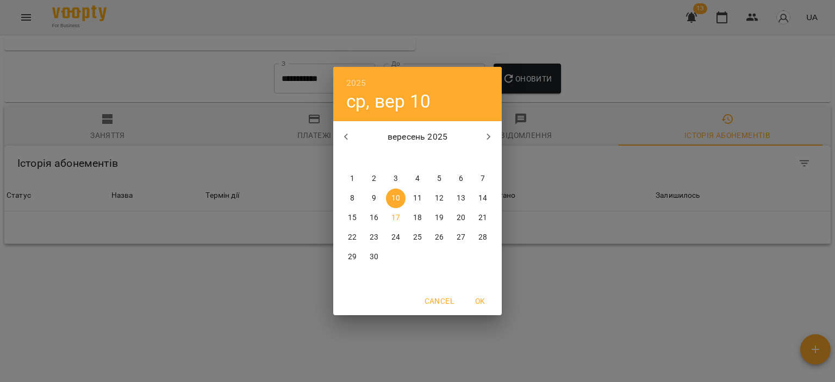
click at [350, 142] on icon "button" at bounding box center [346, 136] width 13 height 13
click at [436, 182] on span "1" at bounding box center [439, 178] width 20 height 11
type input "**********"
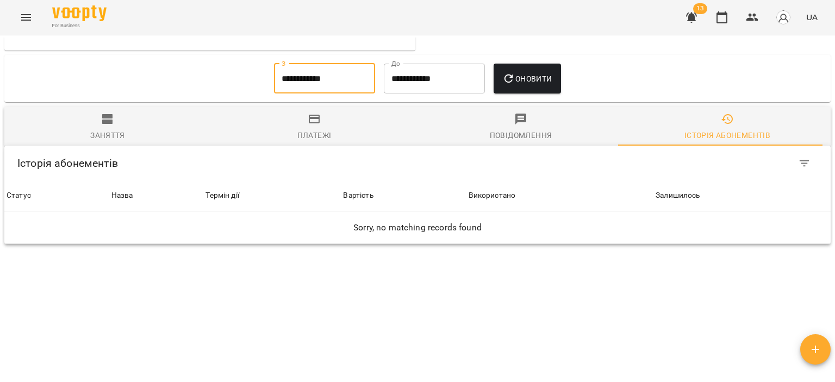
click at [535, 72] on span "Оновити" at bounding box center [526, 78] width 49 height 13
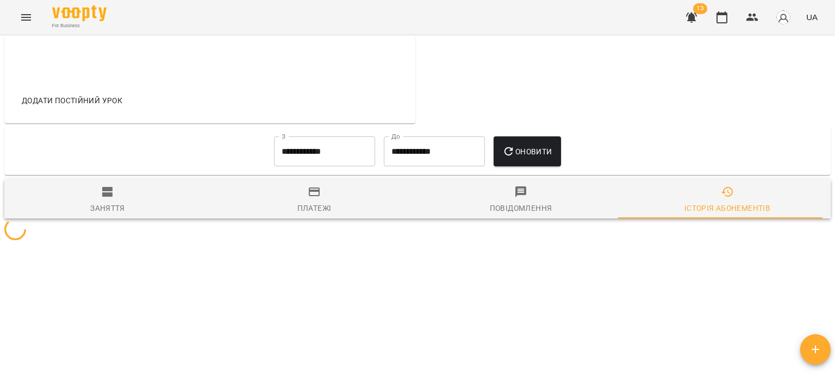
scroll to position [483, 0]
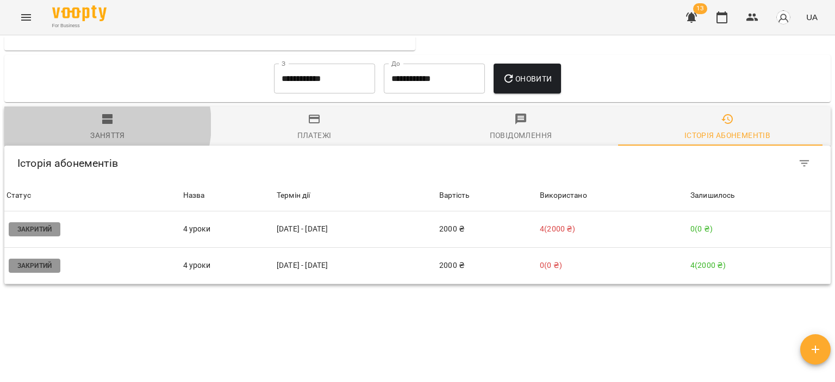
click at [104, 112] on icon "button" at bounding box center [107, 118] width 13 height 13
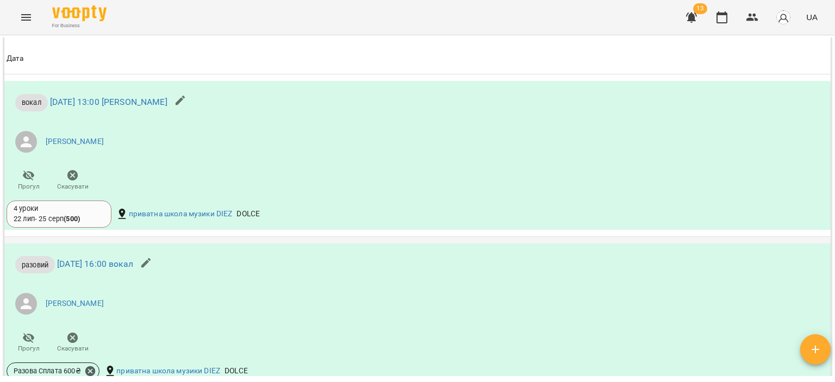
scroll to position [543, 0]
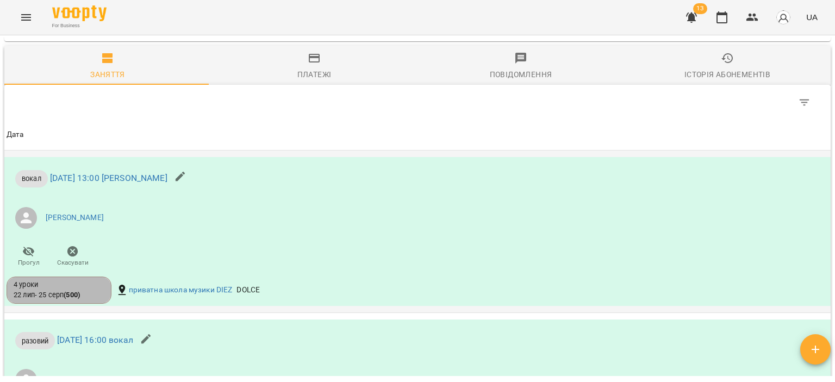
click at [78, 280] on div "4 уроки" at bounding box center [59, 285] width 91 height 10
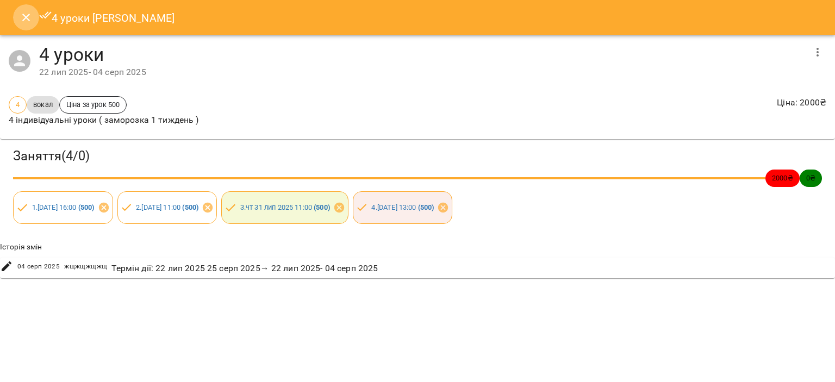
click at [24, 18] on icon "Close" at bounding box center [26, 18] width 8 height 8
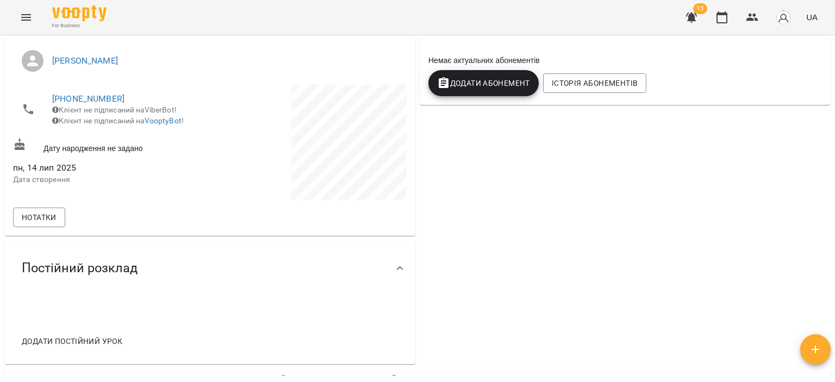
scroll to position [0, 0]
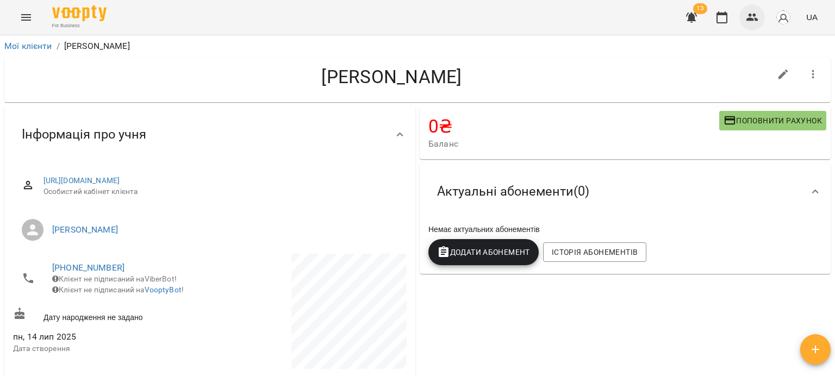
click at [759, 21] on button "button" at bounding box center [752, 17] width 26 height 26
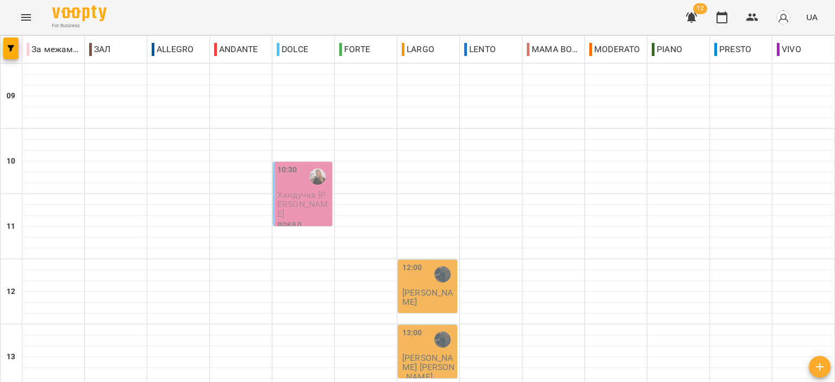
click at [294, 199] on p "Хандучка [PERSON_NAME]" at bounding box center [303, 204] width 53 height 28
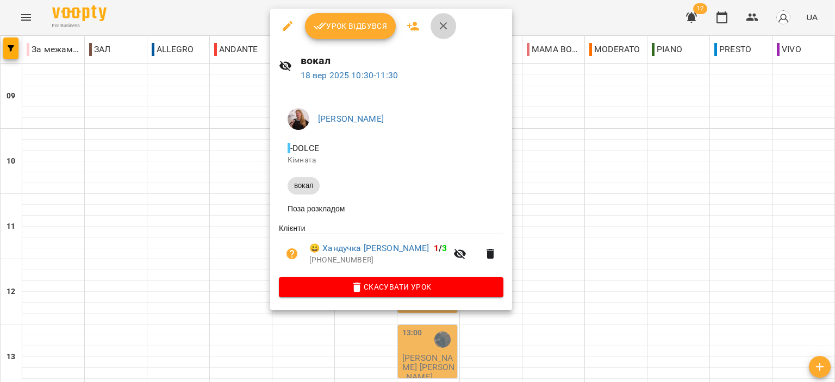
click at [440, 25] on icon "button" at bounding box center [443, 26] width 13 height 13
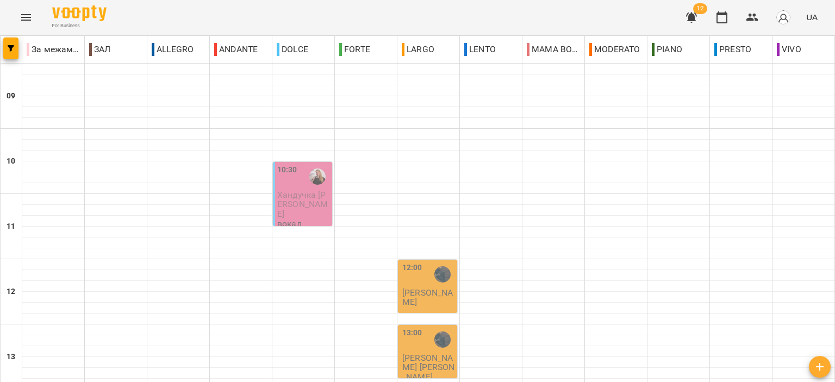
click at [299, 199] on p "Хандучка [PERSON_NAME]" at bounding box center [303, 204] width 53 height 28
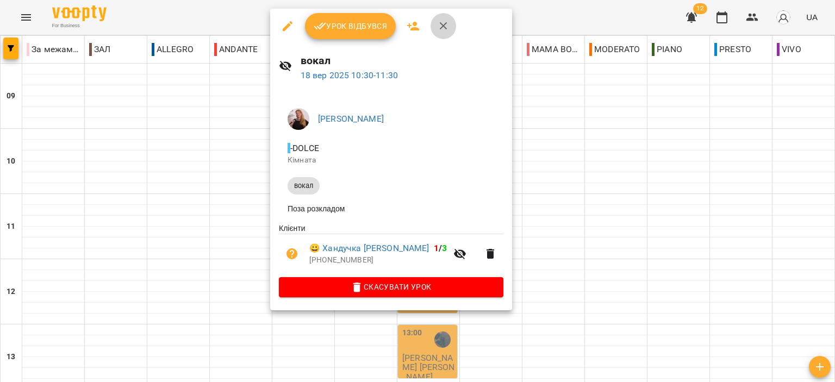
click at [449, 20] on button "button" at bounding box center [443, 26] width 26 height 26
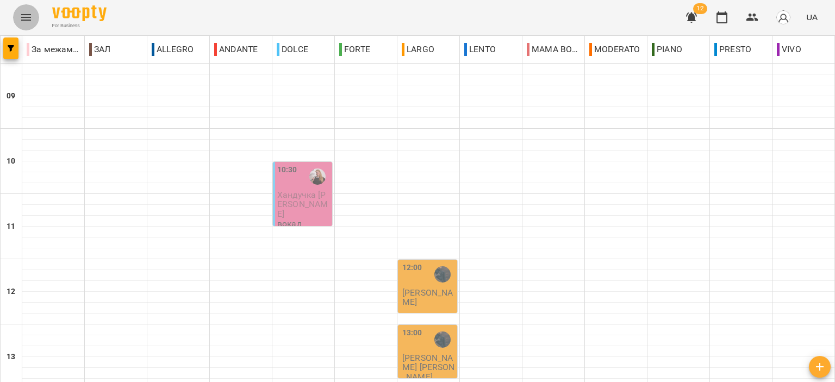
click at [20, 17] on icon "Menu" at bounding box center [26, 17] width 13 height 13
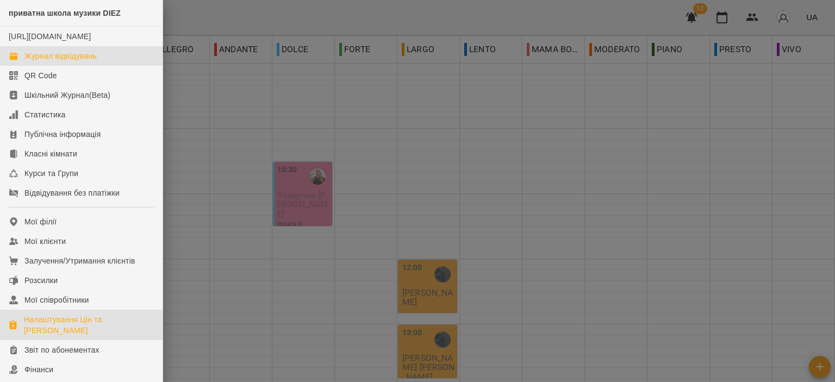
click at [66, 330] on div "Налаштування Цін та [PERSON_NAME]" at bounding box center [89, 325] width 130 height 22
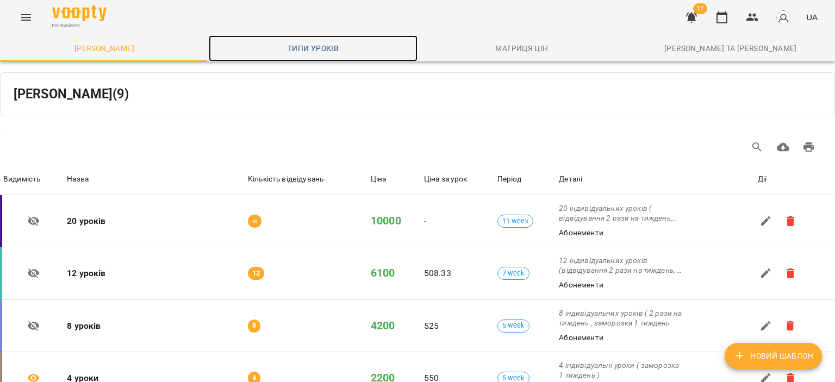
click at [293, 35] on link "Типи уроків" at bounding box center [313, 48] width 209 height 26
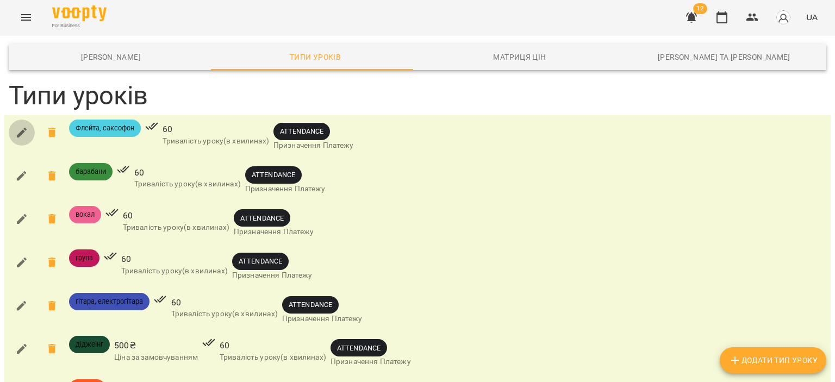
click at [11, 130] on button "button" at bounding box center [22, 133] width 26 height 26
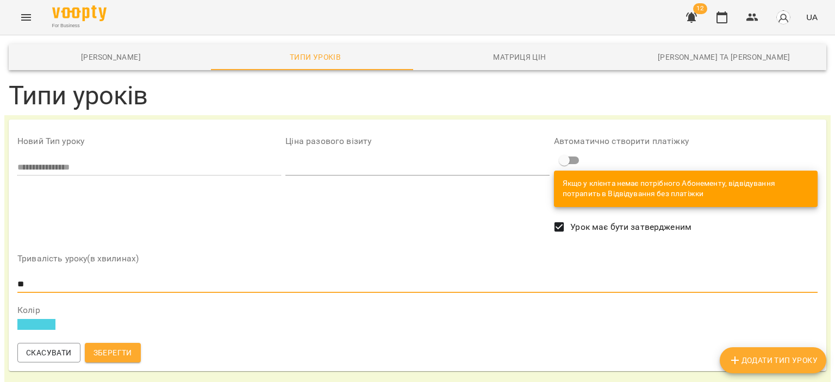
click at [45, 287] on input "**" at bounding box center [417, 283] width 800 height 17
type input "*"
type input "**"
click at [122, 352] on span "Зберегти" at bounding box center [112, 352] width 39 height 13
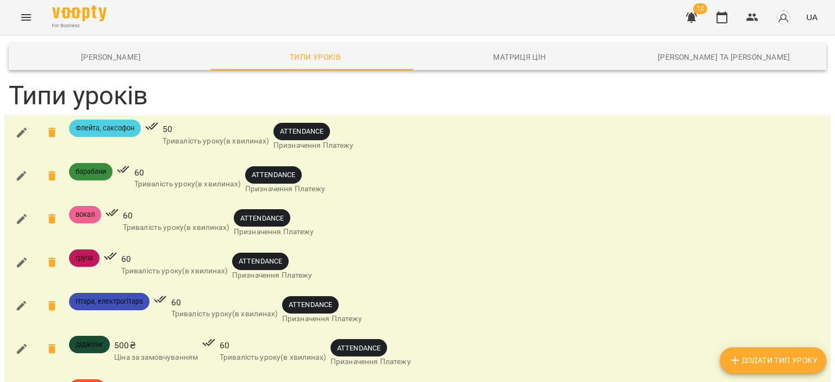
click at [11, 178] on button "button" at bounding box center [22, 176] width 26 height 26
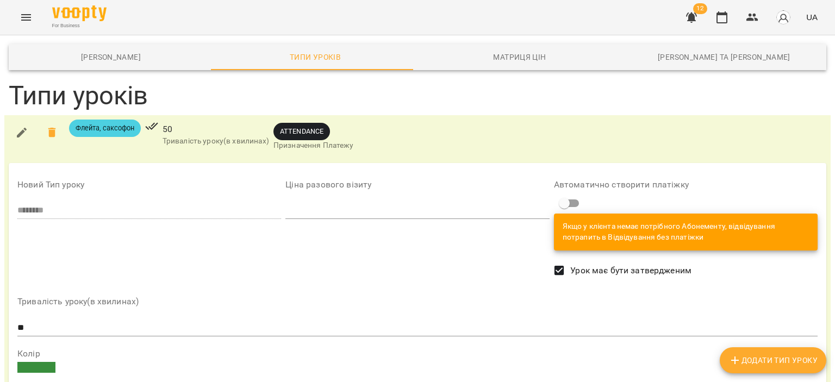
click at [133, 334] on input "**" at bounding box center [417, 327] width 800 height 17
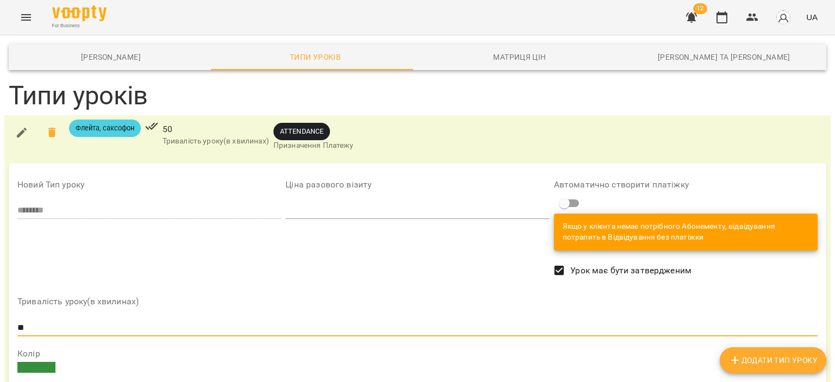
type input "*"
type input "**"
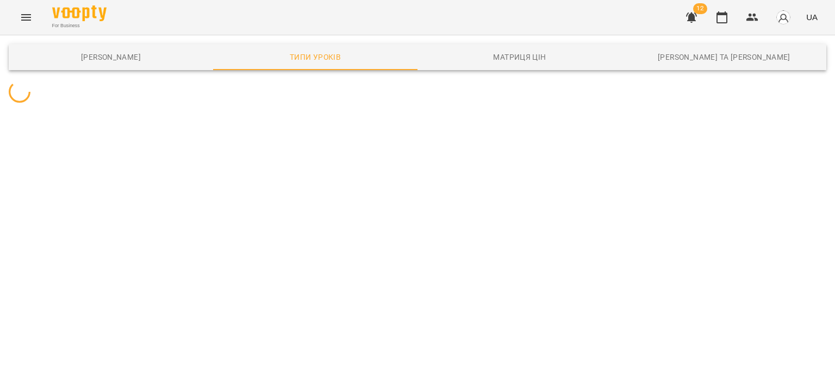
scroll to position [0, 0]
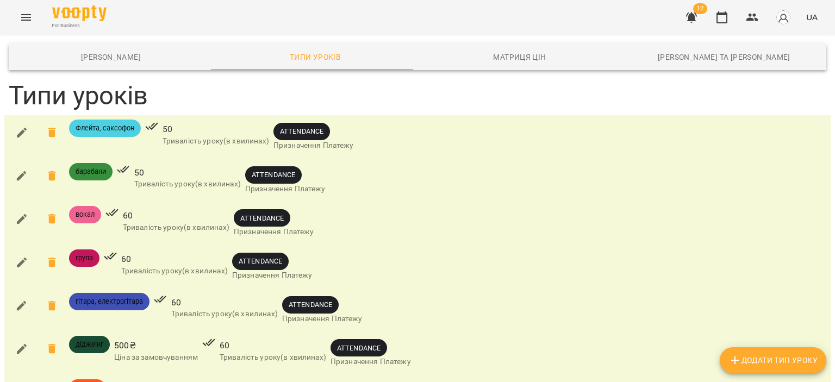
click at [19, 218] on icon "button" at bounding box center [21, 218] width 13 height 13
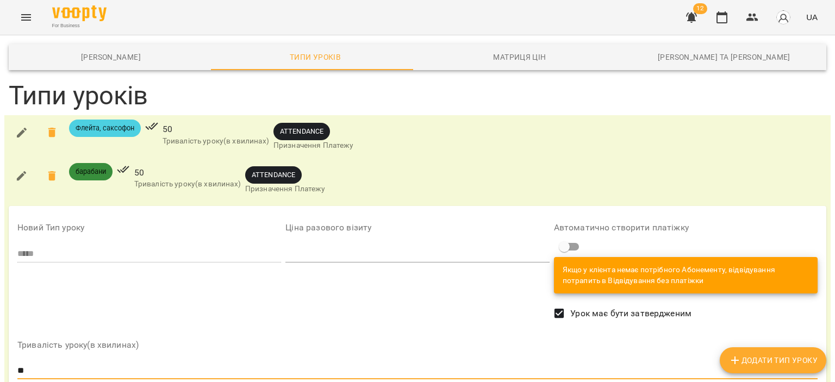
click at [115, 371] on input "**" at bounding box center [417, 370] width 800 height 17
type input "*"
type input "**"
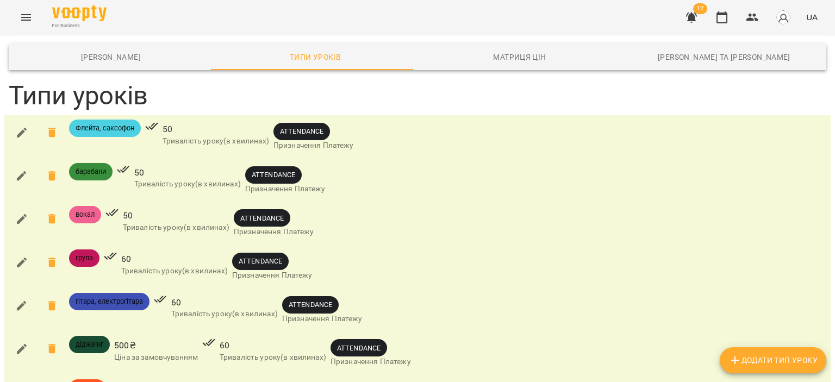
scroll to position [54, 0]
click at [22, 249] on button "button" at bounding box center [22, 262] width 26 height 26
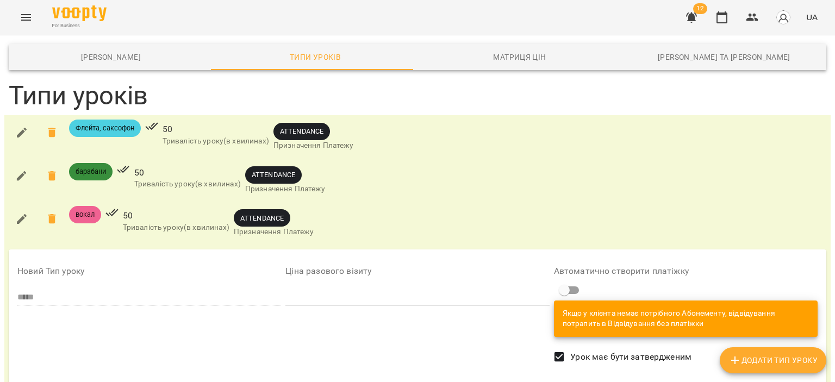
type input "*"
type input "**"
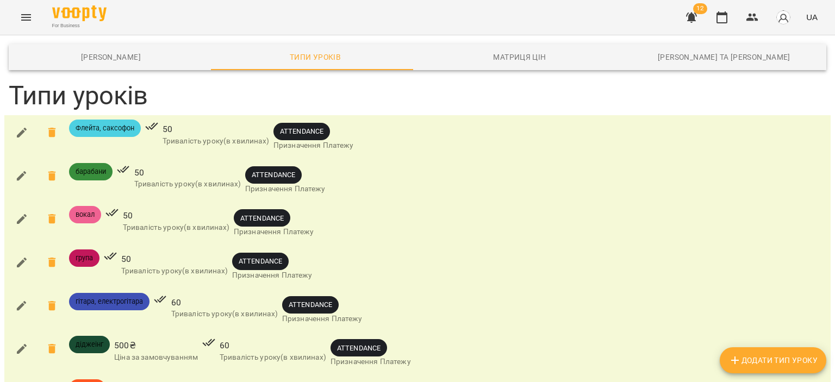
scroll to position [54, 0]
click at [26, 299] on icon "button" at bounding box center [21, 305] width 13 height 13
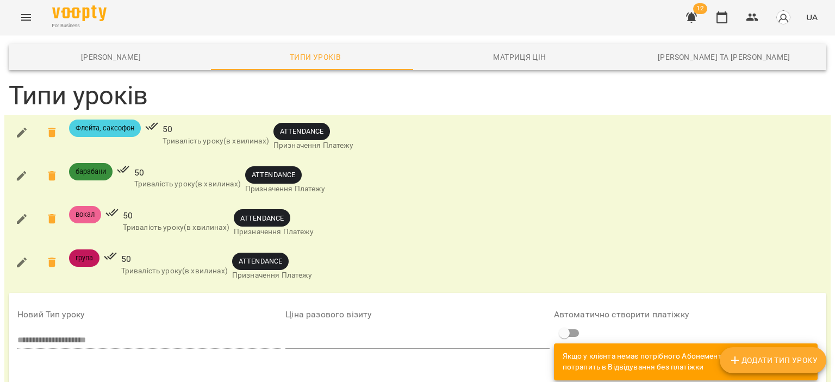
scroll to position [163, 0]
type input "*"
type input "**"
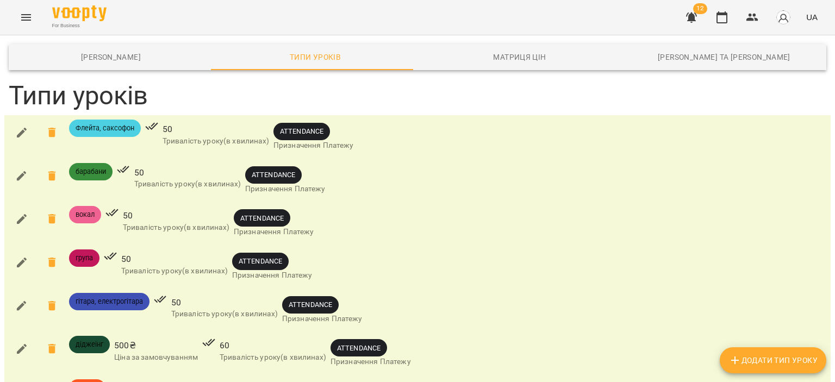
scroll to position [109, 0]
click at [24, 344] on icon "button" at bounding box center [22, 349] width 10 height 10
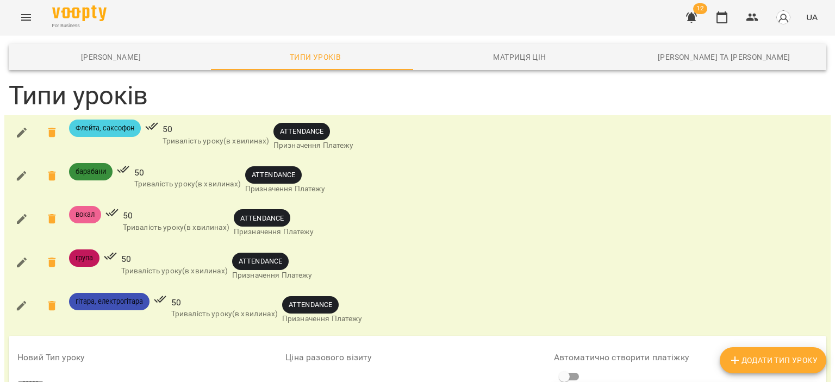
scroll to position [163, 0]
type input "*"
type input "**"
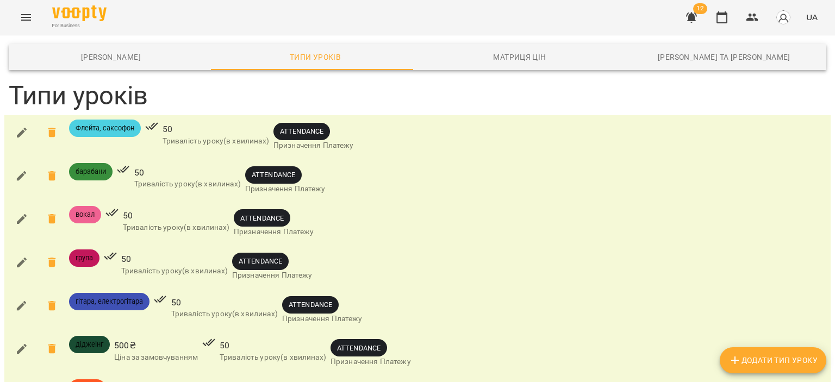
scroll to position [217, 0]
type input "*"
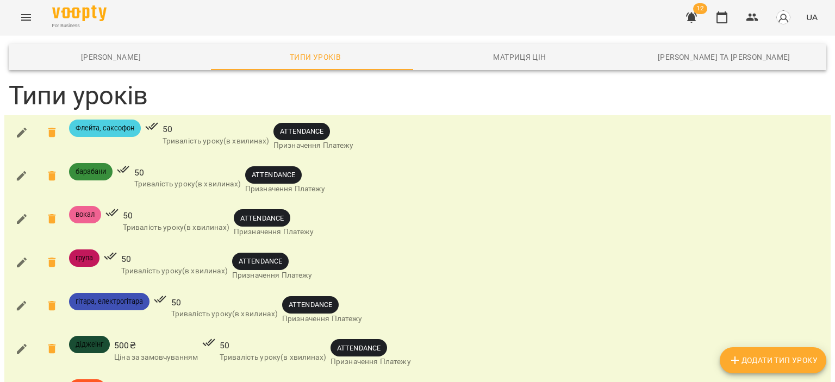
type input "**"
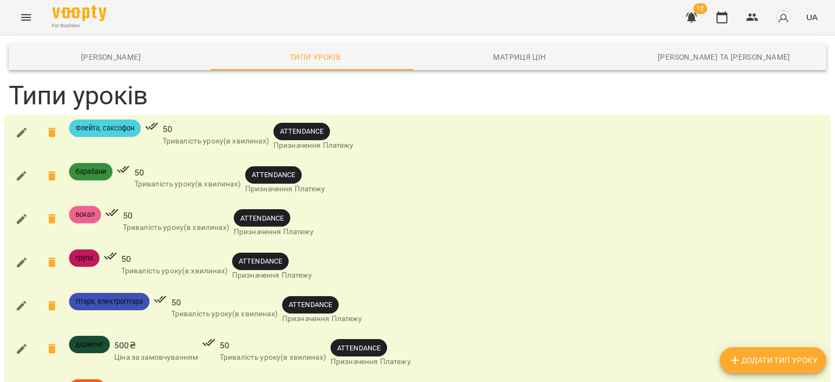
type input "*"
type input "**"
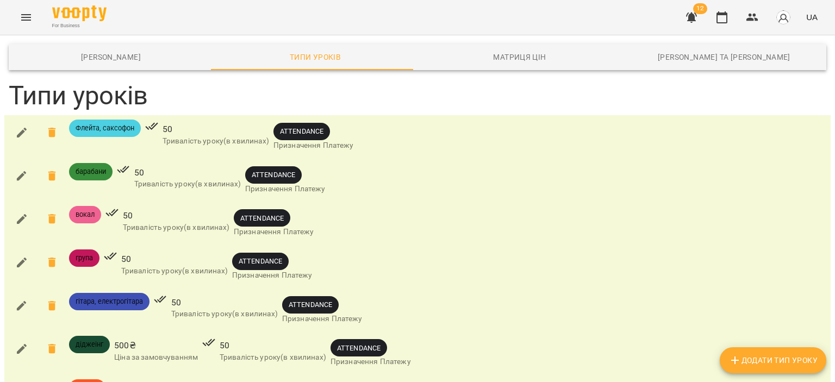
scroll to position [222, 0]
type input "*"
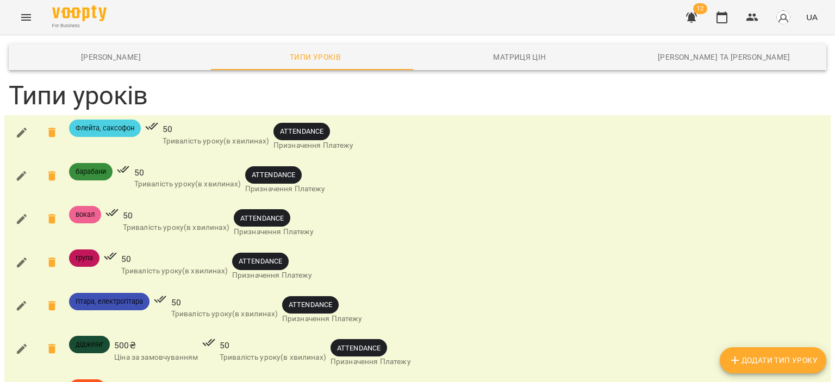
type input "**"
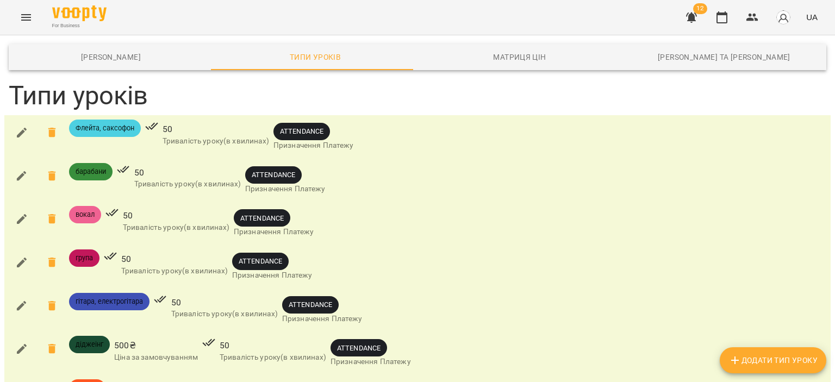
type input "*"
type input "**"
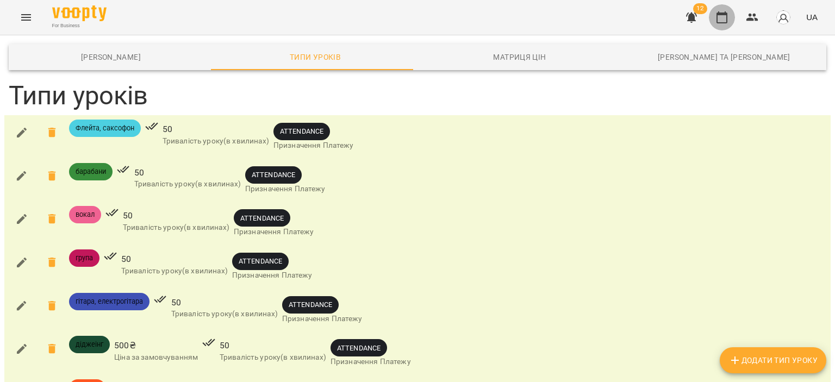
click at [723, 23] on icon "button" at bounding box center [721, 17] width 13 height 13
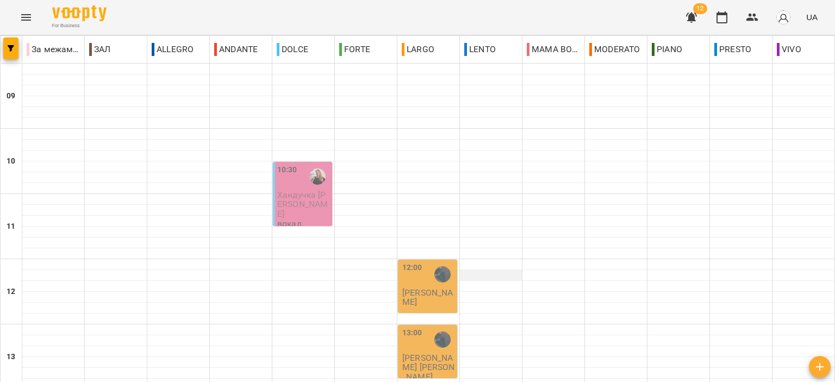
scroll to position [326, 0]
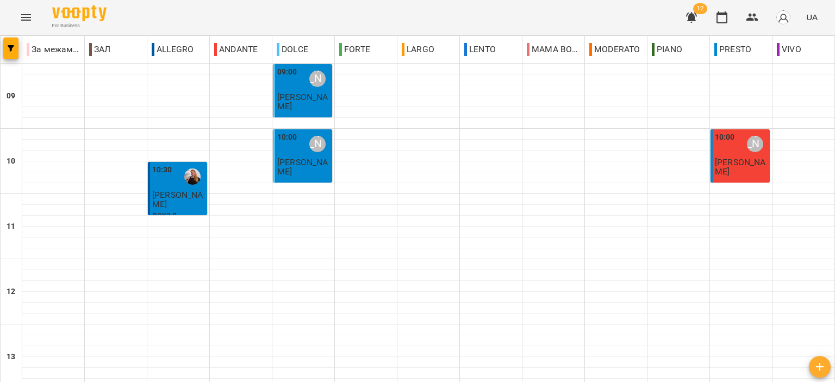
scroll to position [481, 0]
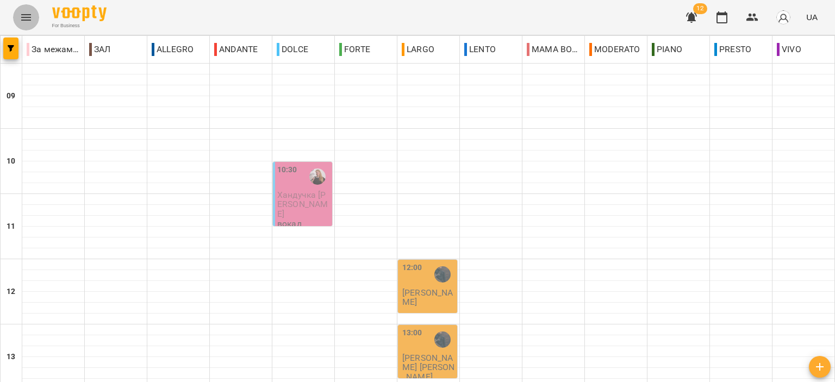
click at [30, 17] on icon "Menu" at bounding box center [26, 17] width 10 height 7
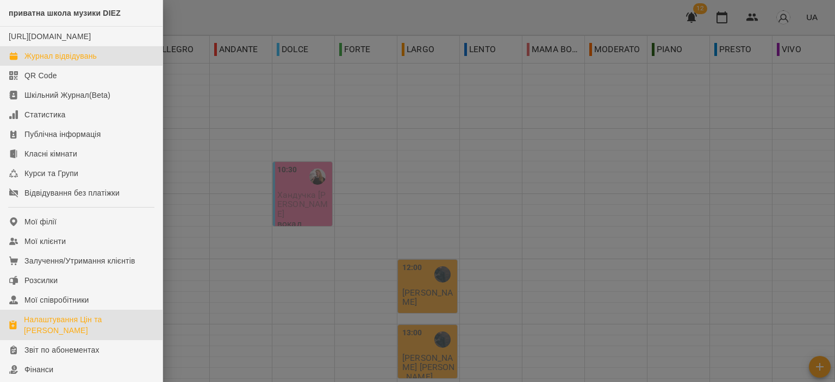
click at [56, 336] on div "Налаштування Цін та [PERSON_NAME]" at bounding box center [89, 325] width 130 height 22
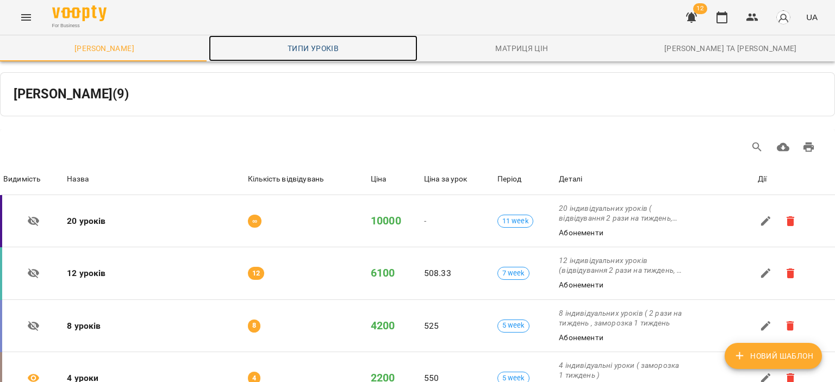
click at [337, 48] on span "Типи уроків" at bounding box center [313, 48] width 196 height 13
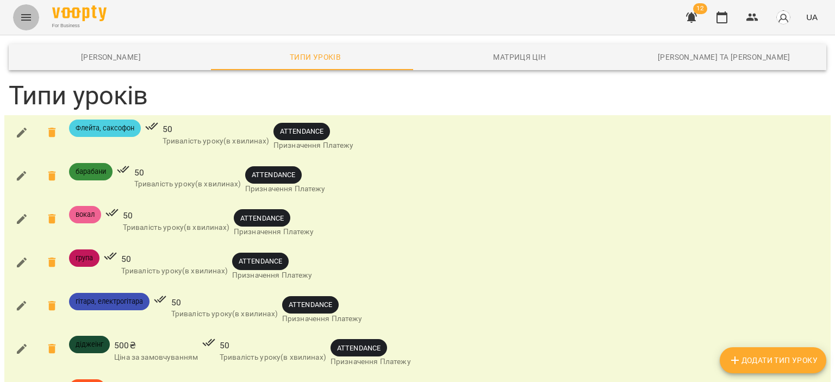
click at [34, 10] on button "Menu" at bounding box center [26, 17] width 26 height 26
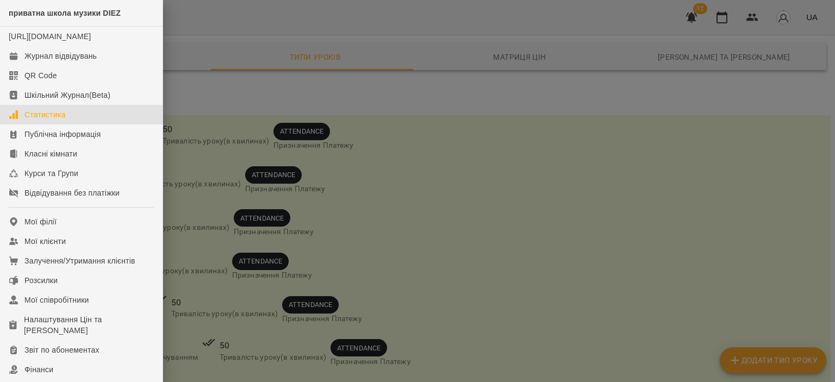
click at [65, 124] on link "Статистика" at bounding box center [81, 115] width 162 height 20
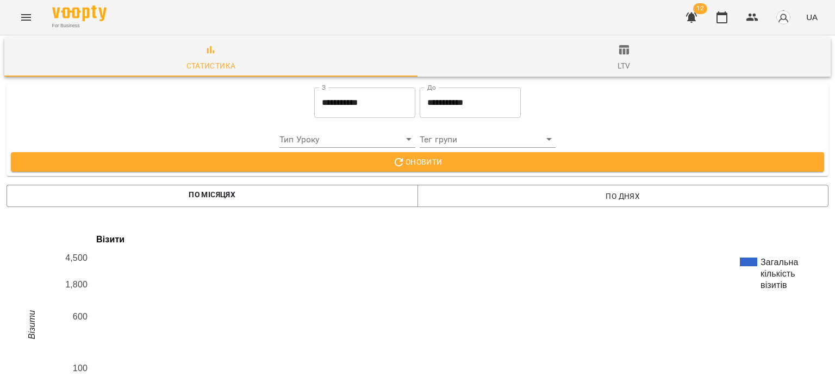
scroll to position [1669, 0]
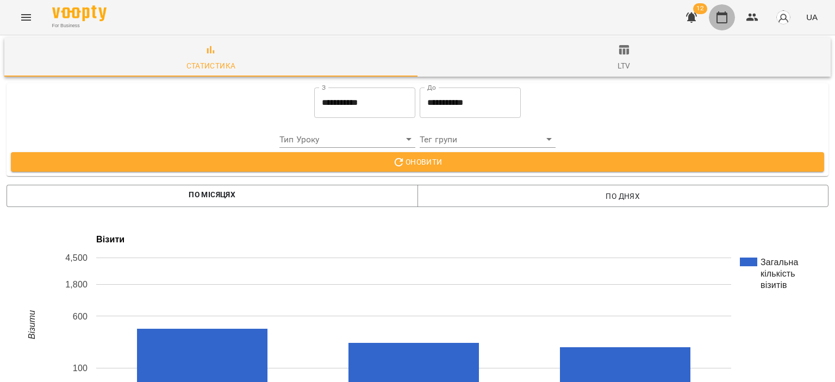
click at [719, 15] on icon "button" at bounding box center [721, 17] width 11 height 12
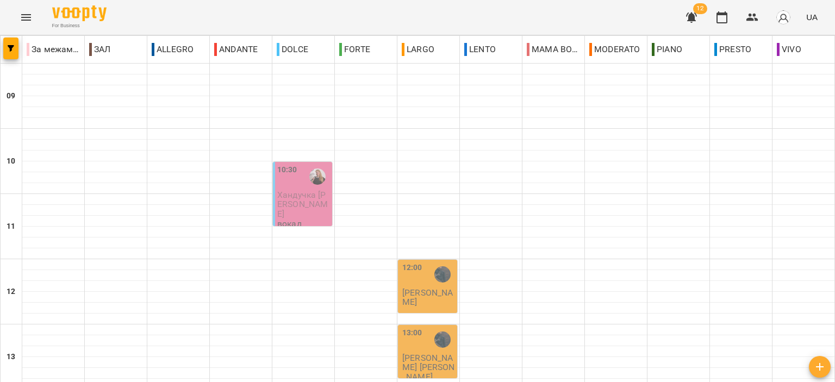
scroll to position [380, 0]
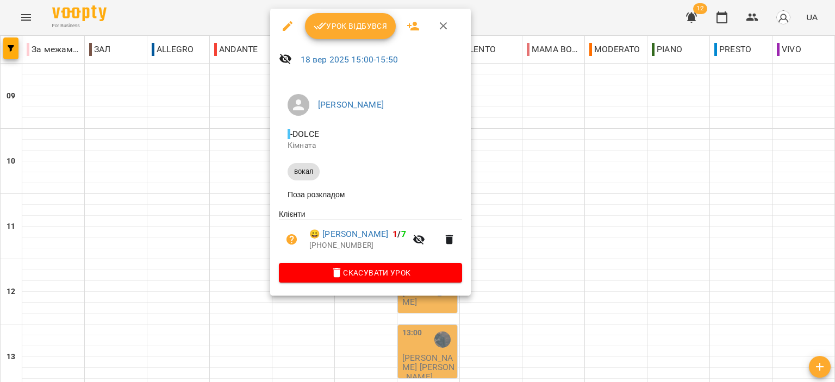
click at [443, 25] on icon "button" at bounding box center [444, 26] width 8 height 8
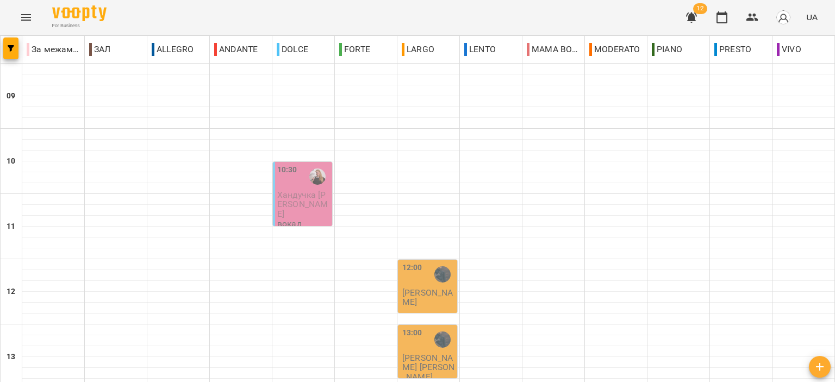
scroll to position [0, 0]
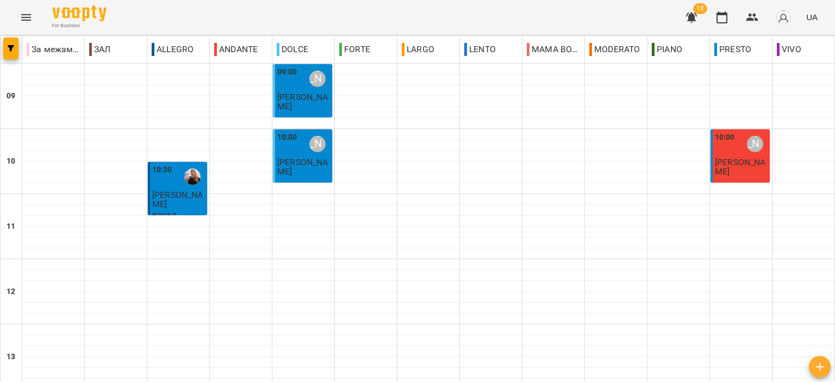
scroll to position [489, 0]
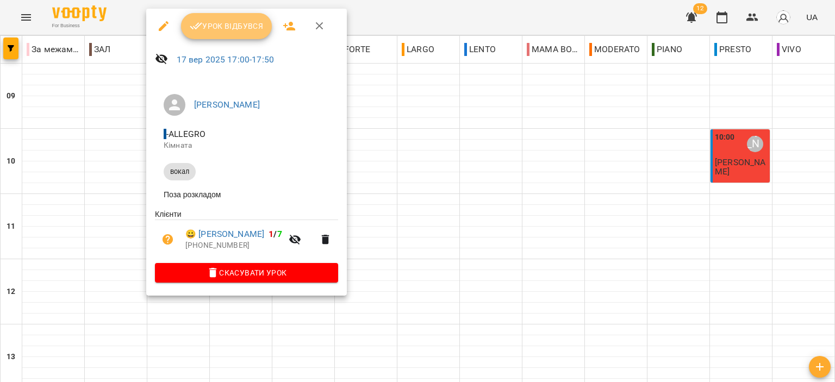
click at [219, 32] on span "Урок відбувся" at bounding box center [227, 26] width 74 height 13
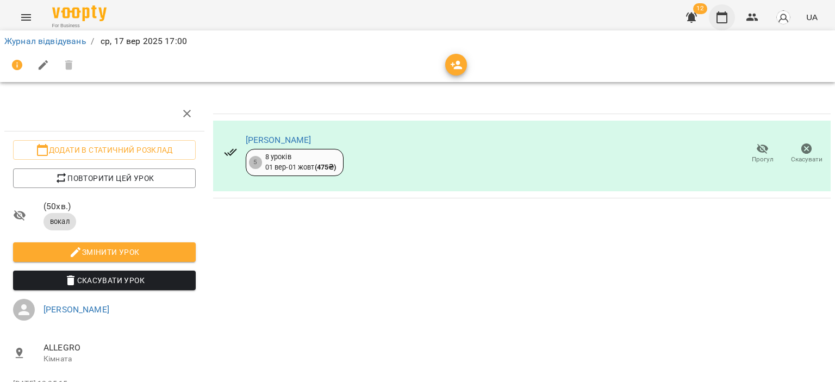
click at [724, 12] on icon "button" at bounding box center [721, 17] width 13 height 13
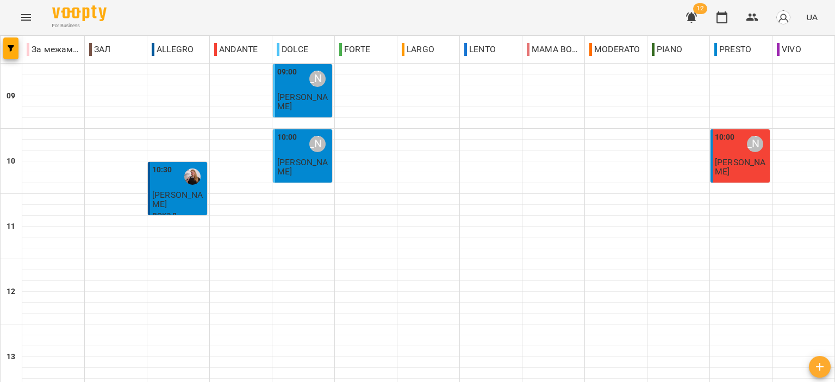
scroll to position [435, 0]
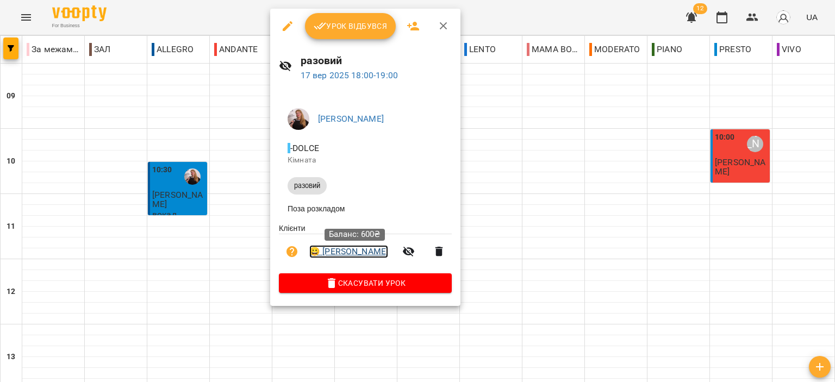
click at [363, 257] on link "😀 [PERSON_NAME]" at bounding box center [348, 251] width 79 height 13
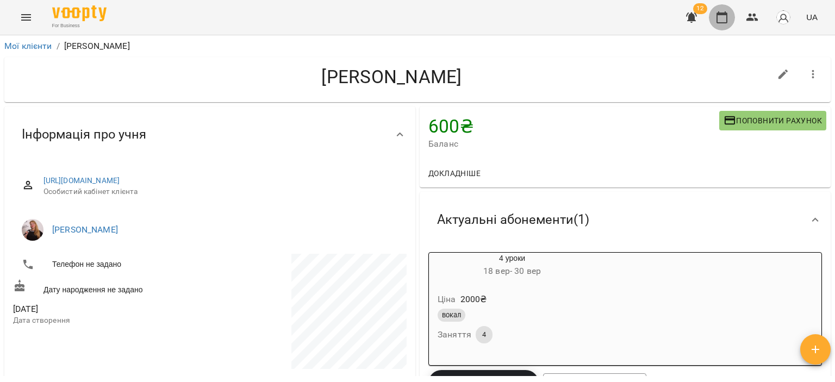
click at [720, 26] on button "button" at bounding box center [722, 17] width 26 height 26
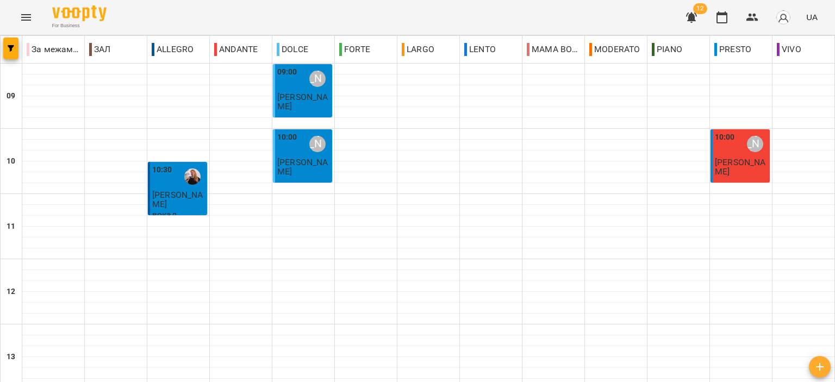
scroll to position [489, 0]
